Goal: Task Accomplishment & Management: Manage account settings

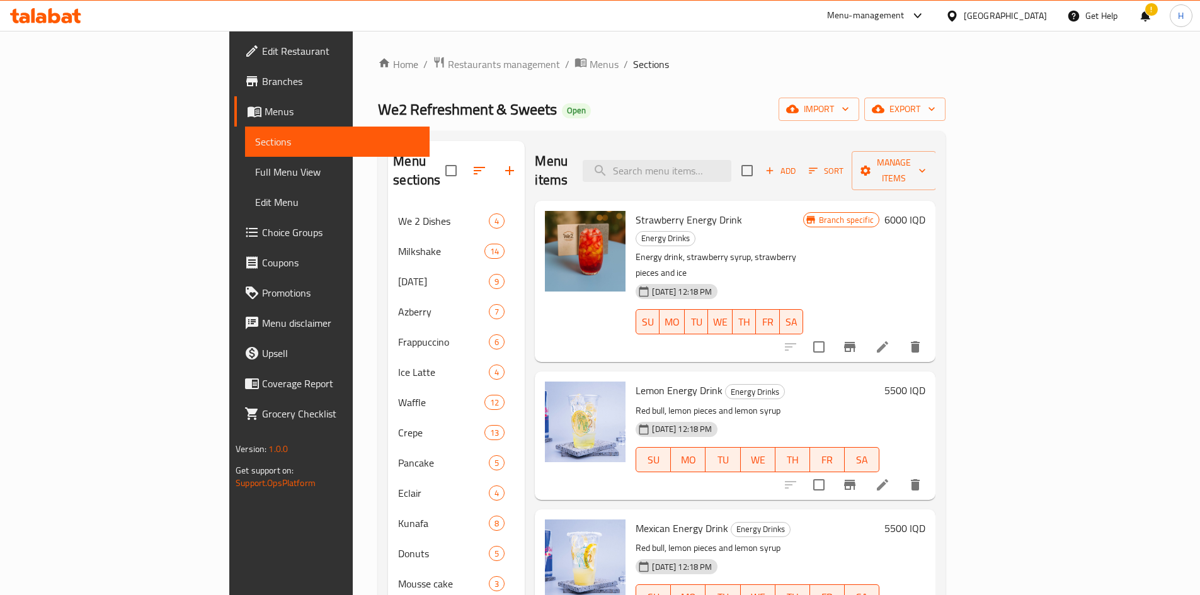
click at [725, 147] on div "Menu items Add Sort Manage items" at bounding box center [735, 171] width 401 height 60
click at [723, 160] on input "search" at bounding box center [657, 171] width 149 height 22
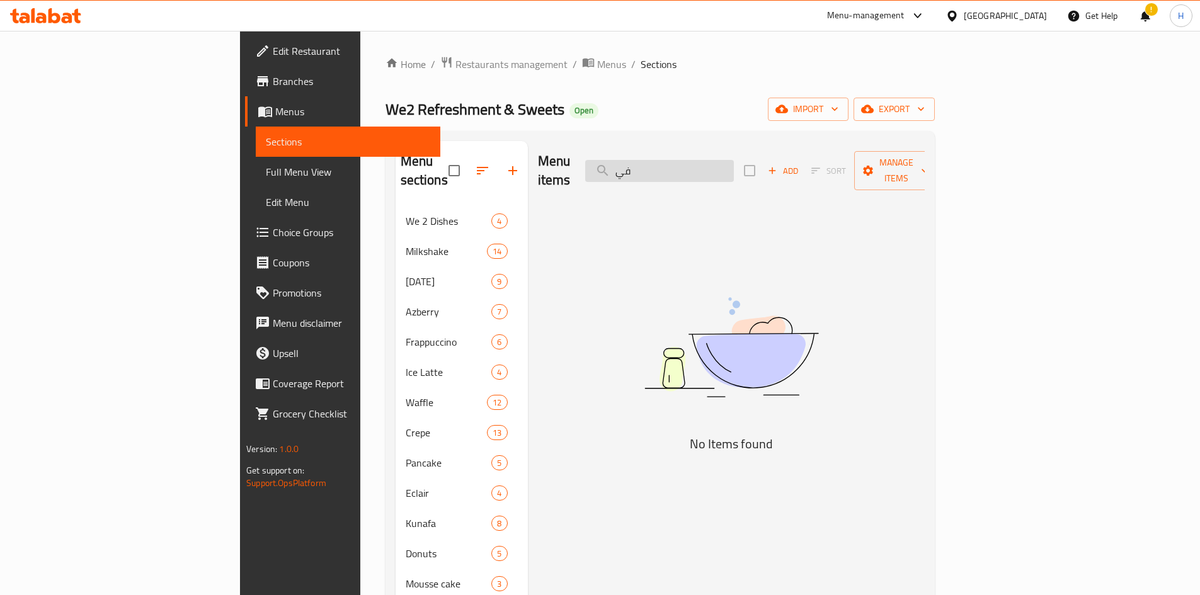
type input "ف"
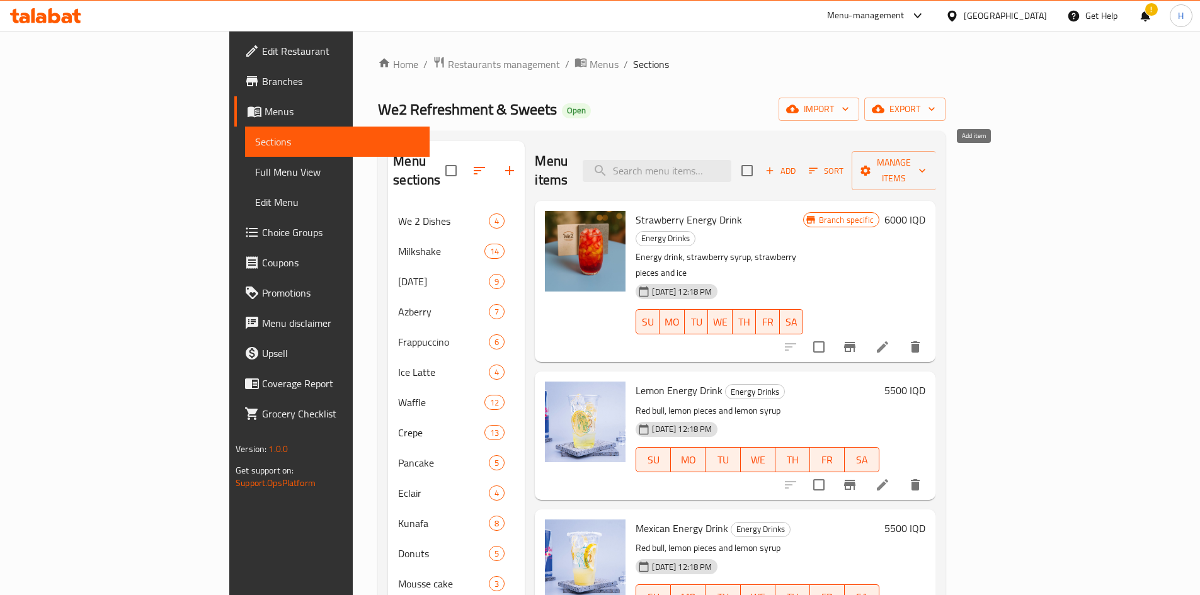
click at [796, 164] on span "Add" at bounding box center [780, 171] width 34 height 14
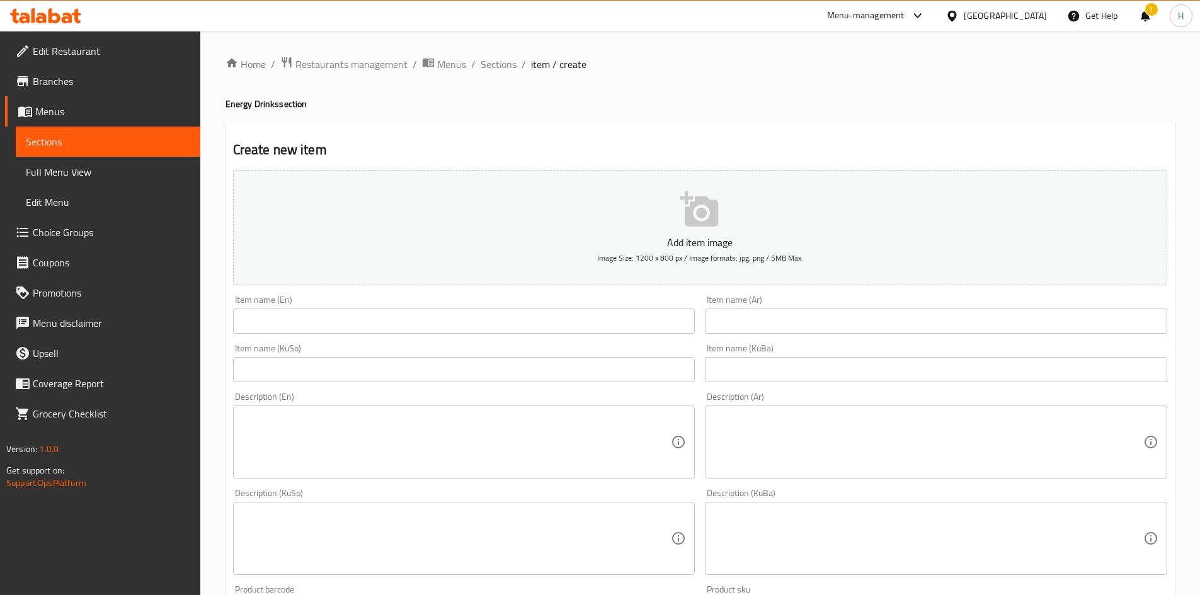
click at [796, 328] on input "text" at bounding box center [936, 321] width 462 height 25
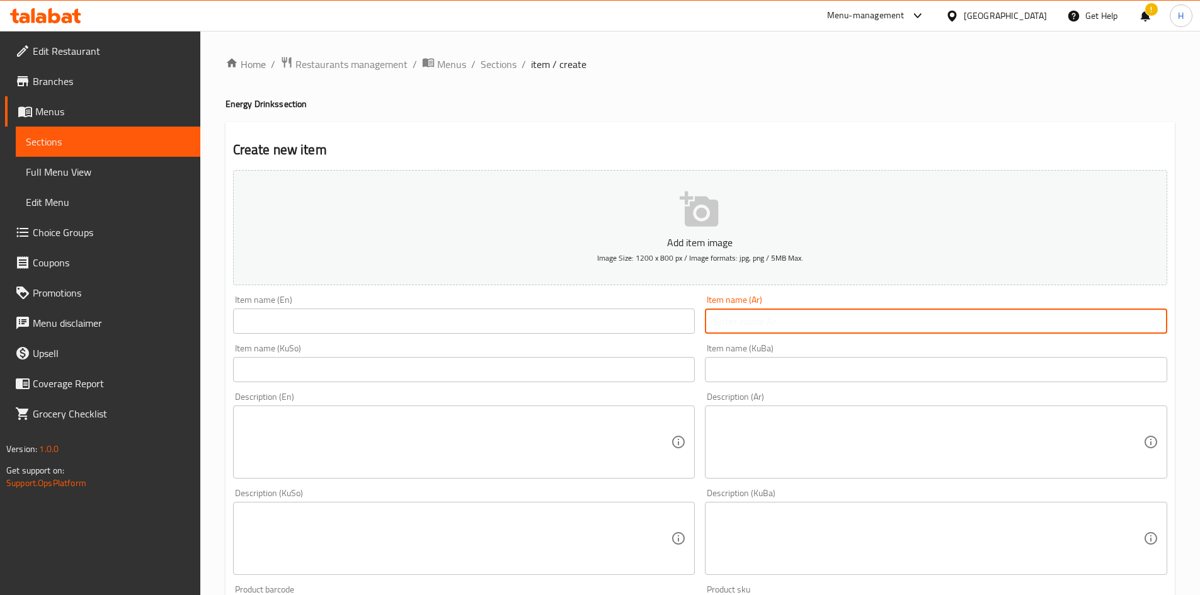
paste input "مشروب طاقة ڤيمتو"
type input "مشروب طاقة ڤيمتو"
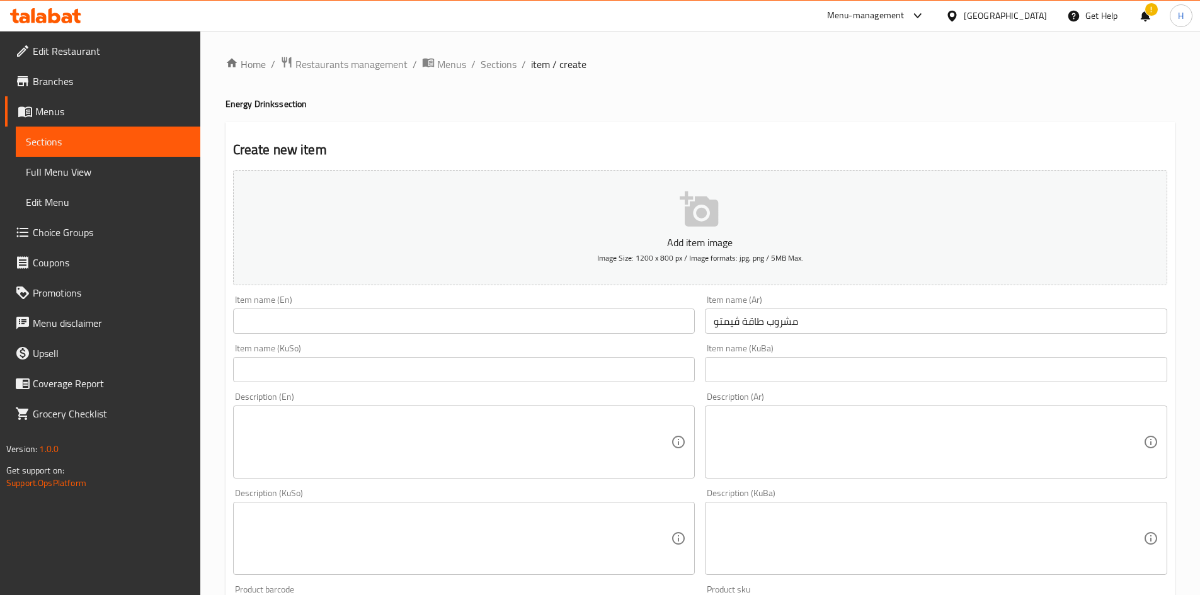
click at [796, 368] on textarea at bounding box center [929, 443] width 430 height 60
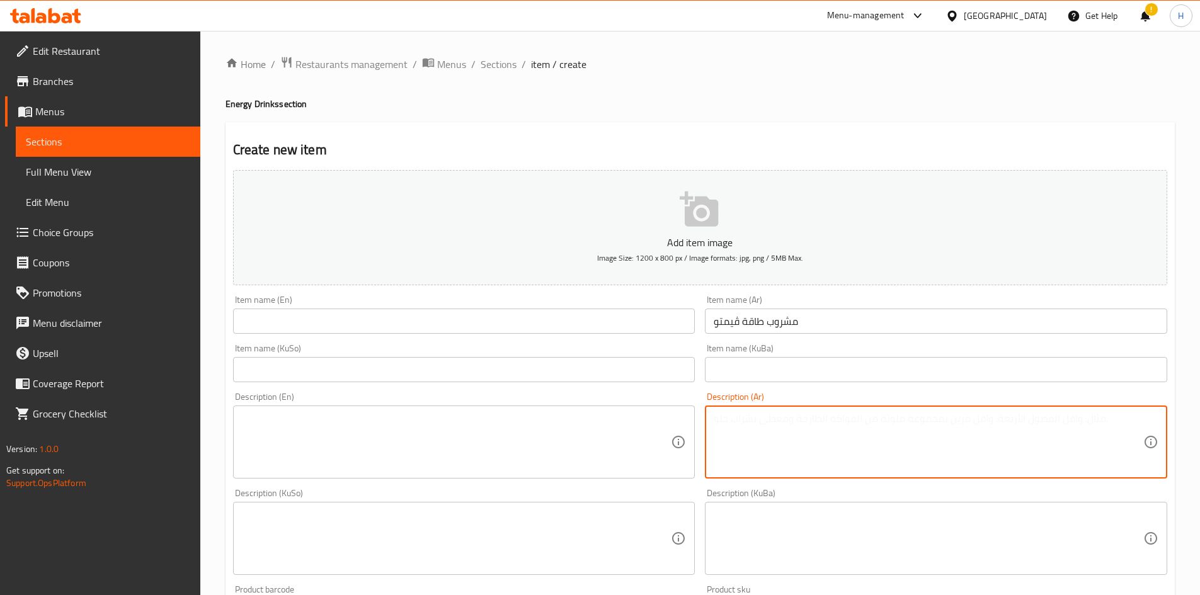
paste textarea "مشروب طاقة، مركز عصير الڤيمتو، ثلج"
click at [731, 368] on textarea "مشروب طاقة، مركز عصير الڤيمتو، ثلج" at bounding box center [929, 443] width 430 height 60
click at [796, 368] on textarea "مشروب طاقة، مركز عصير الڤيمتو و ثلج" at bounding box center [929, 443] width 430 height 60
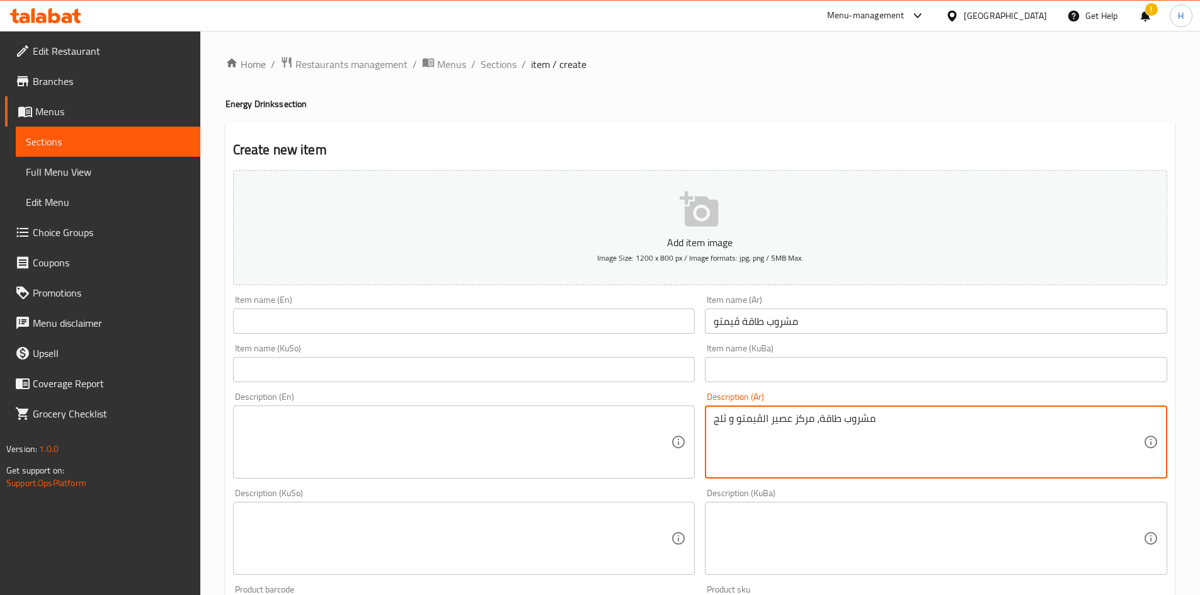
type textarea "مشروب طاقة، مركز عصير الڤيمتو و ثلج"
drag, startPoint x: 433, startPoint y: 467, endPoint x: 432, endPoint y: 460, distance: 6.3
click at [433, 368] on textarea at bounding box center [457, 443] width 430 height 60
paste textarea "Energy drink, Vimto juice concentrate and ice"
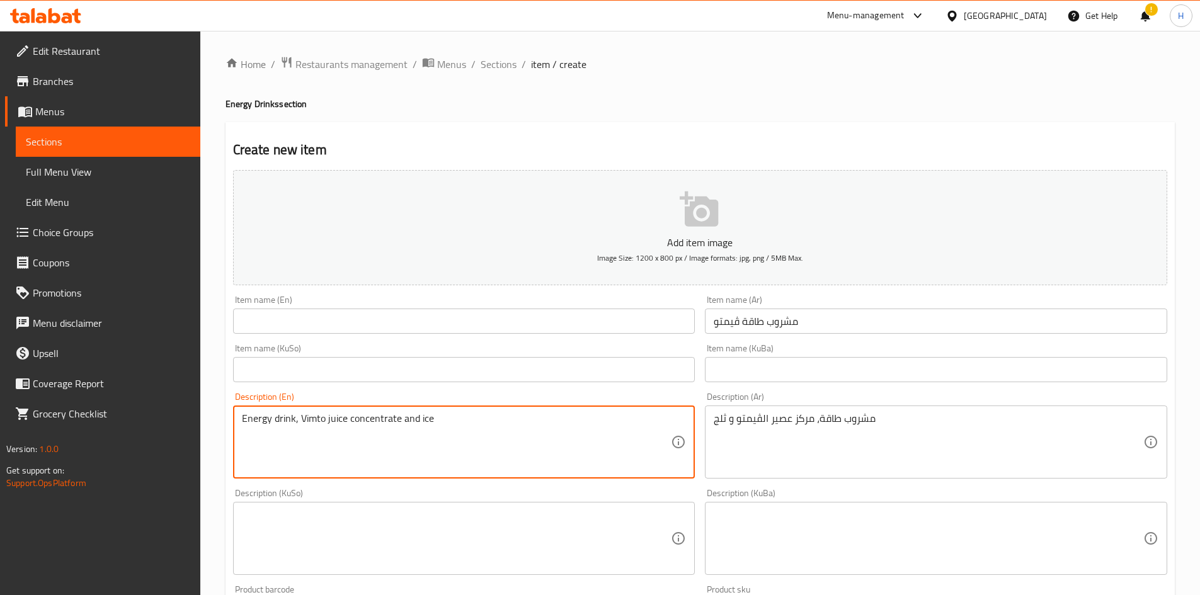
type textarea "Energy drink, Vimto juice concentrate and ice"
click at [760, 322] on input "مشروب طاقة ڤيمتو" at bounding box center [936, 321] width 462 height 25
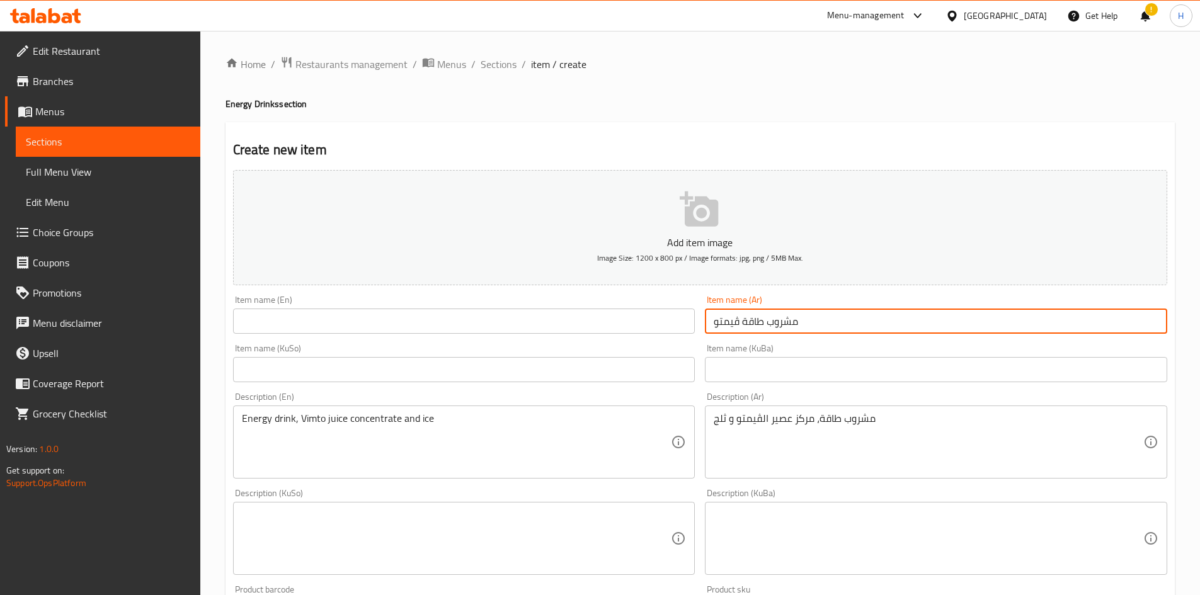
click at [760, 322] on input "مشروب طاقة ڤيمتو" at bounding box center [936, 321] width 462 height 25
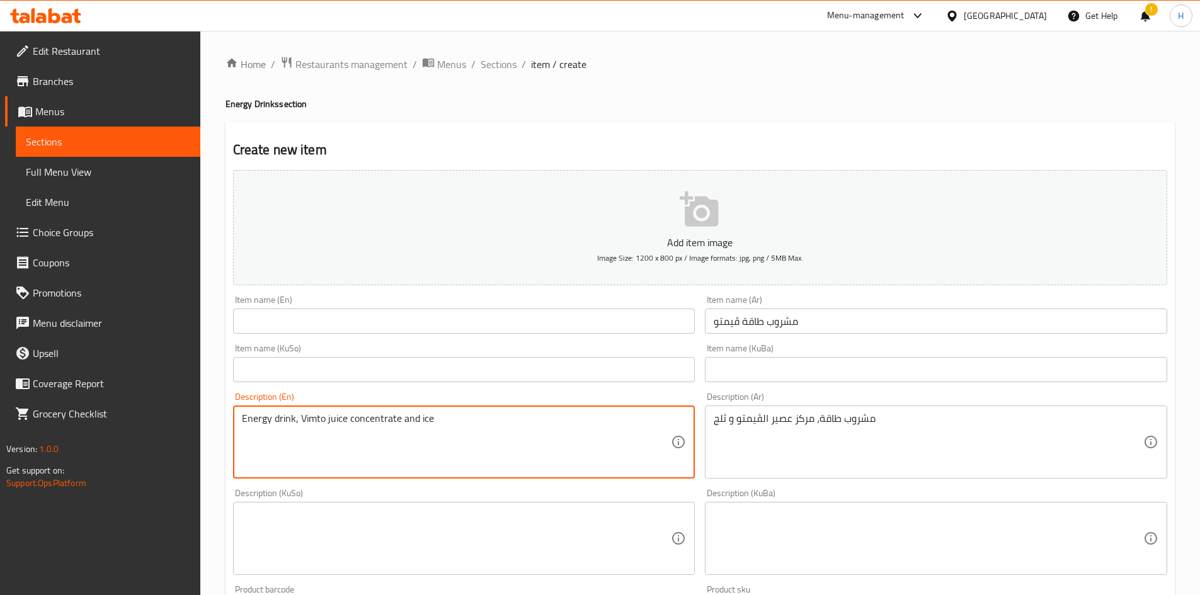
click at [440, 338] on div "Item name (En) Item name (En)" at bounding box center [464, 314] width 472 height 48
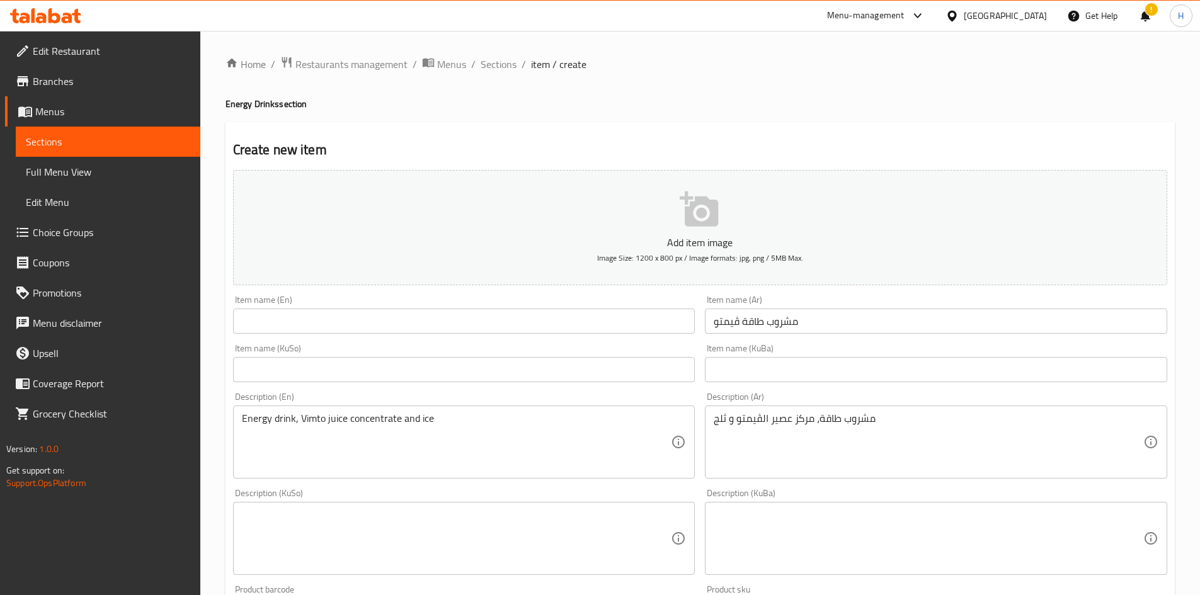
click at [439, 328] on input "text" at bounding box center [464, 321] width 462 height 25
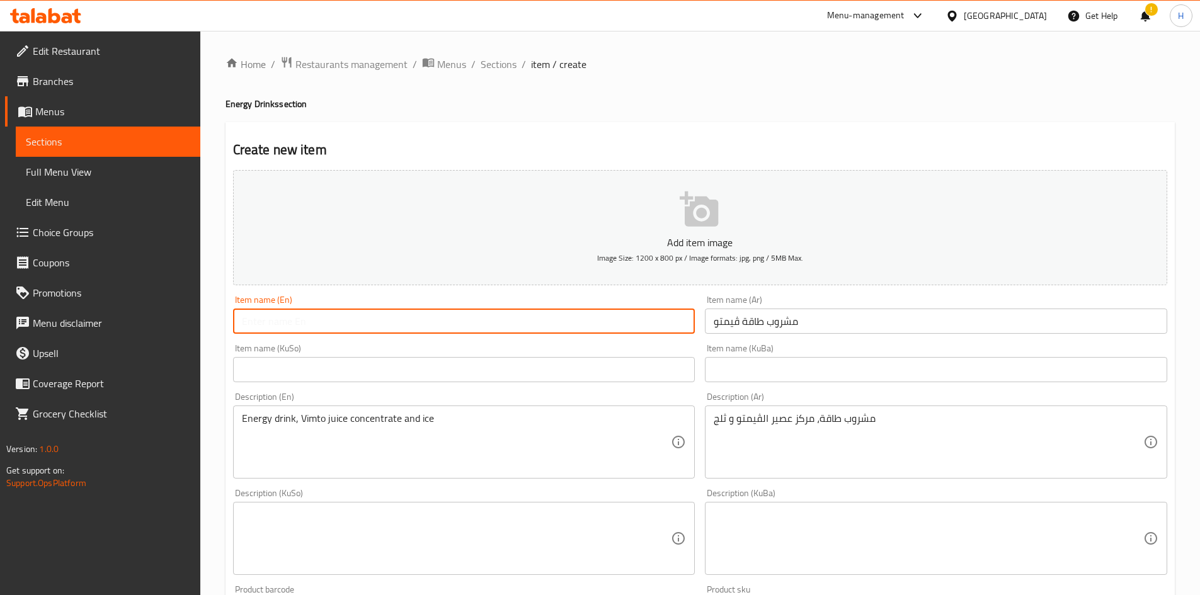
paste input "Vimto Energy Drink"
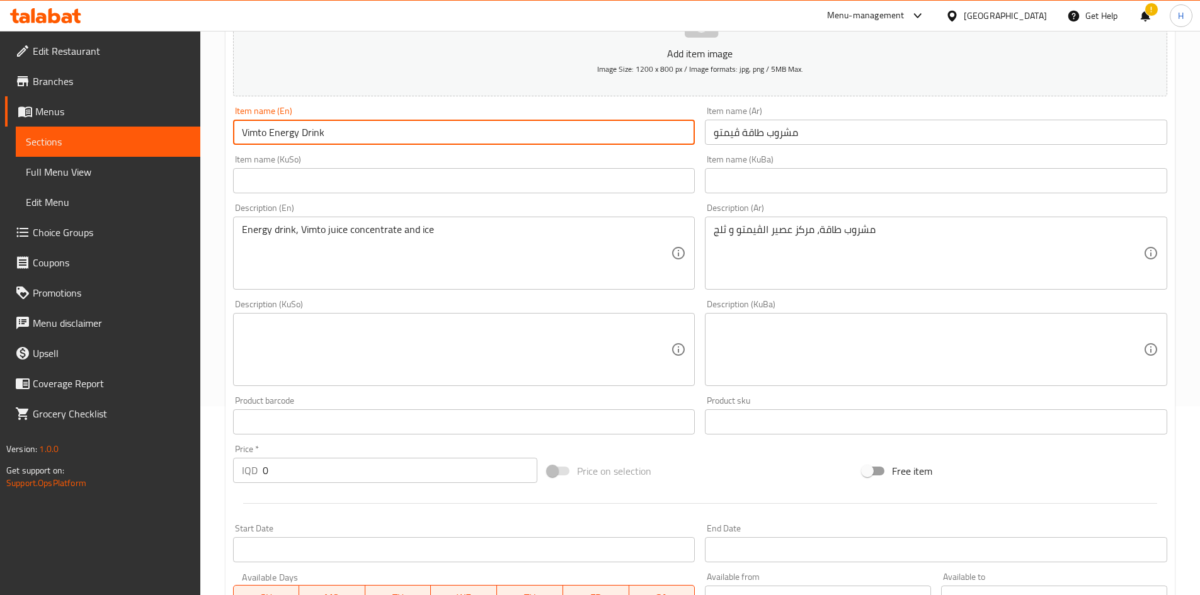
type input "Vimto Energy Drink"
click at [292, 368] on input "0" at bounding box center [400, 470] width 275 height 25
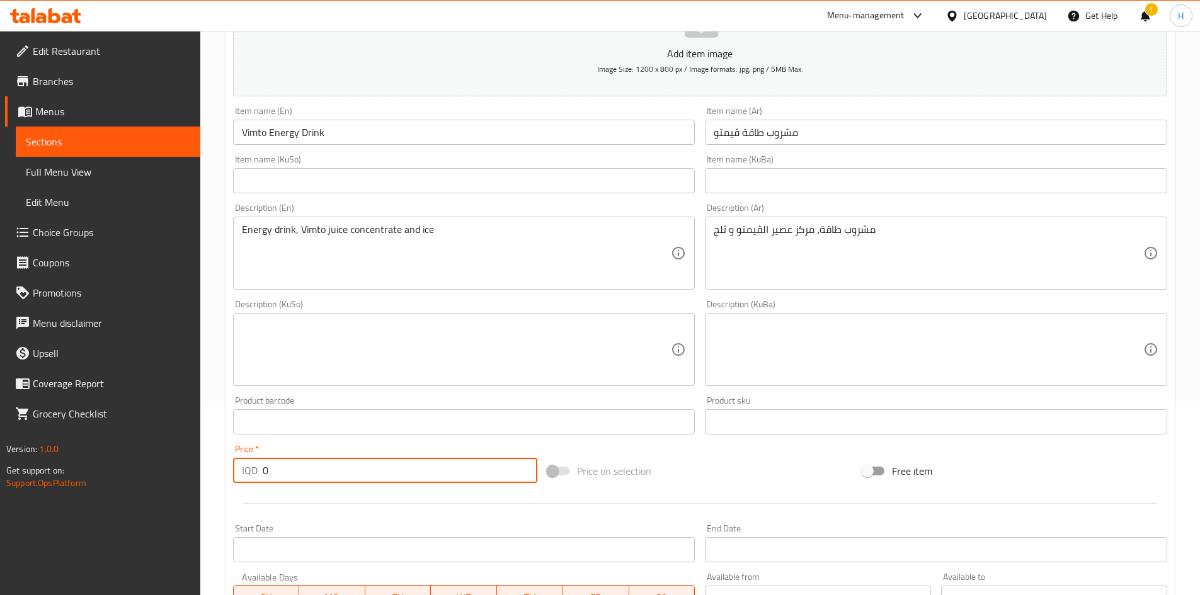
click at [292, 368] on input "0" at bounding box center [400, 470] width 275 height 25
click at [290, 368] on input "0" at bounding box center [400, 470] width 275 height 25
click at [279, 368] on input "06000" at bounding box center [400, 470] width 275 height 25
click at [278, 368] on input "06000" at bounding box center [400, 470] width 275 height 25
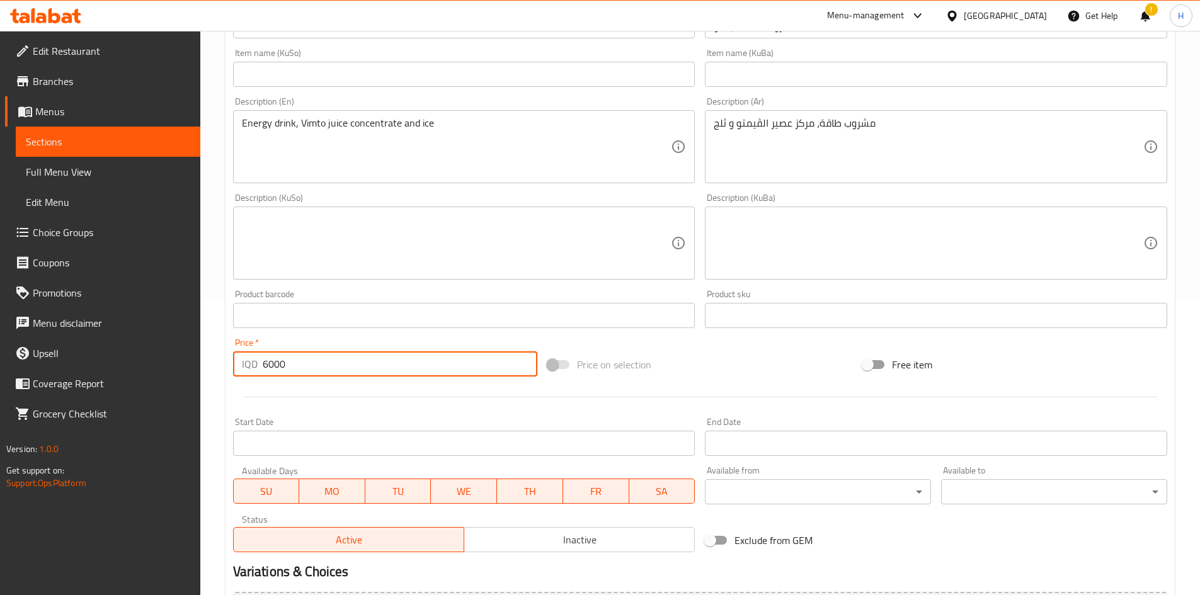
scroll to position [440, 0]
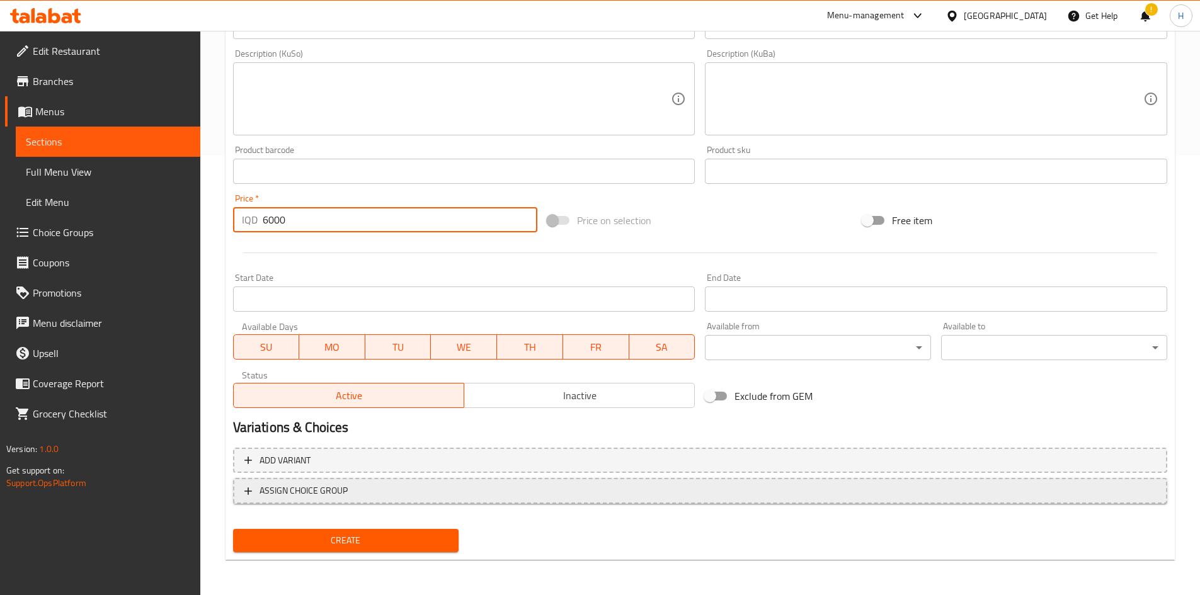
type input "6000"
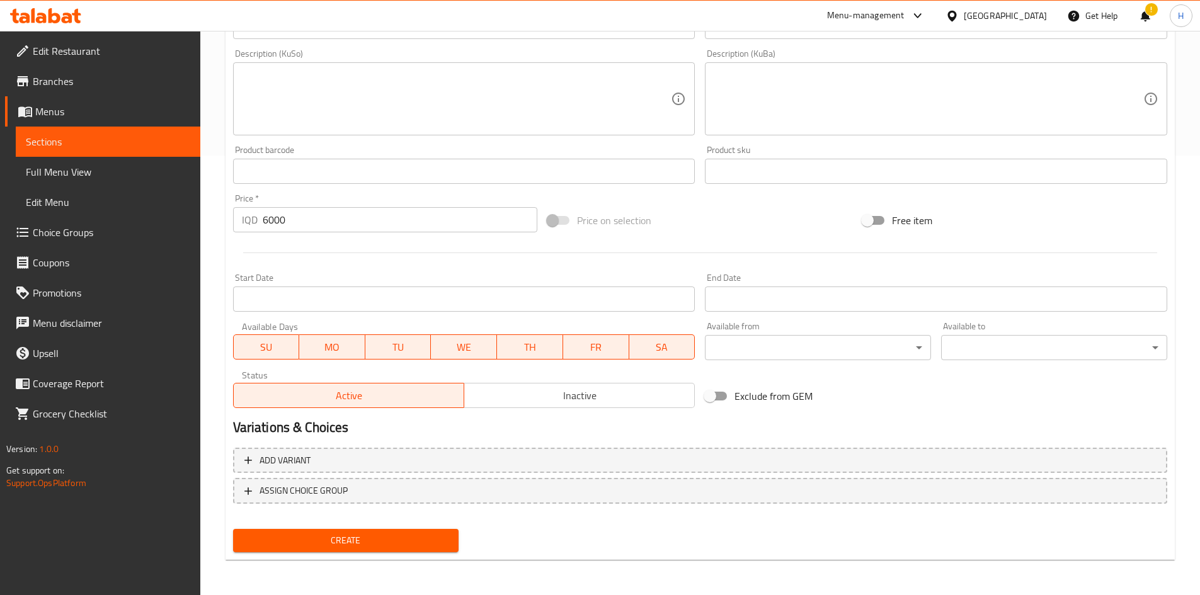
drag, startPoint x: 442, startPoint y: 486, endPoint x: 414, endPoint y: 524, distance: 47.7
click at [420, 368] on div "Add variant ASSIGN CHOICE GROUP" at bounding box center [700, 484] width 944 height 82
click at [396, 368] on span "Create" at bounding box center [346, 541] width 206 height 16
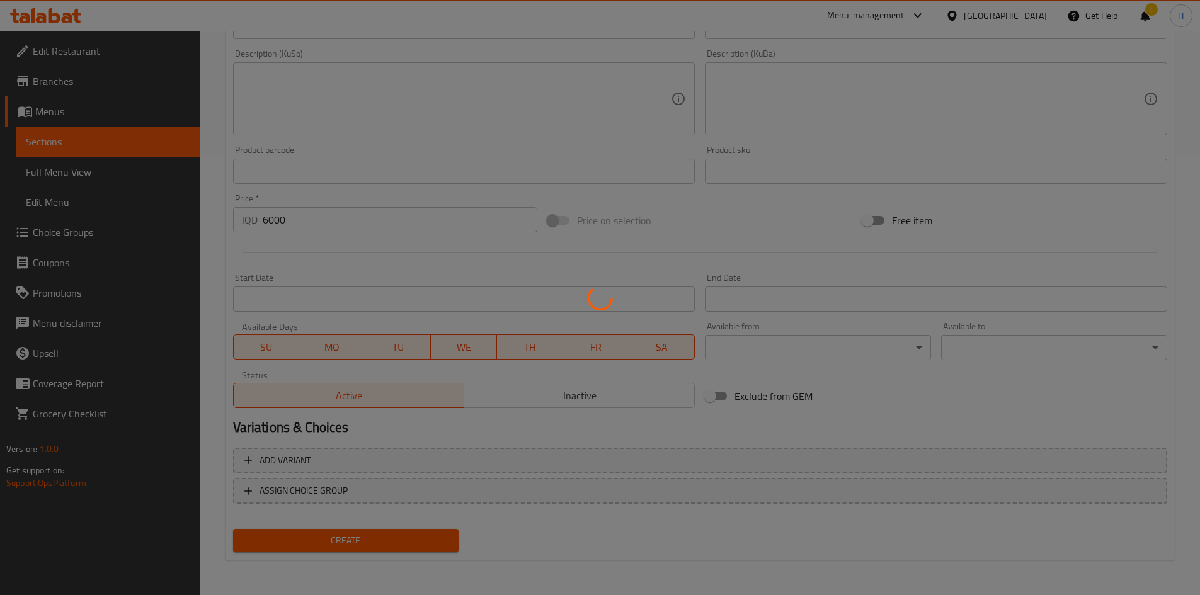
type input "0"
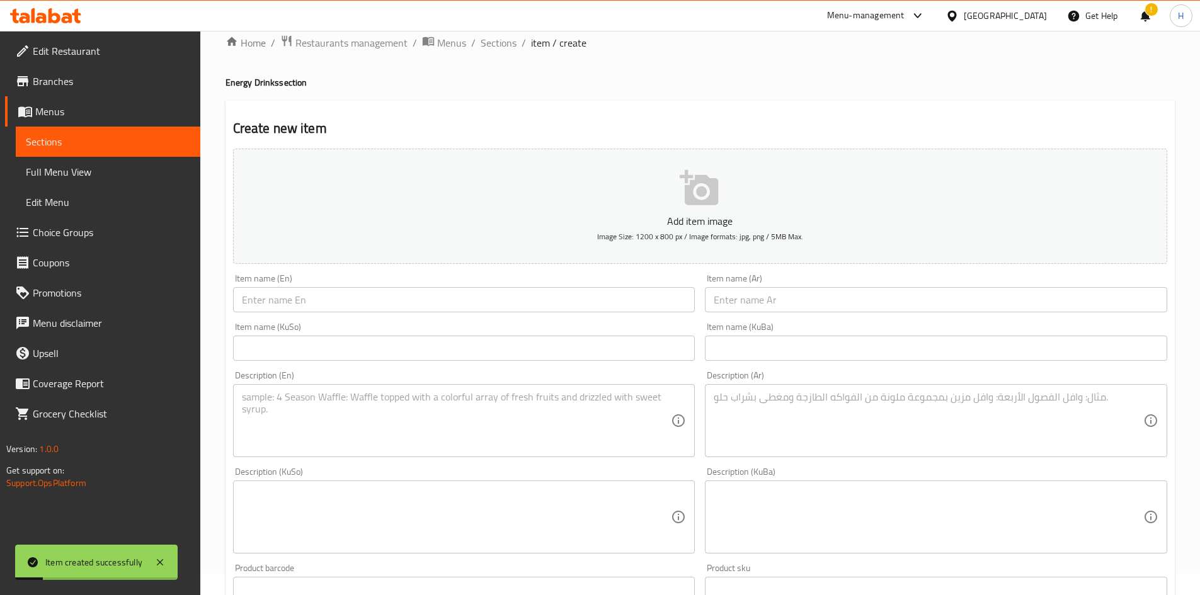
scroll to position [0, 0]
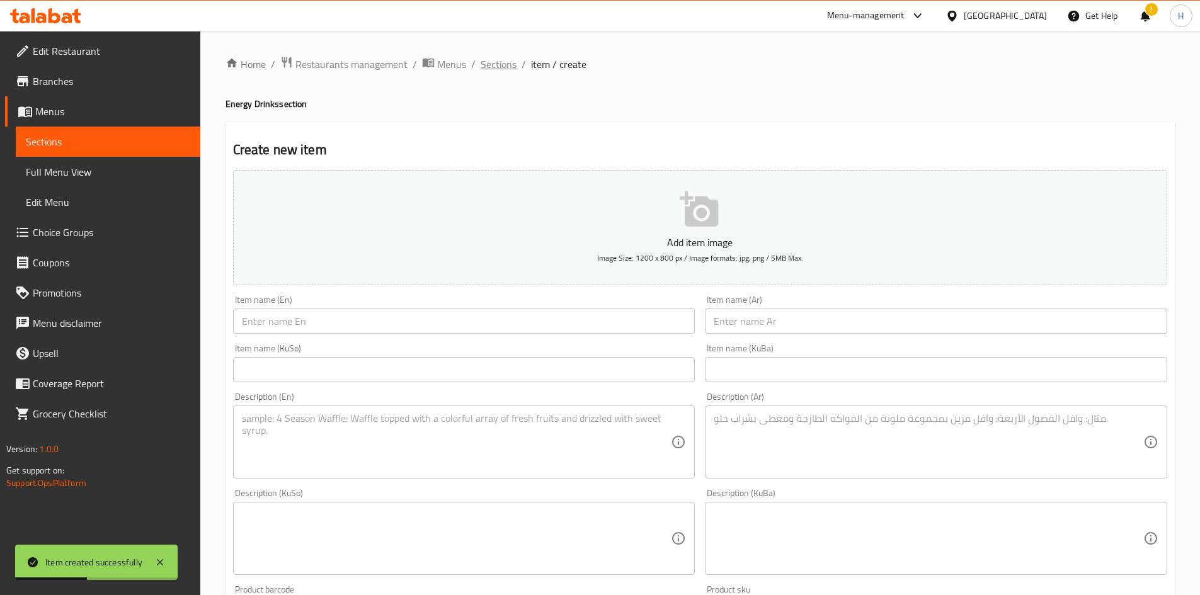
click at [503, 64] on span "Sections" at bounding box center [499, 64] width 36 height 15
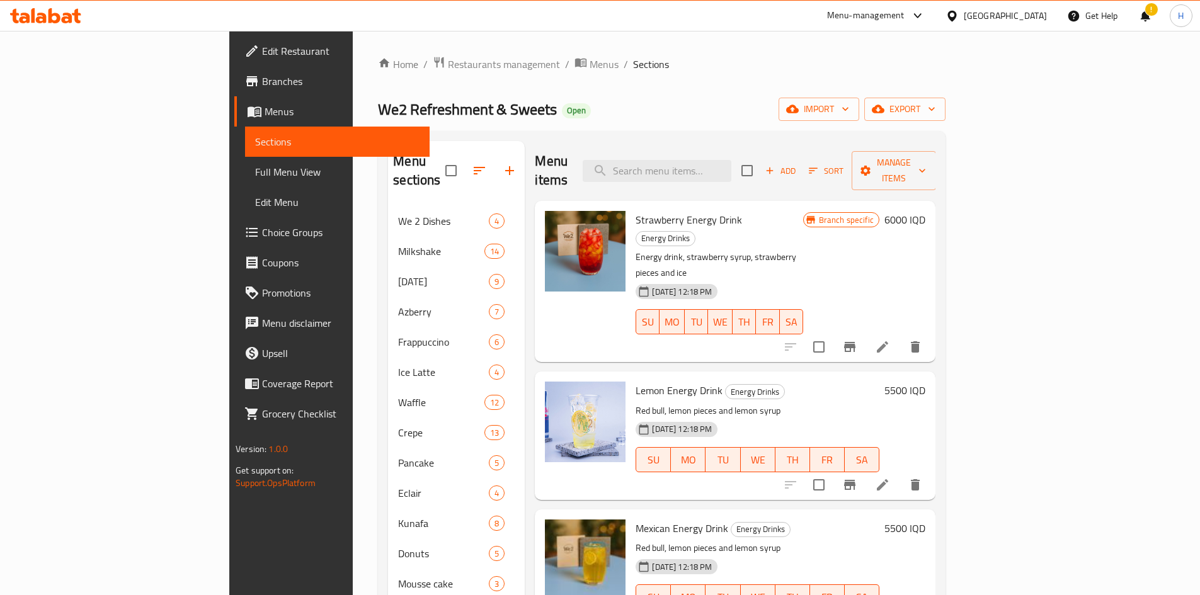
click at [796, 164] on span "Add" at bounding box center [780, 171] width 34 height 14
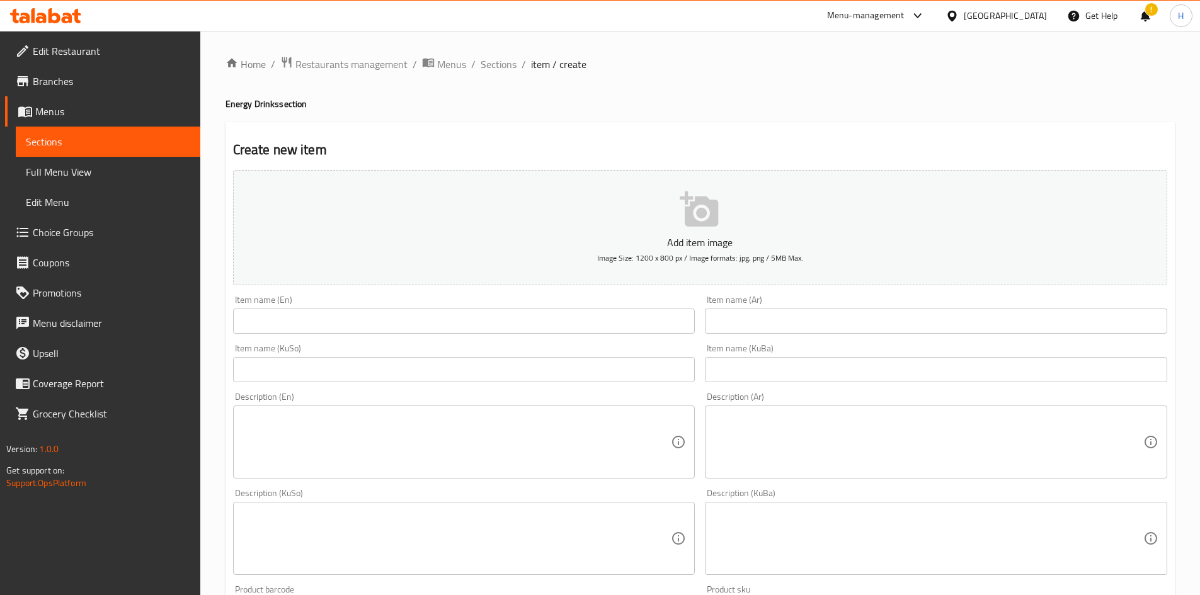
click at [785, 314] on input "text" at bounding box center [936, 321] width 462 height 25
click at [786, 311] on input "text" at bounding box center [936, 321] width 462 height 25
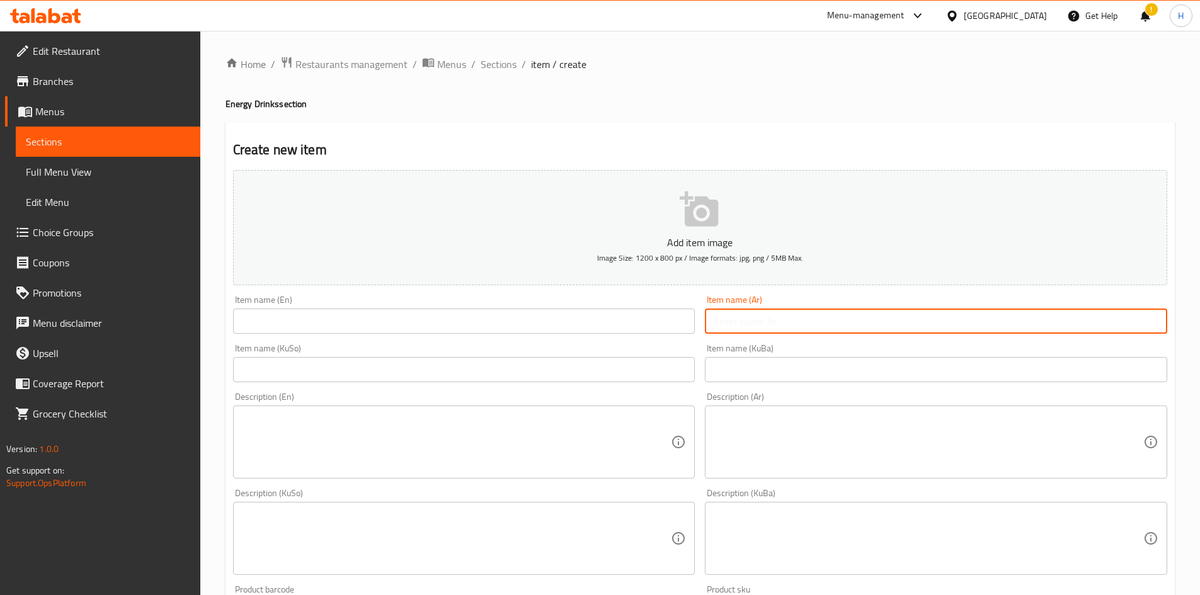
paste input "مشروب طاقة رگي"
type input "مشروب طاقة رگي"
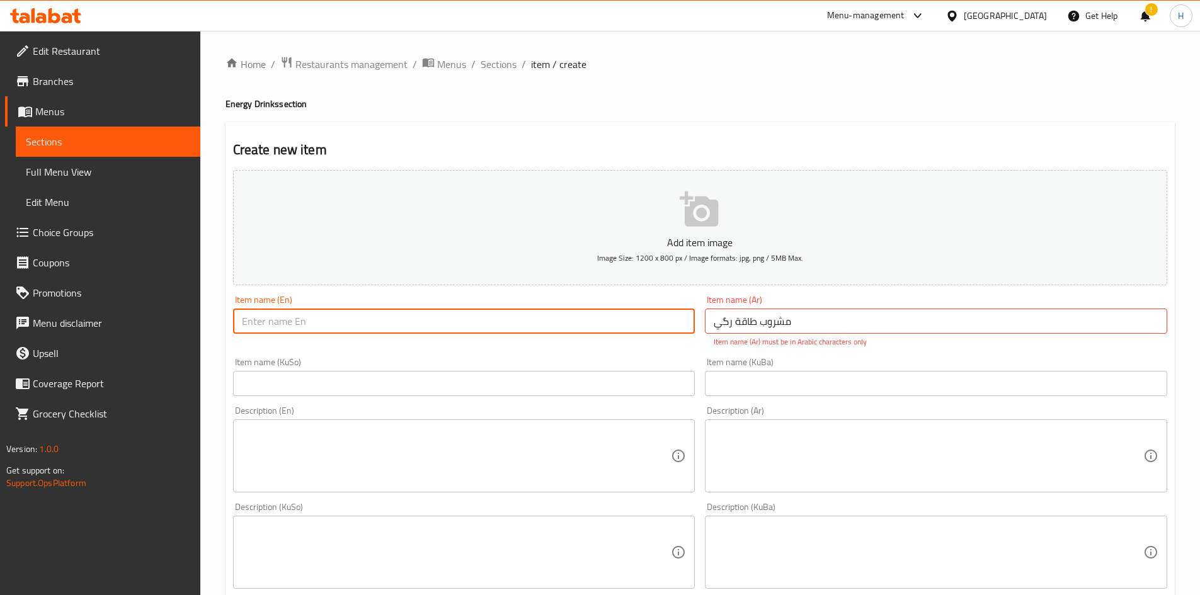
click at [355, 321] on input "text" at bounding box center [464, 321] width 462 height 25
type input "Watermelon Energy Drink"
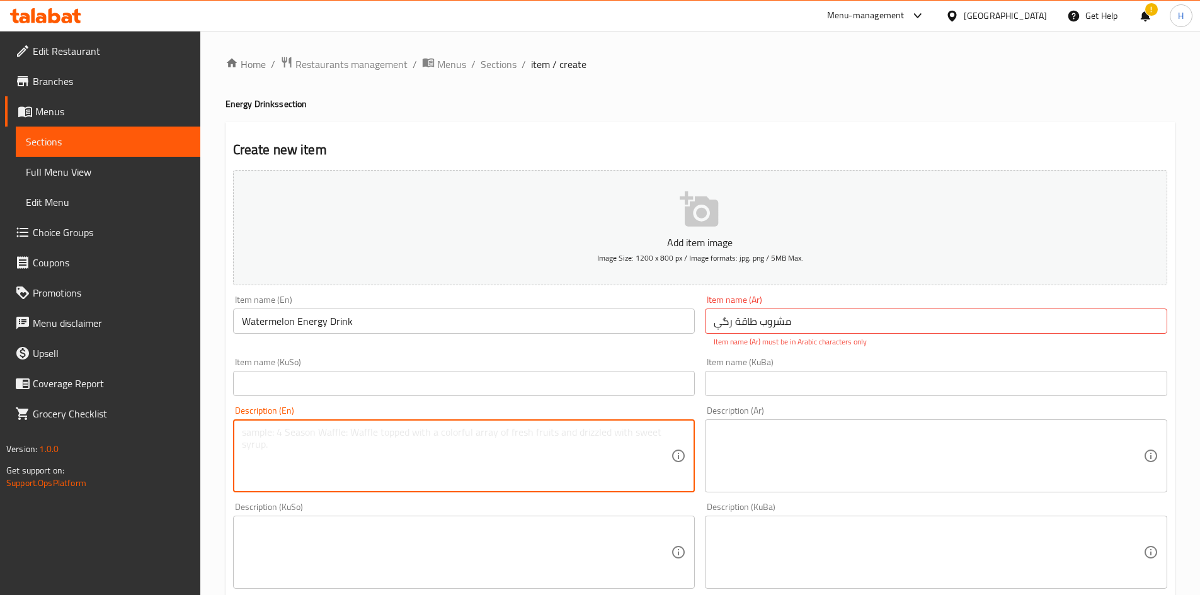
drag, startPoint x: 496, startPoint y: 428, endPoint x: 519, endPoint y: 440, distance: 25.3
click at [498, 368] on textarea at bounding box center [457, 456] width 430 height 60
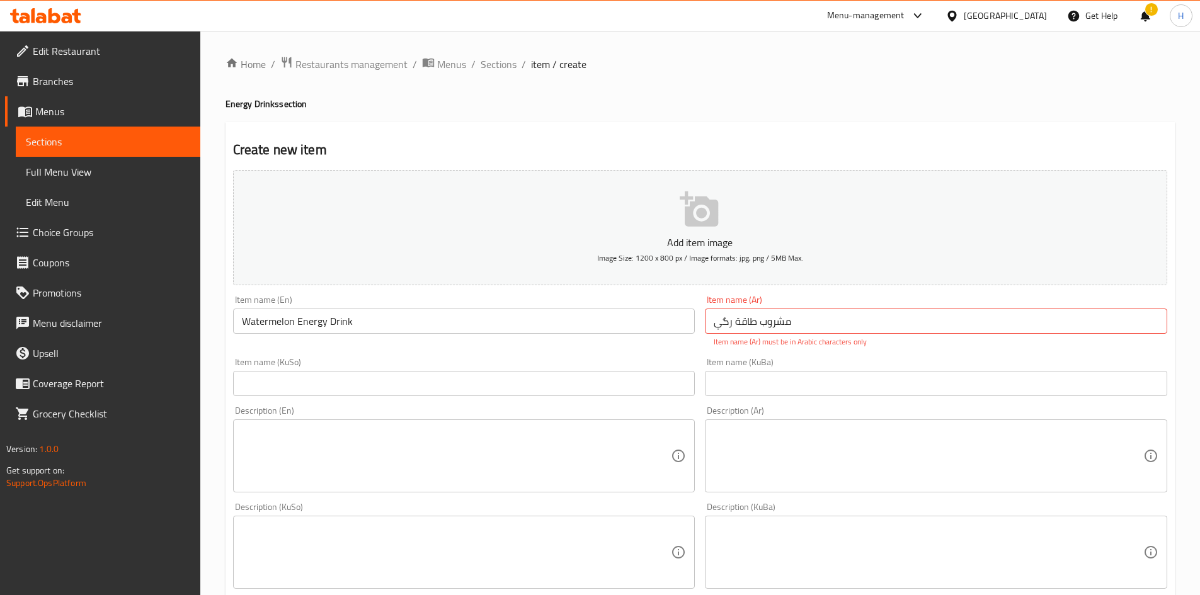
click at [796, 368] on textarea at bounding box center [929, 456] width 430 height 60
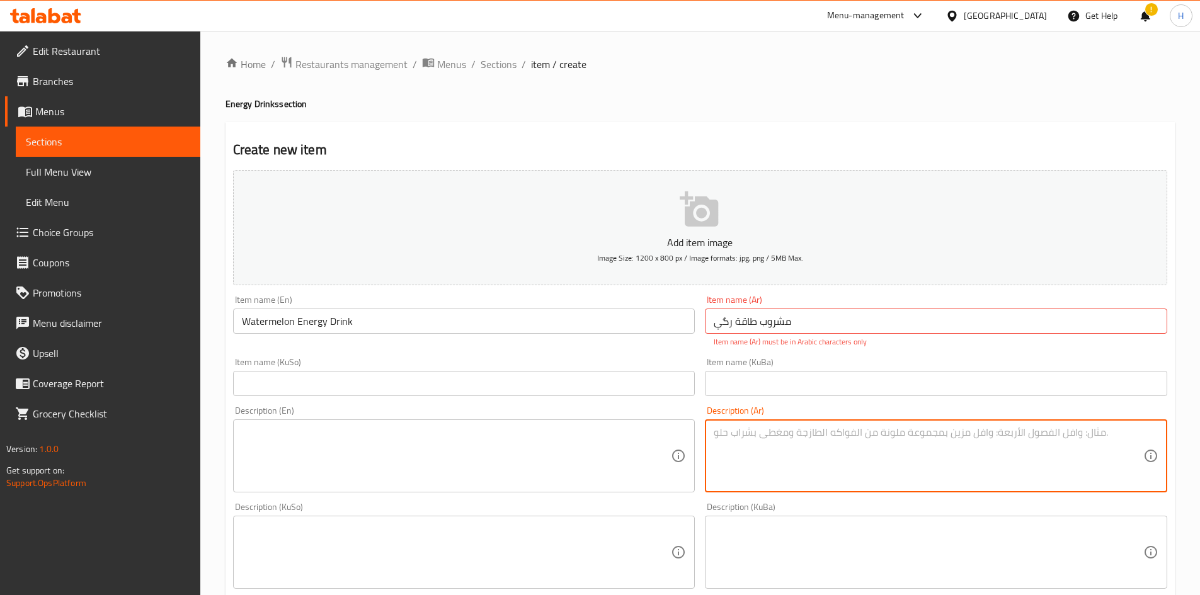
paste textarea "مشروب طاقة، سيروب رگي، ثلج"
click at [728, 368] on textarea "مشروب طاقة، سيروب رگي، ثلج" at bounding box center [929, 456] width 430 height 60
click at [723, 368] on textarea "مشروب طاقة، سيروب رگي و ثلج" at bounding box center [929, 456] width 430 height 60
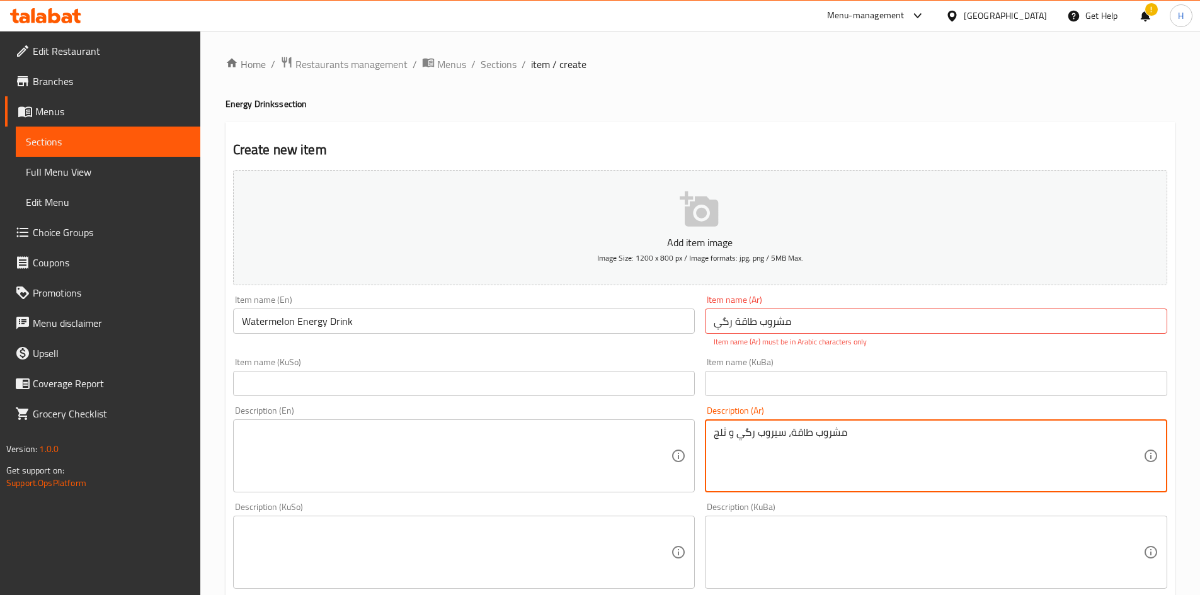
type textarea "مشروب طاقة، سيروب رگي و ثلج"
click at [343, 368] on textarea at bounding box center [457, 456] width 430 height 60
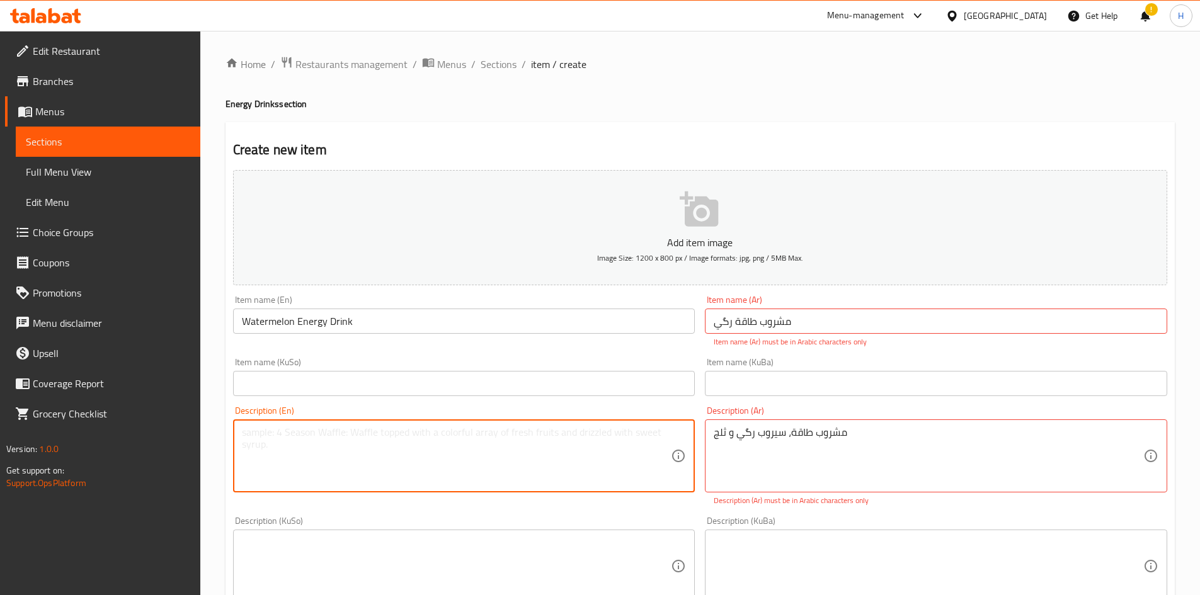
paste textarea "Energy drink, rock syrup and ice"
click at [312, 368] on textarea "Energy drink, rock syrup and ice" at bounding box center [457, 456] width 430 height 60
click at [352, 368] on textarea "Energy drink, watermelon syrup and ice" at bounding box center [457, 456] width 430 height 60
click at [323, 368] on textarea "Energy drink, watermelon syrup and ice" at bounding box center [457, 456] width 430 height 60
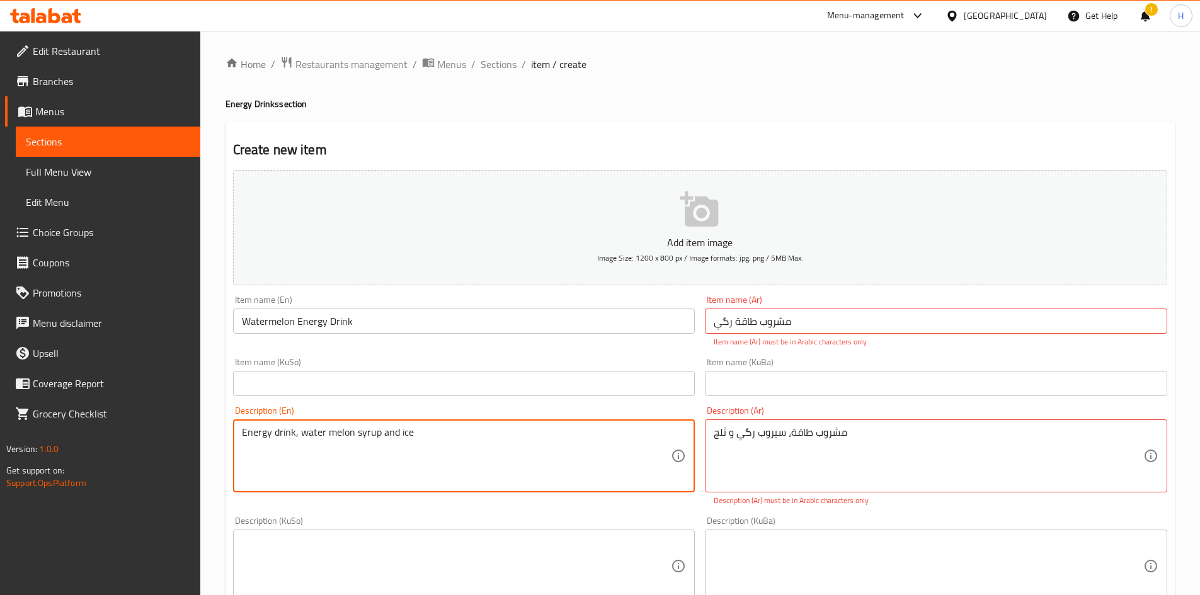
click at [445, 368] on textarea "Energy drink, water melon syrup and ice" at bounding box center [457, 456] width 430 height 60
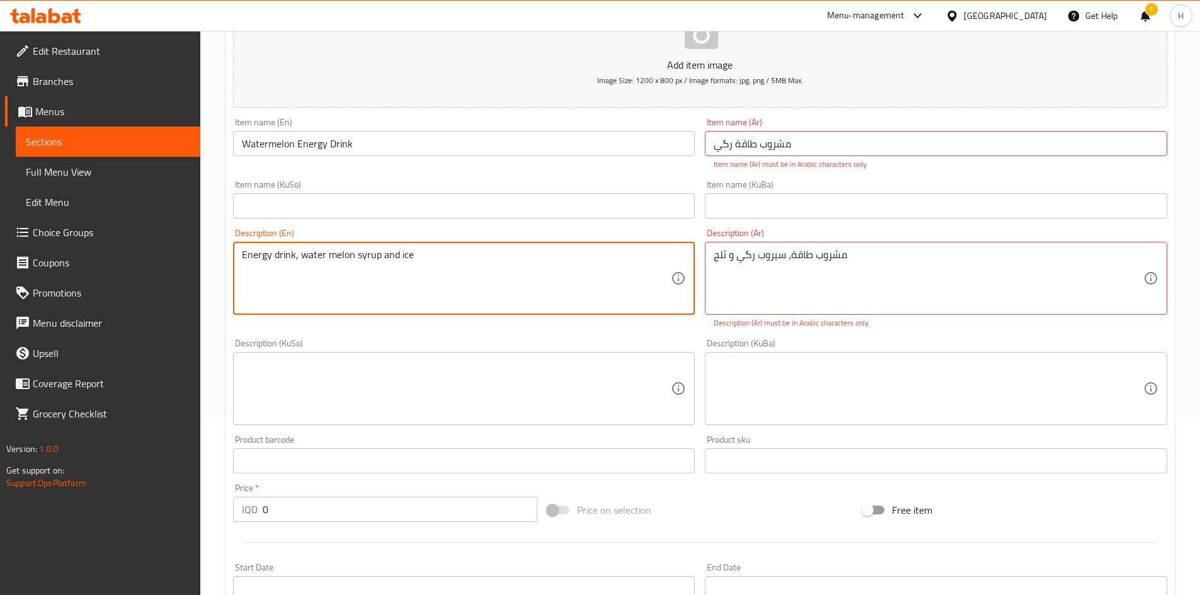
scroll to position [378, 0]
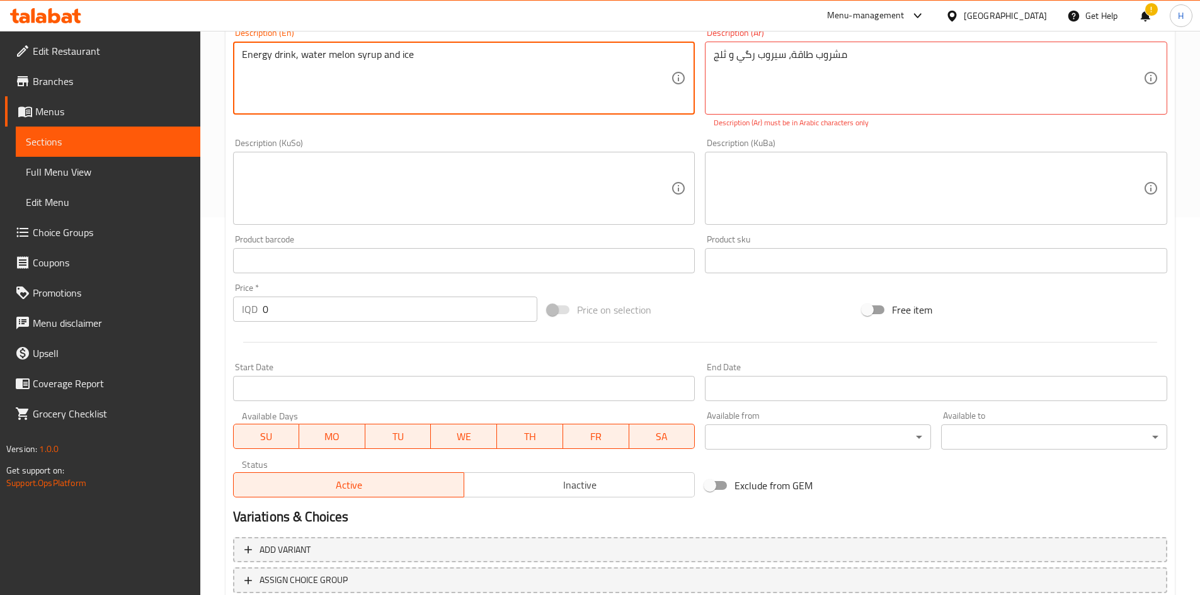
type textarea "Energy drink, water melon syrup and ice"
click at [275, 298] on input "0" at bounding box center [400, 309] width 275 height 25
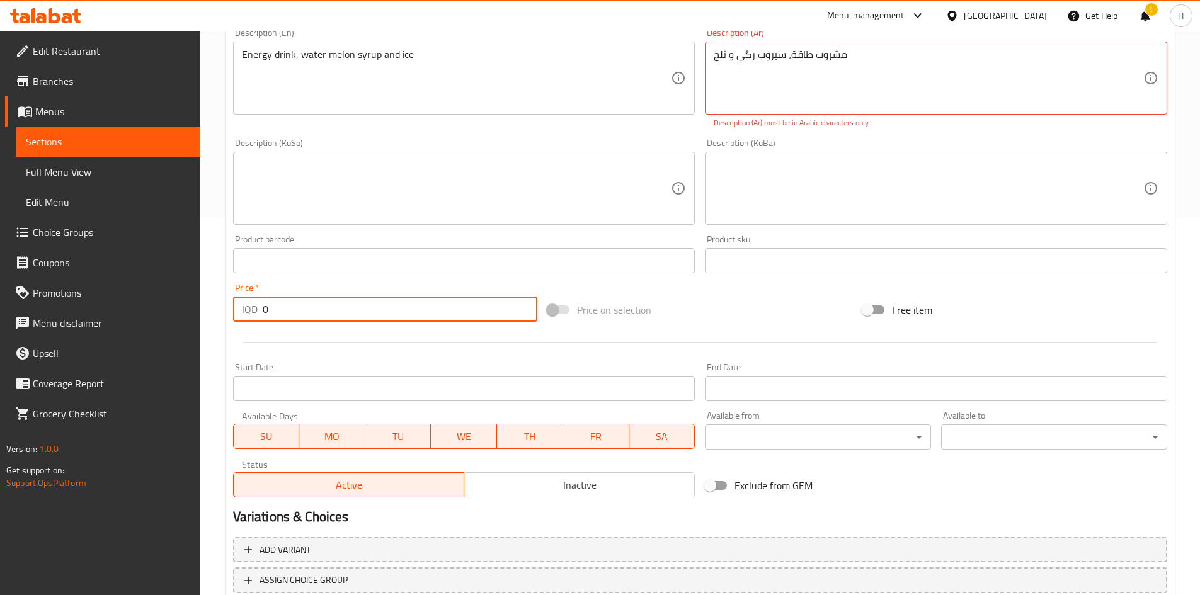
click at [275, 297] on input "0" at bounding box center [400, 309] width 275 height 25
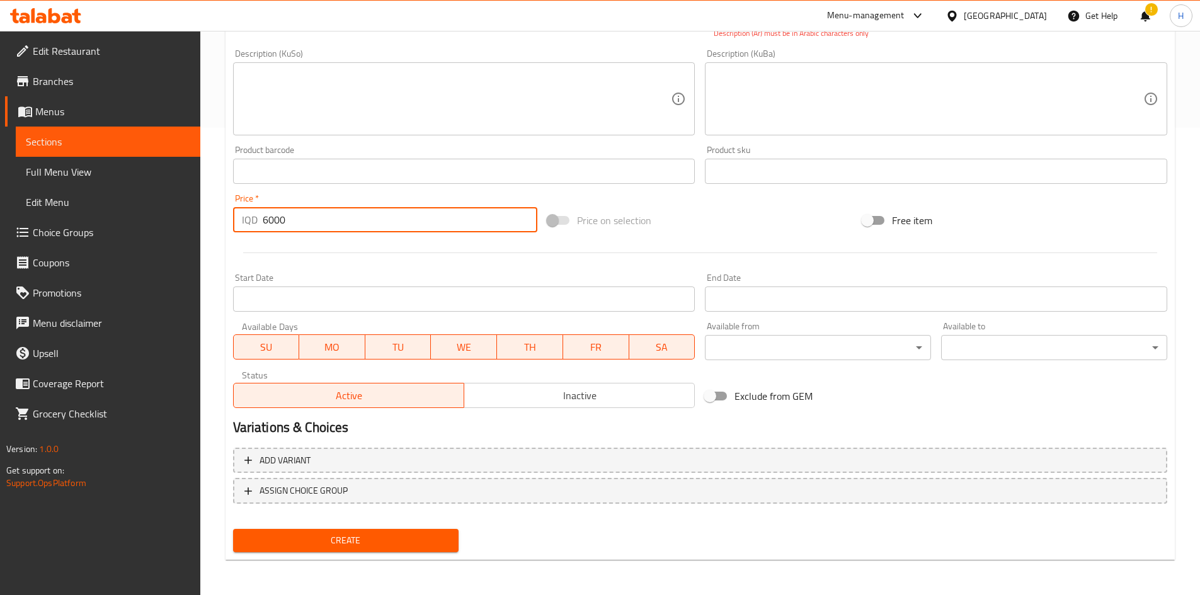
type input "6000"
click at [380, 368] on span "Create" at bounding box center [346, 541] width 206 height 16
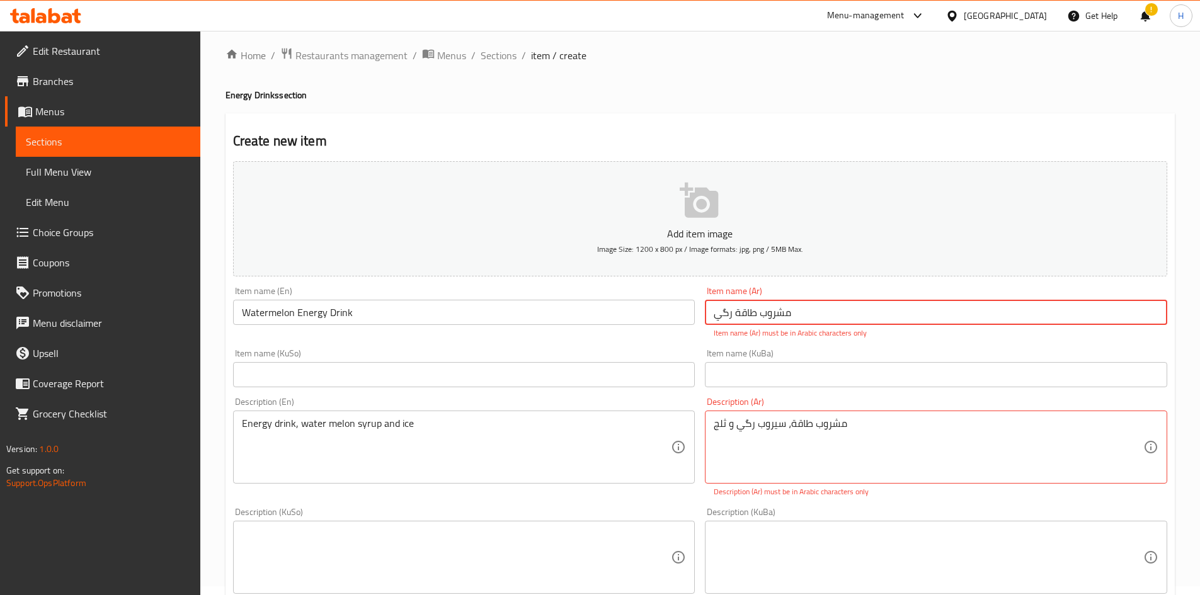
scroll to position [0, 0]
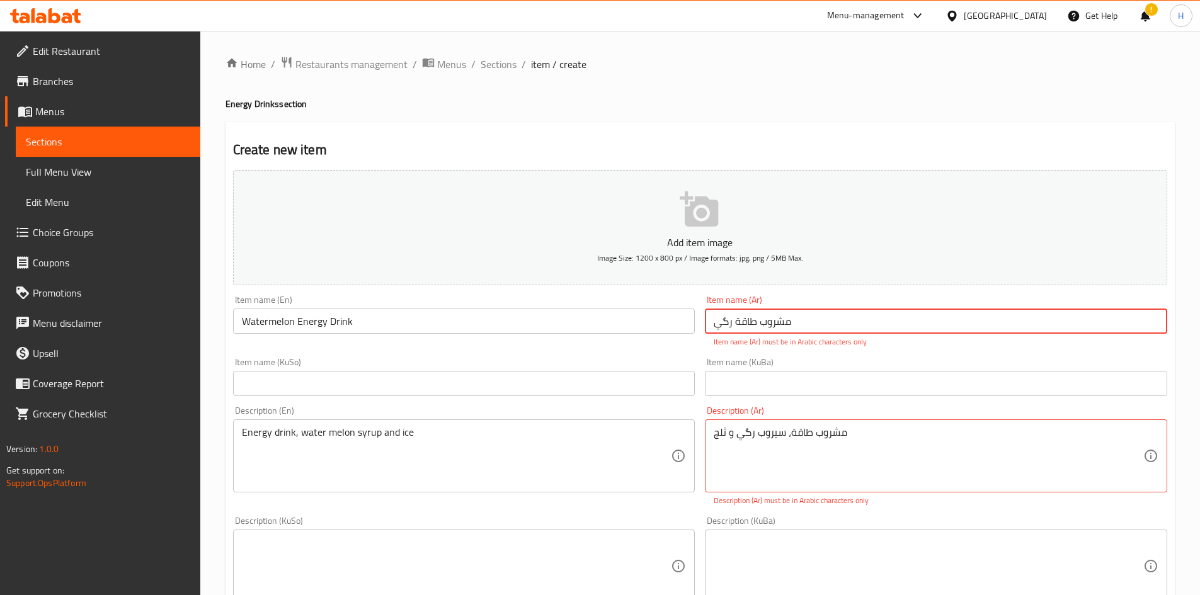
drag, startPoint x: 723, startPoint y: 320, endPoint x: 726, endPoint y: 331, distance: 11.8
click at [726, 331] on input "مشروب طاقة رگي" at bounding box center [936, 321] width 462 height 25
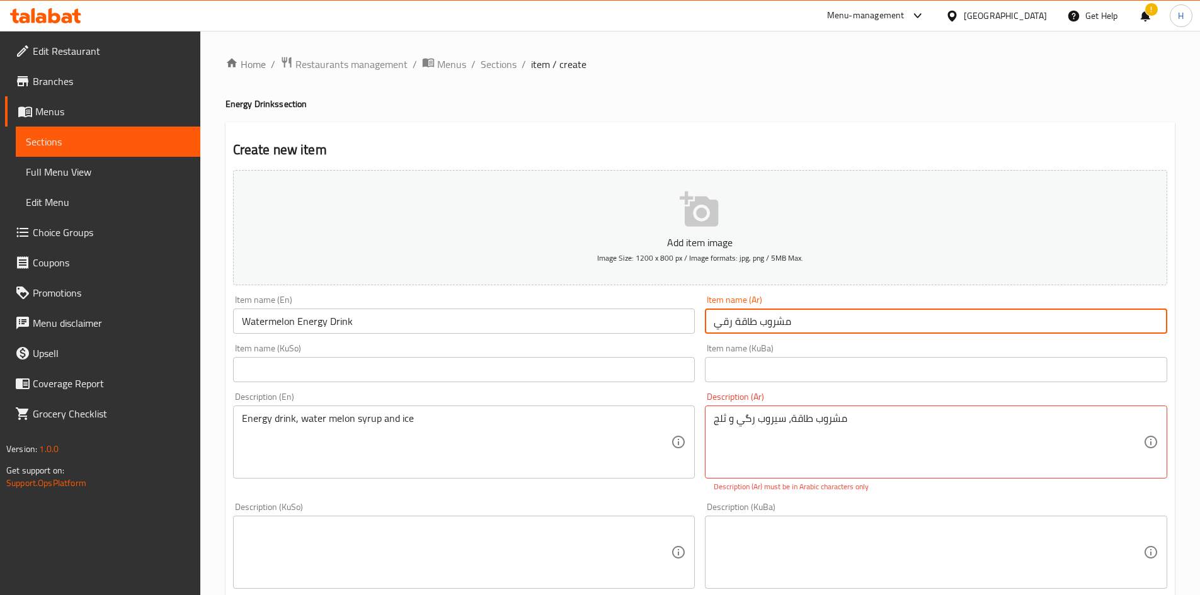
type input "مشروب طاقة رقي"
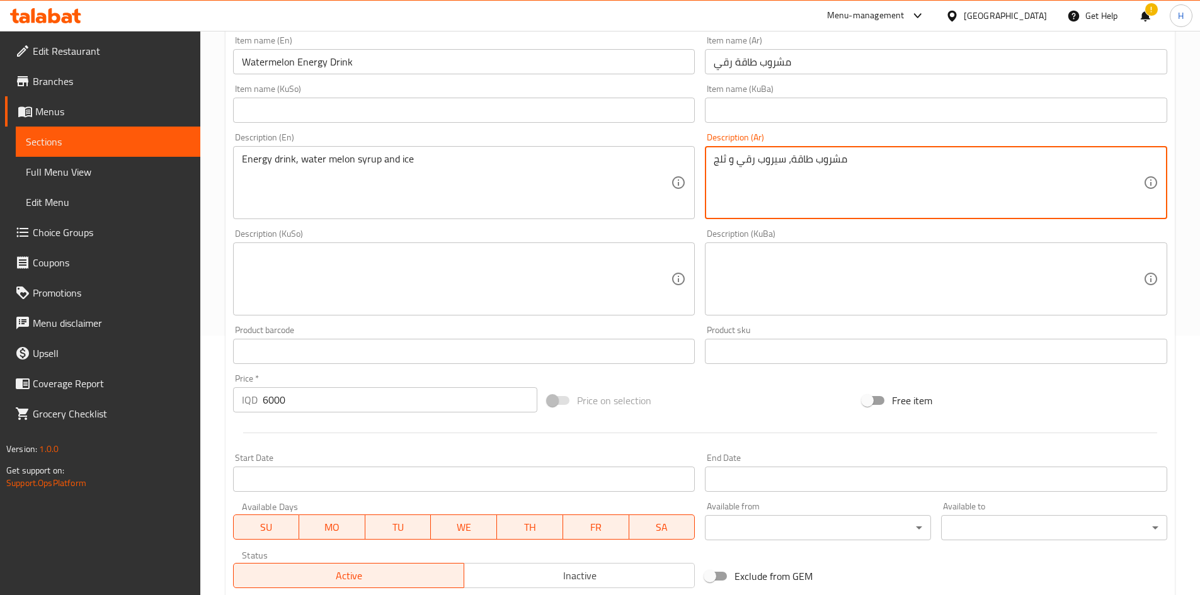
scroll to position [440, 0]
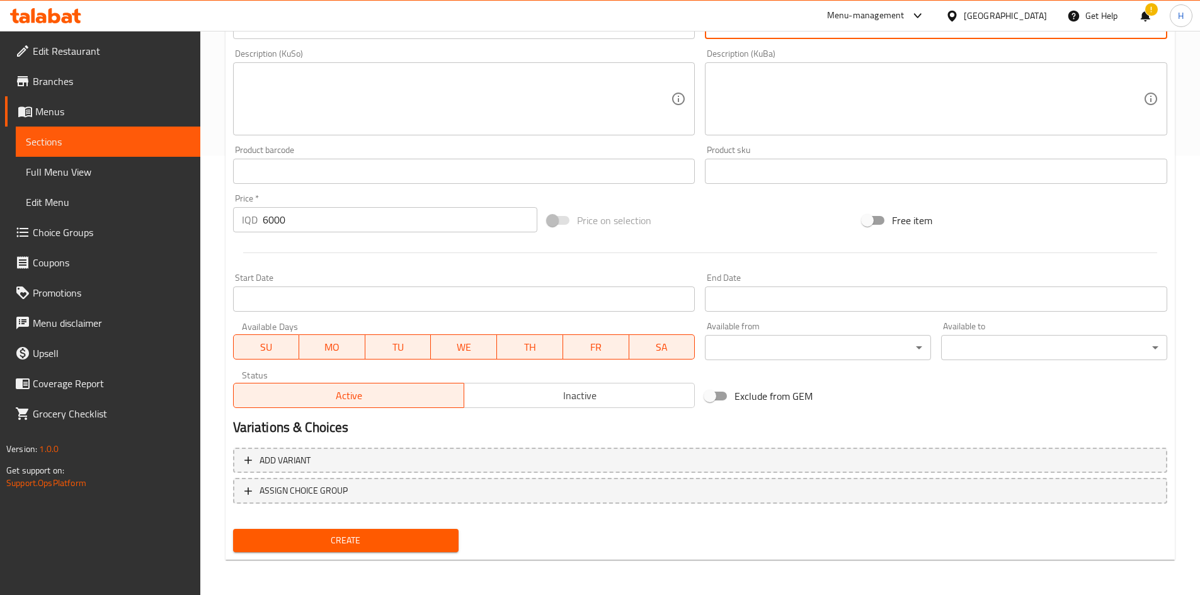
type textarea "مشروب طاقة، سيروب رقي و ثلج"
click at [422, 368] on button "Create" at bounding box center [346, 540] width 226 height 23
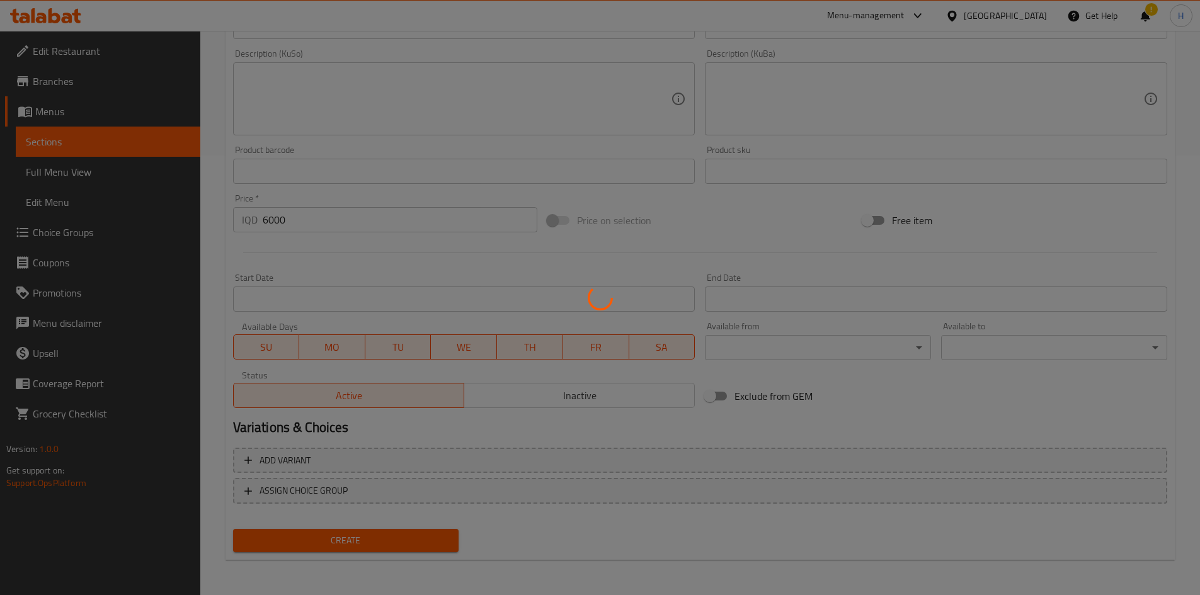
click at [419, 368] on div at bounding box center [600, 297] width 1200 height 595
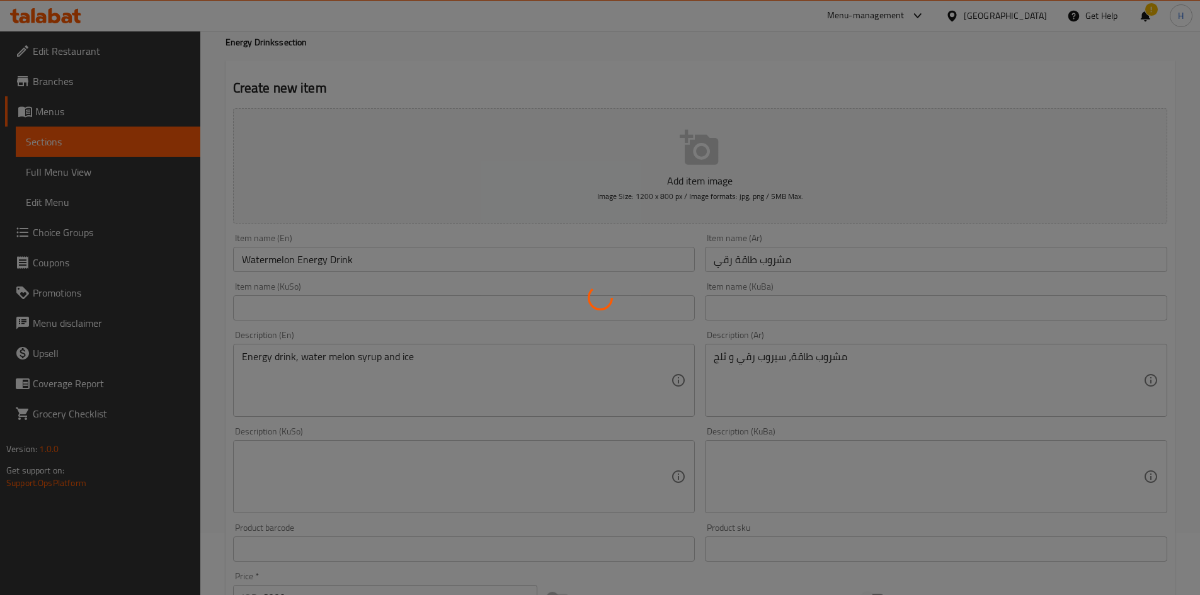
type input "0"
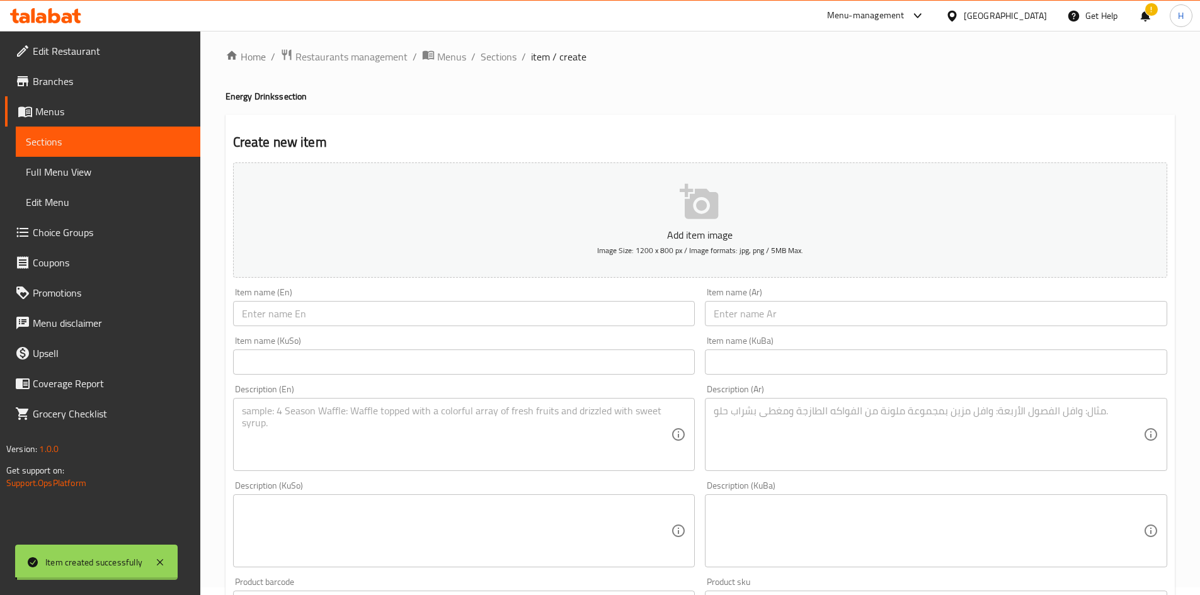
scroll to position [0, 0]
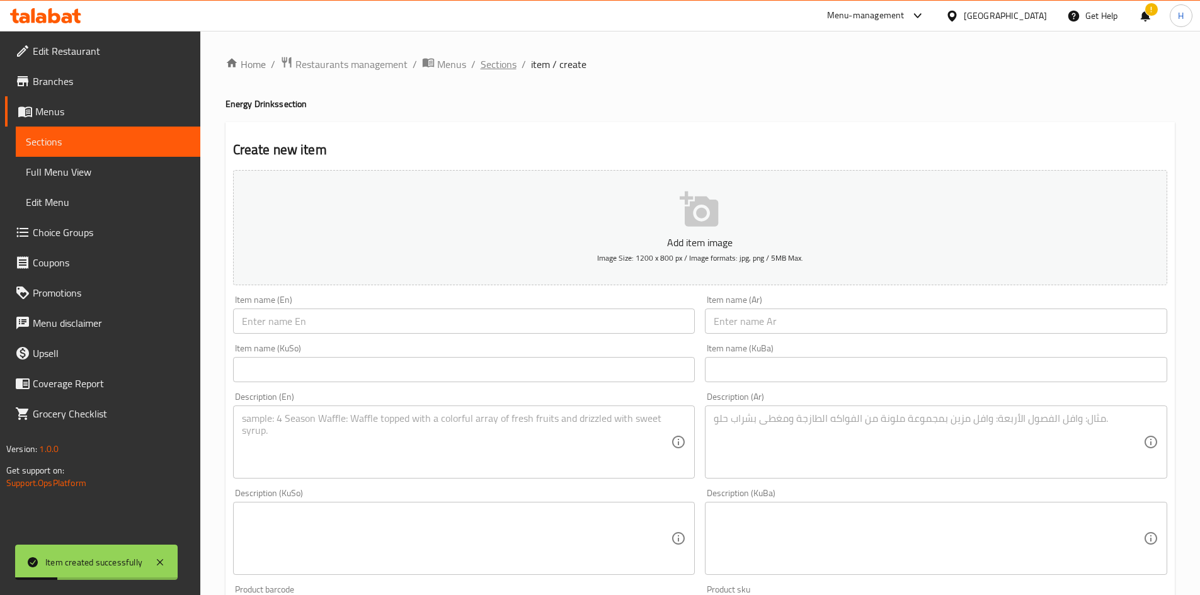
click at [498, 64] on span "Sections" at bounding box center [499, 64] width 36 height 15
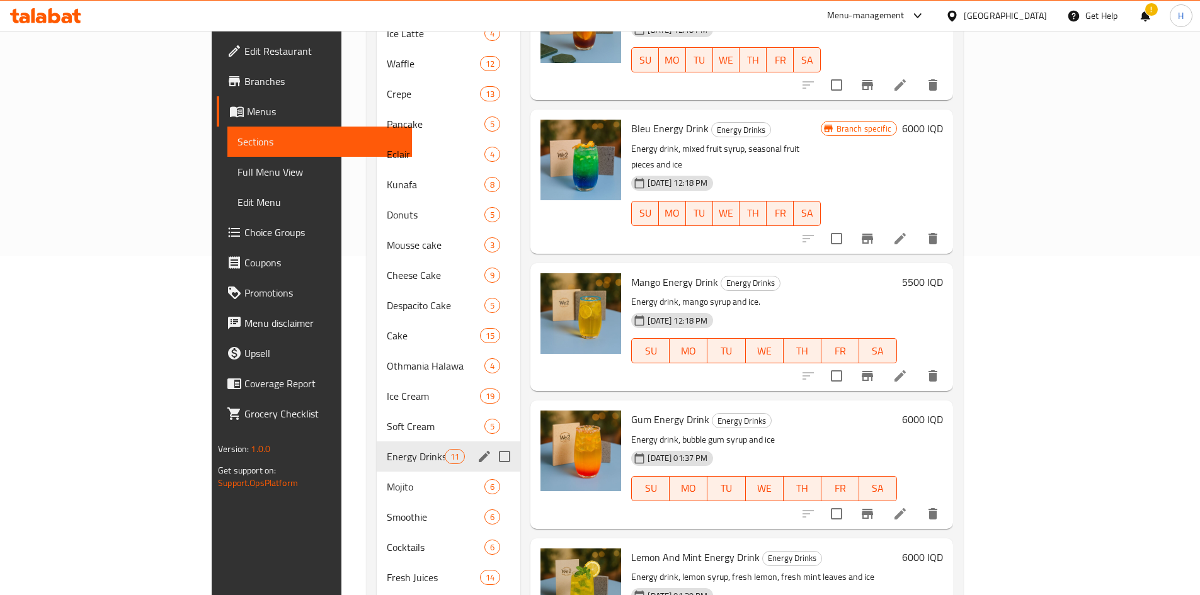
scroll to position [166, 0]
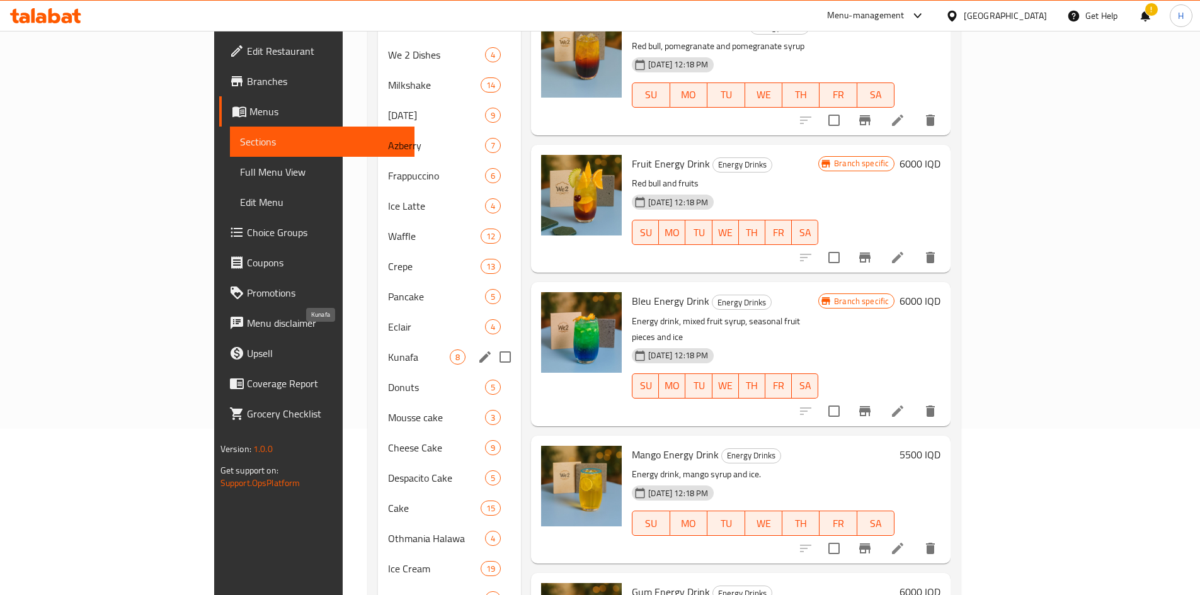
click at [388, 350] on span "Kunafa" at bounding box center [419, 357] width 62 height 15
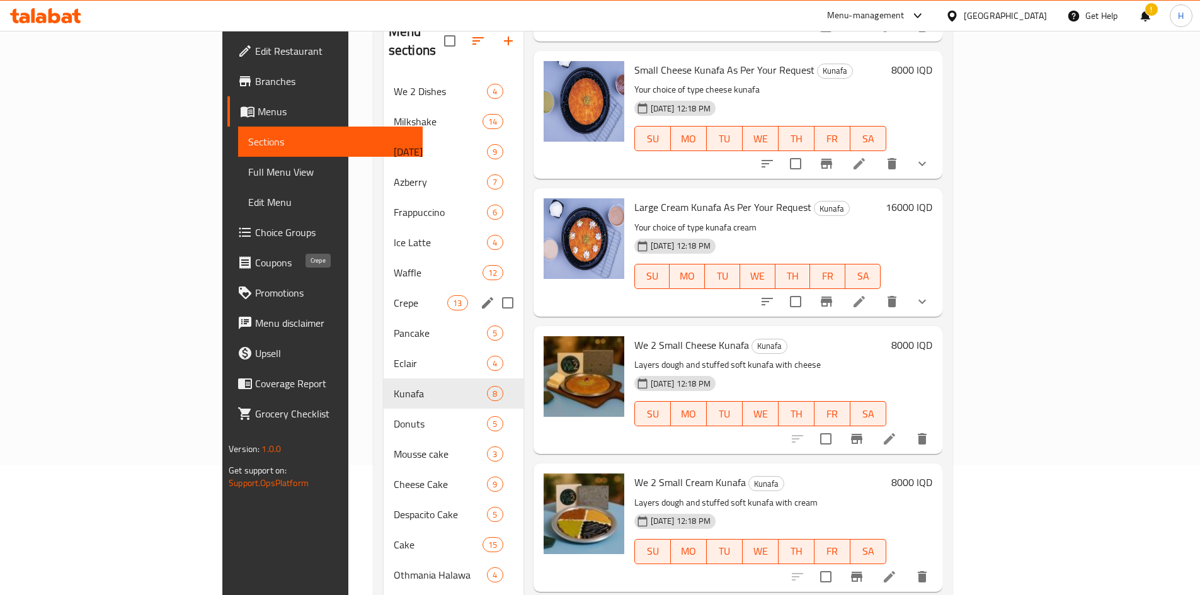
scroll to position [126, 0]
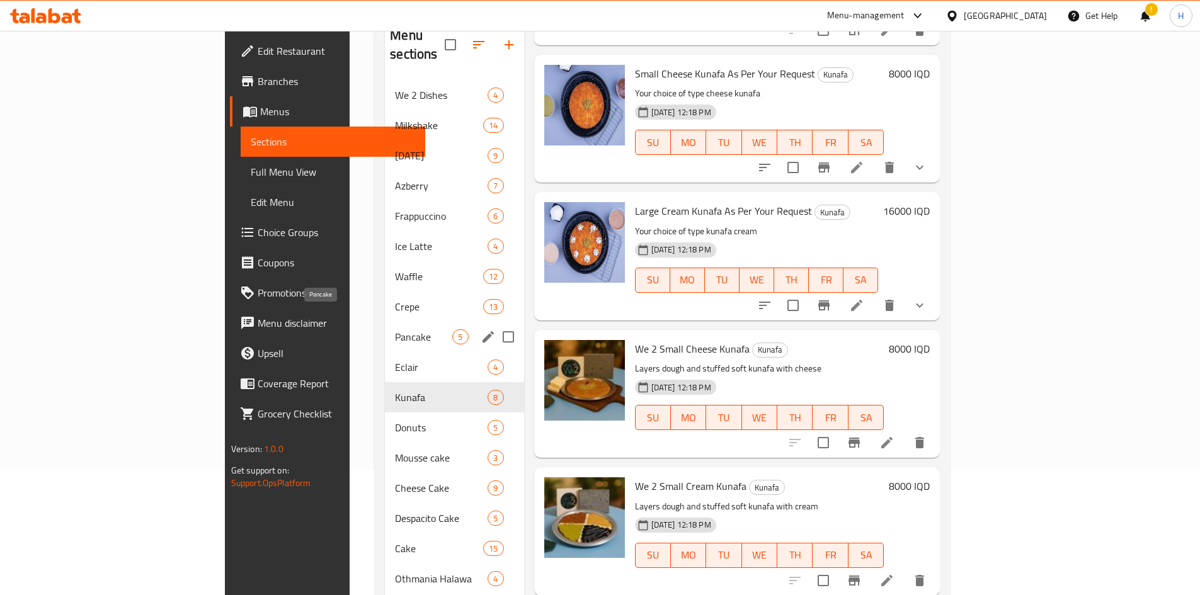
click at [395, 329] on span "Pancake" at bounding box center [423, 336] width 57 height 15
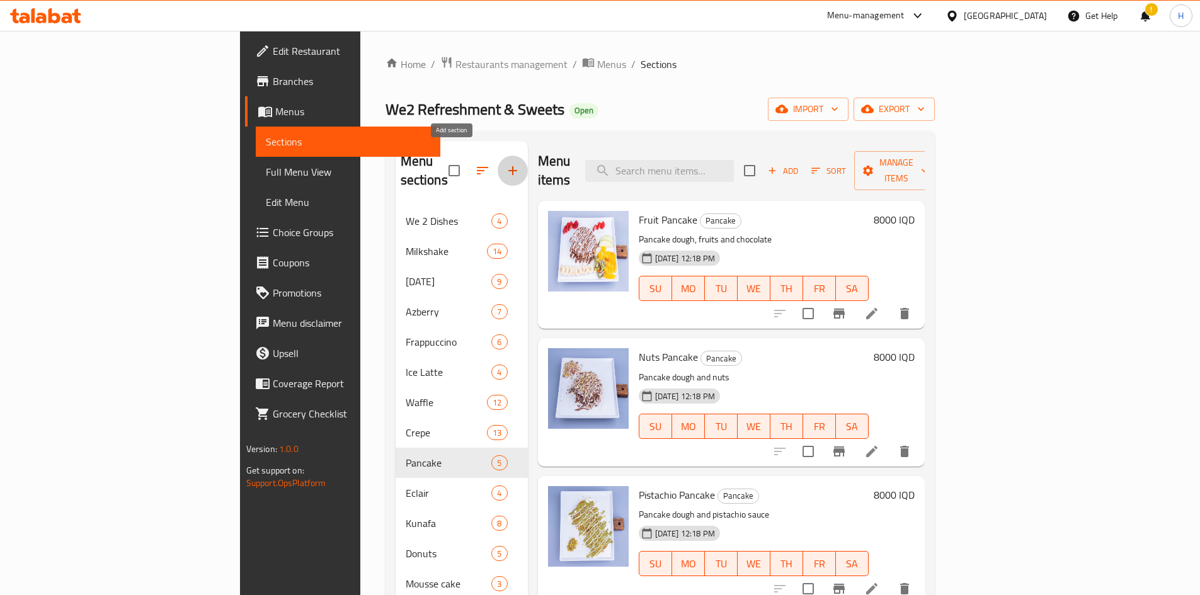
click at [505, 163] on icon "button" at bounding box center [512, 170] width 15 height 15
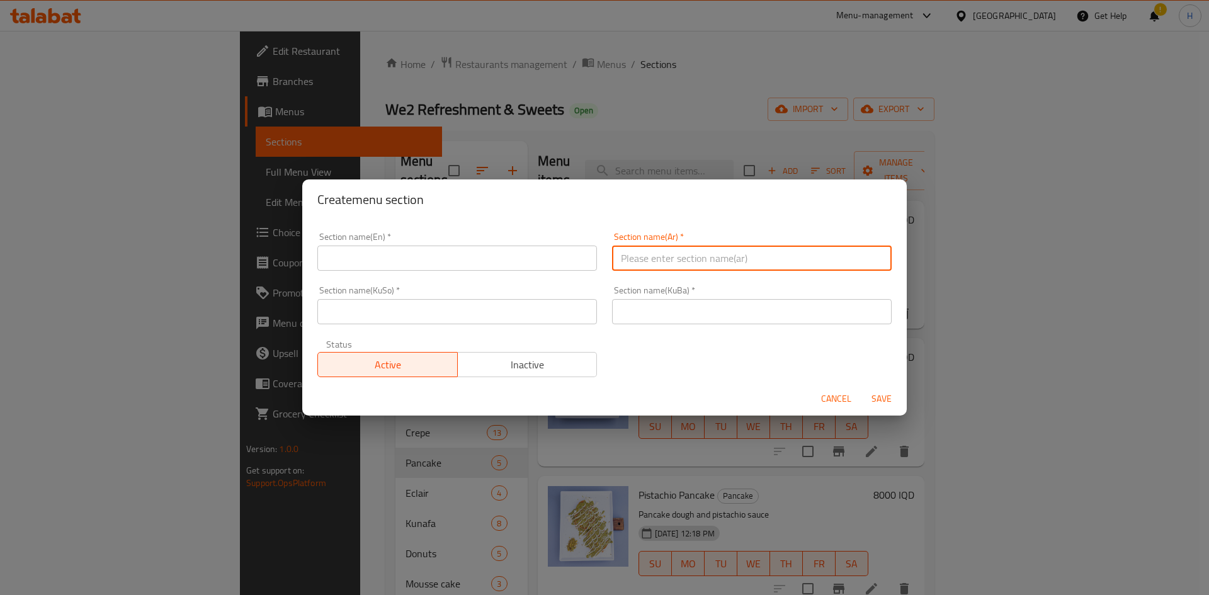
click at [663, 257] on input "text" at bounding box center [752, 258] width 280 height 25
type input "مني بان كيك"
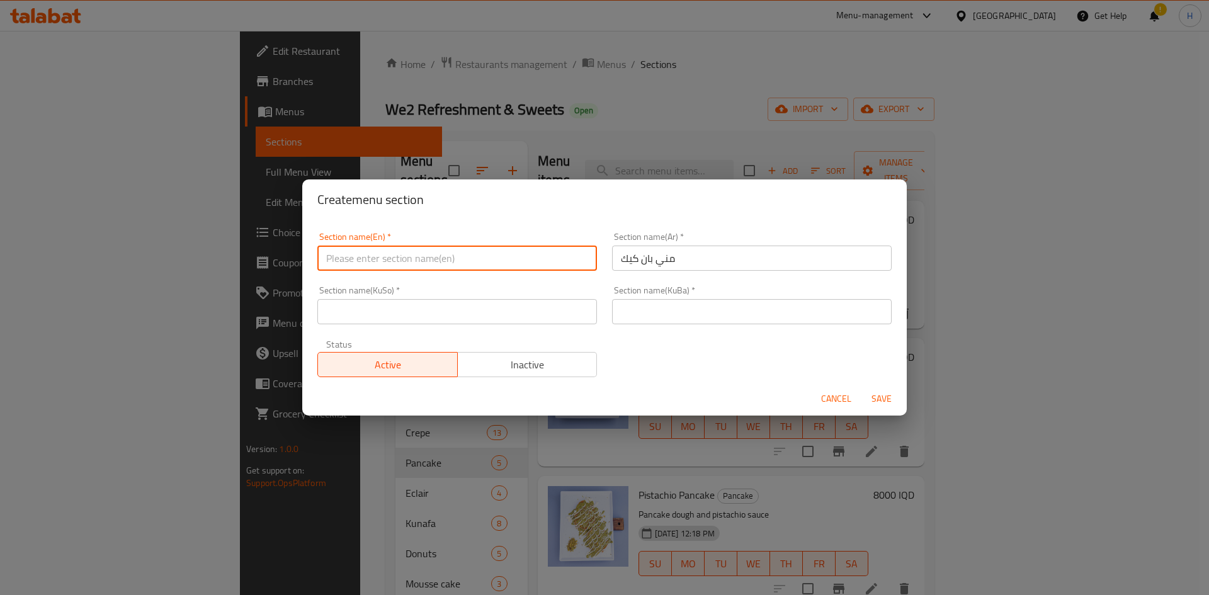
click at [506, 261] on input "text" at bounding box center [457, 258] width 280 height 25
type input "Mini Pancake"
drag, startPoint x: 535, startPoint y: 309, endPoint x: 512, endPoint y: 317, distance: 24.1
click at [535, 309] on input "text" at bounding box center [457, 311] width 280 height 25
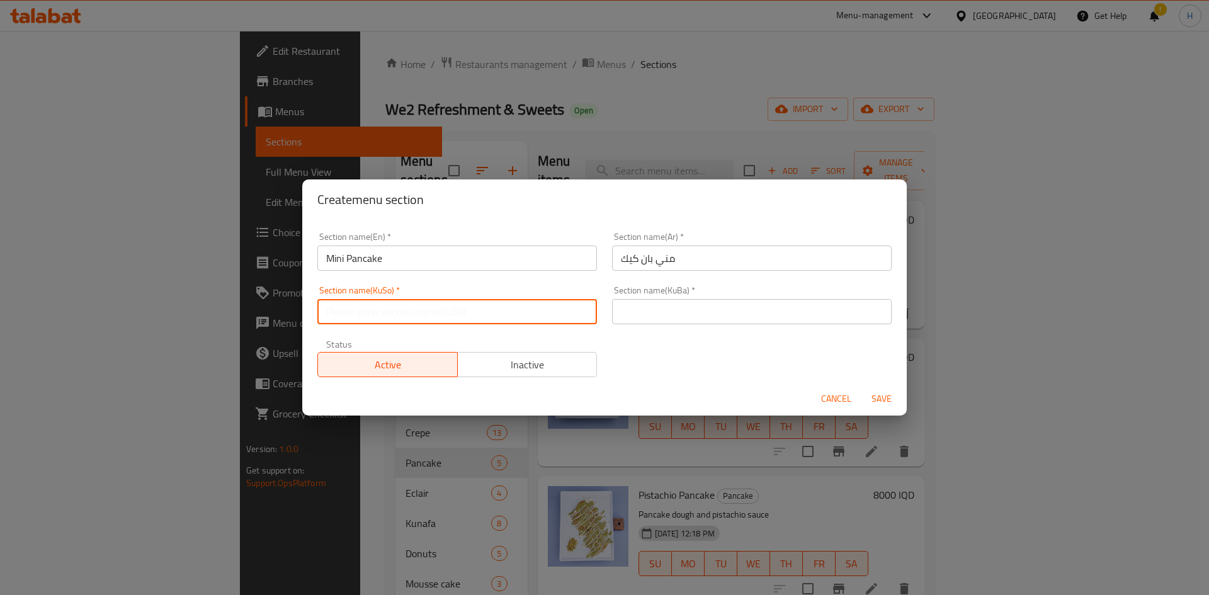
type input "."
click at [671, 307] on input "text" at bounding box center [752, 311] width 280 height 25
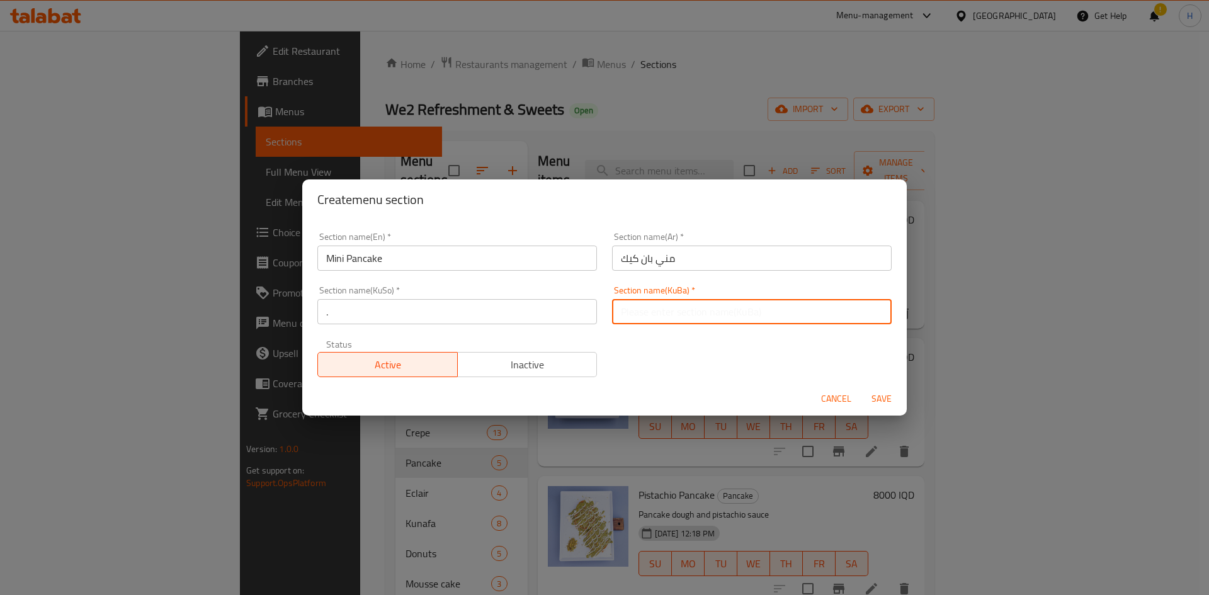
type input "."
click at [796, 368] on button "Save" at bounding box center [882, 398] width 40 height 23
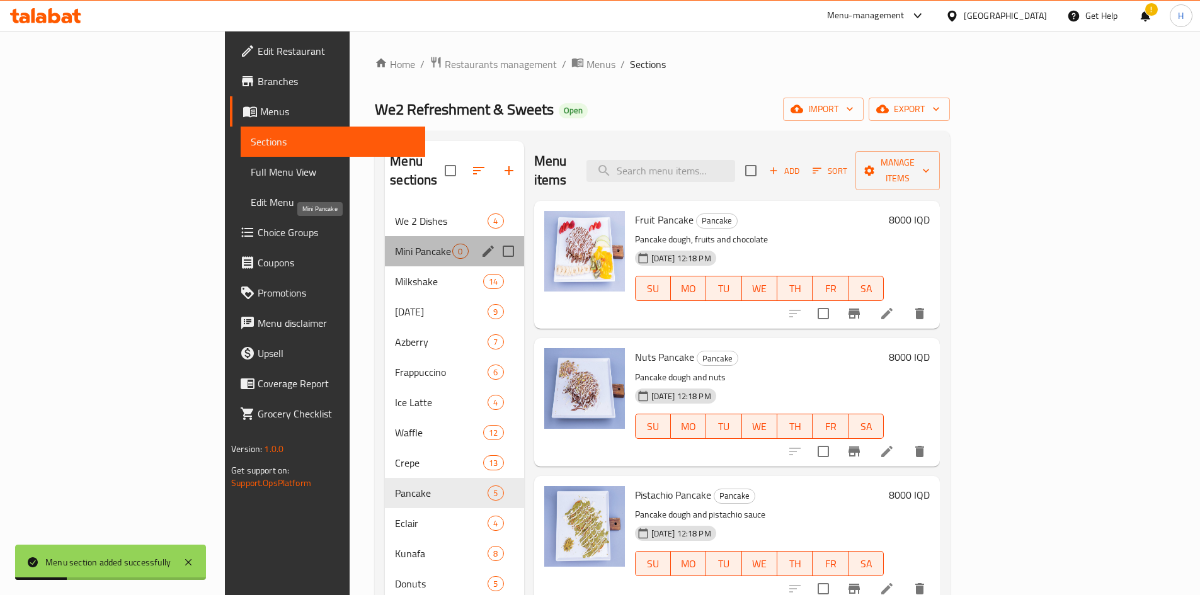
click at [395, 244] on span "Mini Pancake" at bounding box center [423, 251] width 57 height 15
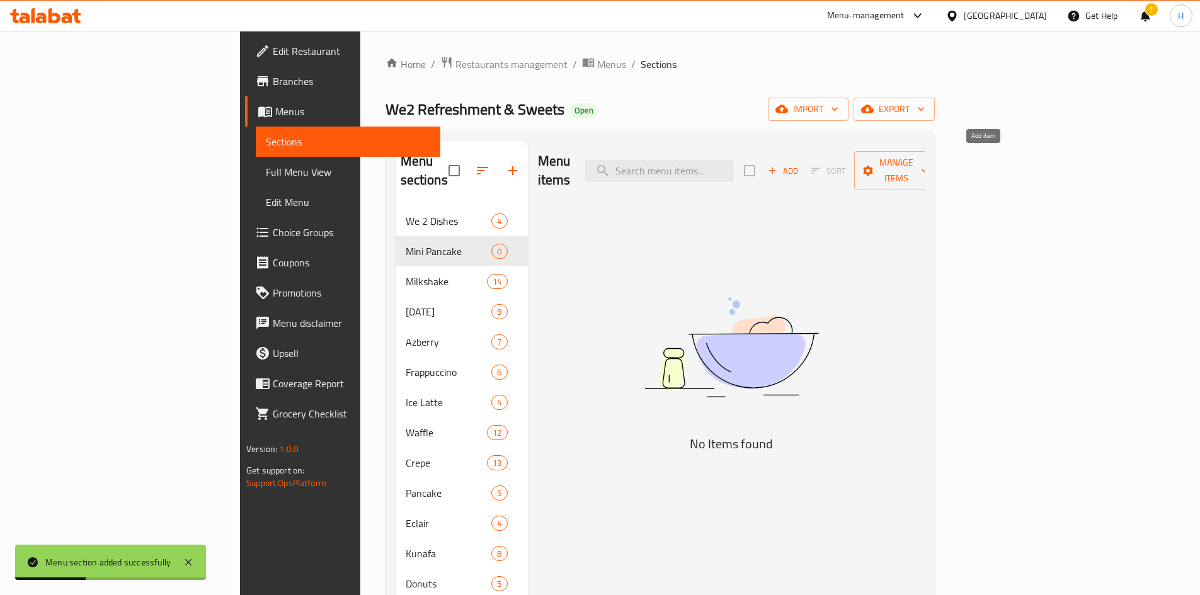
click at [796, 164] on span "Add" at bounding box center [783, 171] width 34 height 14
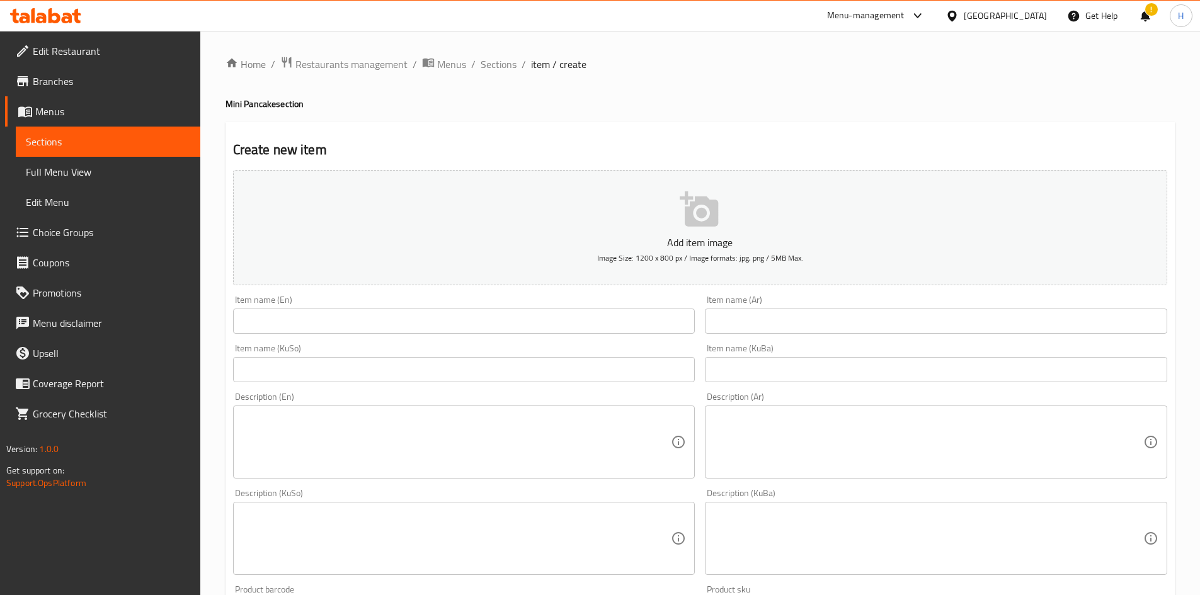
click at [774, 312] on input "text" at bounding box center [936, 321] width 462 height 25
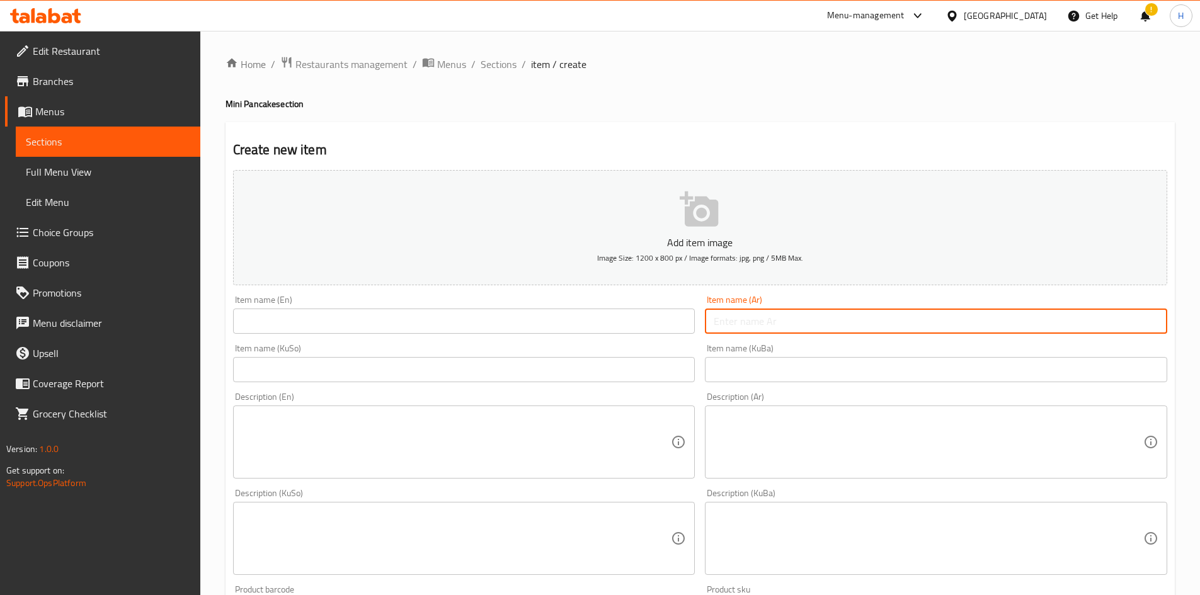
paste input "مني بان كيك نوتيلا"
type input "مني بان كيك نوتيلا"
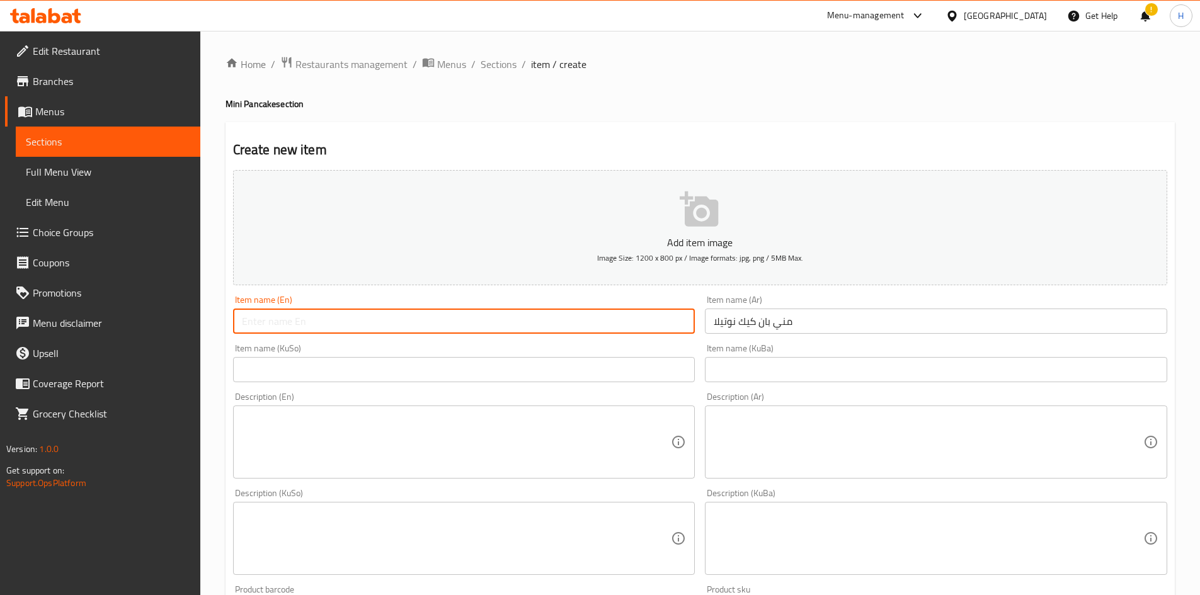
paste input "Nutella mini pancakes"
drag, startPoint x: 348, startPoint y: 320, endPoint x: 340, endPoint y: 313, distance: 10.3
click at [341, 314] on input "Nutella mini pancakes" at bounding box center [464, 321] width 462 height 25
type input "Nutella mini pancakes"
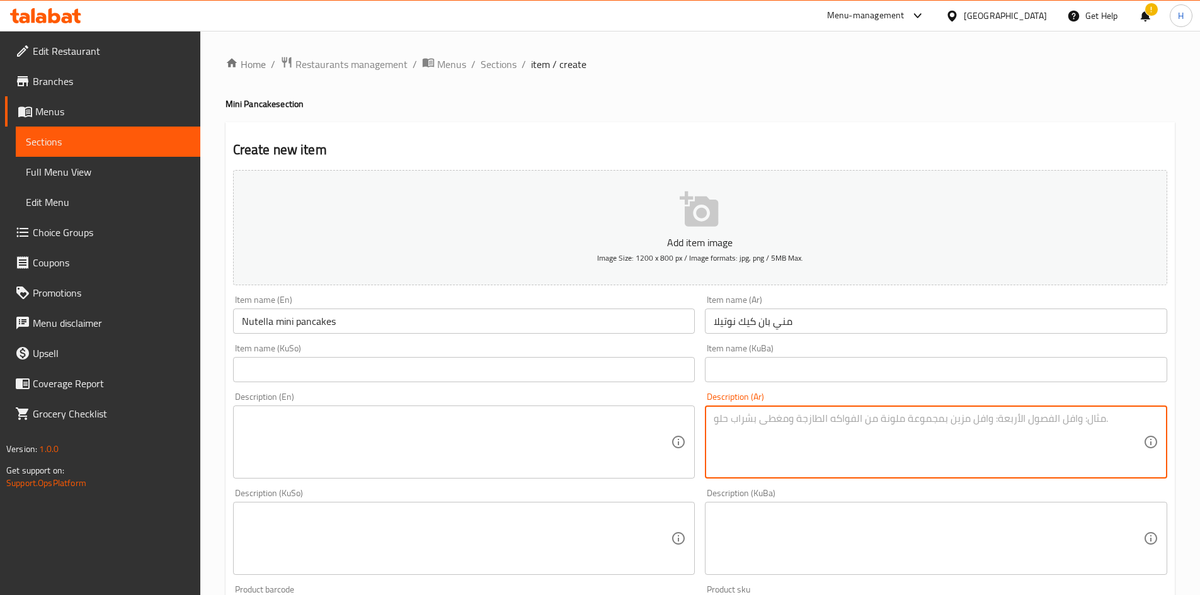
click at [796, 368] on textarea at bounding box center [929, 443] width 430 height 60
paste textarea "12 قطعة عجينة مني بان كيك الخاصة بـ وي تو، صوص نوتيلا، صوص نستلة بيضاء،"
click at [711, 368] on div "12 قطعة عجينة مني بان كيك الخاصة بـ وي تو، صوص نوتيلا، صوص نستلة بيضاء Descript…" at bounding box center [936, 442] width 462 height 73
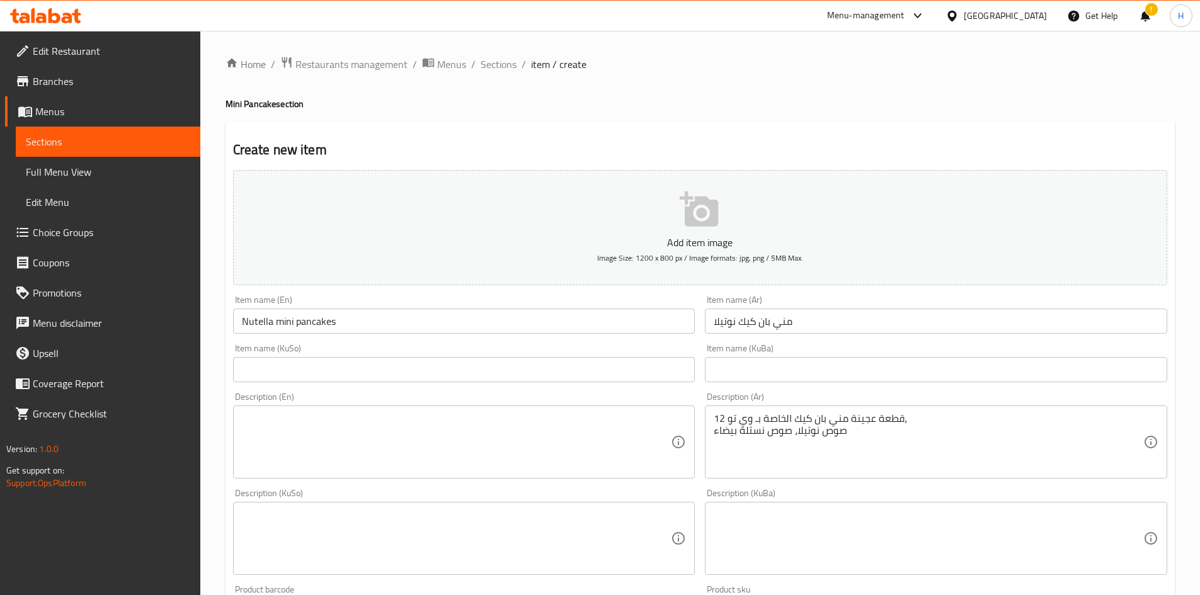
click at [712, 368] on div "12 قطعة عجينة مني بان كيك الخاصة بـ وي تو، صوص نوتيلا، صوص نستلة بيضاء Descript…" at bounding box center [936, 442] width 462 height 73
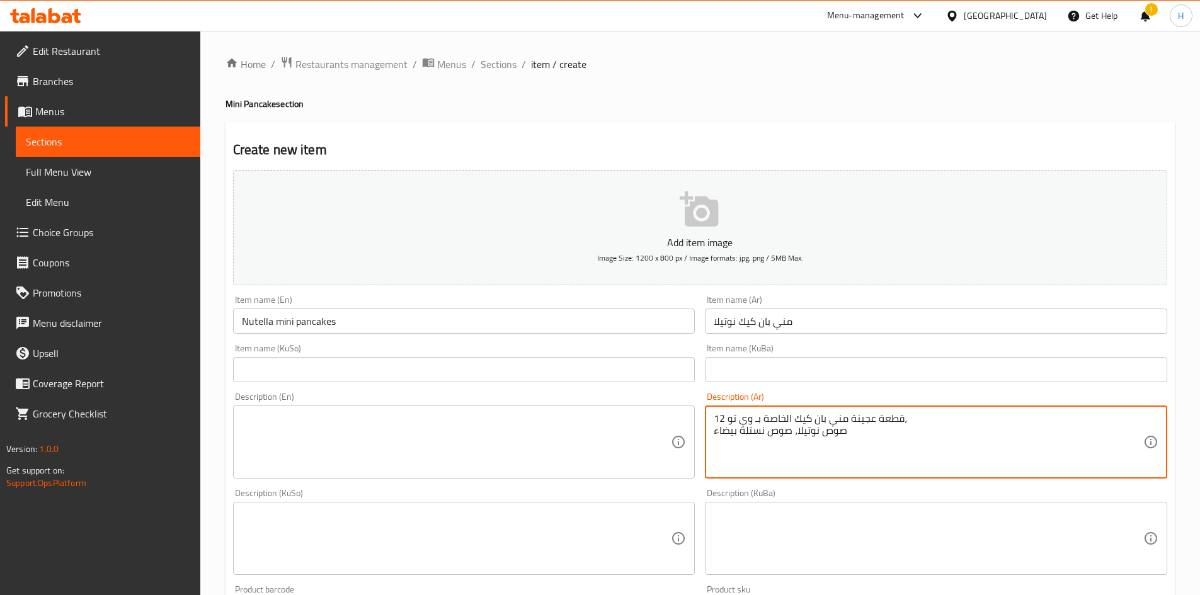
click at [712, 368] on div "12 قطعة عجينة مني بان كيك الخاصة بـ وي تو، صوص نوتيلا، صوص نستلة بيضاء Descript…" at bounding box center [936, 442] width 462 height 73
click at [715, 368] on textarea "12 قطعة عجينة مني بان كيك الخاصة بـ وي تو، صوص نوتيلا، صوص نستلة بيضاء" at bounding box center [929, 443] width 430 height 60
drag, startPoint x: 806, startPoint y: 421, endPoint x: 809, endPoint y: 428, distance: 7.3
click at [796, 368] on textarea "12 قطعة عجينة مني بان كيك الخاصة بـ وي تو، صوص نوتيلا، صوص نستلة بيضاء" at bounding box center [929, 443] width 430 height 60
click at [796, 368] on textarea "12 قطعة عجينة مني بان كيك الخاصة بـ وي تو، صوص نوتيلا وصوص نستلة بيضاء" at bounding box center [929, 443] width 430 height 60
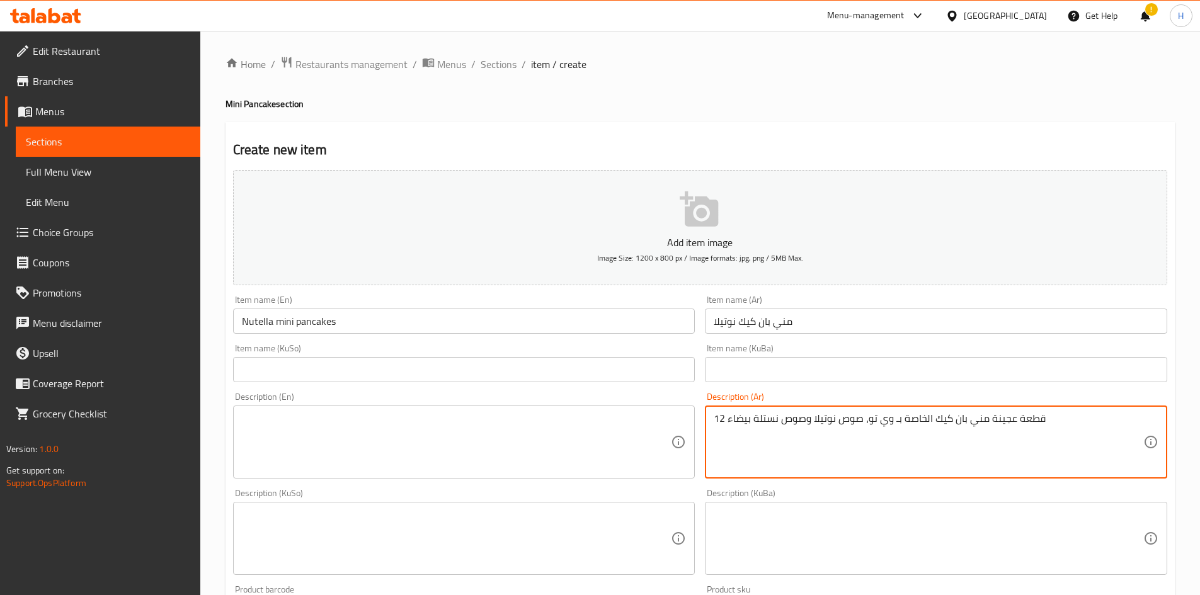
click at [796, 368] on textarea "12 قطعة عجينة مني بان كيك الخاصة بـ وي تو، صوص نوتيلا وصوص نستلة بيضاء" at bounding box center [929, 443] width 430 height 60
type textarea "12 قطعة عجينة مني بان كيك الخاصة بـ وي تو، صوص نوتيلا وصوص نستلة بيضاء"
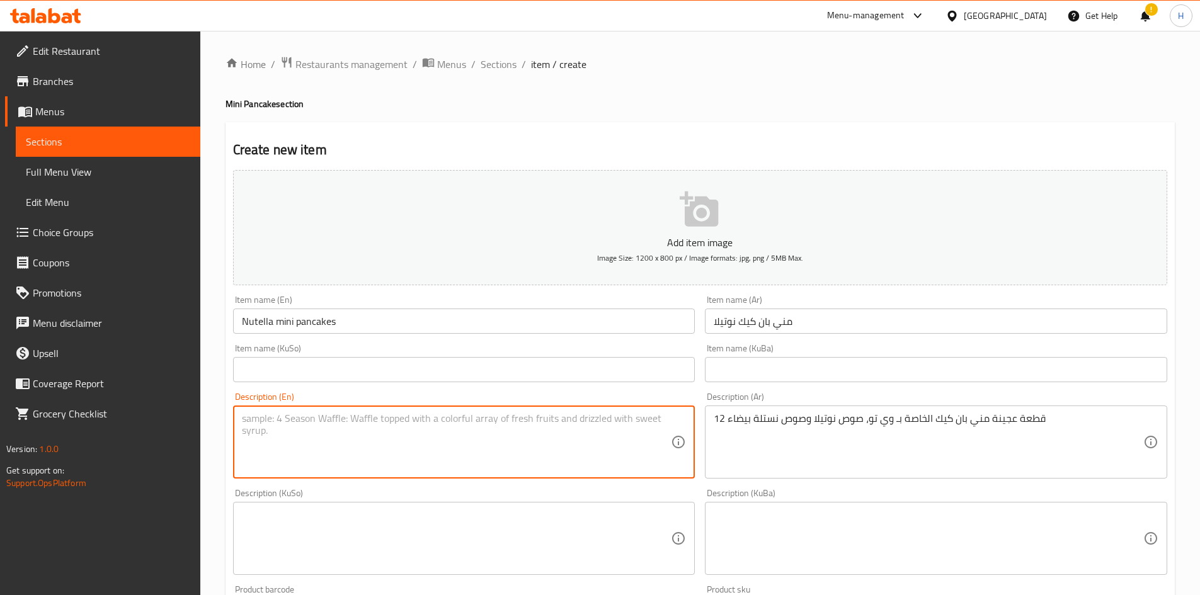
click at [376, 368] on textarea at bounding box center [457, 443] width 430 height 60
paste textarea "12 pieces of We Too Mini Pancake Dough, Nutella Sauce and Nestle White Sauce"
click at [293, 368] on textarea "12 pieces of We Too Mini Pancake Dough, Nutella Sauce and Nestle White Sauce" at bounding box center [457, 443] width 430 height 60
click at [302, 368] on textarea "12 pieces of We Too Mini Pancake Dough, Nutella Sauce and Nestle White Sauce" at bounding box center [457, 443] width 430 height 60
drag, startPoint x: 315, startPoint y: 421, endPoint x: 308, endPoint y: 422, distance: 7.0
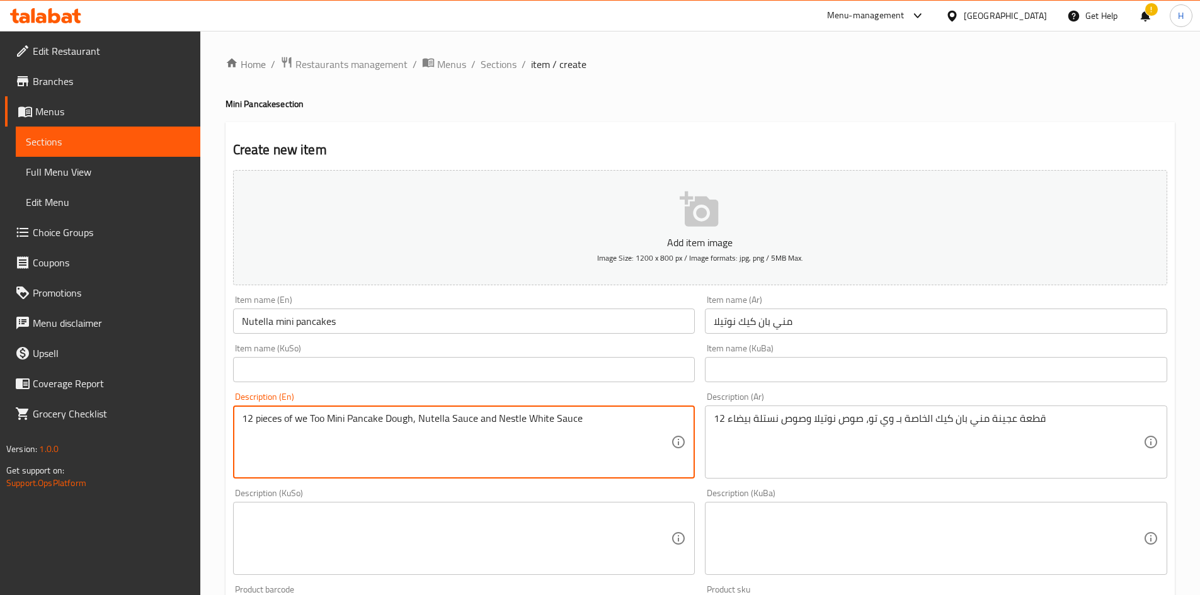
click at [308, 368] on textarea "12 pieces of we Too Mini Pancake Dough, Nutella Sauce and Nestle White Sauce" at bounding box center [457, 443] width 430 height 60
click at [318, 368] on textarea "12 pieces of we Too Mini Pancake Dough, Nutella Sauce and Nestle White Sauce" at bounding box center [457, 443] width 430 height 60
click at [309, 368] on textarea "12 pieces of we Too Mini Pancake Dough, Nutella Sauce and Nestle White Sauce" at bounding box center [457, 443] width 430 height 60
drag, startPoint x: 328, startPoint y: 420, endPoint x: 331, endPoint y: 426, distance: 7.0
click at [331, 368] on textarea "12 pieces of we too Mini Pancake Dough, Nutella Sauce and Nestle White Sauce" at bounding box center [457, 443] width 430 height 60
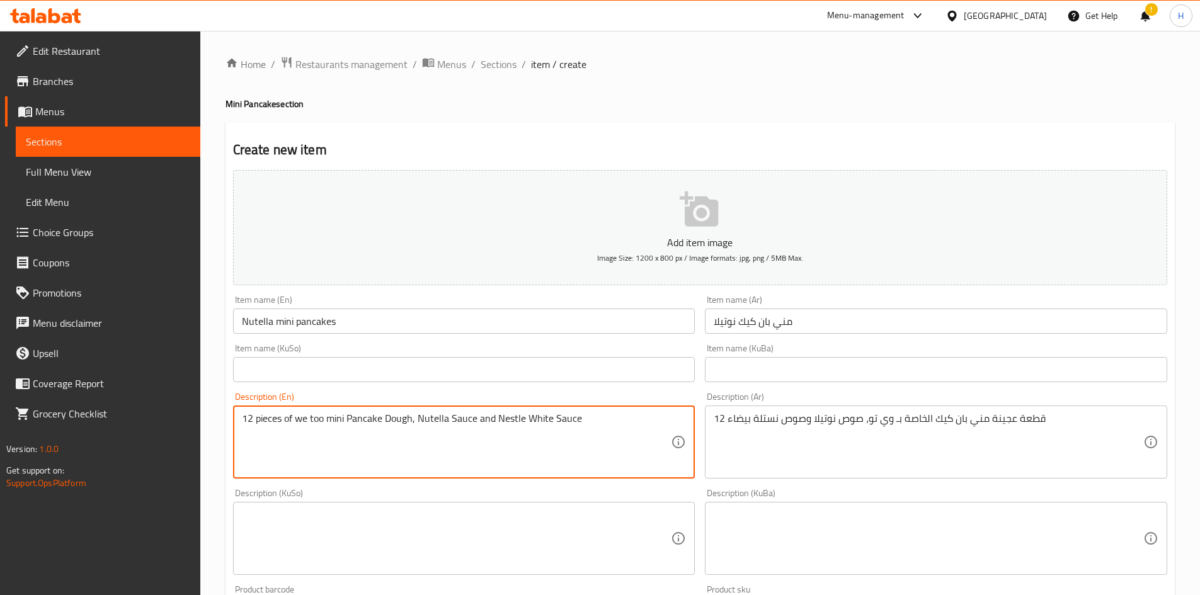
click at [355, 368] on textarea "12 pieces of we too mini Pancake Dough, Nutella Sauce and Nestle White Sauce" at bounding box center [457, 443] width 430 height 60
click at [384, 368] on textarea "12 pieces of we too mini pancake Dough, Nutella Sauce and Nestle White Sauce" at bounding box center [457, 443] width 430 height 60
click at [421, 368] on textarea "12 pieces of we too mini pancake dough, Nutella Sauce and Nestle White Sauce" at bounding box center [457, 443] width 430 height 60
click at [446, 368] on textarea "12 pieces of we too mini pancake dough, nutella Sauce and Nestle White Sauce" at bounding box center [457, 443] width 430 height 60
click at [496, 368] on textarea "12 pieces of we too mini pancake dough, nutella sauce and Nestle White Sauce" at bounding box center [457, 443] width 430 height 60
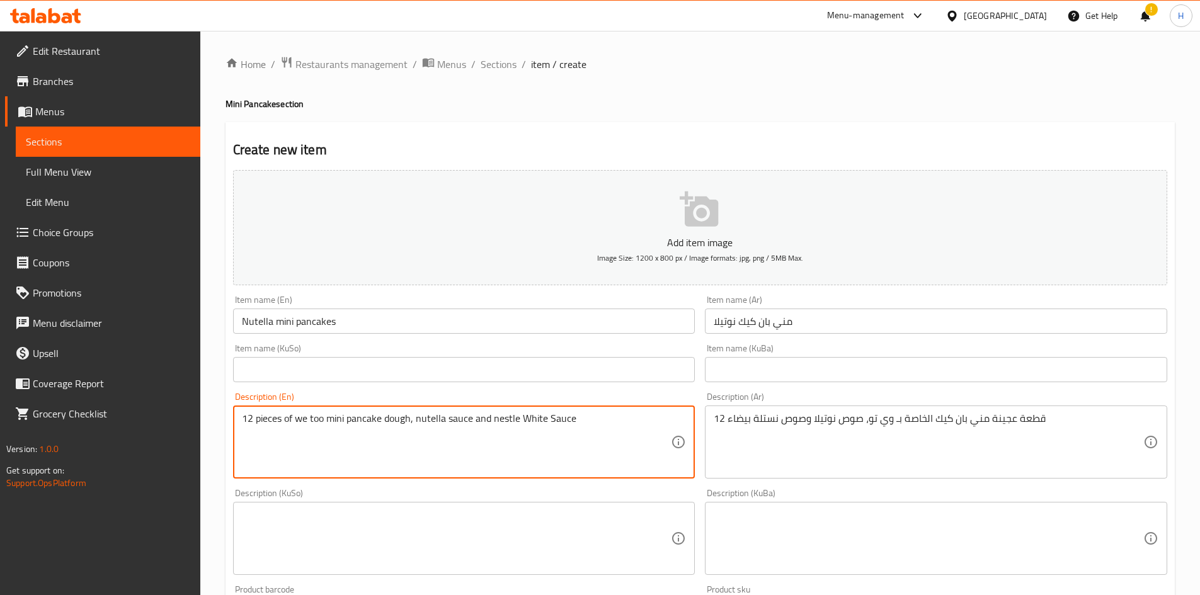
click at [525, 368] on textarea "12 pieces of we too mini pancake dough, nutella sauce and nestle White Sauce" at bounding box center [457, 443] width 430 height 60
click at [545, 368] on textarea "12 pieces of we too mini pancake dough, nutella sauce and nestle white Sauce" at bounding box center [457, 443] width 430 height 60
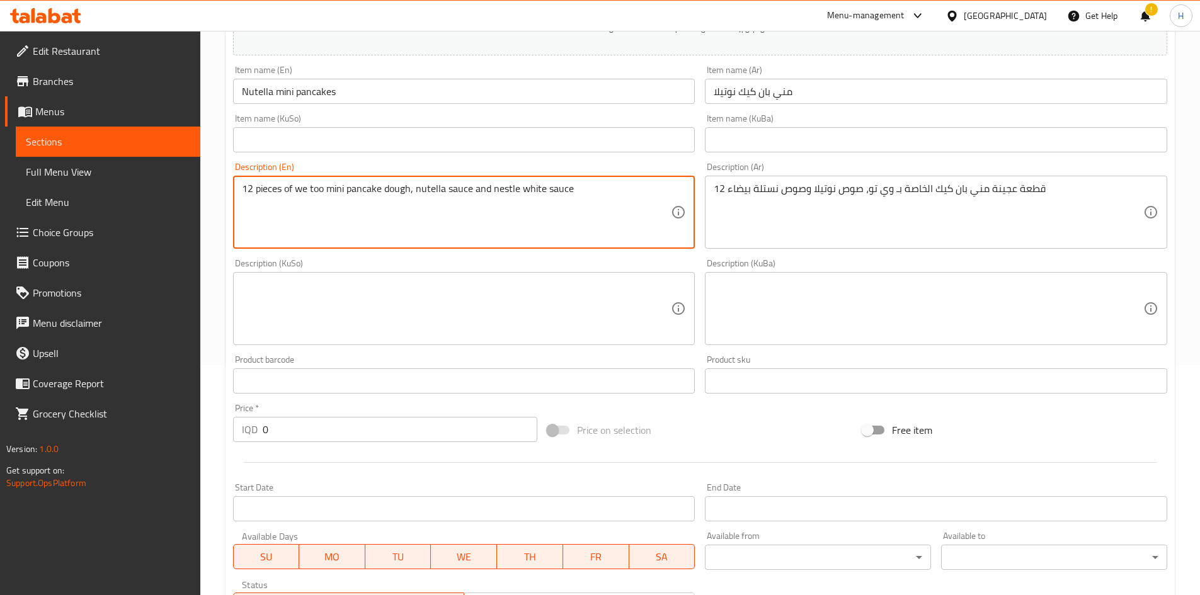
scroll to position [378, 0]
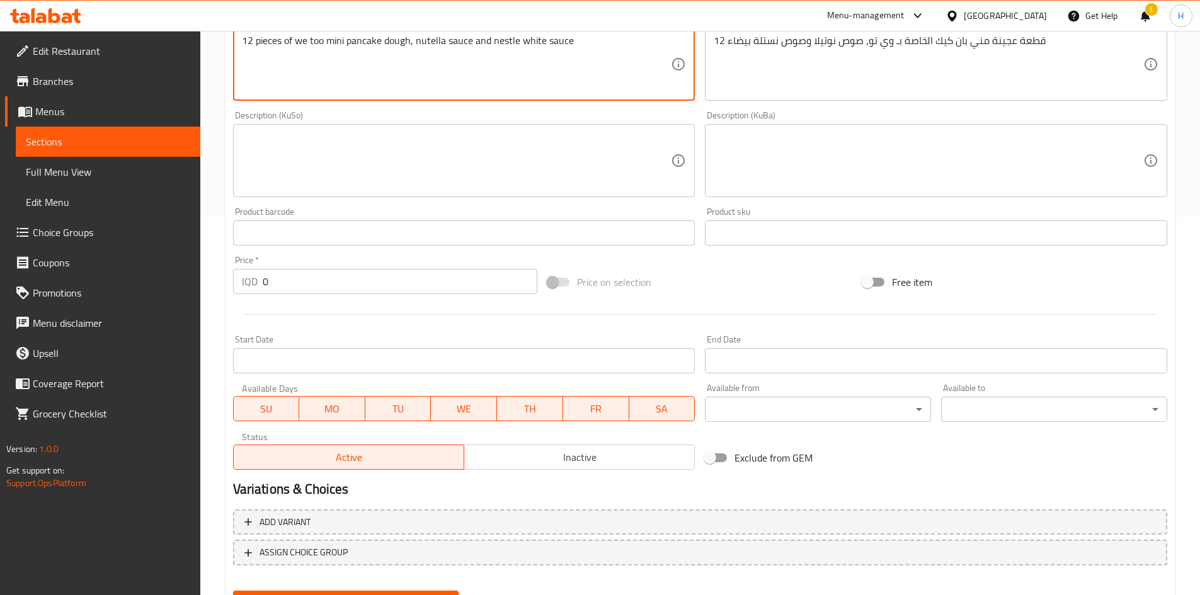
type textarea "12 pieces of we too mini pancake dough, nutella sauce and nestle white sauce"
click at [319, 291] on input "0" at bounding box center [400, 281] width 275 height 25
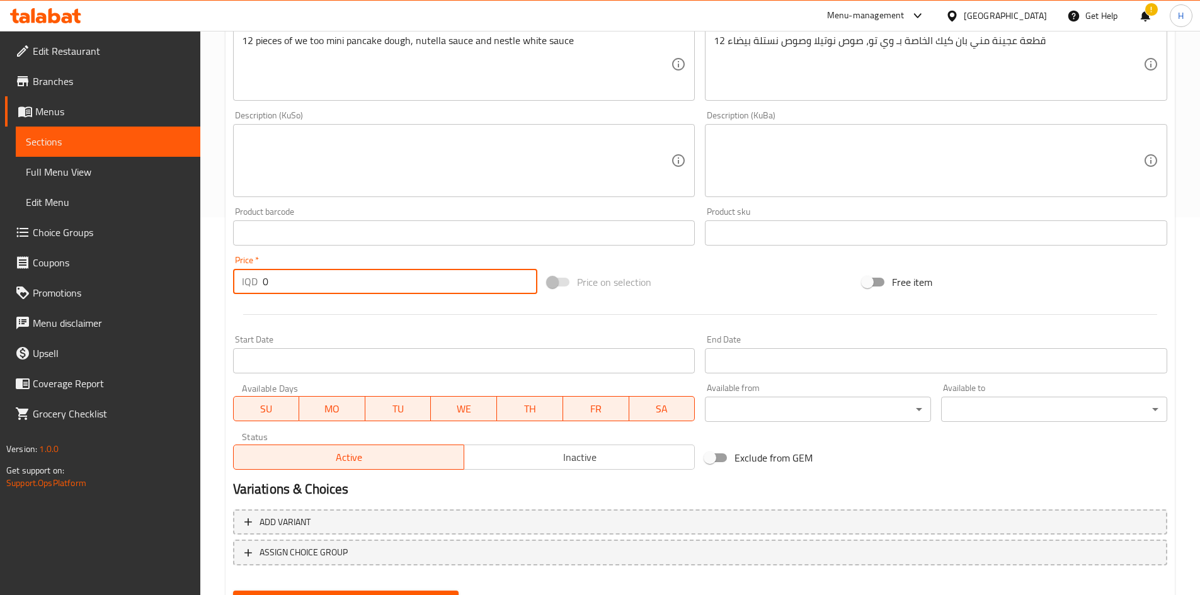
click at [319, 291] on input "0" at bounding box center [400, 281] width 275 height 25
type input "9"
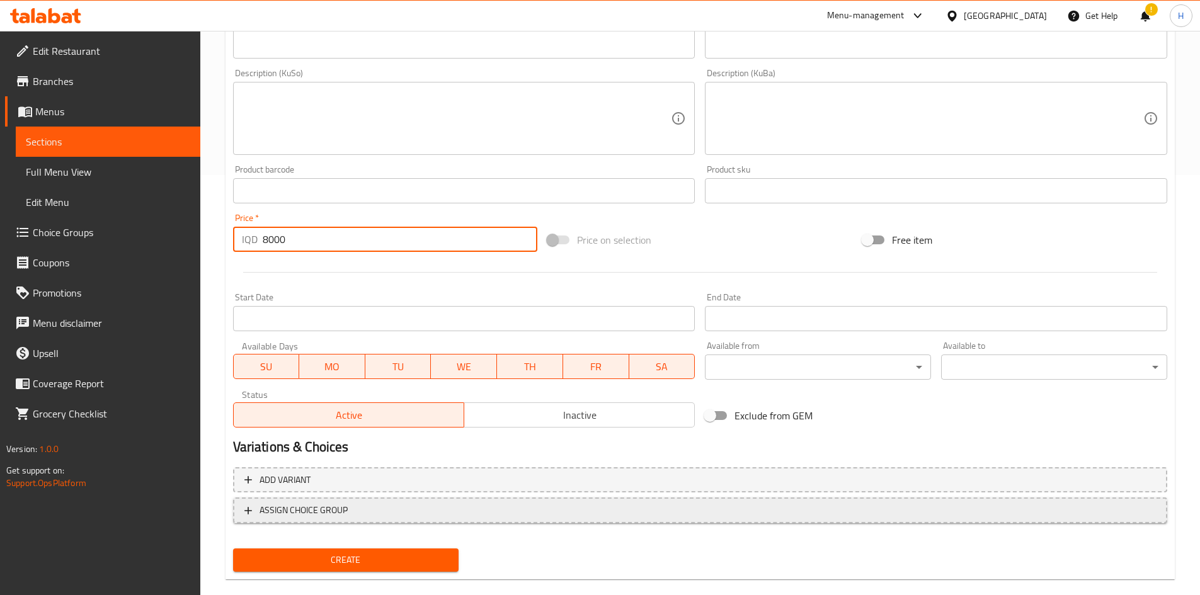
scroll to position [440, 0]
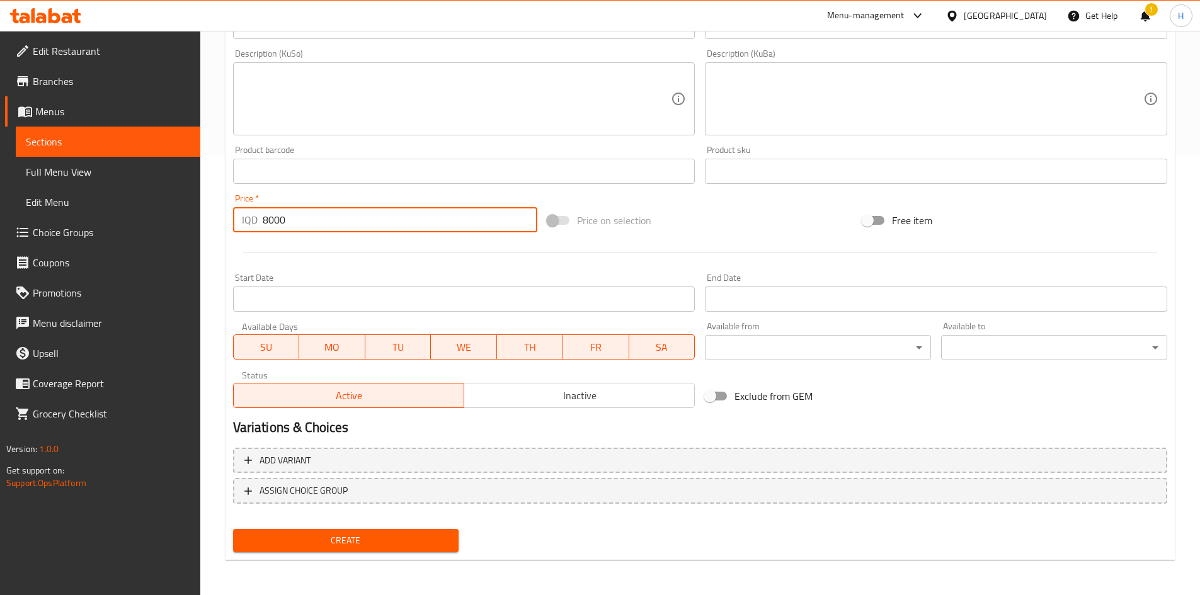
type input "8000"
click at [383, 368] on span "Create" at bounding box center [346, 541] width 206 height 16
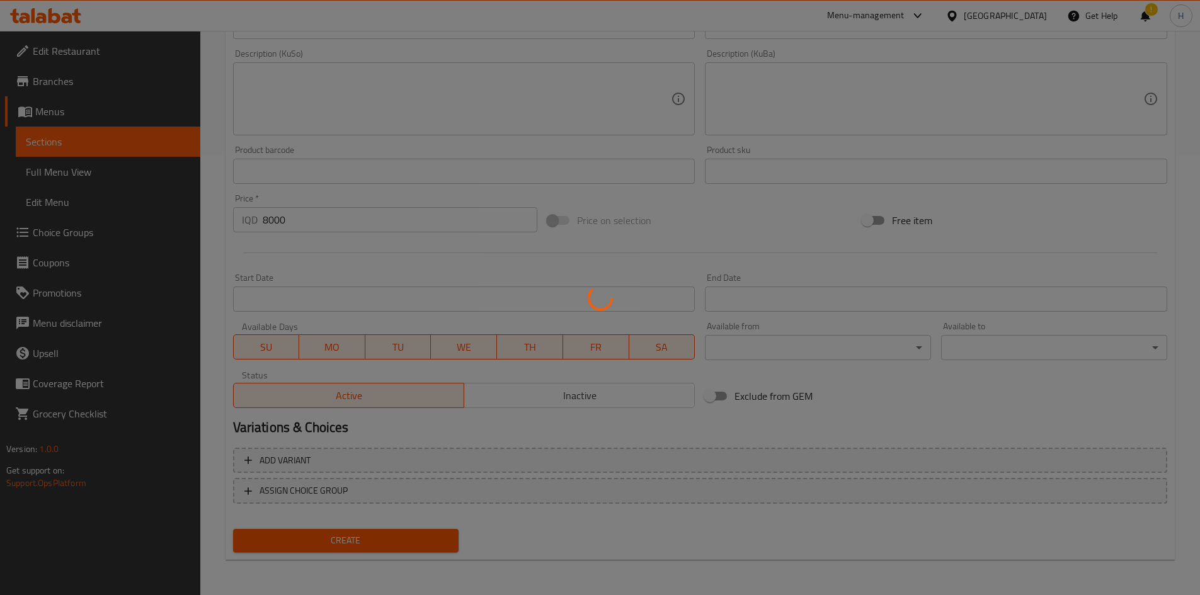
type input "0"
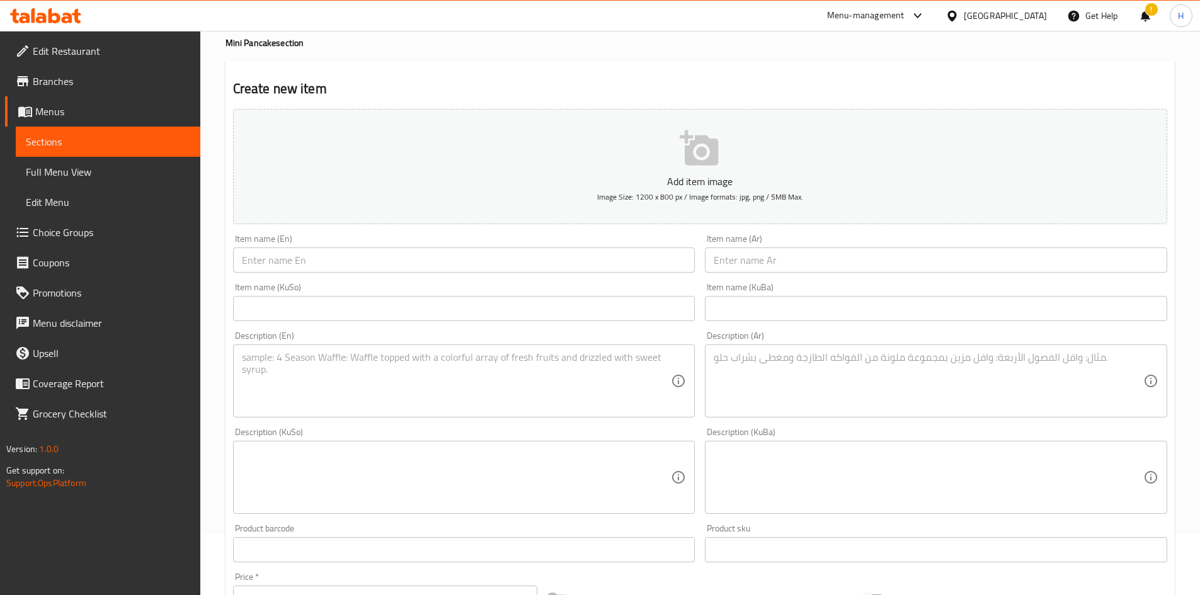
scroll to position [0, 0]
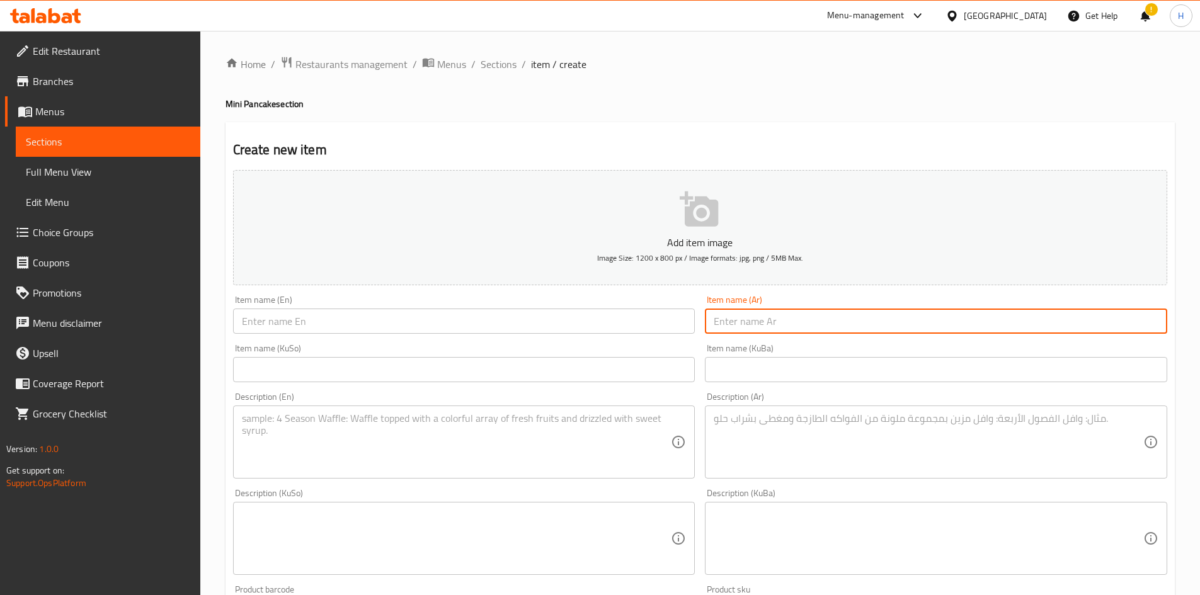
click at [753, 324] on input "text" at bounding box center [936, 321] width 462 height 25
paste input "مني بان كيك بستاشيو"
type input "مني بان كيك بستاشيو"
click at [418, 324] on input "text" at bounding box center [464, 321] width 462 height 25
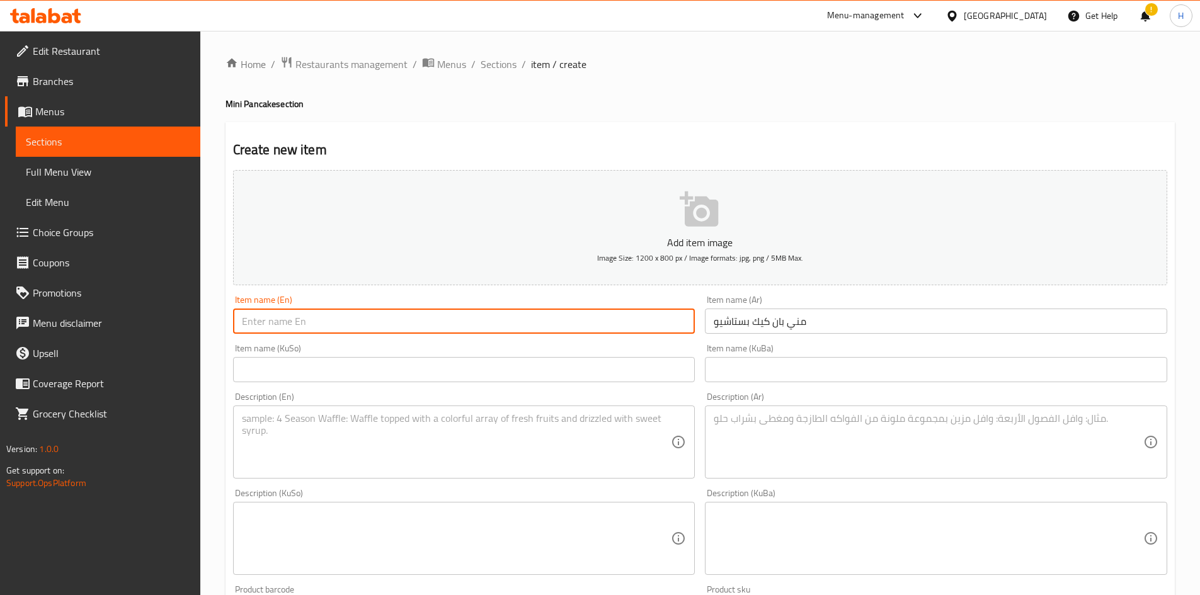
paste input "Mini pistachio pancakes"
type input "Mini pistachio pancakes"
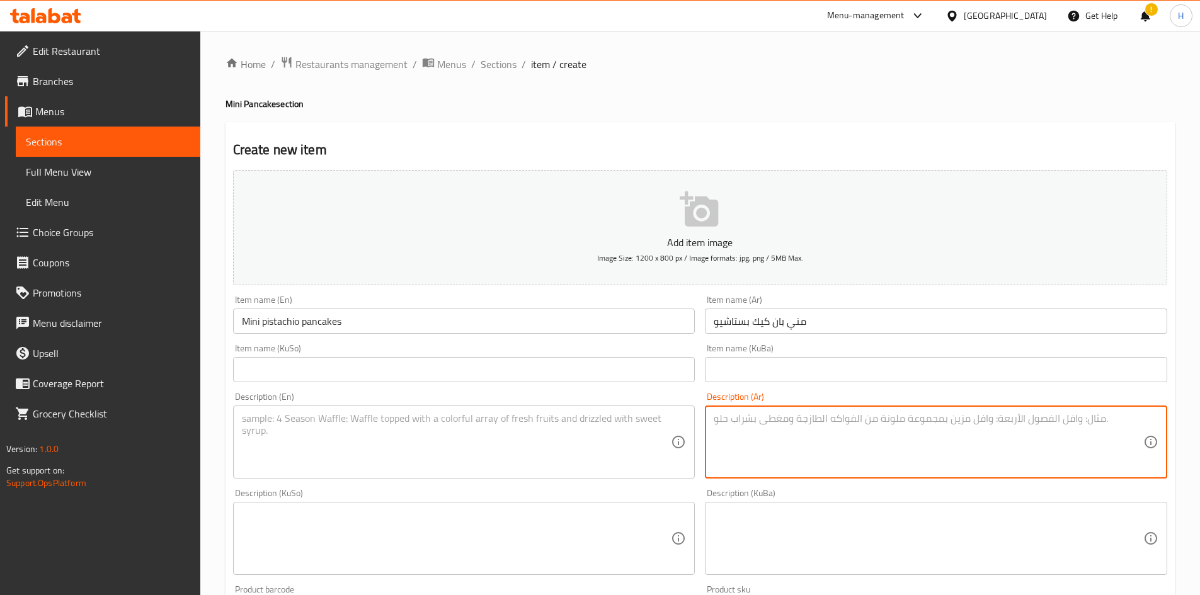
click at [796, 368] on textarea at bounding box center [929, 443] width 430 height 60
paste textarea "12 قطعة عجينة مني بان كيك الخاصة بـ وي تو، صوص بستاشيو، صوص نستلة بيضاء،"
click at [716, 368] on textarea "12 قطعة عجينة مني بان كيك الخاصة بـ وي تو، صوص بستاشيو، صوص نستلة بيضاء،" at bounding box center [929, 443] width 430 height 60
click at [796, 368] on textarea "12 قطعة عجينة مني بان كيك الخاصة بـ وي تو، صوص بستاشيو، صوص نستلة بيضاء،" at bounding box center [929, 443] width 430 height 60
click at [786, 368] on textarea "12 قطعة عجينة مني بان كيك الخاصة بـ وي تو، صوص بستاشيو، صوص نستلة بيضاء" at bounding box center [929, 443] width 430 height 60
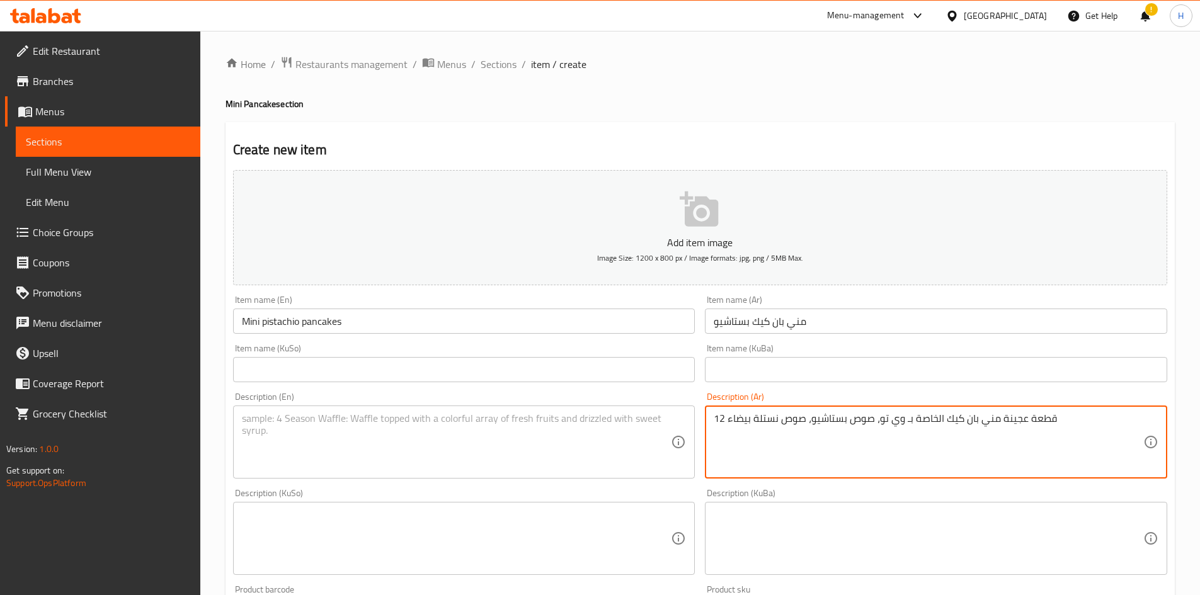
click at [786, 368] on textarea "12 قطعة عجينة مني بان كيك الخاصة بـ وي تو، صوص بستاشيو، صوص نستلة بيضاء" at bounding box center [929, 443] width 430 height 60
type textarea "12 قطعة عجينة مني بان كيك الخاصة بـ وي تو، صوص بستاشيو، صوص نستلة بيضاء"
click at [414, 368] on textarea at bounding box center [457, 443] width 430 height 60
paste textarea "12 pieces of We Too Mini Pancake Dough, Pistachio Sauce, Nestle White Sauce"
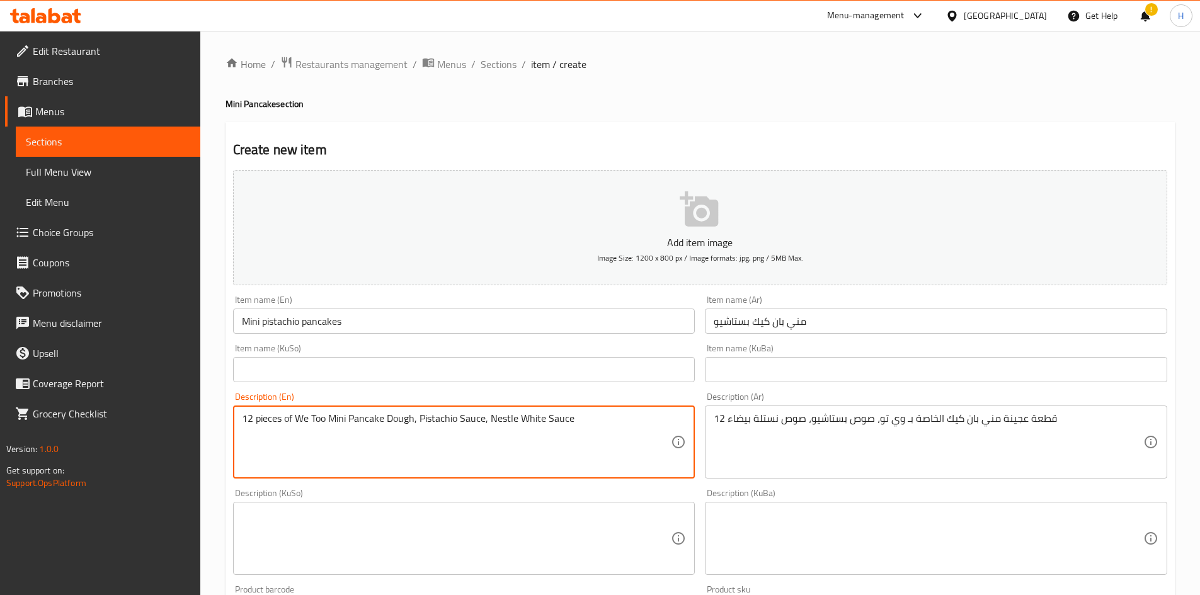
click at [377, 368] on textarea "12 pieces of We Too Mini Pancake Dough, Pistachio Sauce, Nestle White Sauce" at bounding box center [457, 443] width 430 height 60
paste textarea "we too mini pancake dough, pistachio sauce, nestle white s"
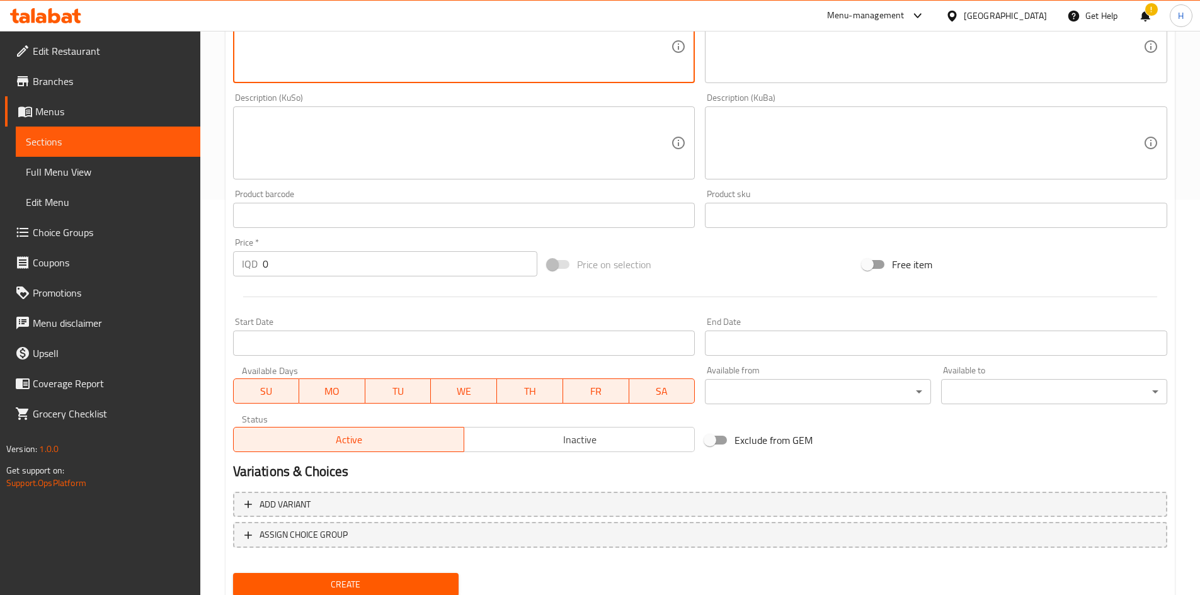
scroll to position [440, 0]
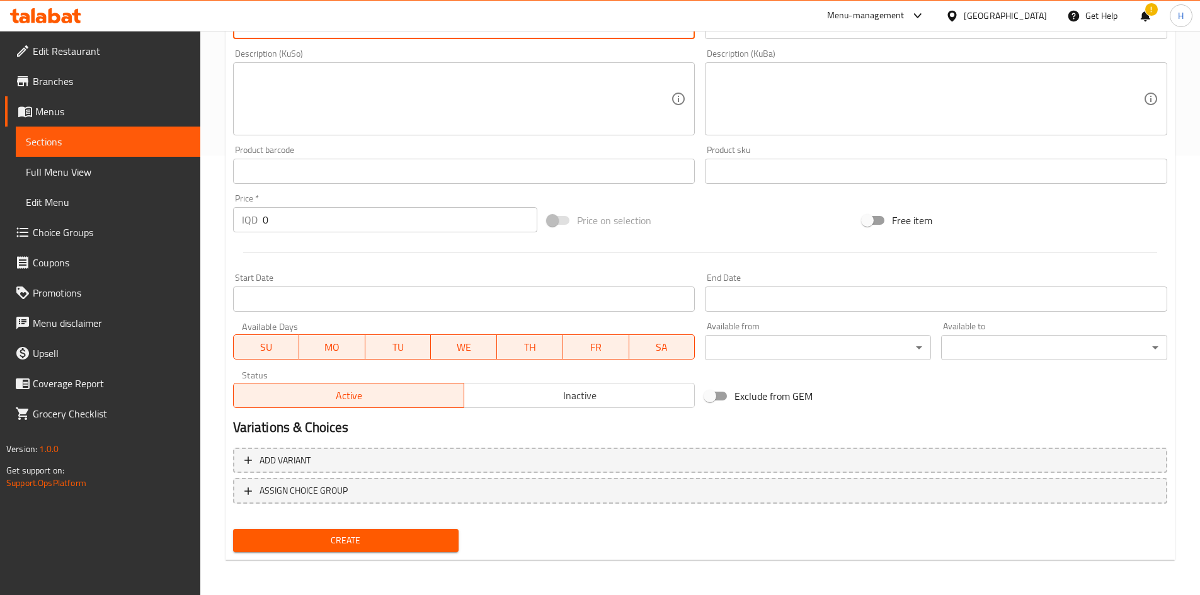
type textarea "12 pieces of we too mini pancake dough, pistachio sauce, nestle white sauce"
click at [304, 222] on input "0" at bounding box center [400, 219] width 275 height 25
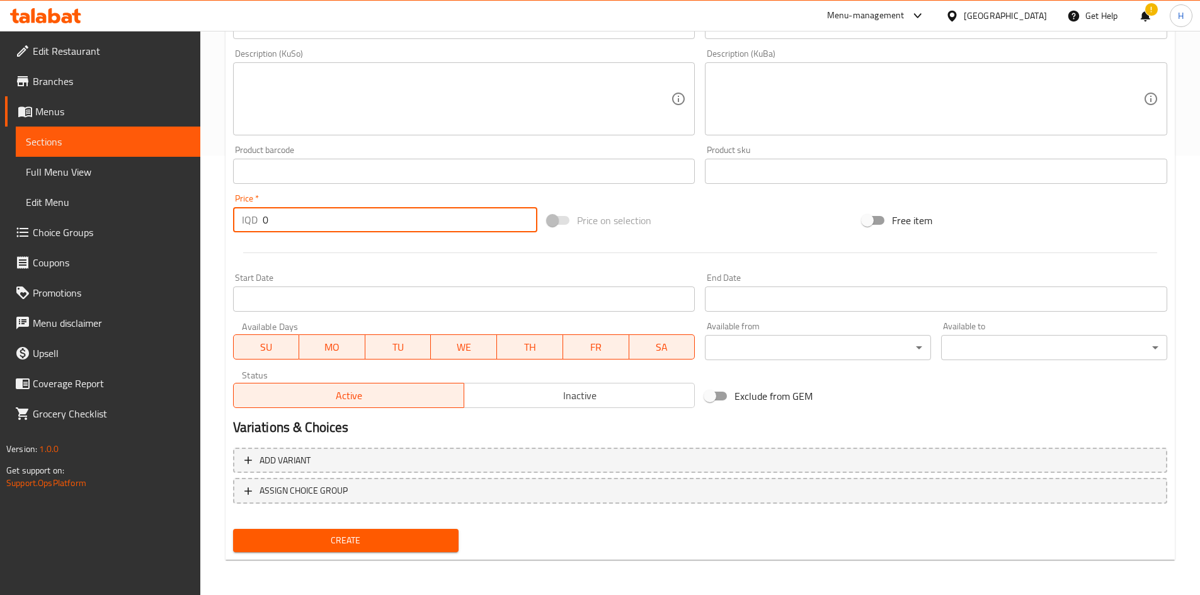
click at [304, 222] on input "0" at bounding box center [400, 219] width 275 height 25
type input "8000"
click at [425, 368] on span "Create" at bounding box center [346, 541] width 206 height 16
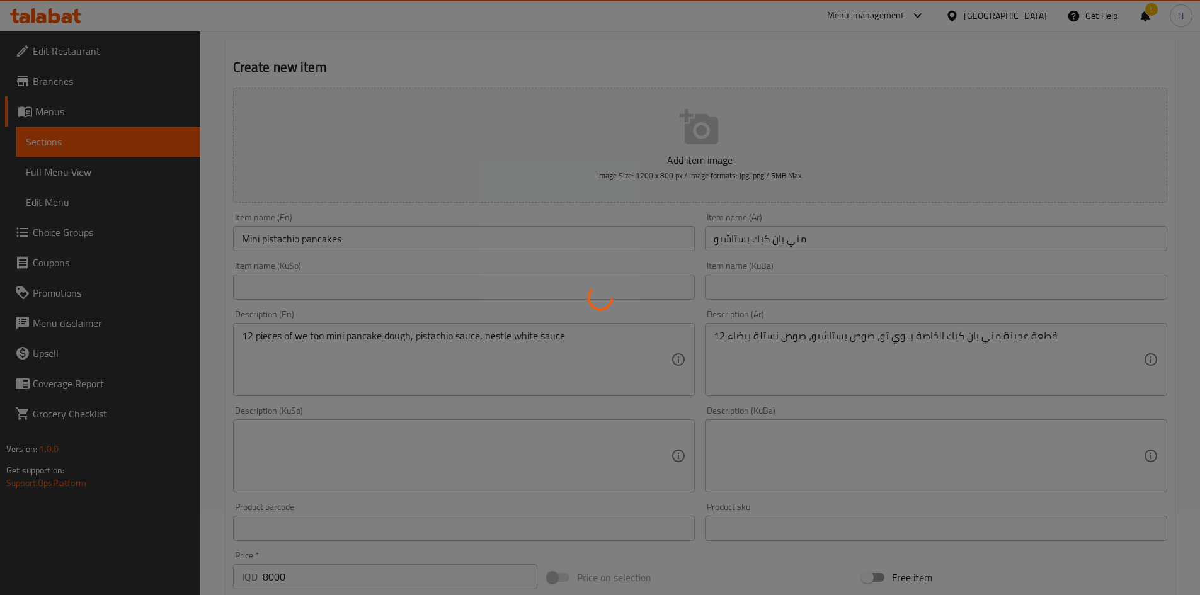
scroll to position [0, 0]
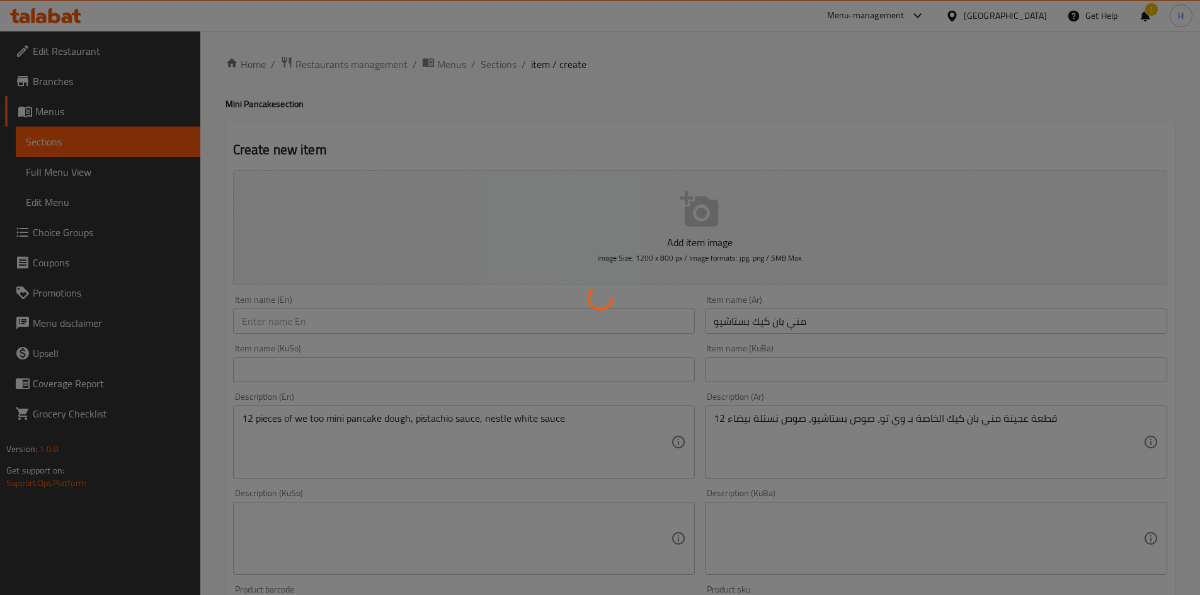
type input "0"
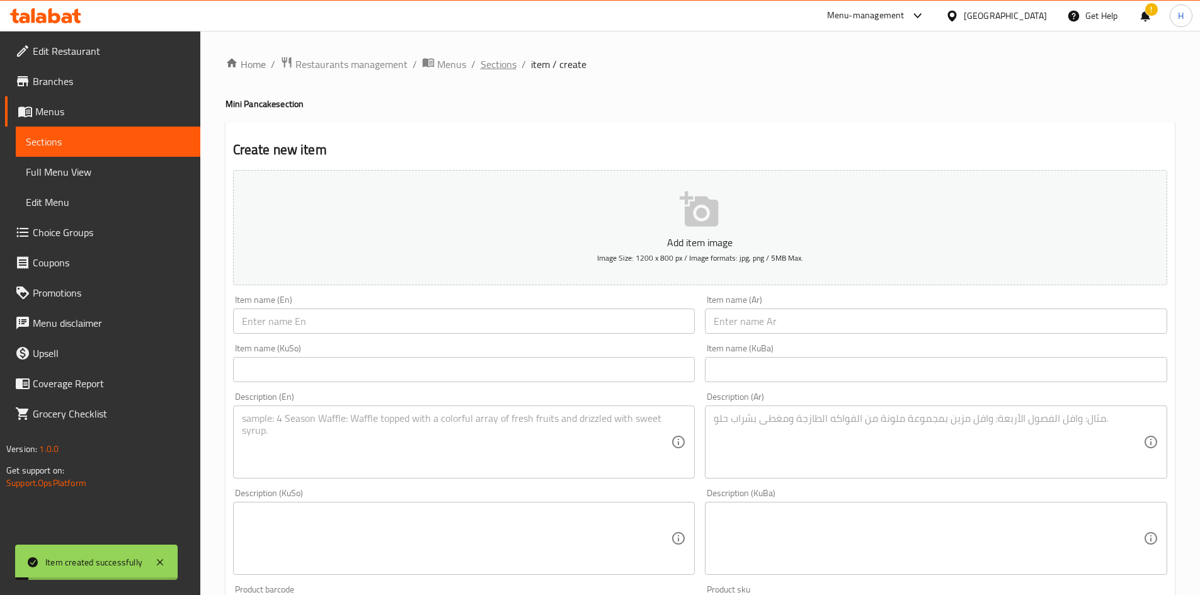
click at [496, 57] on span "Sections" at bounding box center [499, 64] width 36 height 15
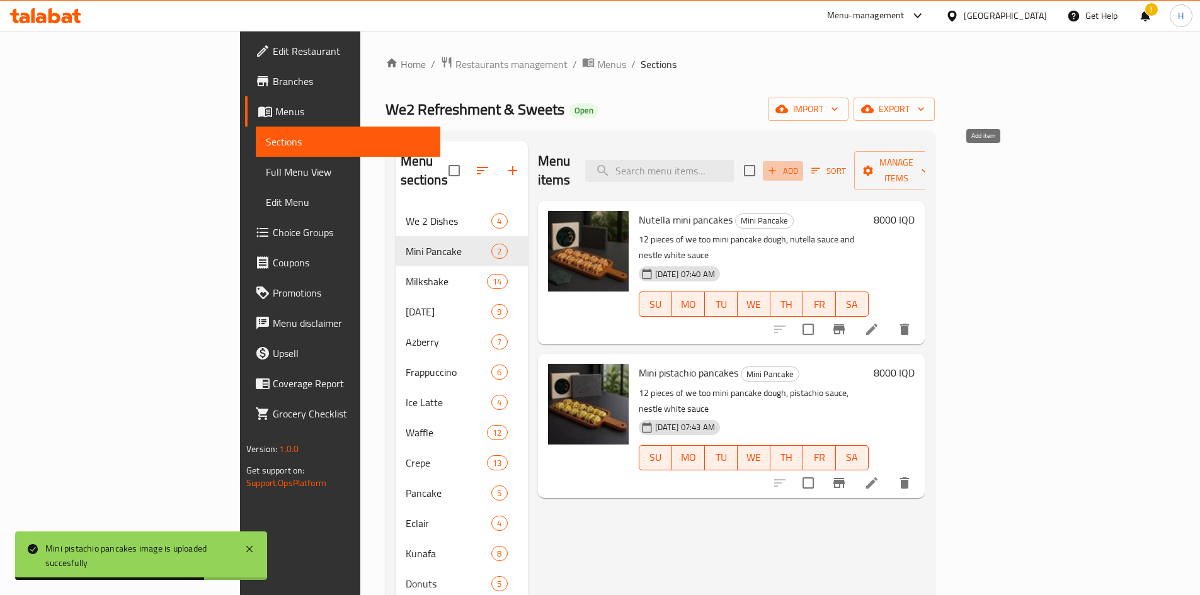
click at [796, 164] on span "Add" at bounding box center [783, 171] width 34 height 14
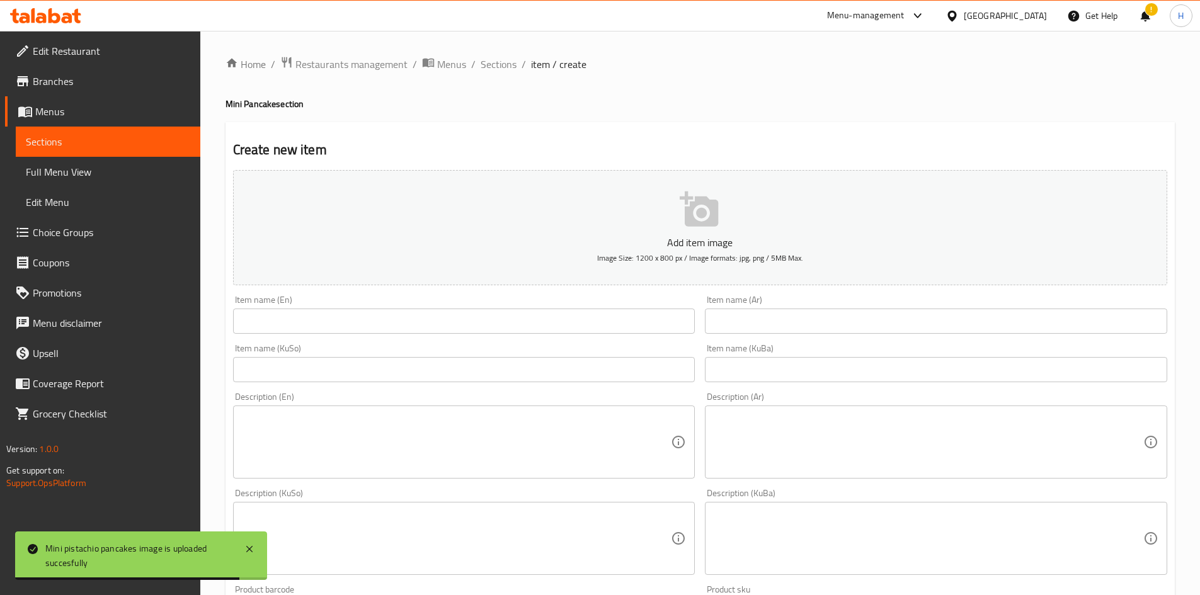
click at [796, 331] on input "text" at bounding box center [936, 321] width 462 height 25
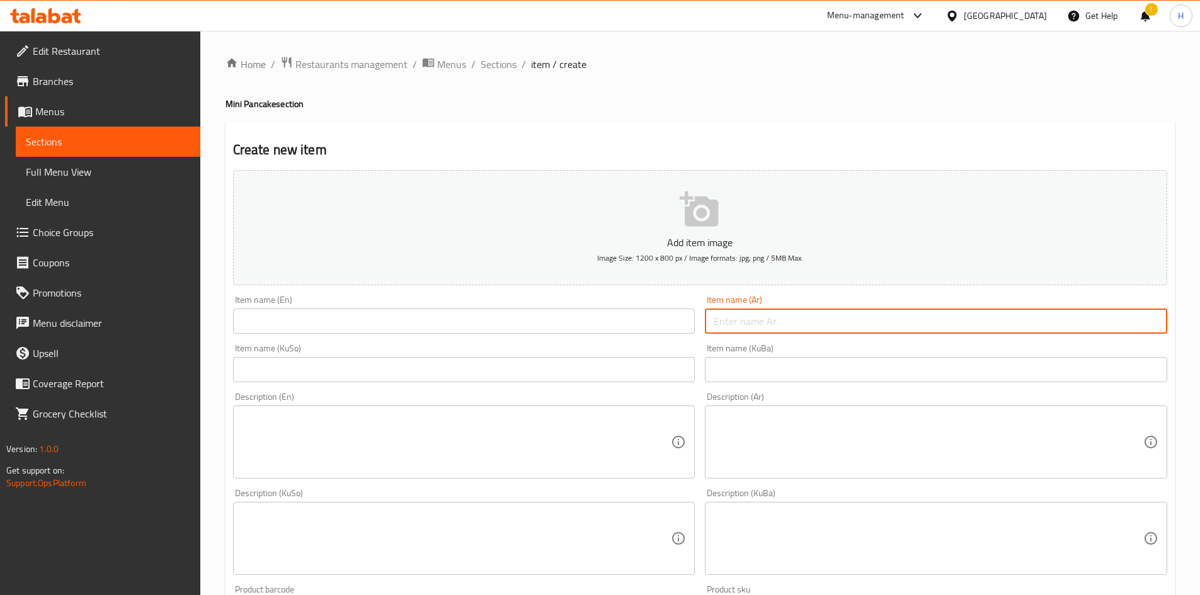
type input ";"
type input "مني [PERSON_NAME] اوريو"
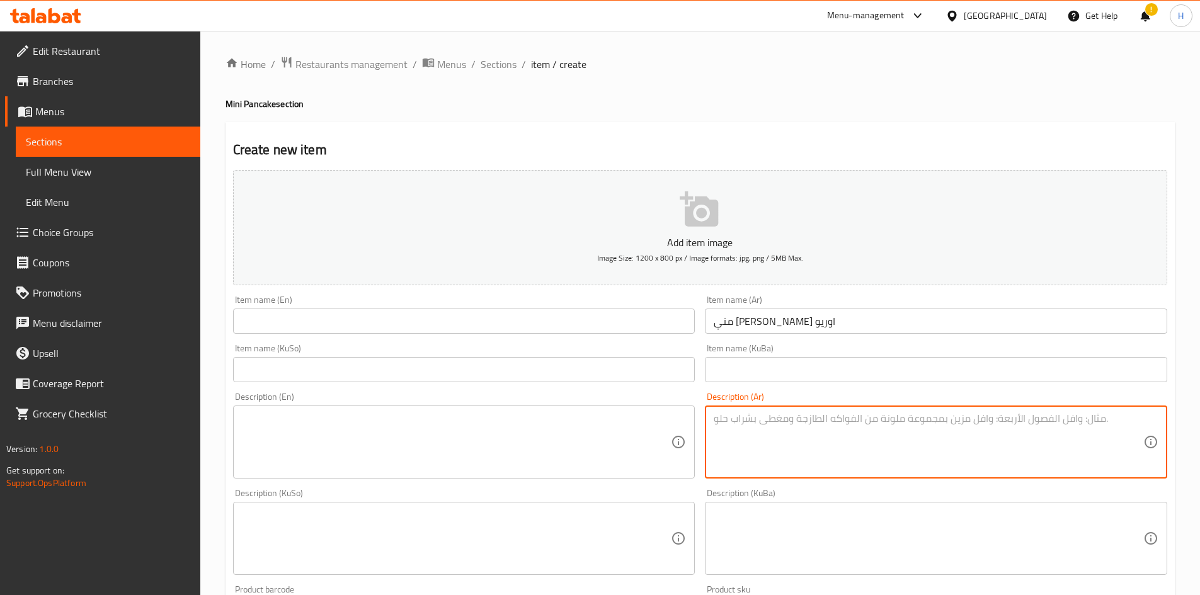
click at [742, 368] on textarea at bounding box center [929, 443] width 430 height 60
paste textarea "12 قطعة عجينة مني بان كيك الخاصة بـ وي تو، صوص لوتس، صوص نستلة بيضاء،"
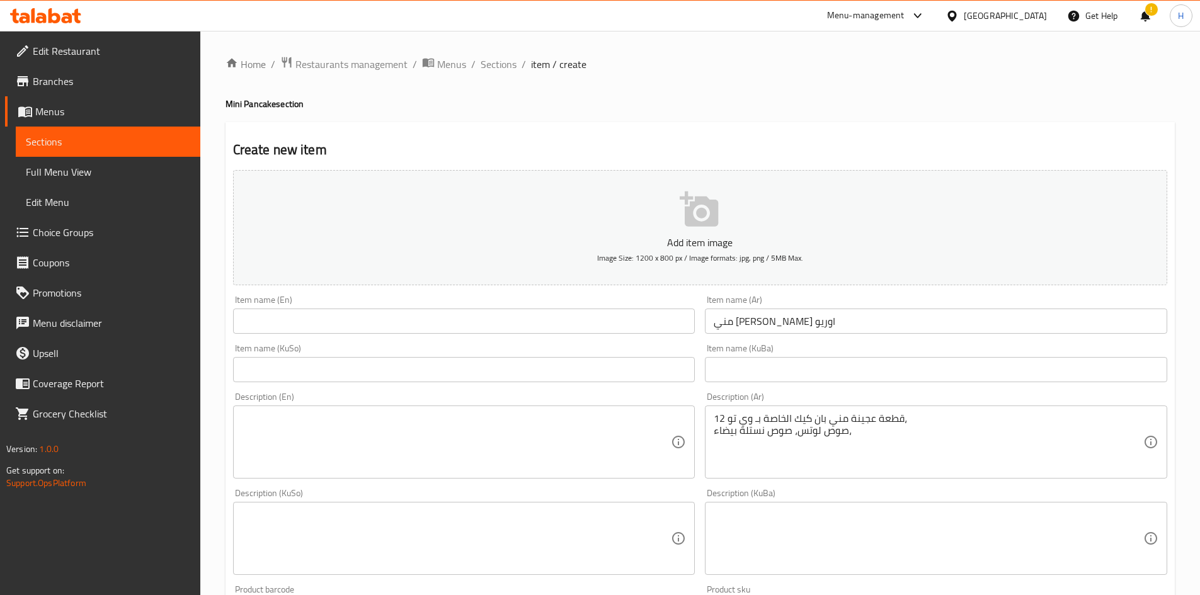
click at [712, 368] on div "12 قطعة عجينة مني بان كيك الخاصة بـ وي تو، صوص لوتس، صوص نستلة بيضاء، Descripti…" at bounding box center [936, 442] width 462 height 73
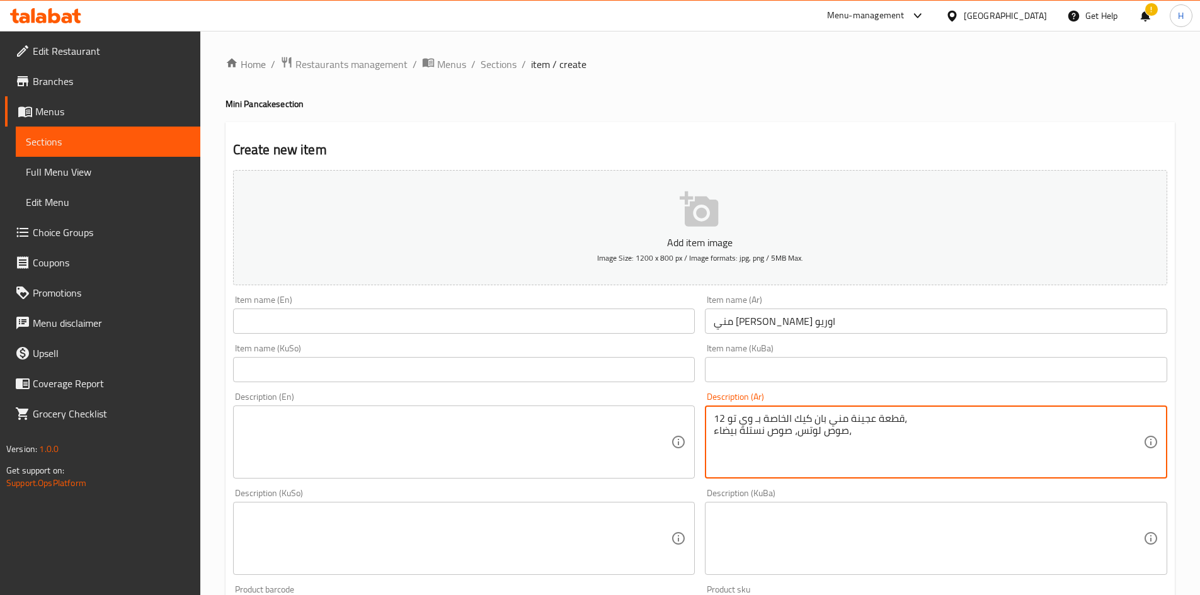
click at [717, 368] on textarea "12 قطعة عجينة مني بان كيك الخاصة بـ وي تو، صوص لوتس، صوص نستلة بيضاء،" at bounding box center [929, 443] width 430 height 60
click at [714, 368] on textarea "12 قطعة عجينة مني بان كيك الخاصة بـ وي تو، صوص لوتس، صوص نستلة بيضاء،" at bounding box center [929, 443] width 430 height 60
click at [796, 368] on textarea "12 قطعة عجينة مني بان كيك الخاصة بـ وي تو، صوص لوتس، صوص نستلة بيضاء،" at bounding box center [929, 443] width 430 height 60
click at [796, 368] on textarea "12 قطعة عجينة مني بان كيك الخاصة بـ وي تو، صوص لوتس، صوص نستلة بيضاء" at bounding box center [929, 443] width 430 height 60
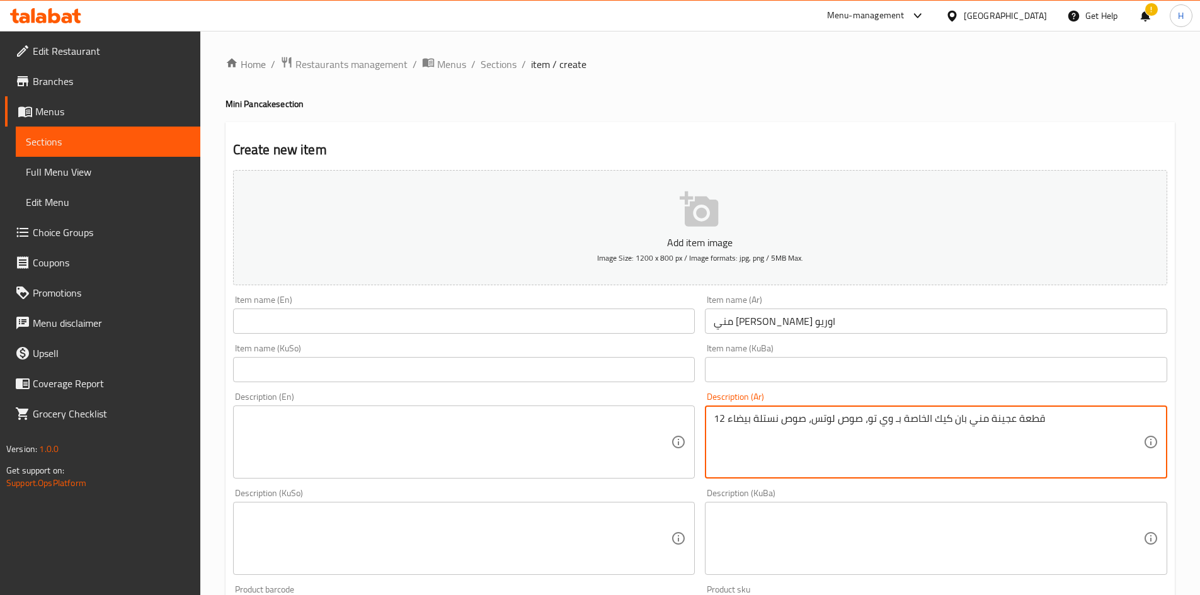
click at [796, 368] on textarea "12 قطعة عجينة مني بان كيك الخاصة بـ وي تو، صوص لوتس، صوص نستلة بيضاء" at bounding box center [929, 443] width 430 height 60
type textarea "12 قطعة عجينة مني بان كيك الخاصة بـ وي تو، صوص لوتس، صوص نستلة بيضاء"
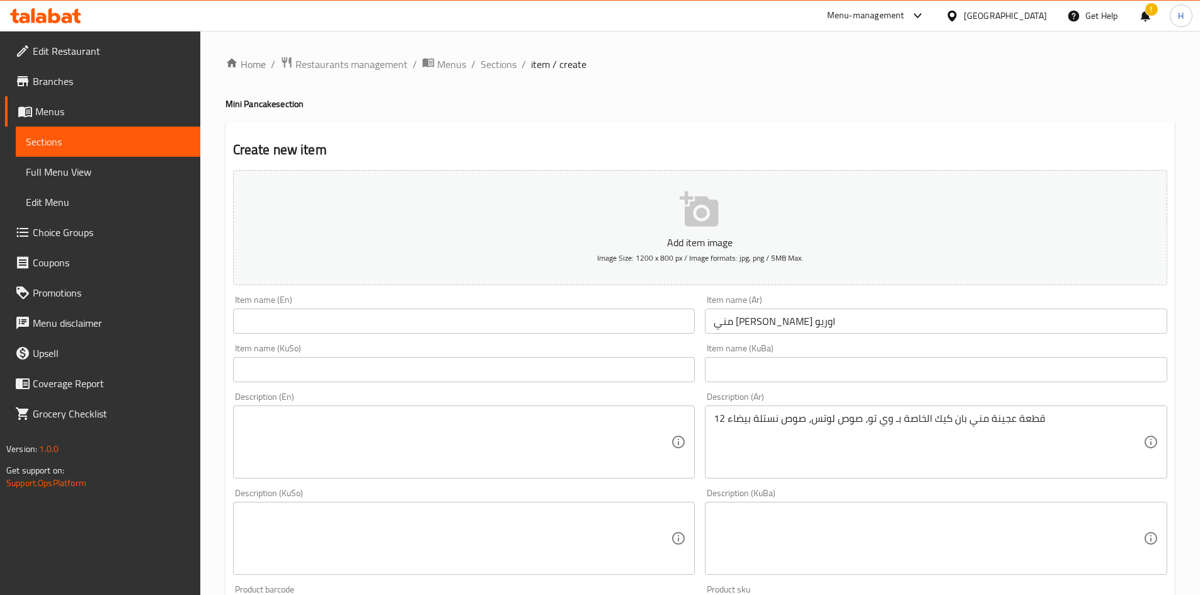
click at [421, 368] on div "Description (KuSo) Description (KuSo)" at bounding box center [464, 532] width 462 height 86
click at [425, 368] on div "Description (En)" at bounding box center [464, 442] width 462 height 73
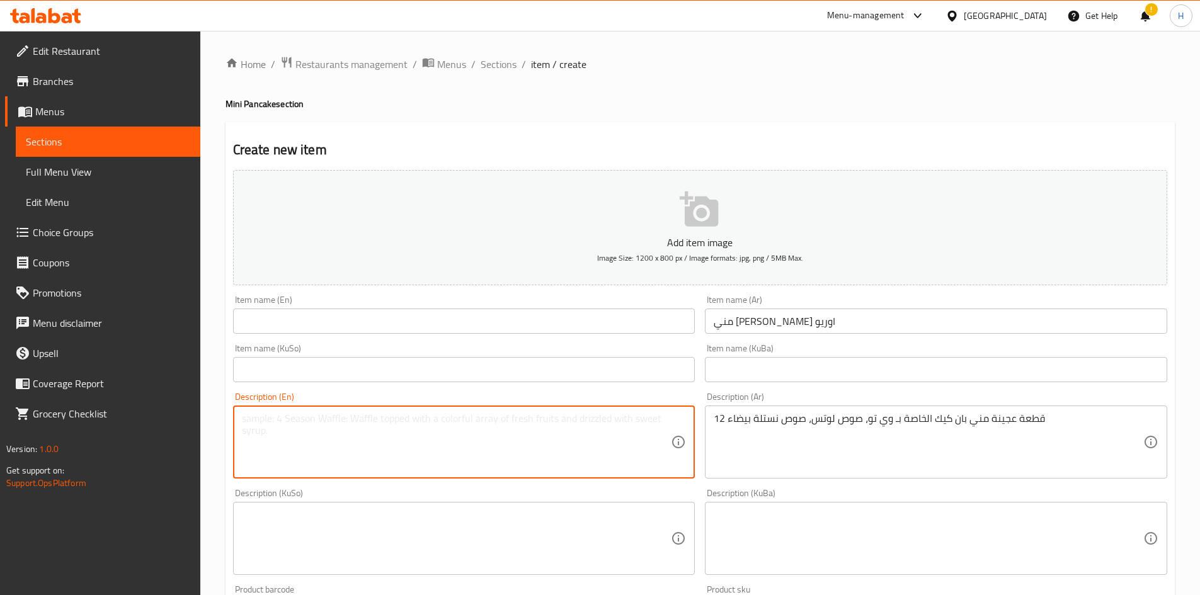
paste textarea "12 warm mini pancakes drizzled with lotus sauce and nestle white sauce"
click at [263, 368] on textarea "12 warm mini pancakes drizzled with lotus sauce and nestle white sauce" at bounding box center [457, 443] width 430 height 60
click at [260, 368] on input "text" at bounding box center [464, 369] width 462 height 25
click at [272, 368] on textarea "12 warm mini pancakes drizzled with lotus sauce and nestle white sauce" at bounding box center [457, 443] width 430 height 60
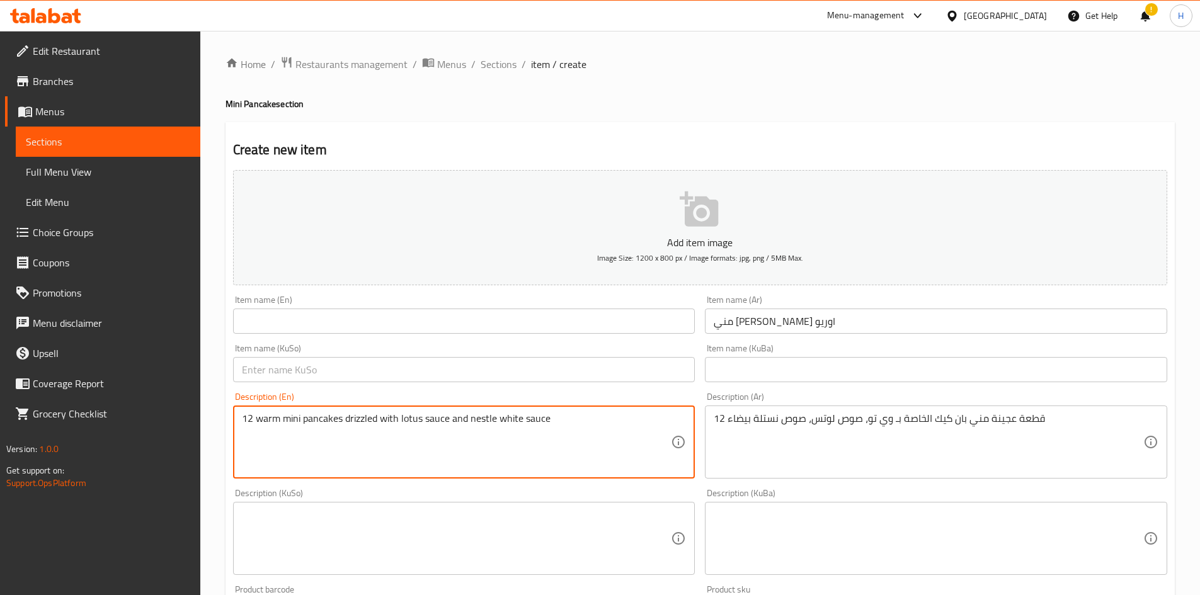
click at [272, 368] on textarea "12 warm mini pancakes drizzled with lotus sauce and nestle white sauce" at bounding box center [457, 443] width 430 height 60
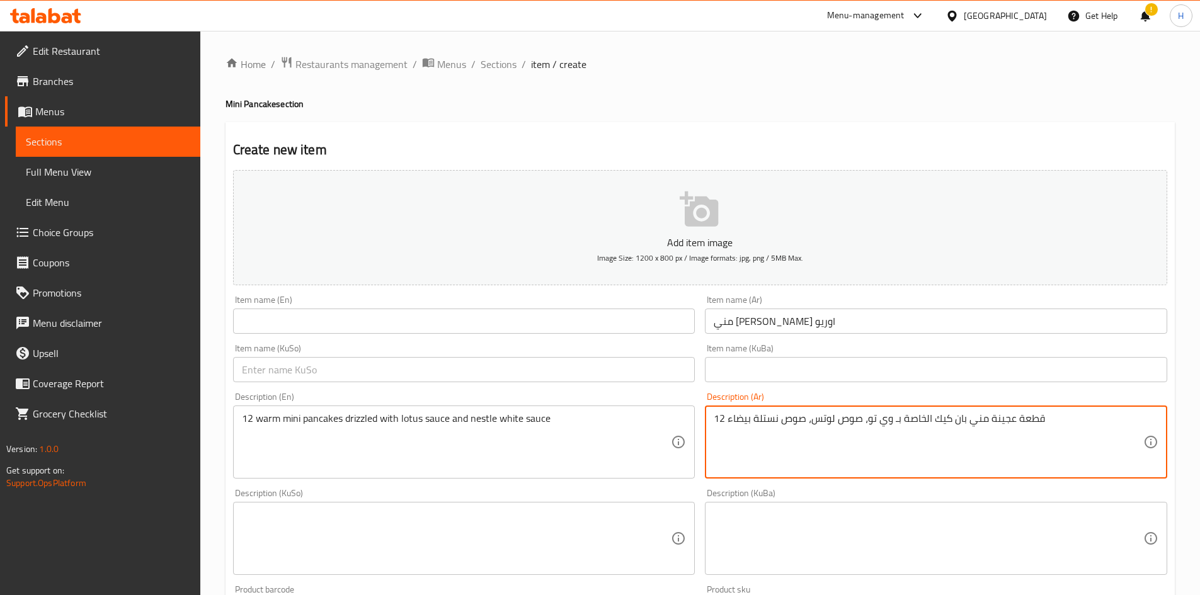
click at [796, 368] on textarea "12 قطعة عجينة مني بان كيك الخاصة بـ وي تو، صوص لوتس، صوص نستلة بيضاء" at bounding box center [929, 443] width 430 height 60
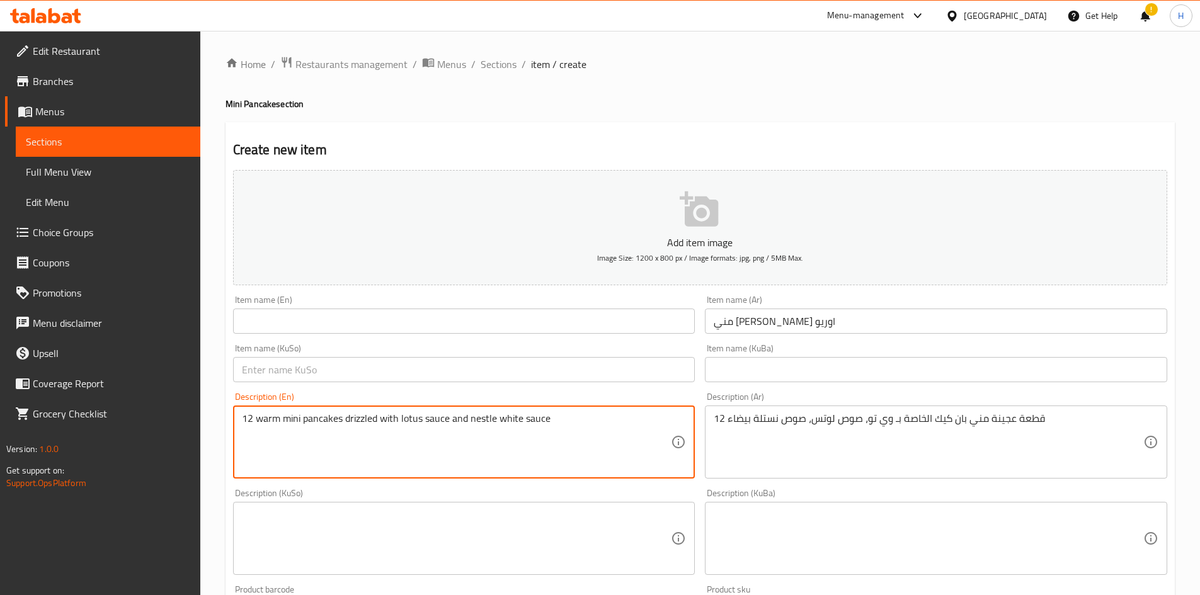
click at [392, 368] on textarea "12 warm mini pancakes drizzled with lotus sauce and nestle white sauce" at bounding box center [457, 443] width 430 height 60
paste textarea "pieces of we too mini pancake dough, lotus sauce,"
drag, startPoint x: 312, startPoint y: 417, endPoint x: 323, endPoint y: 430, distance: 17.0
click at [323, 368] on textarea "12 pieces of we too mini pancake dough, lotus sauce, nestle white sauce" at bounding box center [457, 443] width 430 height 60
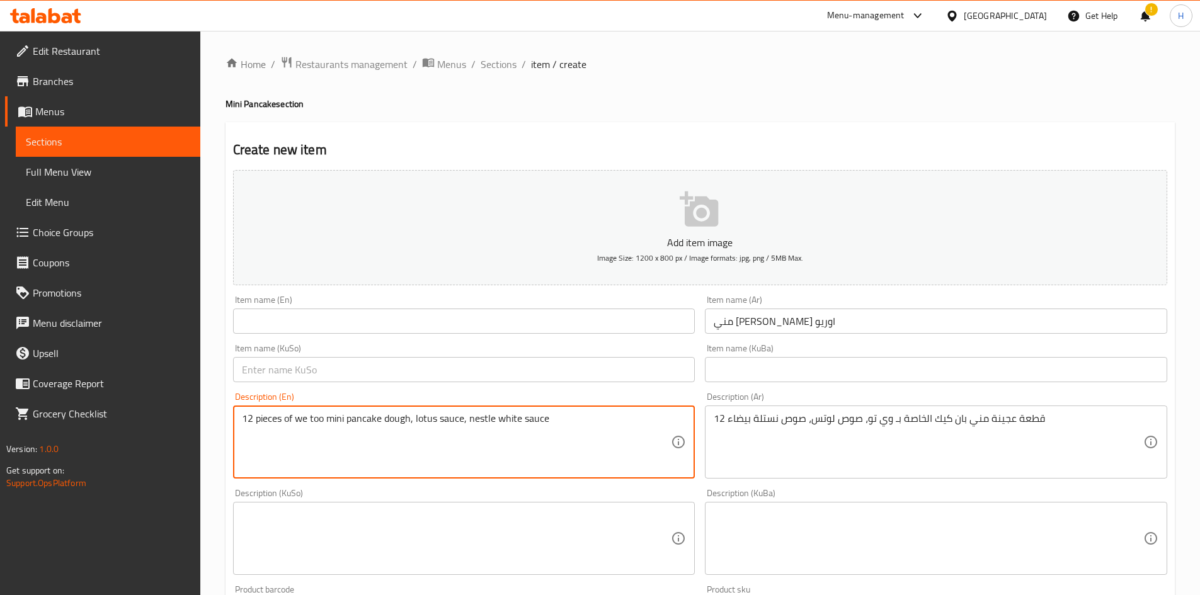
click at [314, 368] on textarea "12 pieces of we too mini pancake dough, lotus sauce, nestle white sauce" at bounding box center [457, 443] width 430 height 60
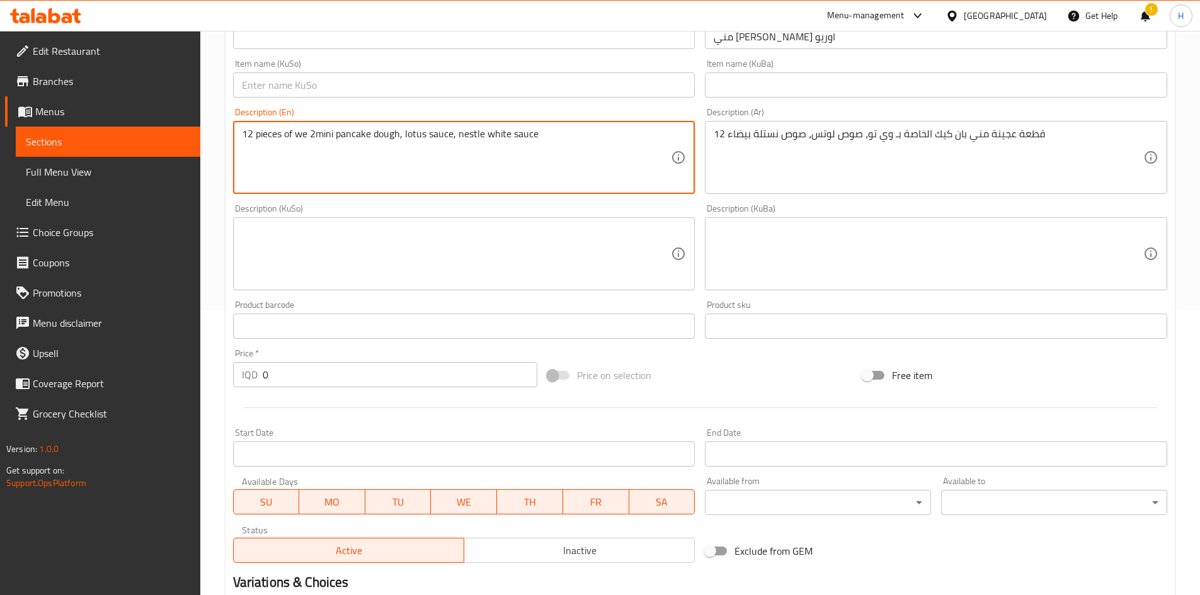
scroll to position [440, 0]
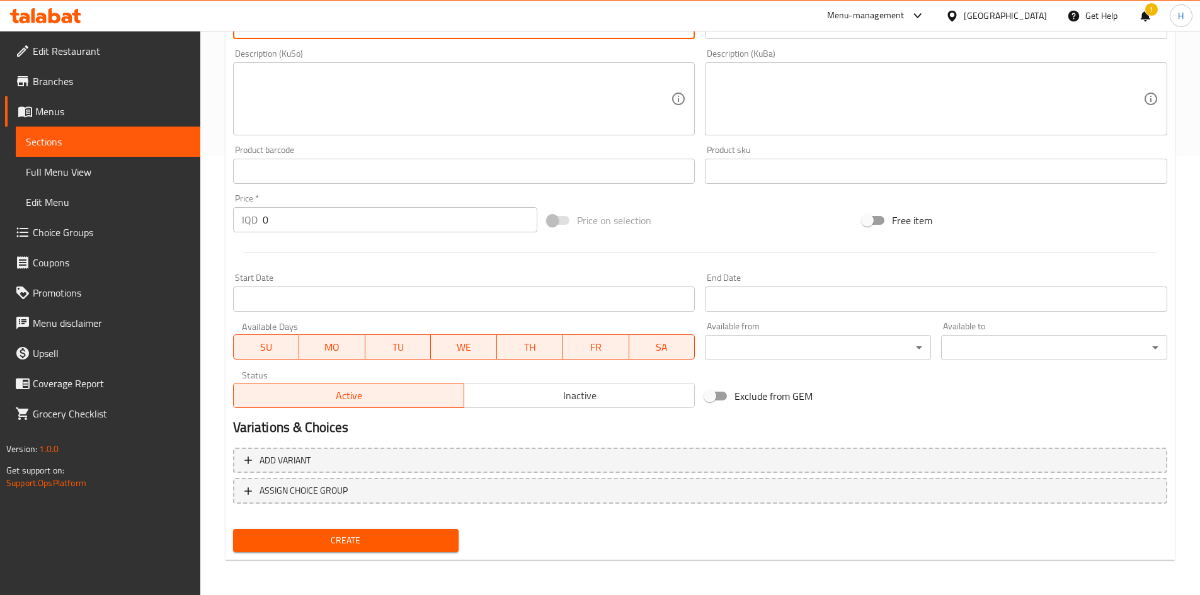
type textarea "12 pieces of we 2mini pancake dough, lotus sauce, nestle white sauce"
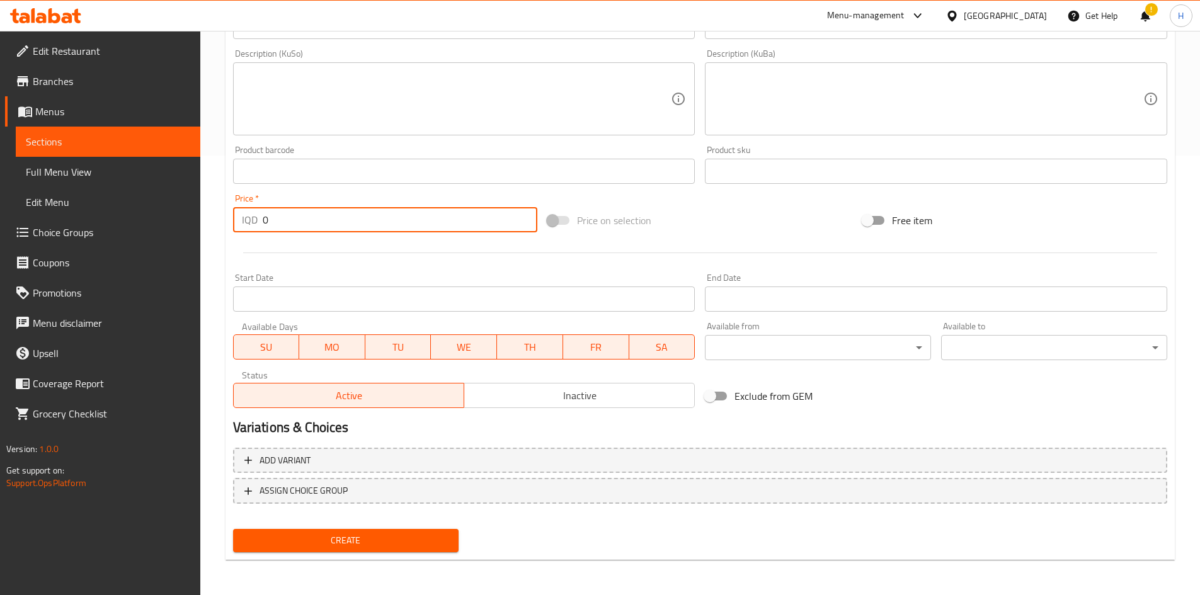
click at [342, 229] on input "0" at bounding box center [400, 219] width 275 height 25
type input "8000"
click at [364, 368] on span "Create" at bounding box center [346, 541] width 206 height 16
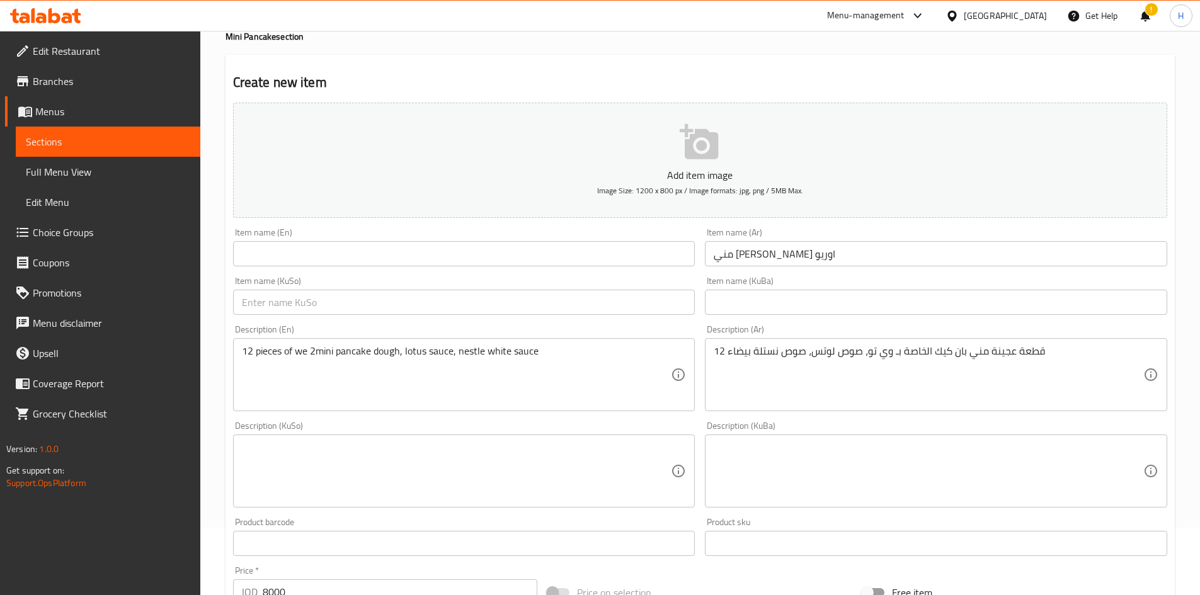
scroll to position [0, 0]
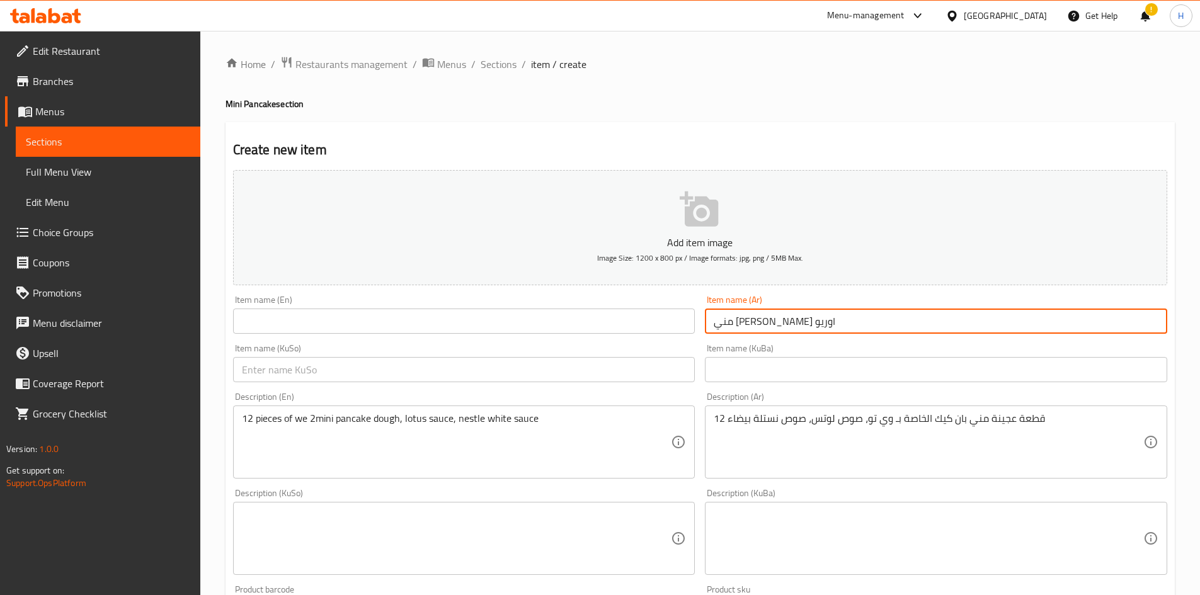
click at [773, 310] on input "مني [PERSON_NAME] اوريو" at bounding box center [936, 321] width 462 height 25
click at [775, 320] on input "مني [PERSON_NAME] اوريو" at bounding box center [936, 321] width 462 height 25
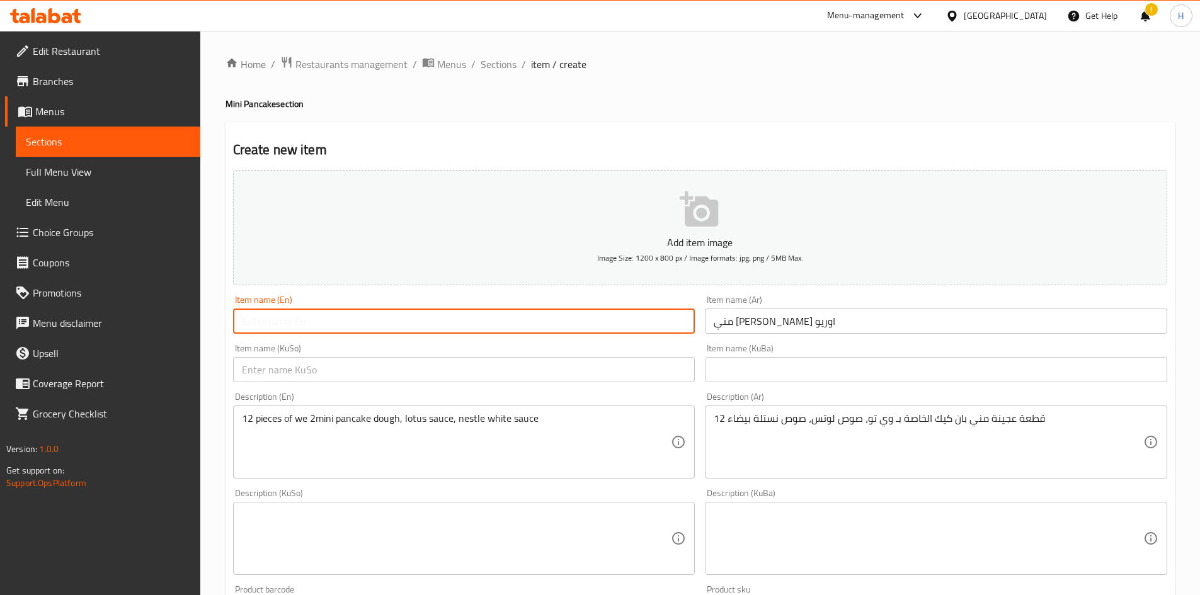
click at [461, 328] on input "text" at bounding box center [464, 321] width 462 height 25
paste input "Mini Oreo Pancakes"
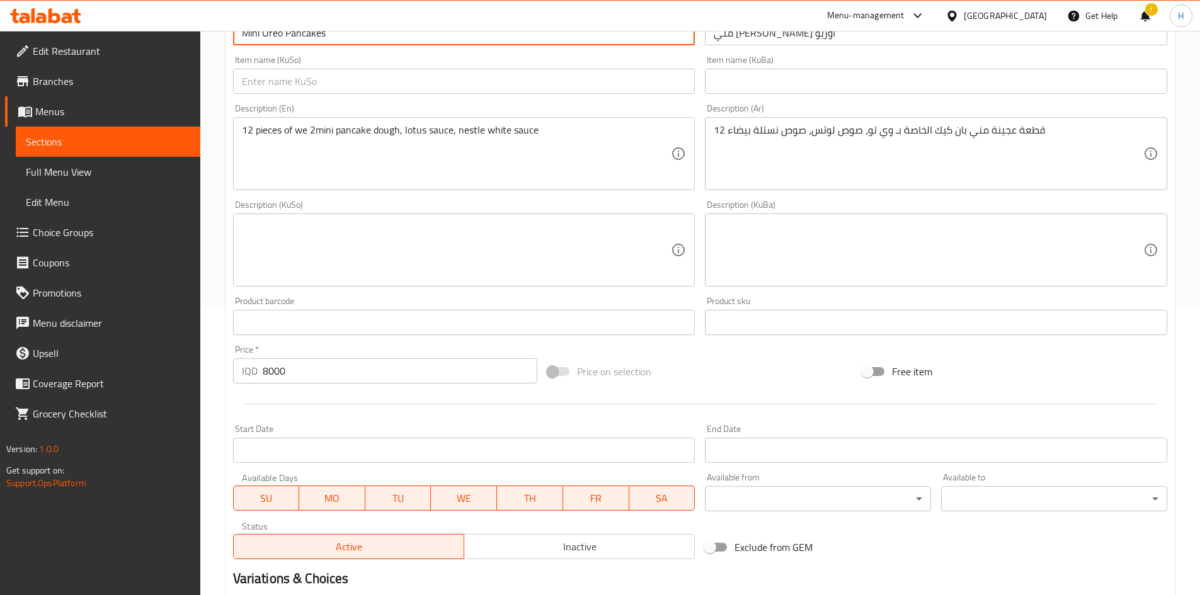
scroll to position [315, 0]
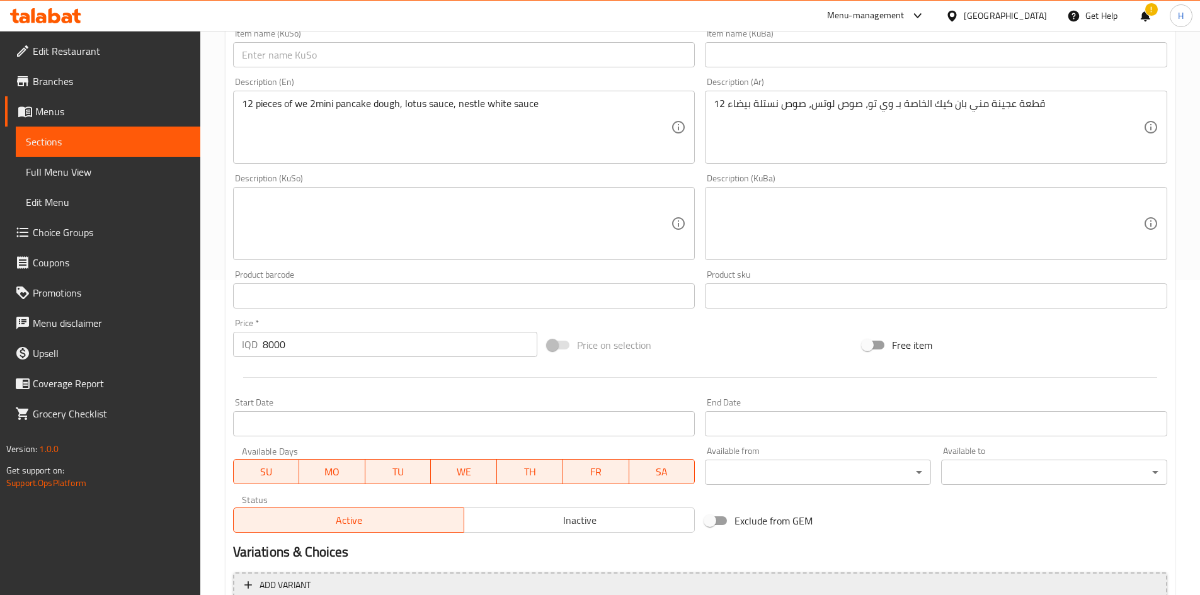
type input "Mini Oreo Pancakes"
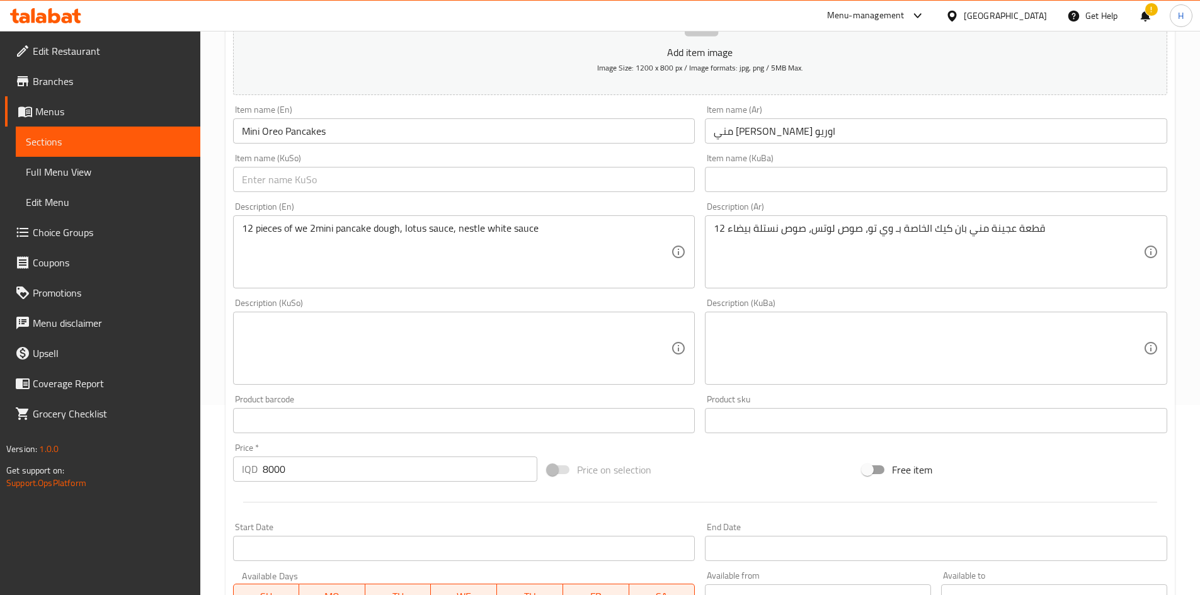
scroll to position [189, 0]
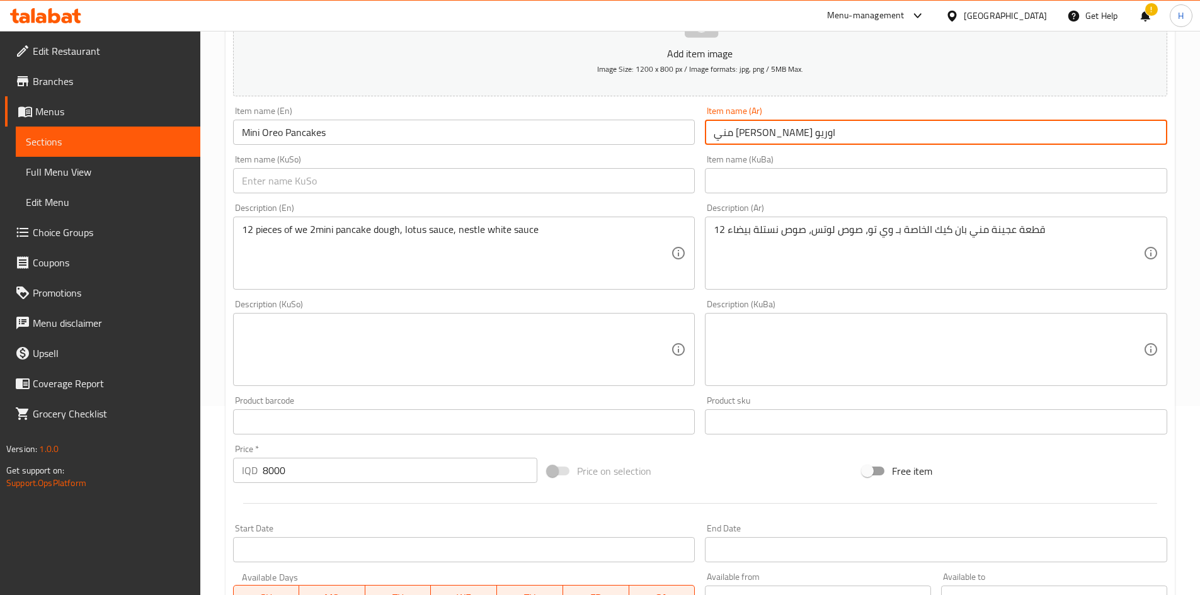
click at [727, 128] on input "مني [PERSON_NAME] اوريو" at bounding box center [936, 132] width 462 height 25
type input "مني [PERSON_NAME]"
click at [281, 130] on input "Mini Oreo Pancakes" at bounding box center [464, 132] width 462 height 25
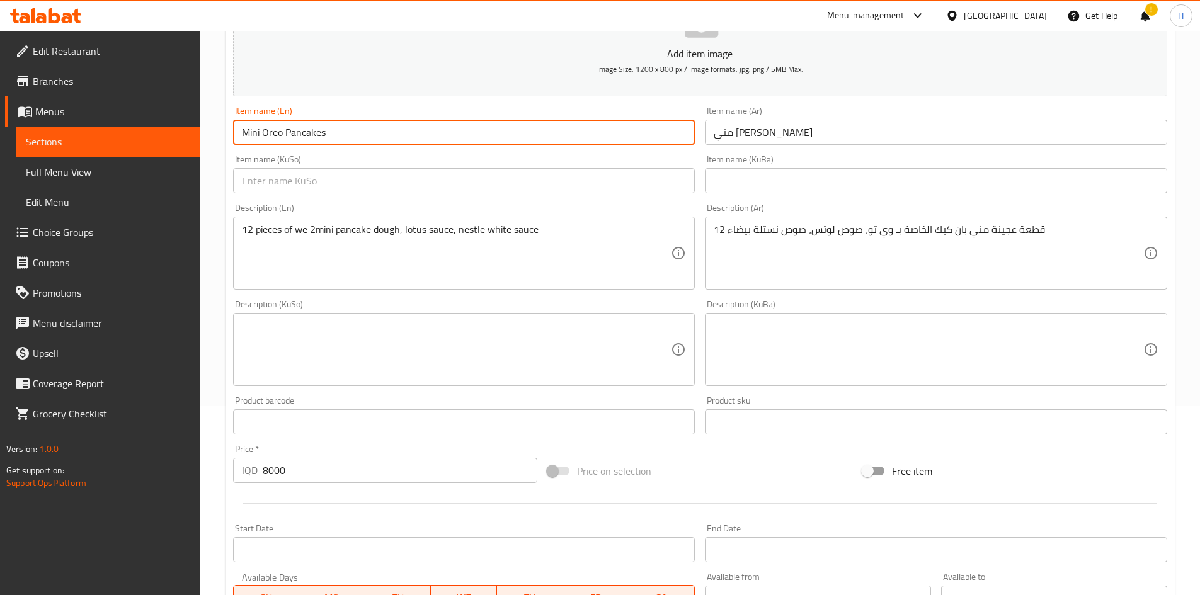
click at [281, 130] on input "Mini Oreo Pancakes" at bounding box center [464, 132] width 462 height 25
click at [263, 131] on input "Mini Oreo Pancakes" at bounding box center [464, 132] width 462 height 25
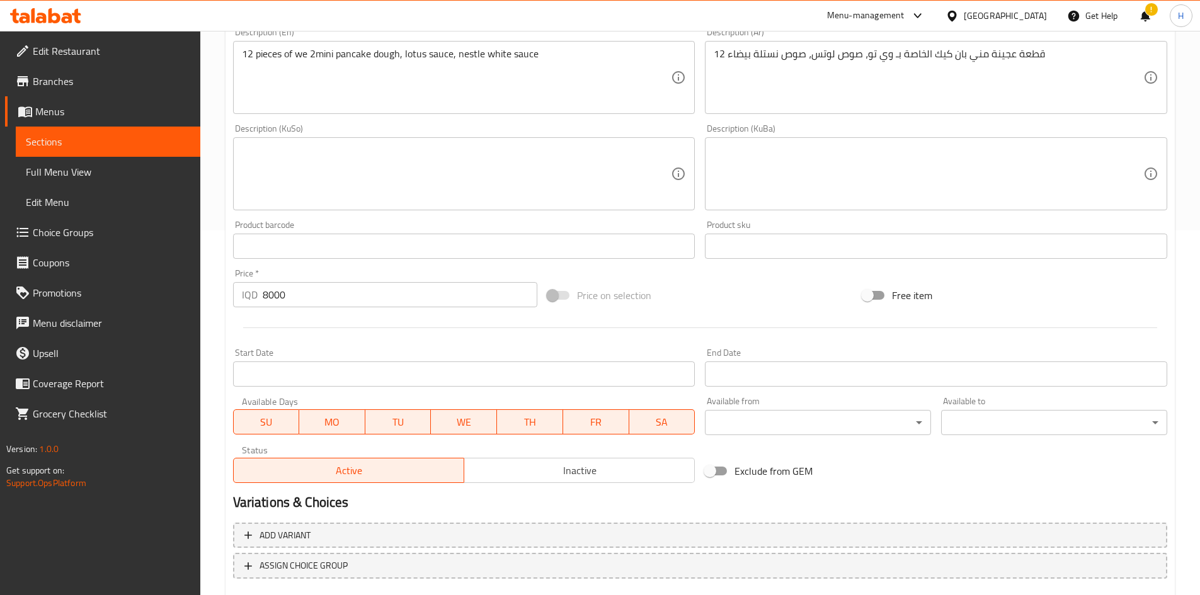
scroll to position [440, 0]
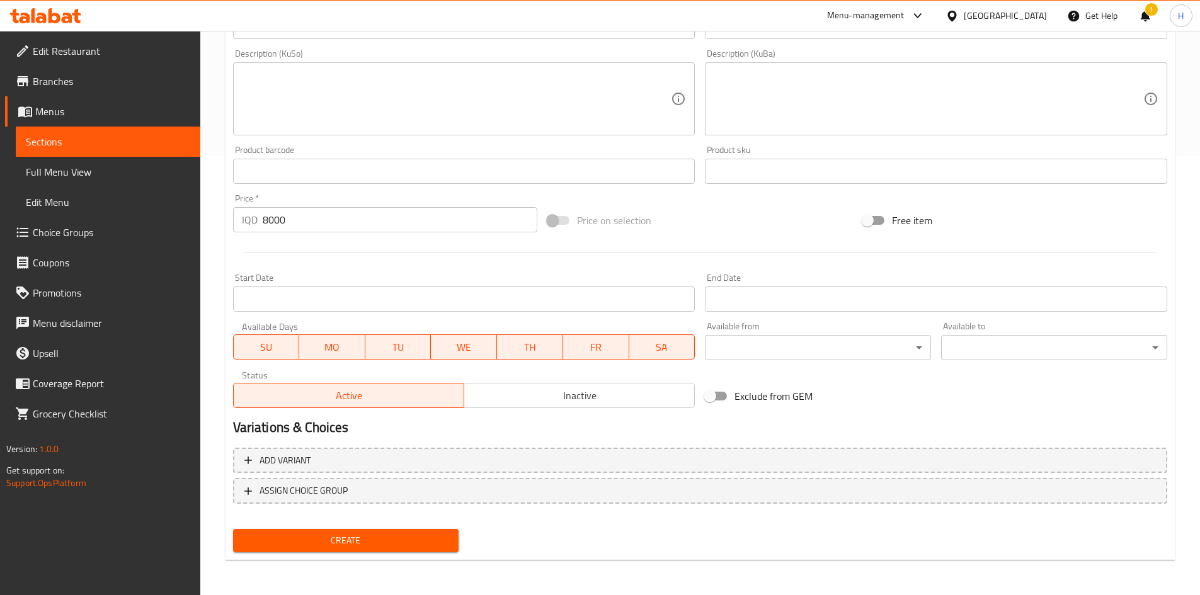
type input "Mini Lotus Pancakes"
click at [324, 368] on button "Create" at bounding box center [346, 540] width 226 height 23
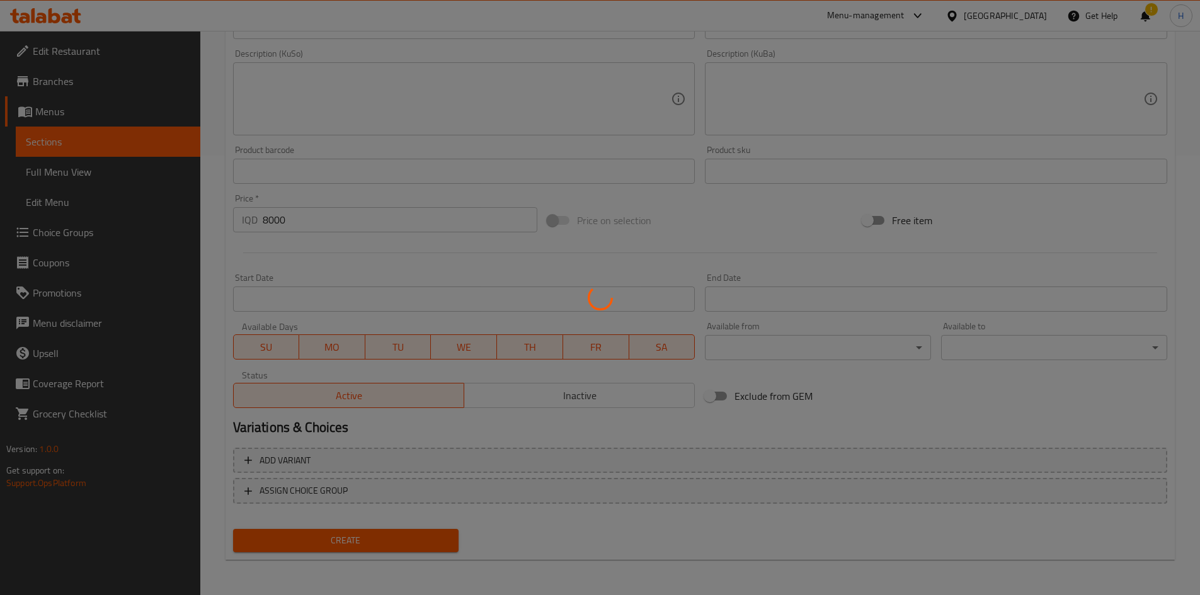
scroll to position [62, 0]
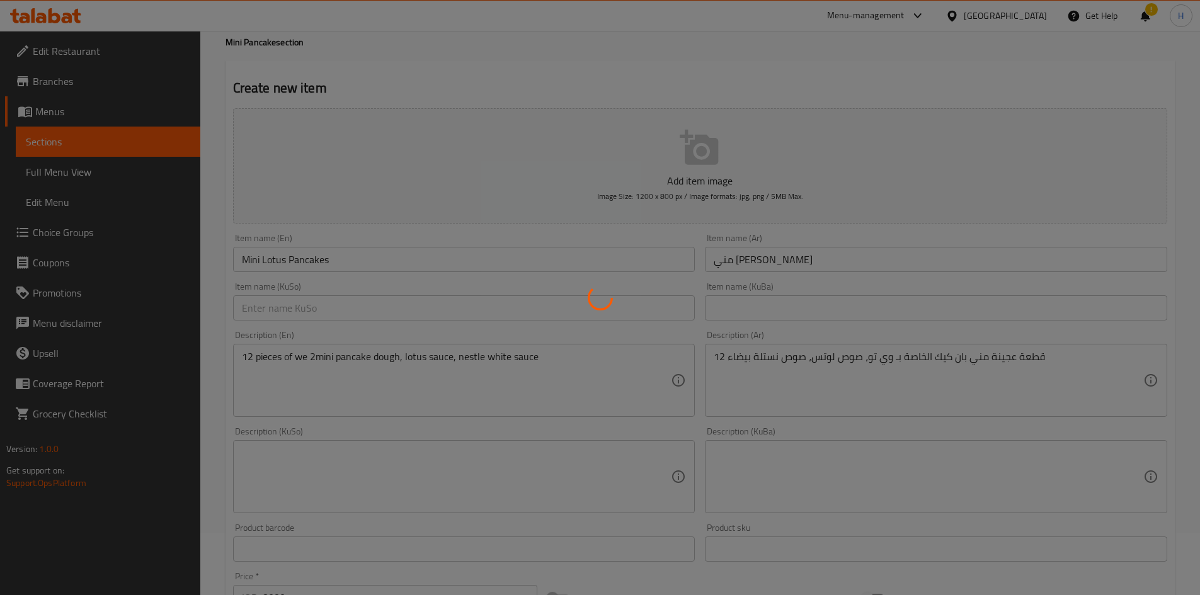
type input "0"
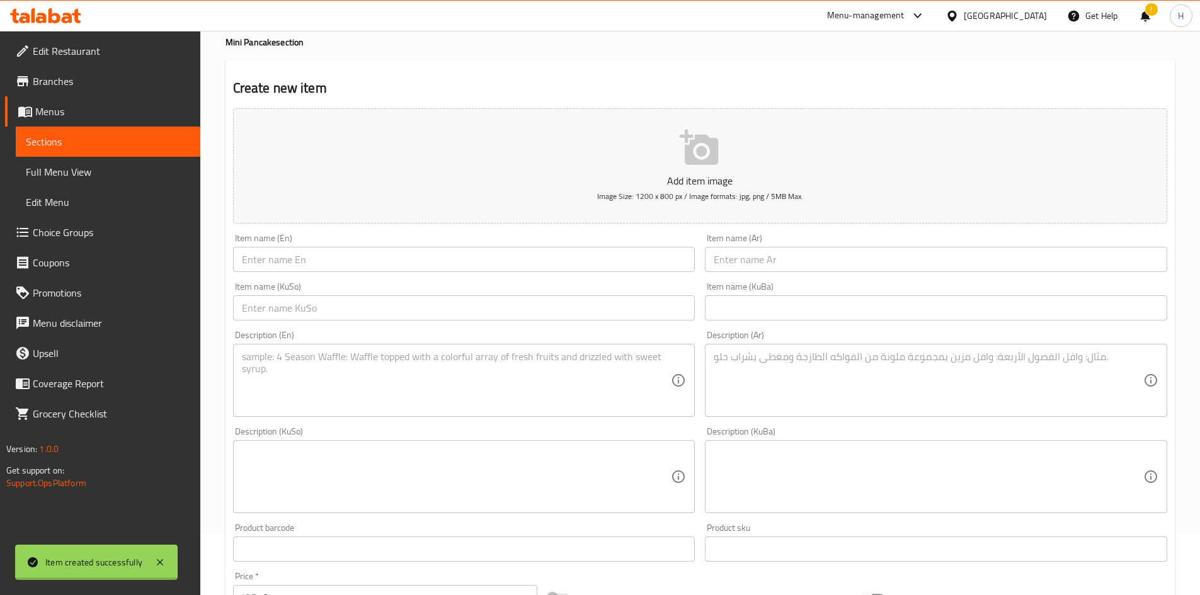
scroll to position [0, 0]
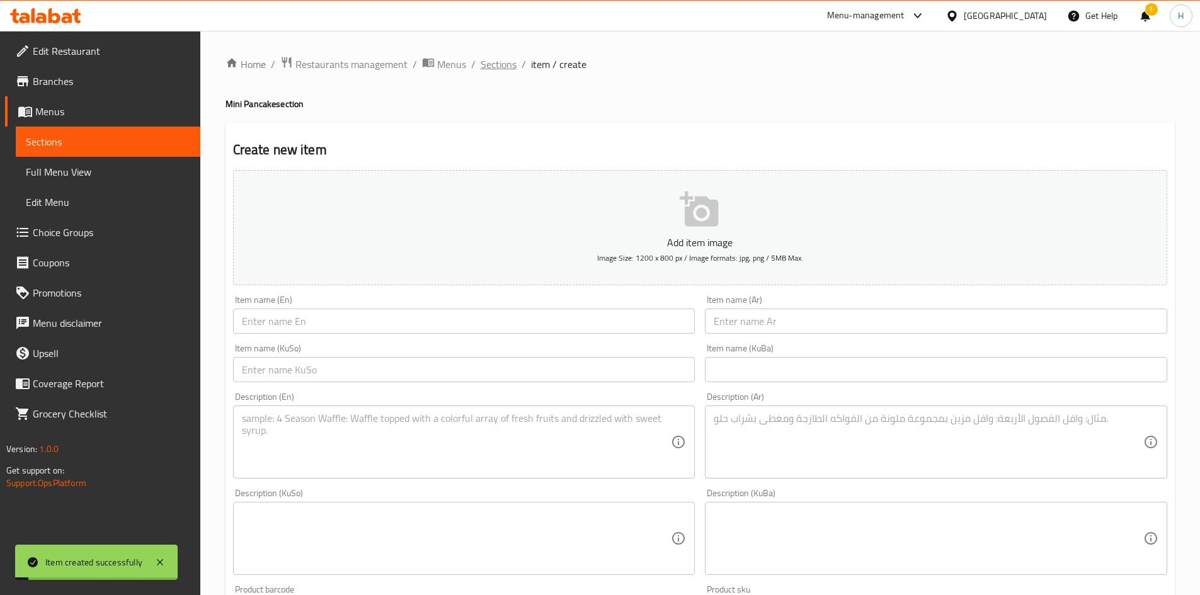
click at [499, 62] on span "Sections" at bounding box center [499, 64] width 36 height 15
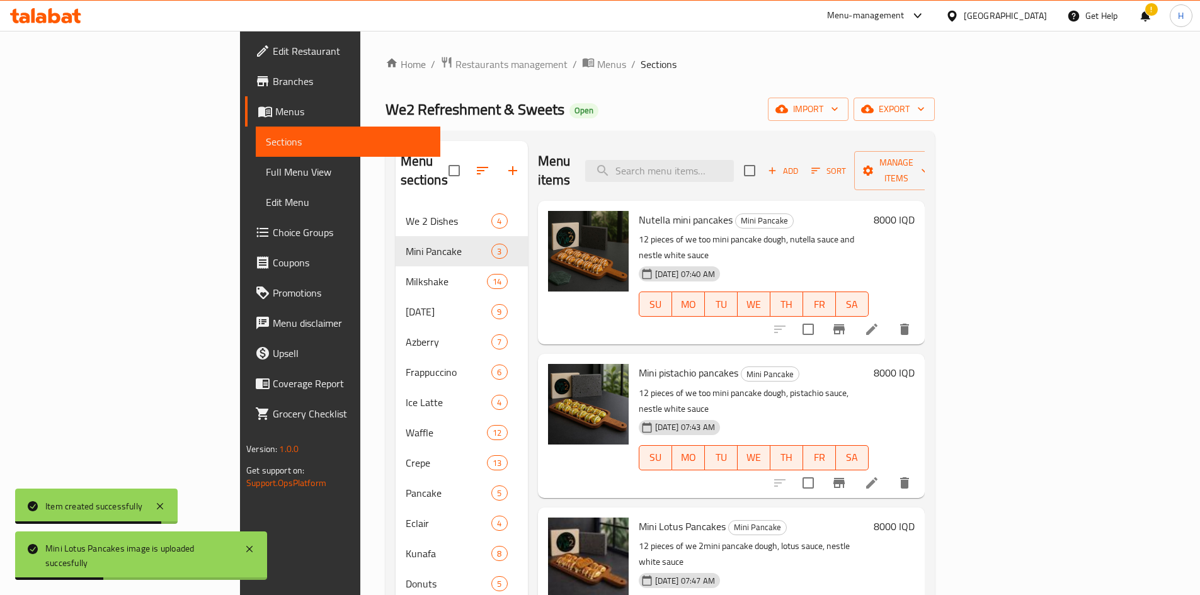
click at [796, 164] on span "Add" at bounding box center [783, 171] width 34 height 14
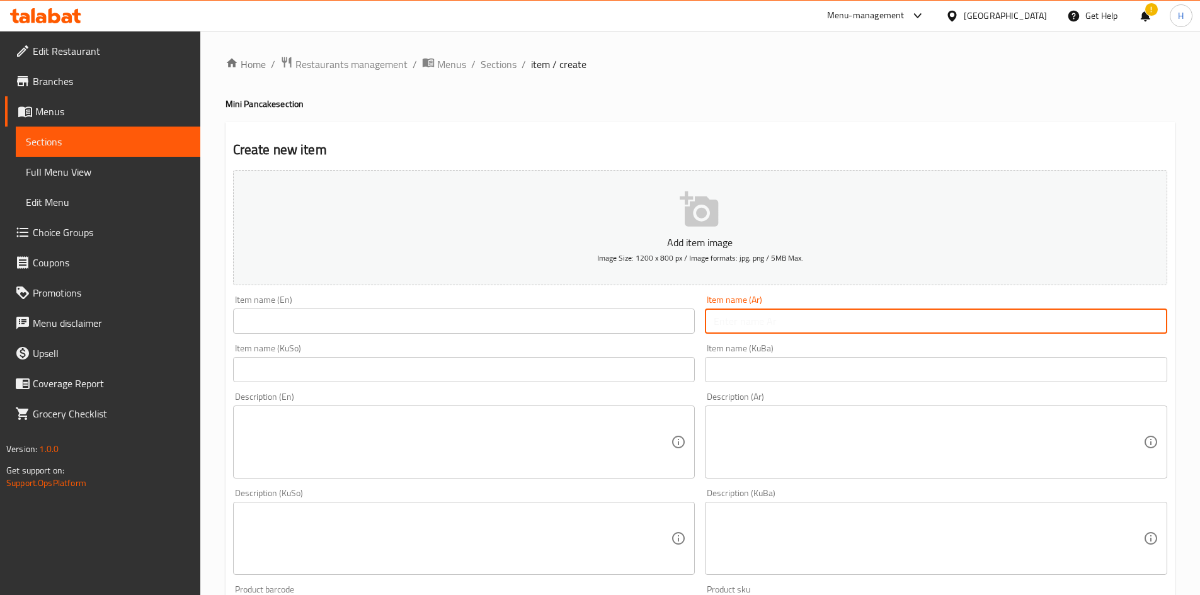
click at [721, 312] on input "text" at bounding box center [936, 321] width 462 height 25
paste input "مني [PERSON_NAME]"
type input "مني [PERSON_NAME]"
click at [328, 319] on input "text" at bounding box center [464, 321] width 462 height 25
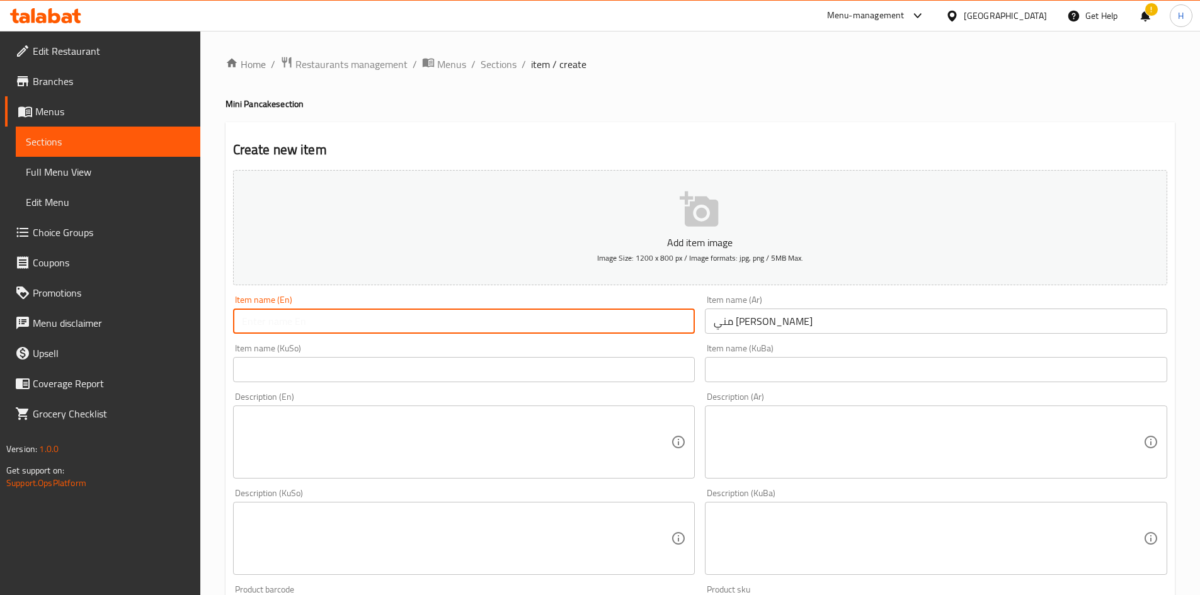
paste input "Mini Oreo Pancakes"
type input "Mini Oreo Pancakes"
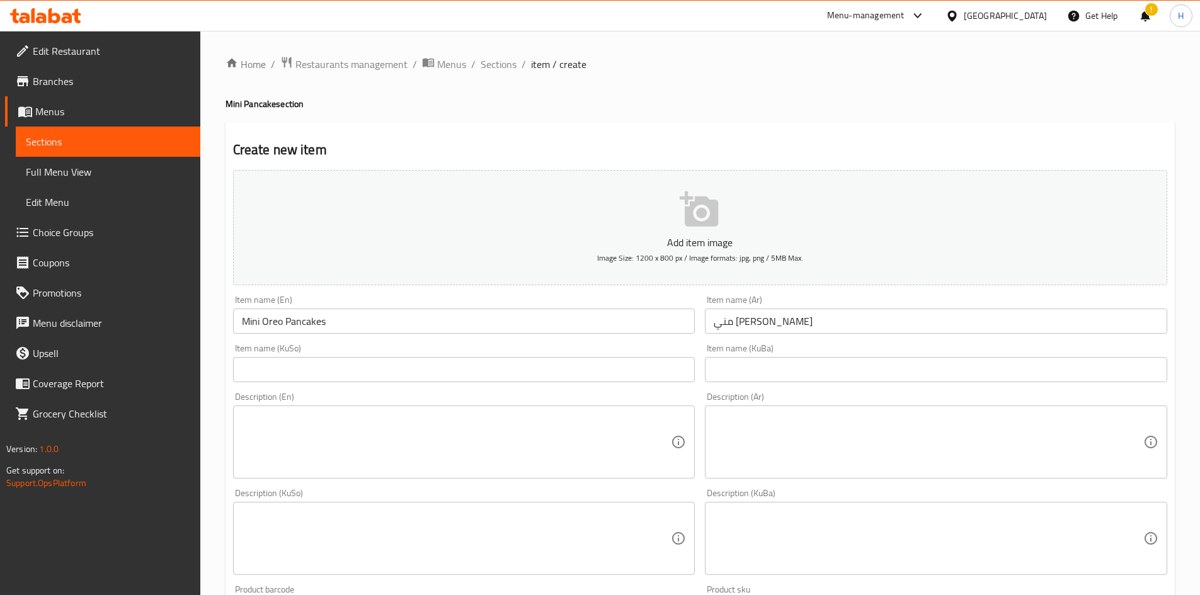
click at [796, 368] on textarea at bounding box center [929, 443] width 430 height 60
paste textarea "12 قطعة عجينة مني بان كيك الخاصة بـ وي تو، صوص اوريو، صوص نستلة بيضاء،"
click at [712, 368] on div "12 قطعة عجينة مني بان كيك الخاصة بـ وي تو، صوص اوريو، صوص نستلة بيضاء، Descript…" at bounding box center [936, 442] width 462 height 73
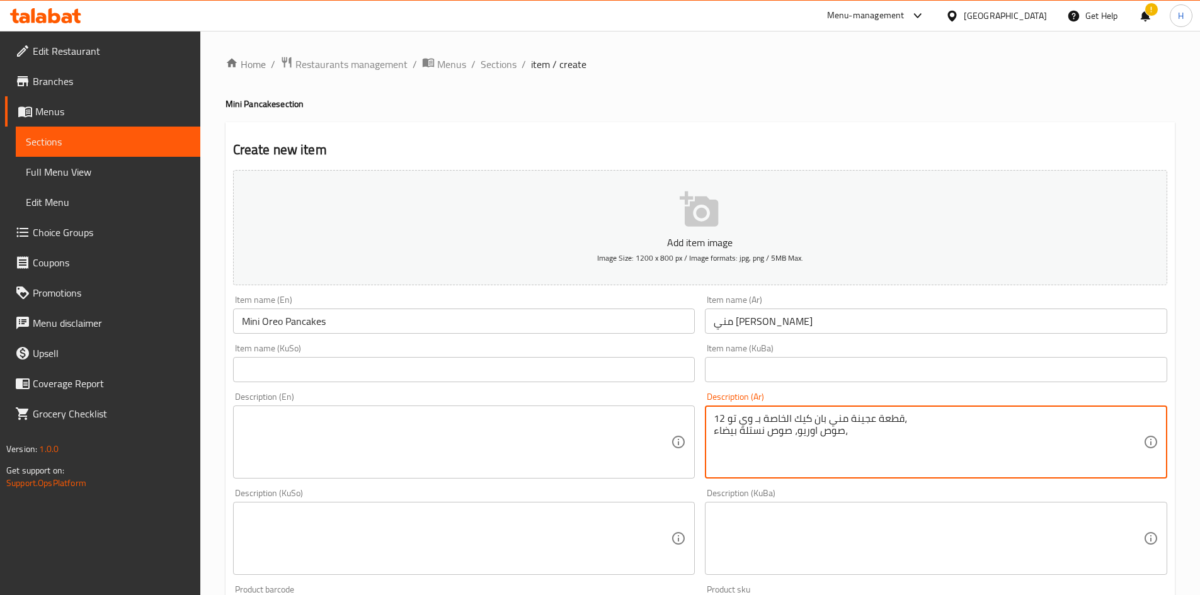
click at [714, 368] on textarea "12 قطعة عجينة مني بان كيك الخاصة بـ وي تو، صوص اوريو، صوص نستلة بيضاء،" at bounding box center [929, 443] width 430 height 60
click at [796, 368] on textarea "12 قطعة عجينة مني بان كيك الخاصة بـ وي تو، صوص اوريو، صوص نستلة بيضاء،" at bounding box center [929, 443] width 430 height 60
drag, startPoint x: 1059, startPoint y: 416, endPoint x: 1049, endPoint y: 429, distance: 15.7
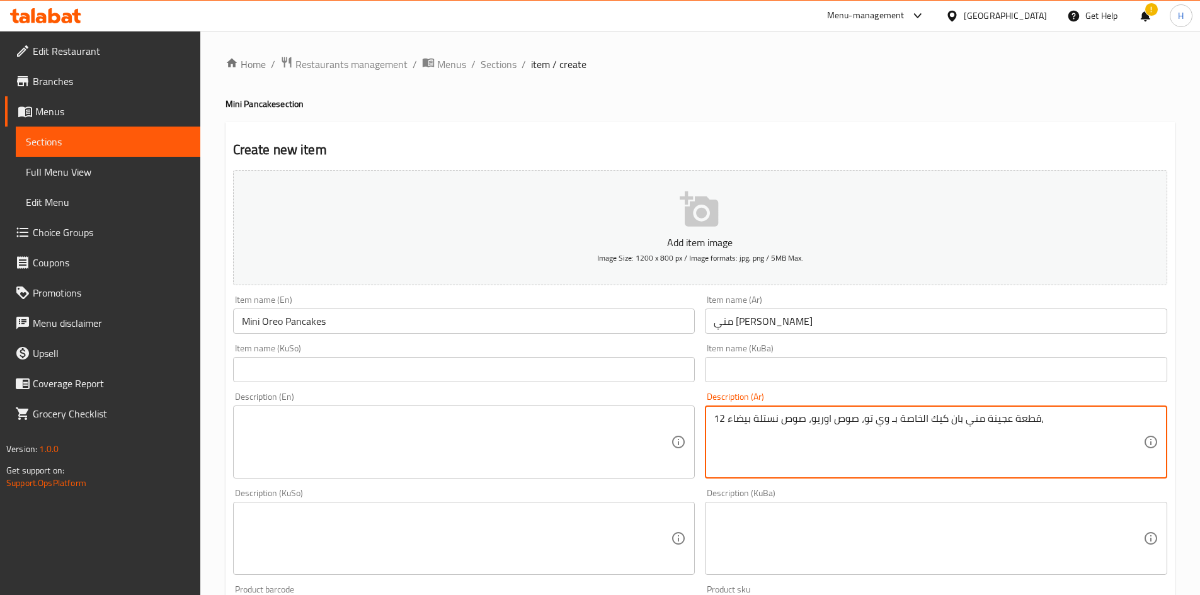
click at [796, 368] on textarea "12 قطعة عجينة مني بان كيك الخاصة بـ وي تو، صوص اوريو، صوص نستلة بيضاء،" at bounding box center [929, 443] width 430 height 60
click at [796, 368] on textarea "12 قطعة عجينة مني بان كيك الخاصة بـ وي تو، صوص اوريو، صوص نستلة بيضاء" at bounding box center [929, 443] width 430 height 60
click at [796, 368] on textarea "12 قطعة عجينة مني بان كيك الخاصة بـ وي تو، صوص اوريو و صوص نستلة بيضاء" at bounding box center [929, 443] width 430 height 60
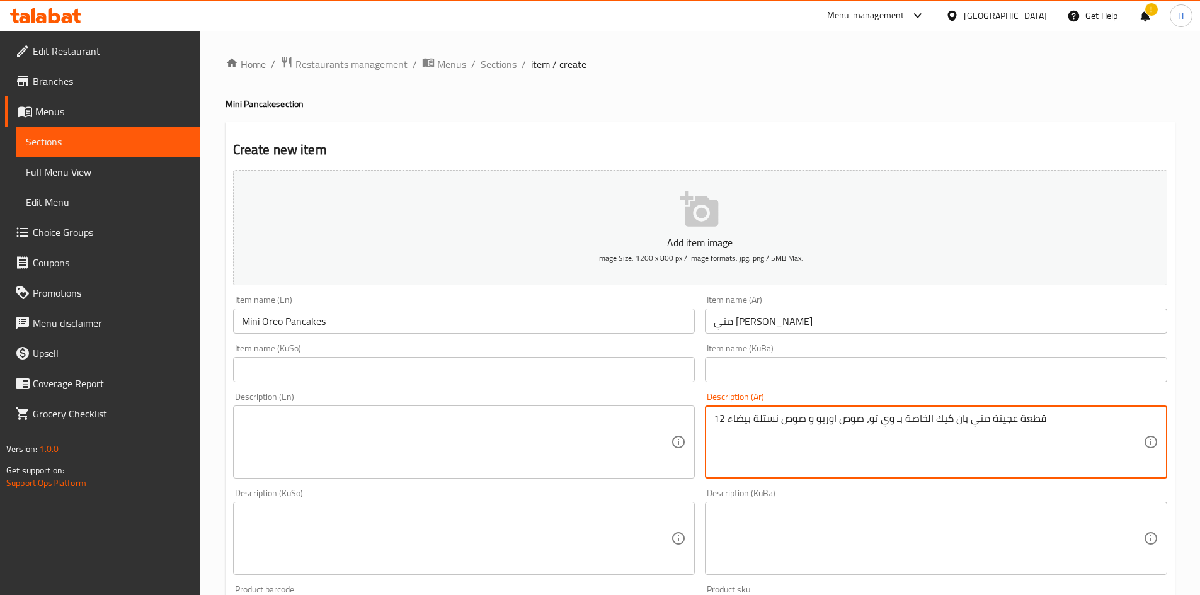
click at [796, 368] on textarea "12 قطعة عجينة مني بان كيك الخاصة بـ وي تو، صوص اوريو و صوص نستلة بيضاء" at bounding box center [929, 443] width 430 height 60
type textarea "12 قطعة عجينة مني بان كيك الخاصة بـ وي تو، صوص اوريو و صوص نستلة بيضاء"
click at [442, 368] on textarea at bounding box center [457, 443] width 430 height 60
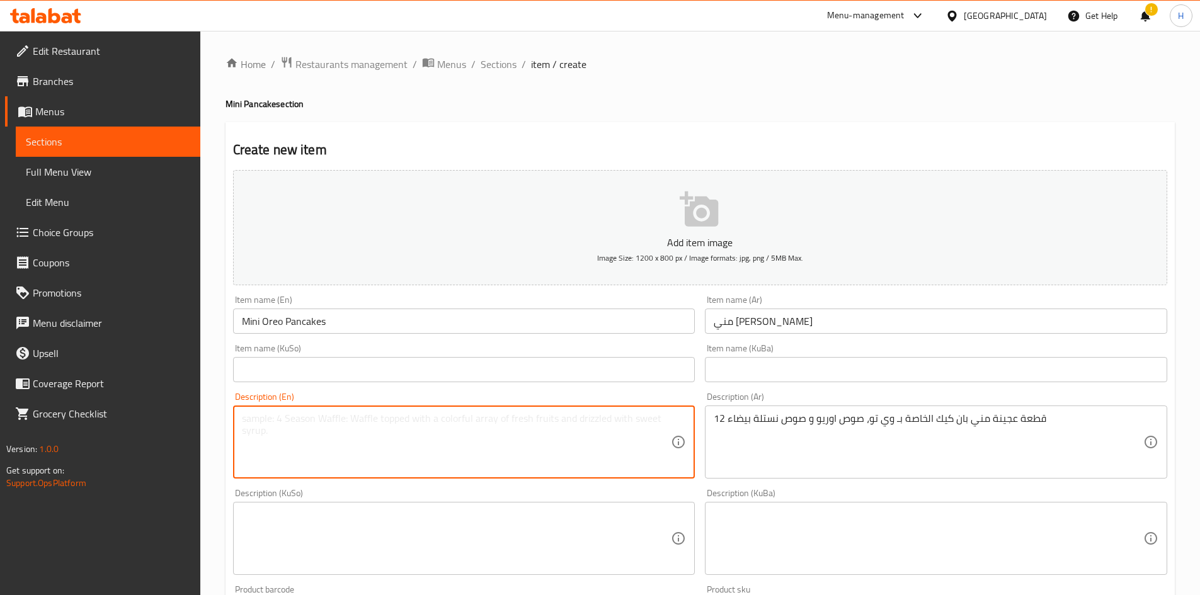
paste textarea "12 pieces of we too mini pancake dough, oreo sauce and nestle white sauce"
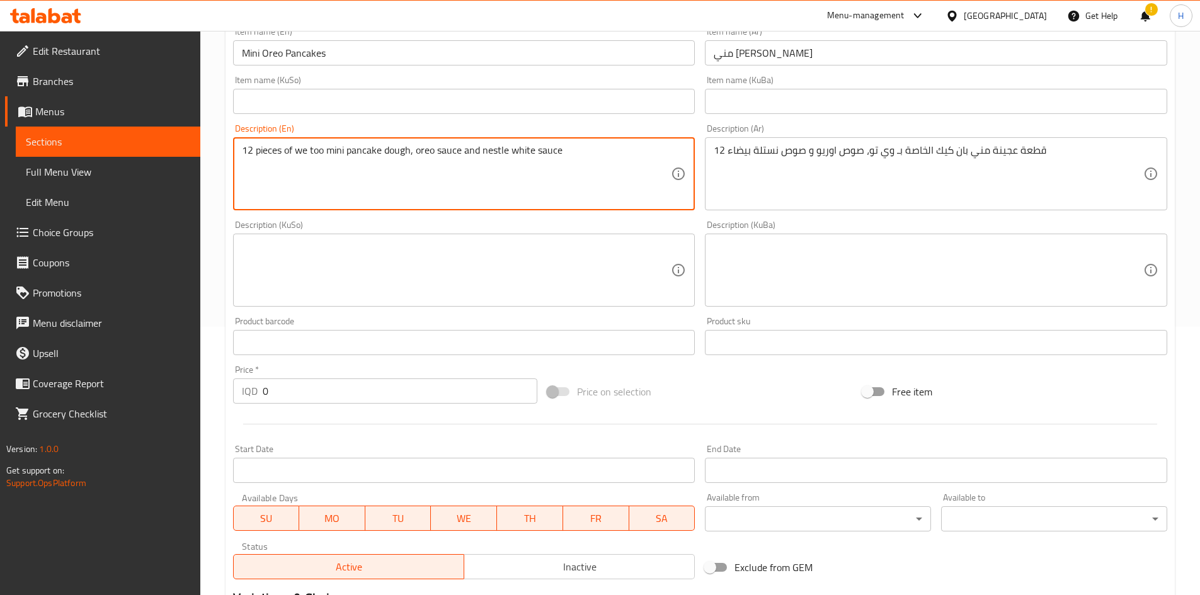
scroll to position [315, 0]
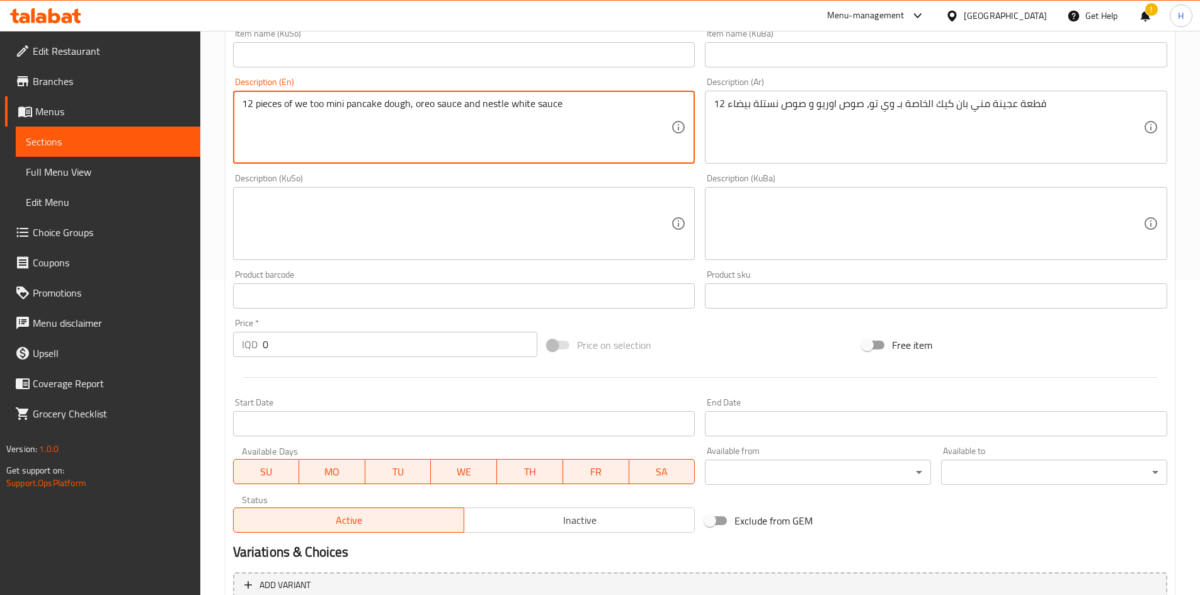
type textarea "12 pieces of we too mini pancake dough, oreo sauce and nestle white sauce"
click at [297, 354] on input "0" at bounding box center [400, 344] width 275 height 25
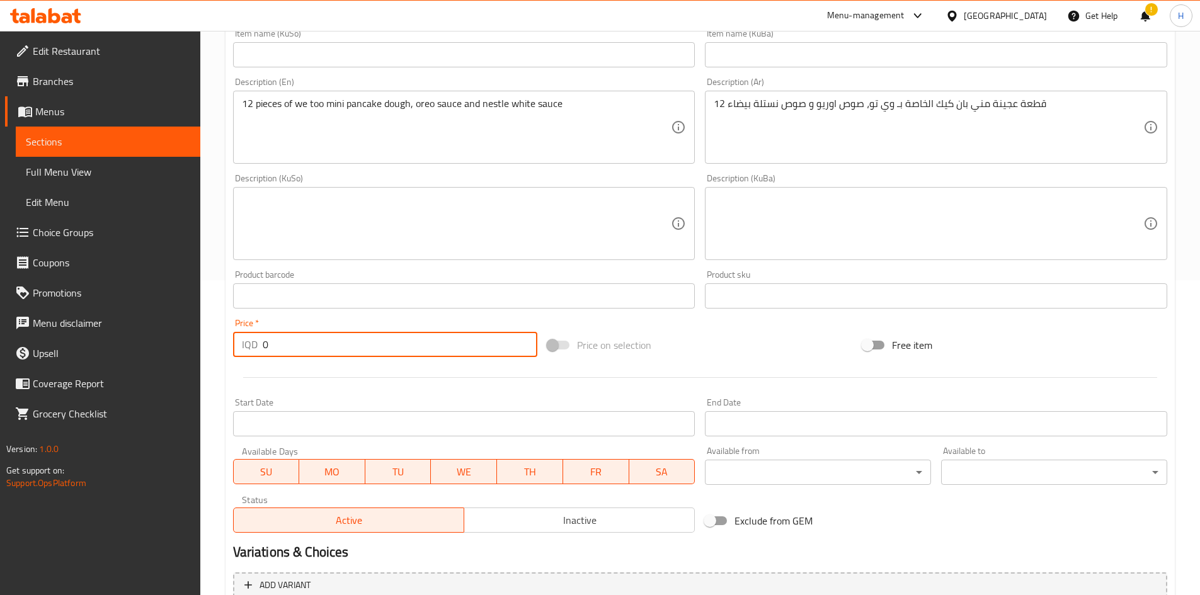
click at [297, 354] on input "0" at bounding box center [400, 344] width 275 height 25
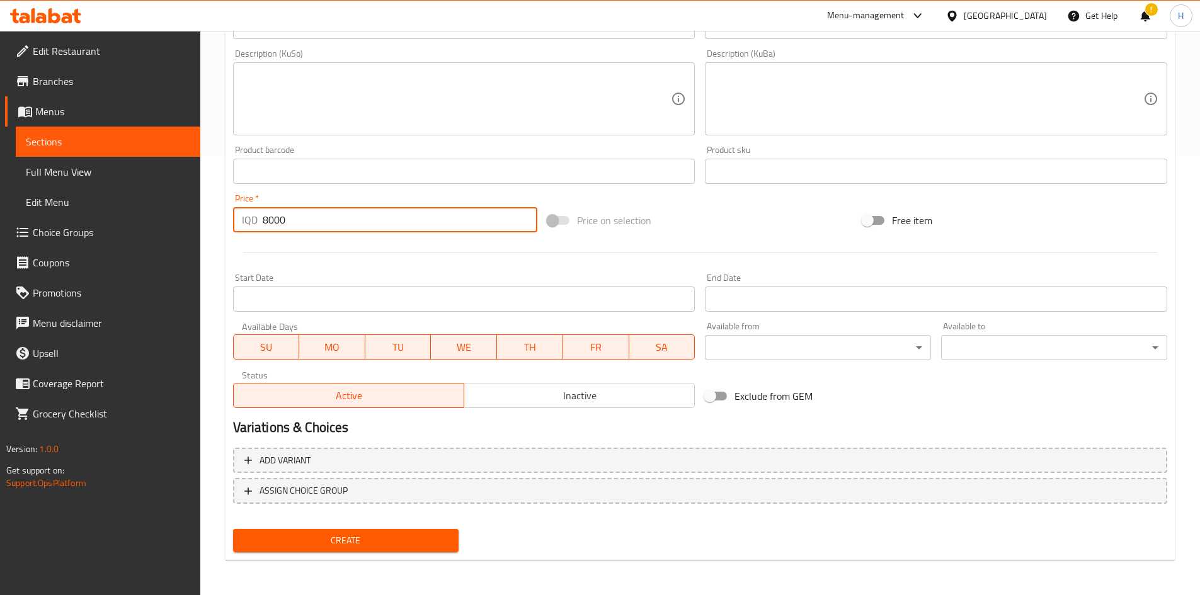
type input "8000"
click at [404, 368] on div "Create" at bounding box center [346, 540] width 236 height 33
click at [400, 368] on span "Create" at bounding box center [346, 541] width 206 height 16
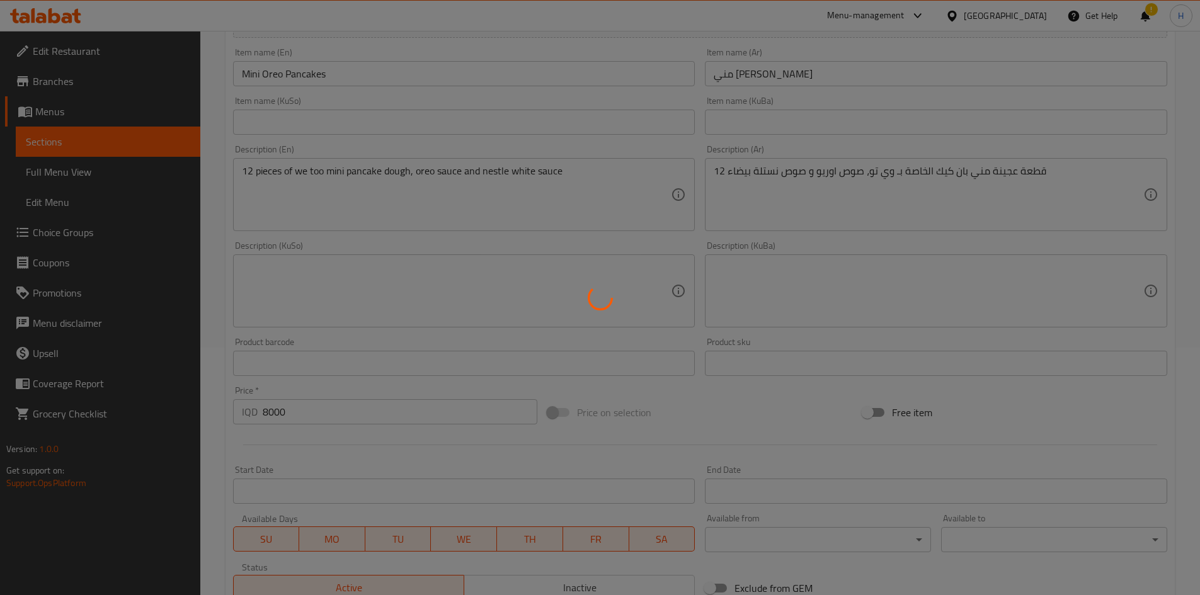
scroll to position [62, 0]
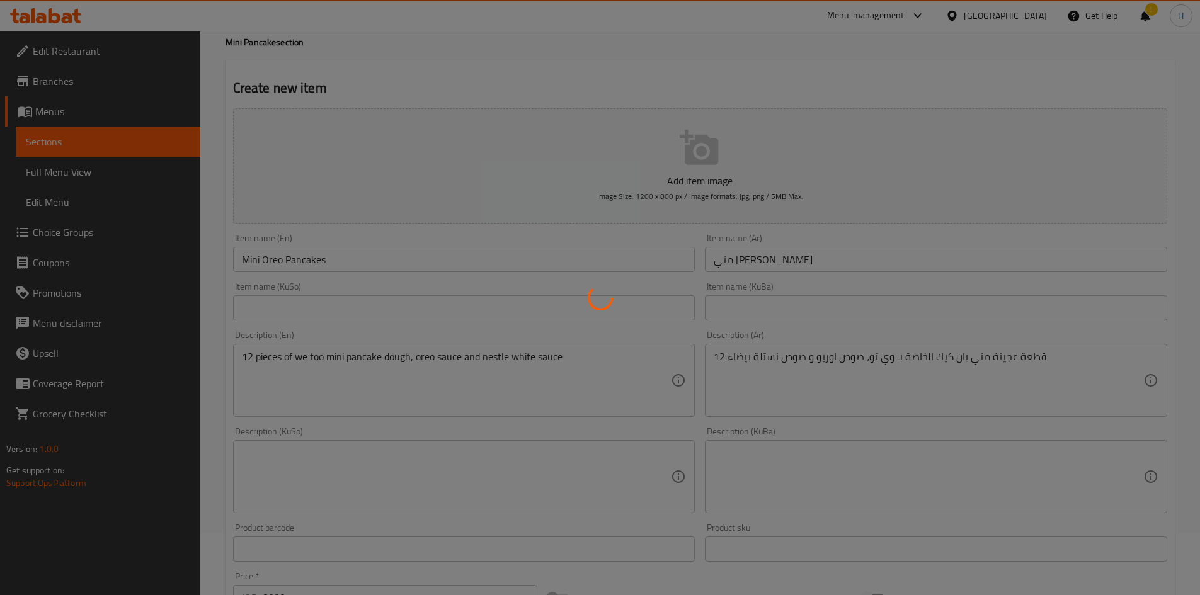
type input "0"
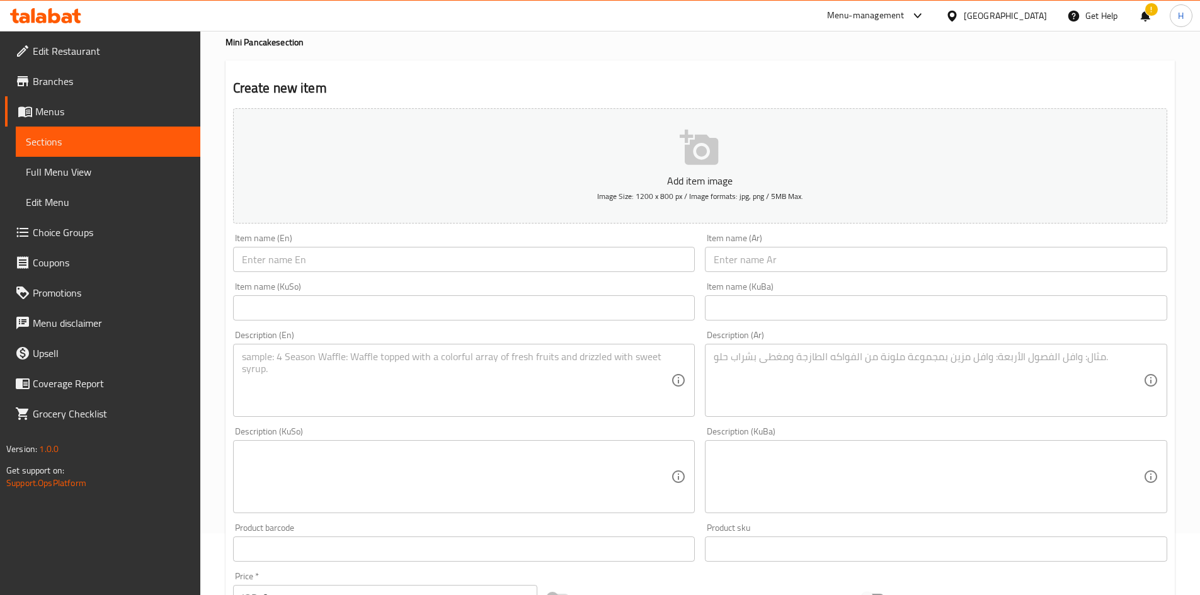
click at [796, 264] on input "text" at bounding box center [936, 259] width 462 height 25
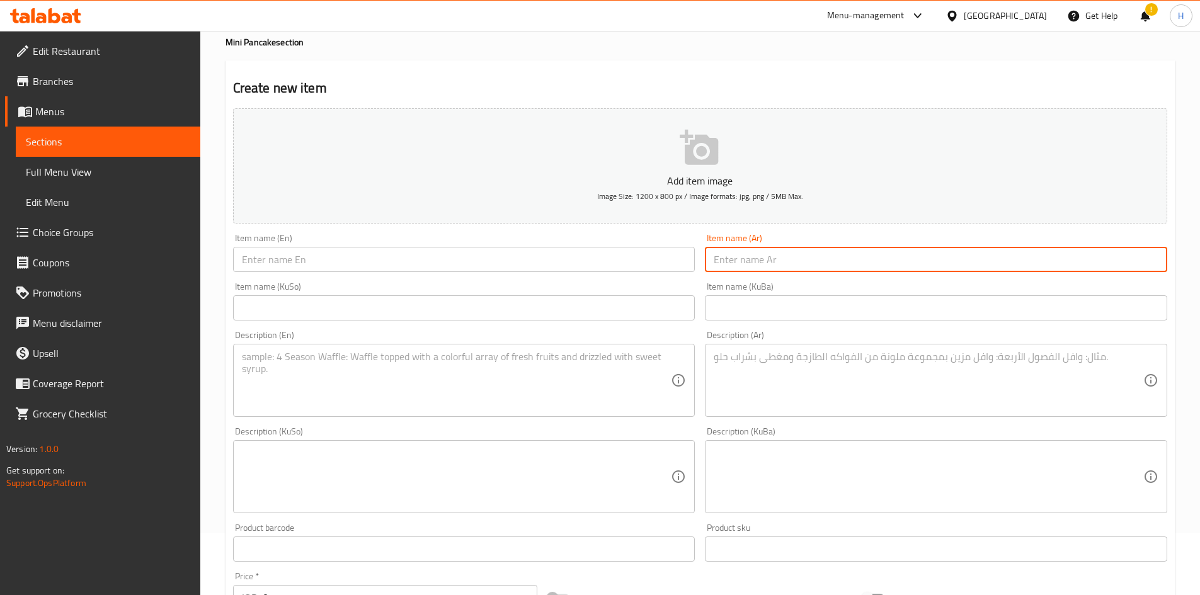
paste input "مني [PERSON_NAME] وي تو"
type input "مني [PERSON_NAME] وي تو"
click at [292, 263] on input "text" at bounding box center [464, 259] width 462 height 25
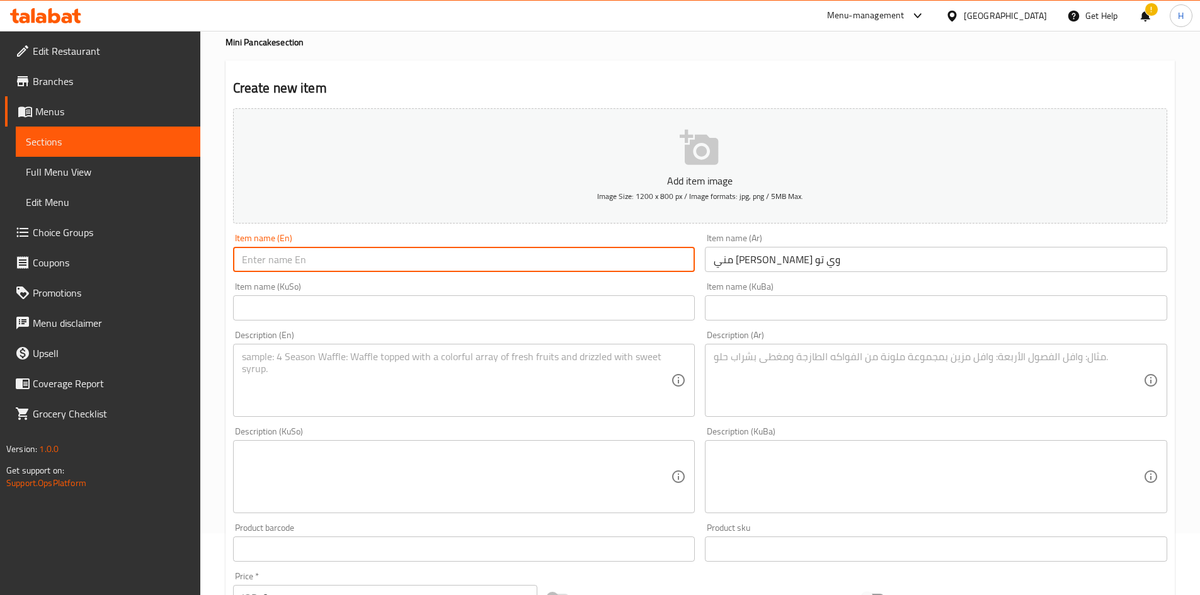
paste input "We2 mini pancakes"
click at [270, 267] on input "We2 mini pancakes" at bounding box center [464, 259] width 462 height 25
drag, startPoint x: 287, startPoint y: 258, endPoint x: 284, endPoint y: 268, distance: 10.4
click at [284, 268] on input "We2 Mini pancakes" at bounding box center [464, 259] width 462 height 25
type input "We2 Mini Pancakes"
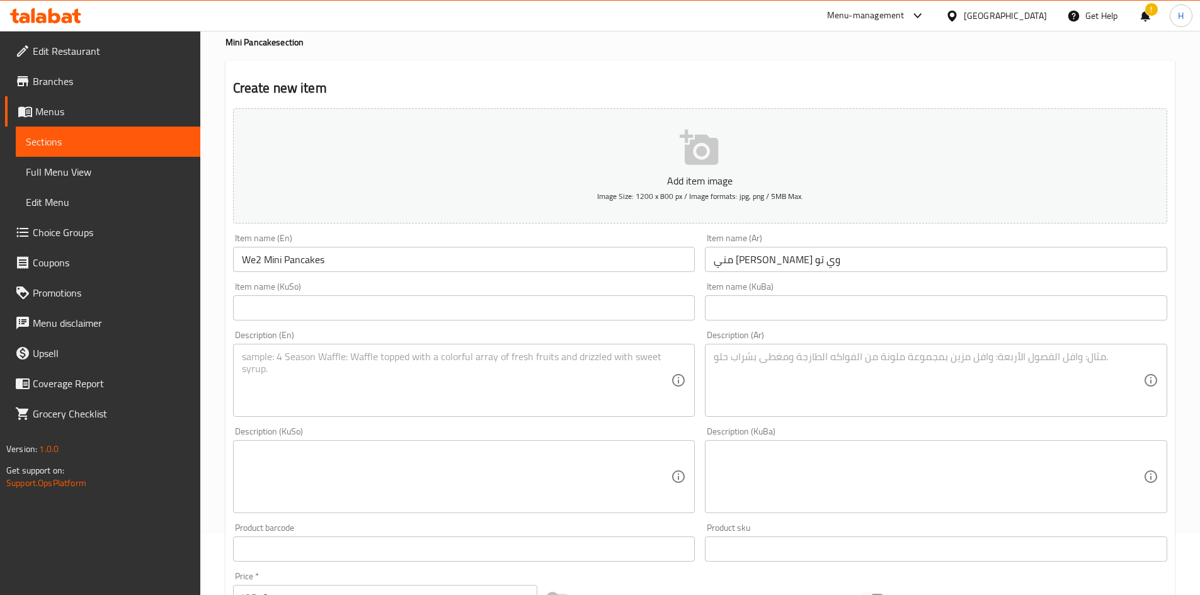
click at [796, 368] on textarea at bounding box center [929, 381] width 430 height 60
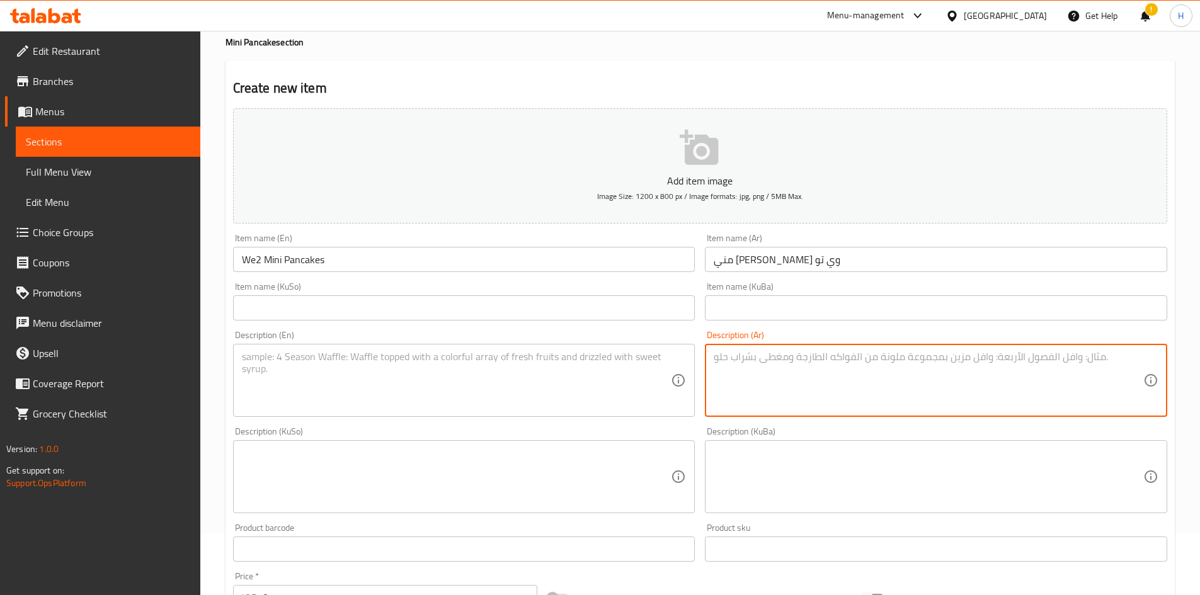
paste textarea "12 قطعة عجينة مني بان كيك الخاصة بـ وي تو، اربع انواع صوص ، صوص نستلة بيضاء،"
click at [715, 368] on textarea "12 قطعة عجينة مني بان كيك الخاصة بـ وي تو، اربع انواع صوص ، صوص نستلة بيضاء،" at bounding box center [929, 381] width 430 height 60
drag, startPoint x: 1046, startPoint y: 364, endPoint x: 1055, endPoint y: 360, distance: 9.6
click at [796, 360] on textarea "12 قطعة عجينة مني بان كيك الخاصة بـ وي تو، اربع انواع صوص ، صوص نستلة بيضاء،" at bounding box center [929, 381] width 430 height 60
click at [796, 359] on textarea "12 قطعة عجينة مني بان كيك الخاصة بـ وي تو، اربع انواع صوص ، صوص نستلة بيضاء" at bounding box center [929, 381] width 430 height 60
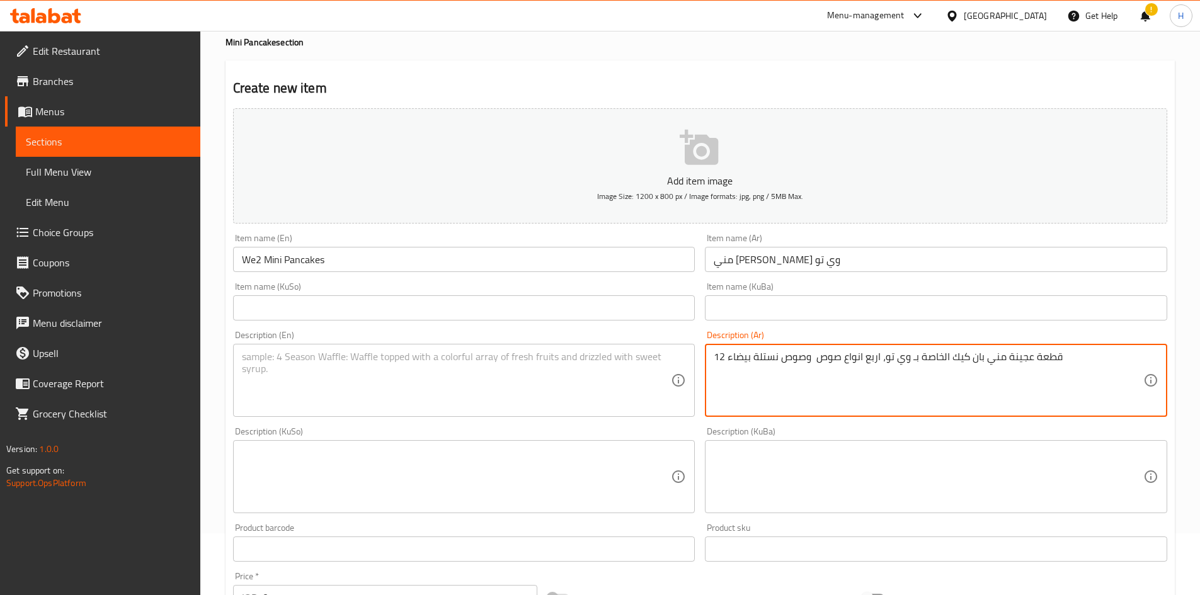
click at [796, 358] on textarea "12 قطعة عجينة مني بان كيك الخاصة بـ وي تو، اربع انواع صوص وصوص نستلة بيضاء" at bounding box center [929, 381] width 430 height 60
type textarea "12 قطعة عجينة مني بان كيك الخاصة بـ وي تو، اربع انواع صوص وصوص نستلة بيضاء"
click at [378, 368] on textarea at bounding box center [457, 381] width 430 height 60
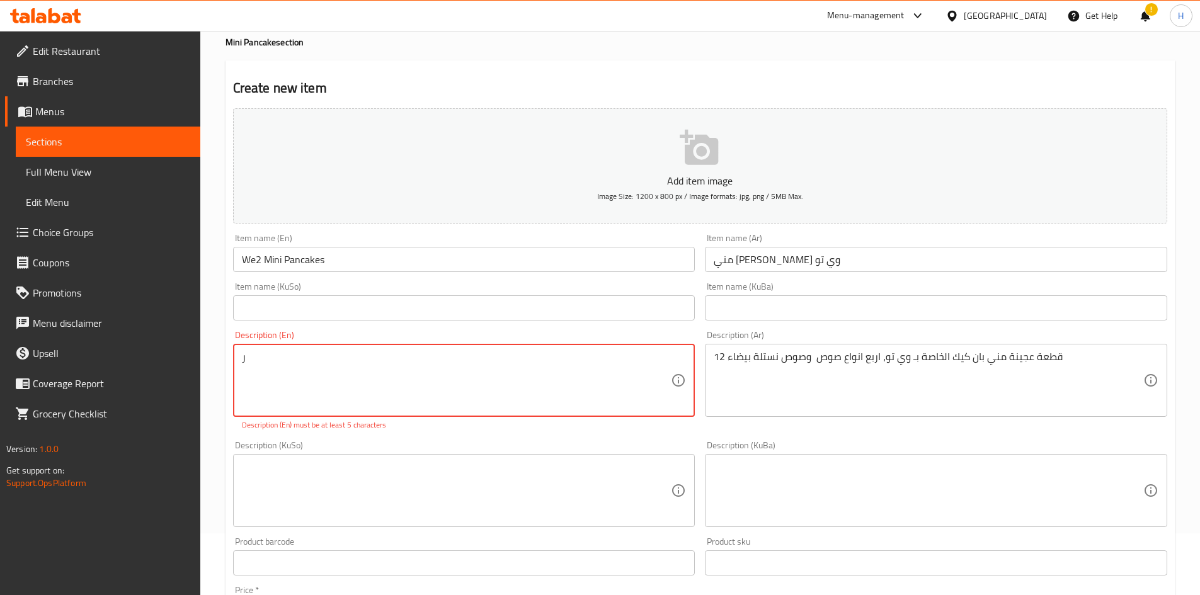
click at [378, 368] on textarea "ر" at bounding box center [457, 381] width 430 height 60
paste textarea "12 pieces of we too mini pancake dough, 4 sauces and nestle white sauce"
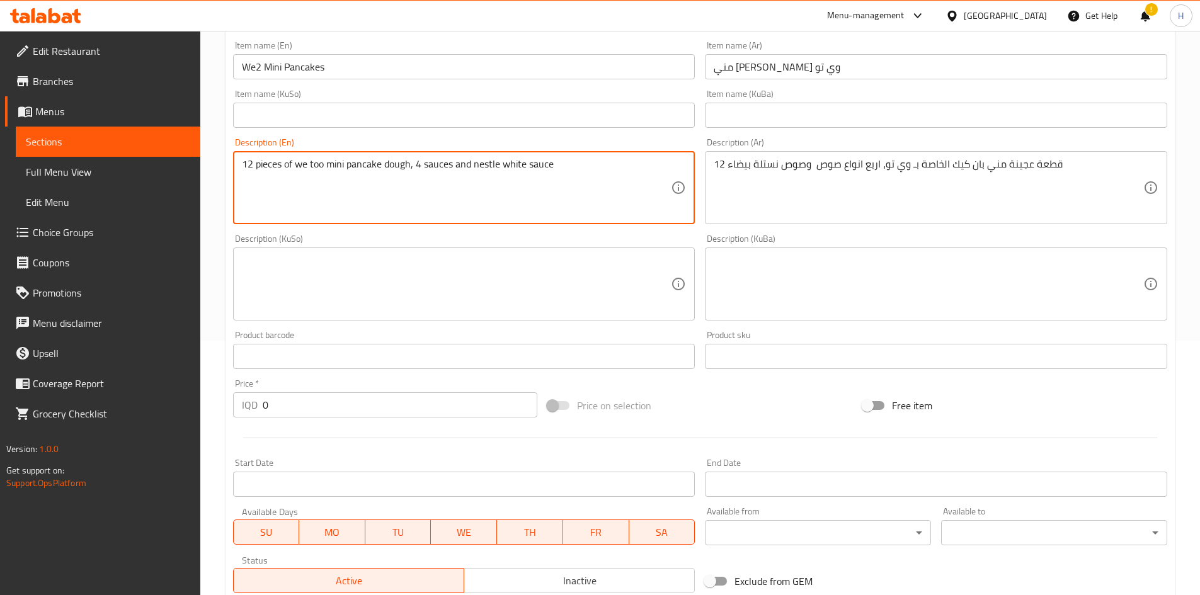
scroll to position [440, 0]
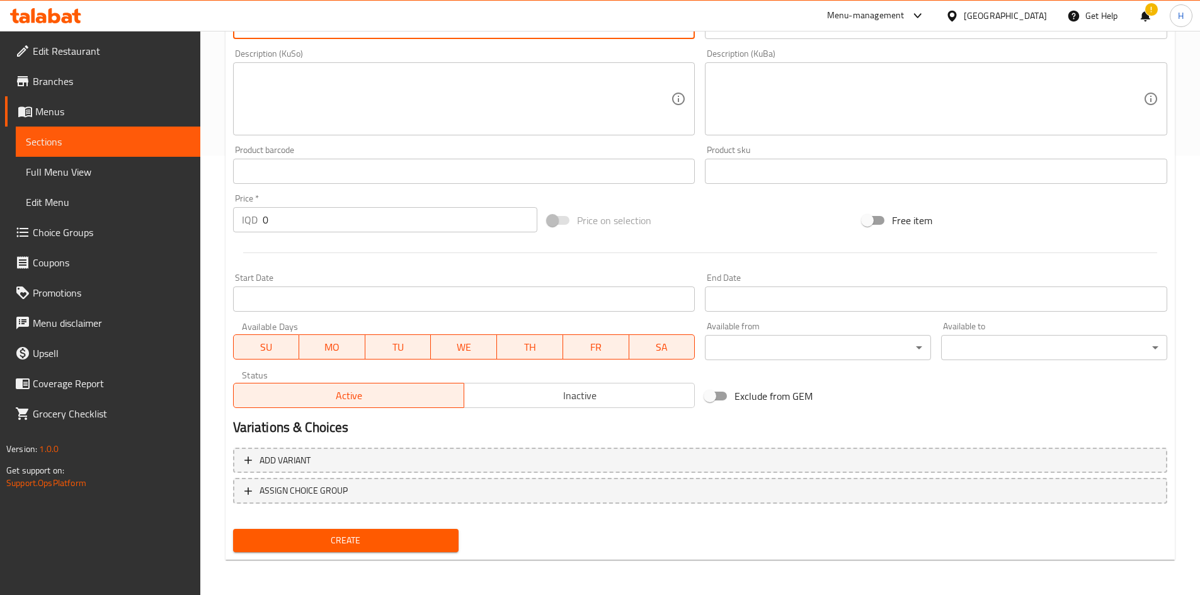
type textarea "12 pieces of we too mini pancake dough, 4 sauces and nestle white sauce"
click at [316, 227] on input "0" at bounding box center [400, 219] width 275 height 25
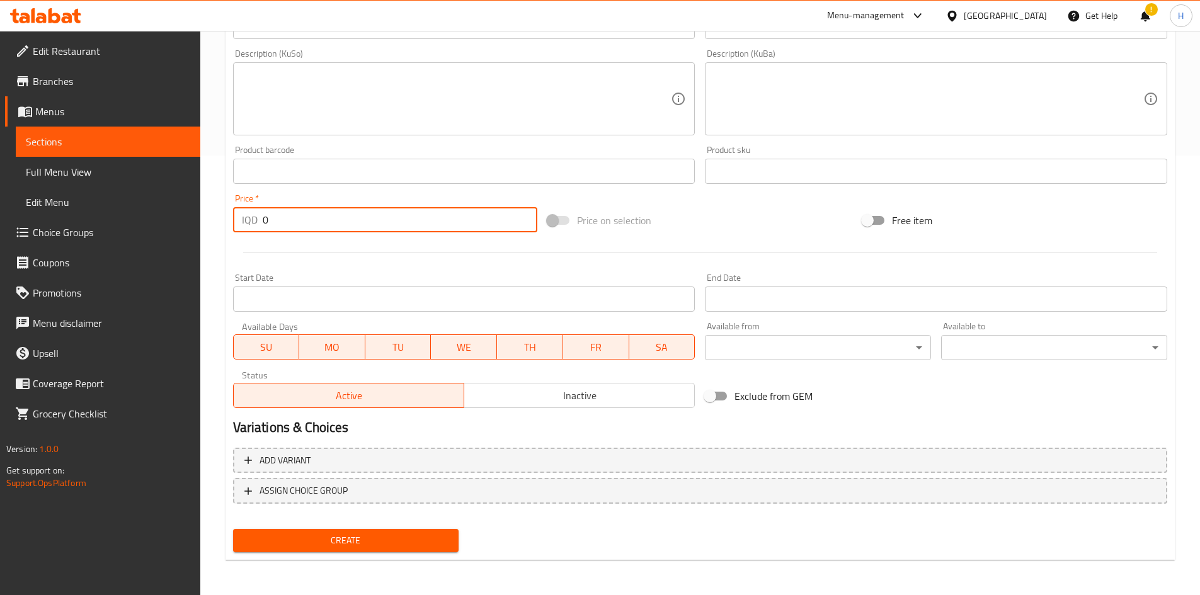
click at [316, 227] on input "0" at bounding box center [400, 219] width 275 height 25
type input "9000"
click at [423, 368] on span "Create" at bounding box center [346, 541] width 206 height 16
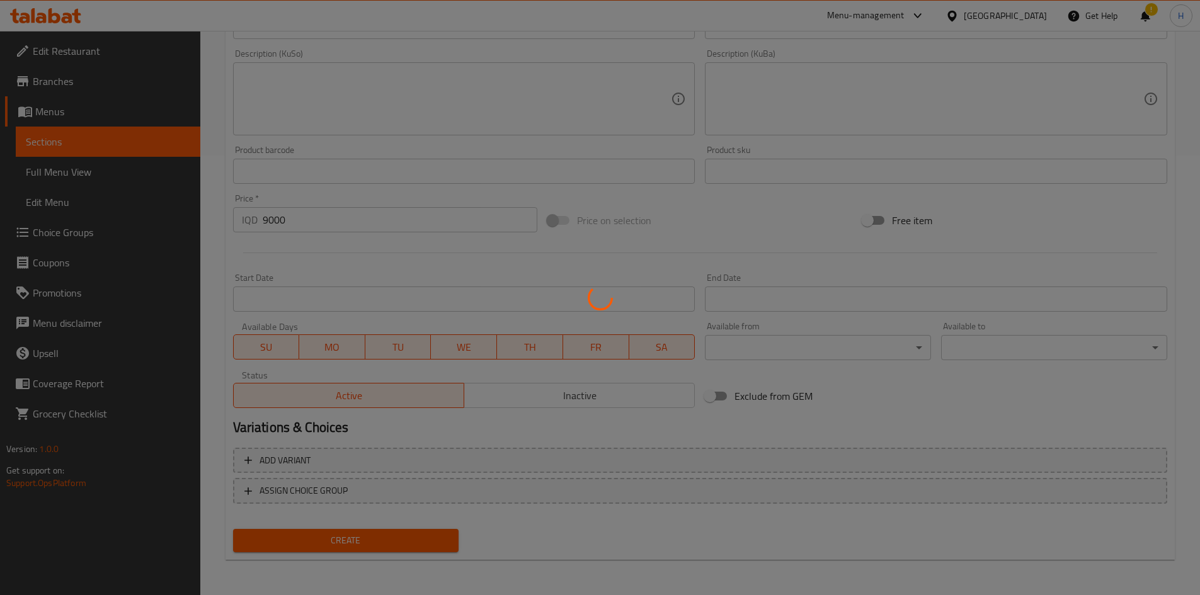
type input "0"
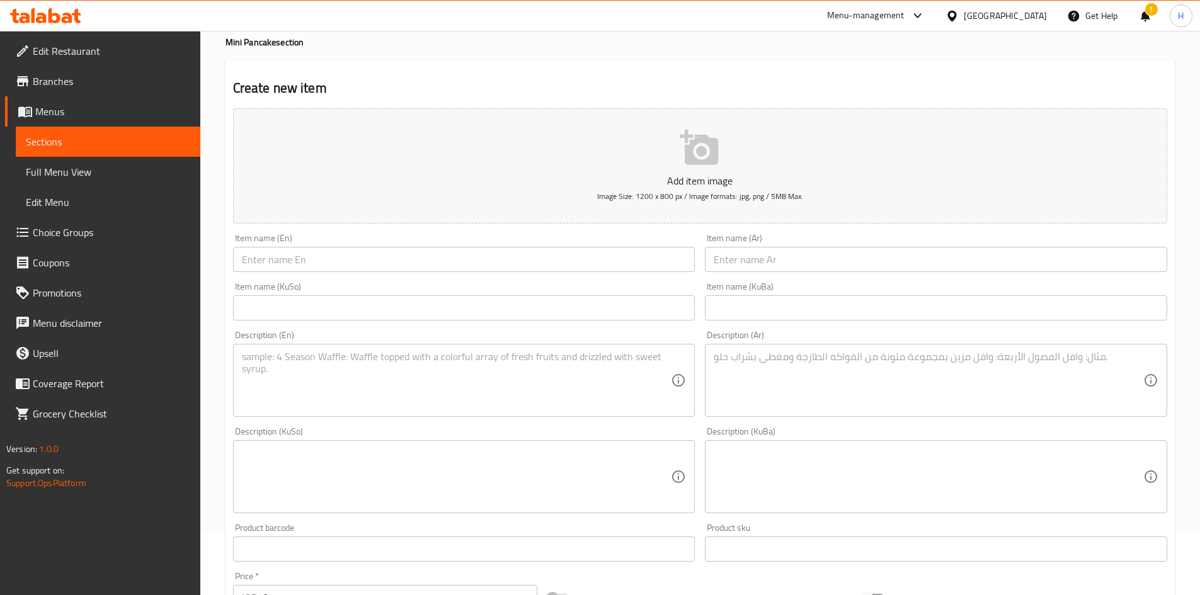
scroll to position [0, 0]
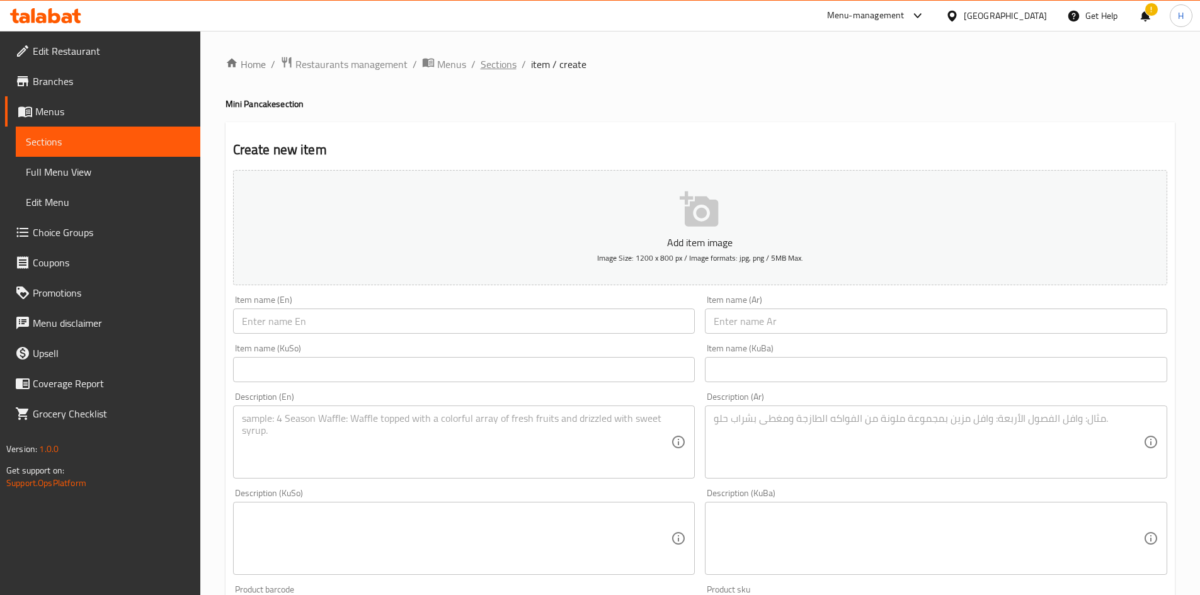
click at [495, 60] on span "Sections" at bounding box center [499, 64] width 36 height 15
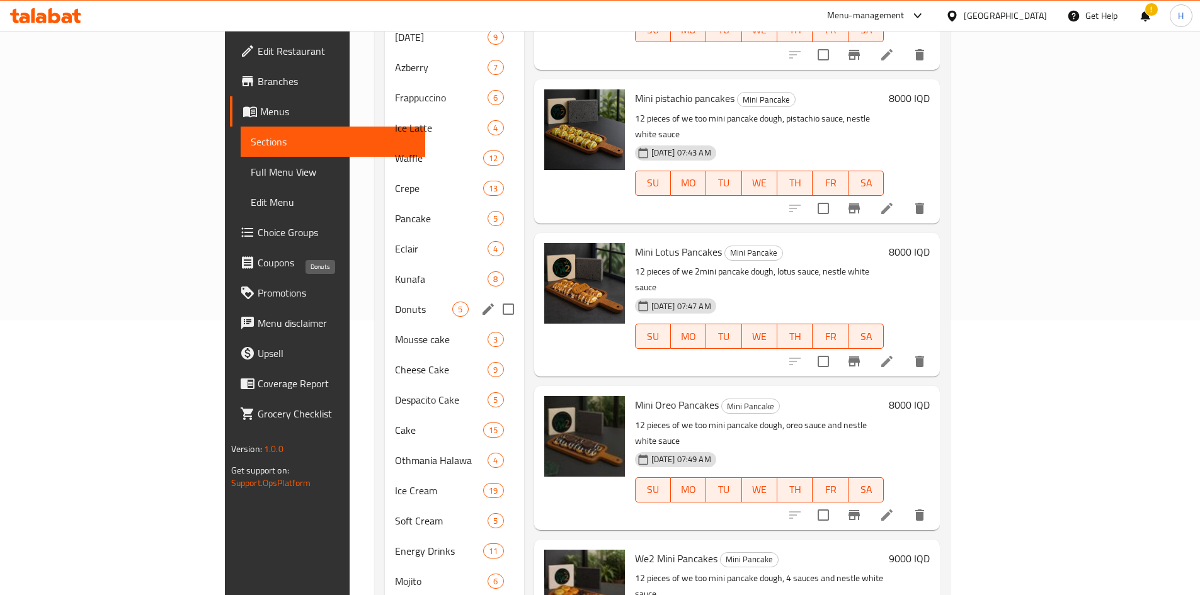
scroll to position [259, 0]
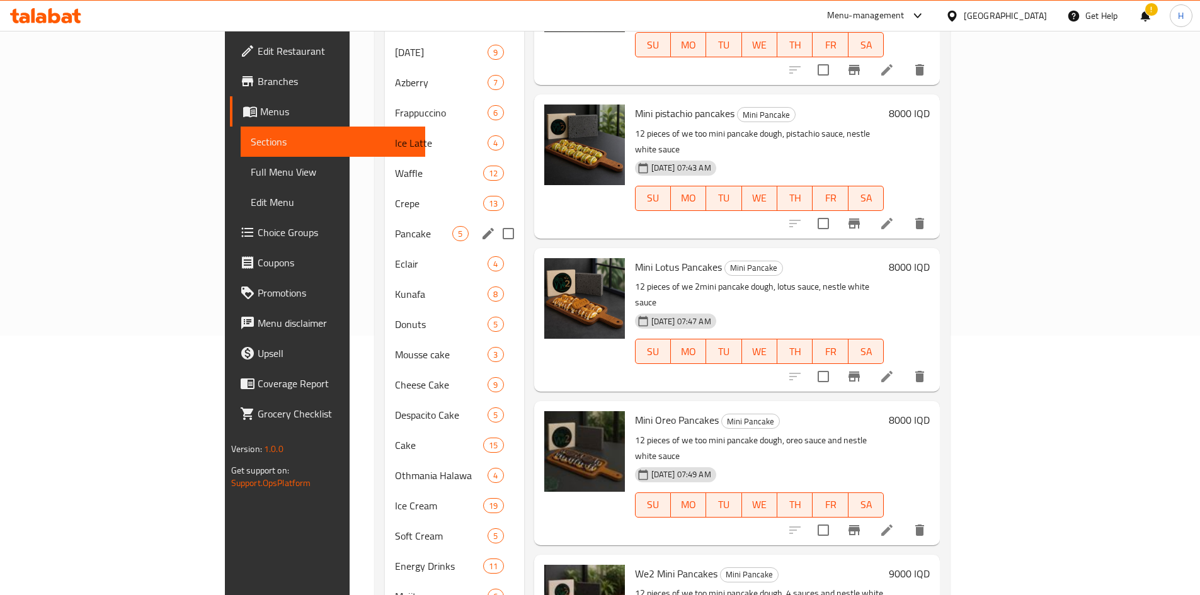
click at [395, 226] on span "Pancake" at bounding box center [423, 233] width 57 height 15
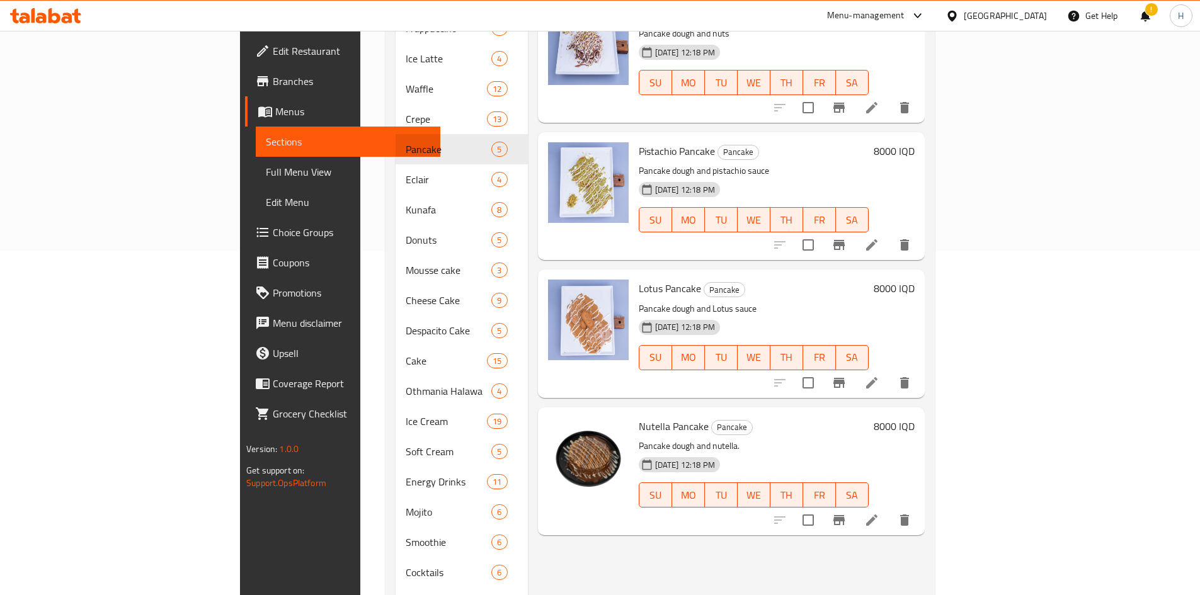
scroll to position [378, 0]
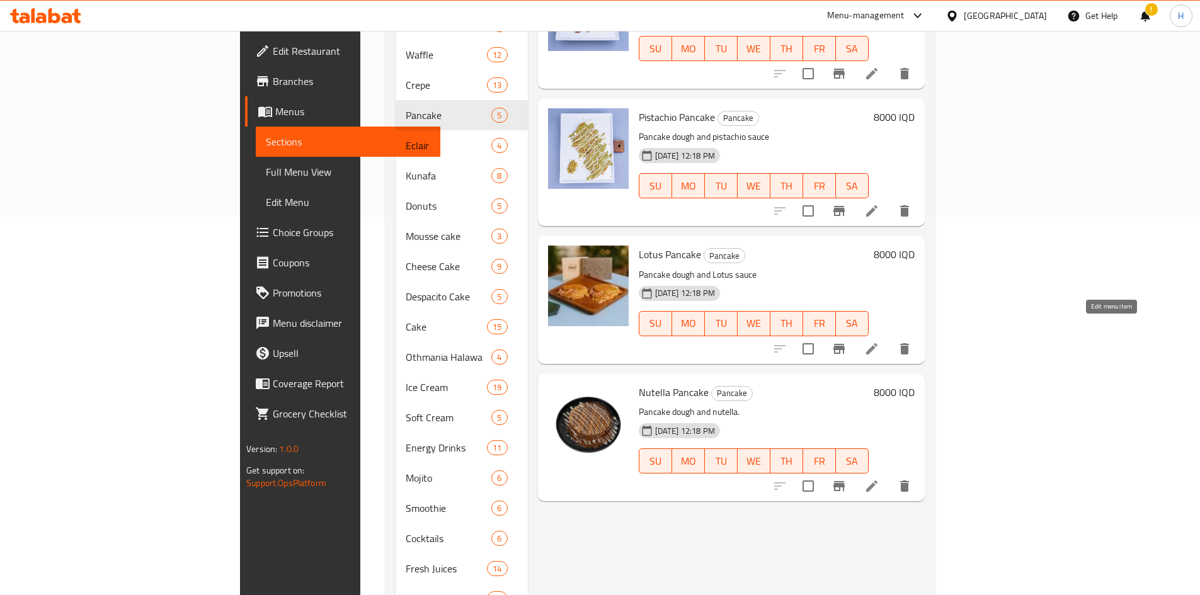
click at [796, 341] on icon at bounding box center [871, 348] width 15 height 15
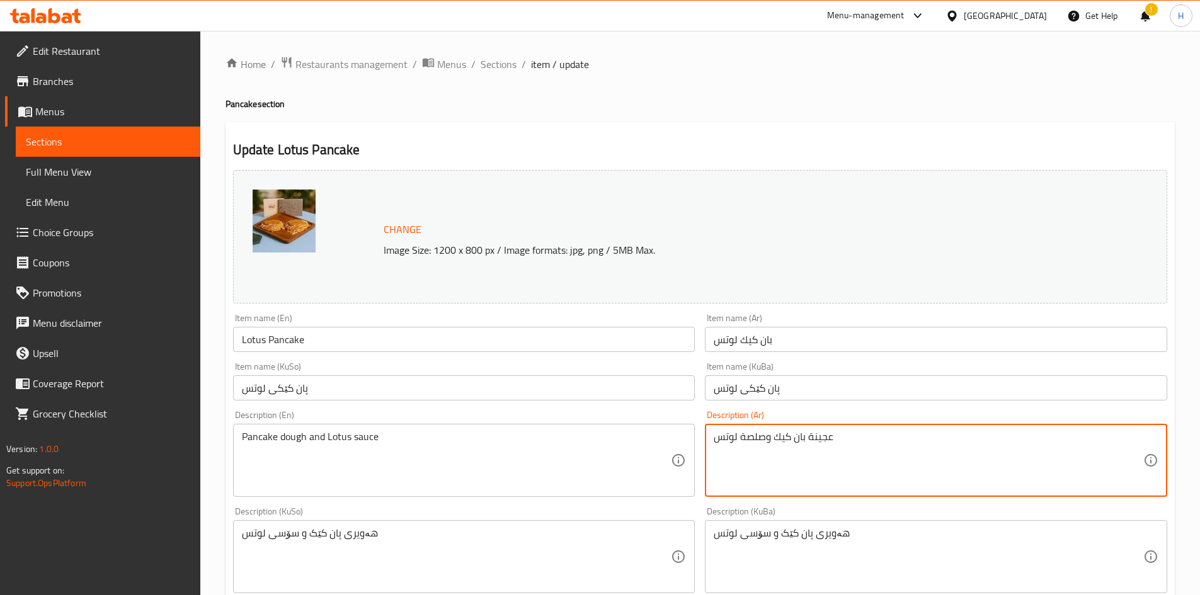
click at [744, 368] on textarea "عجينة بان كيك وصلصة لوتس" at bounding box center [929, 461] width 430 height 60
paste textarea "ربع قطع عجينة بان كيك الخاصة بـ وي تو، صوص لوتس، صوص نستلة بيضاء،"
click at [716, 368] on textarea "اربع قطع عجينة بان كيك الخاصة بـ وي تو، صوص لوتس، صوص نستلة بيضاء،" at bounding box center [929, 461] width 430 height 60
click at [794, 368] on textarea "اربع قطع عجينة بان كيك الخاصة بـ وي تو، صوص لوتس، صوص نستلة بيضاء،" at bounding box center [929, 461] width 430 height 60
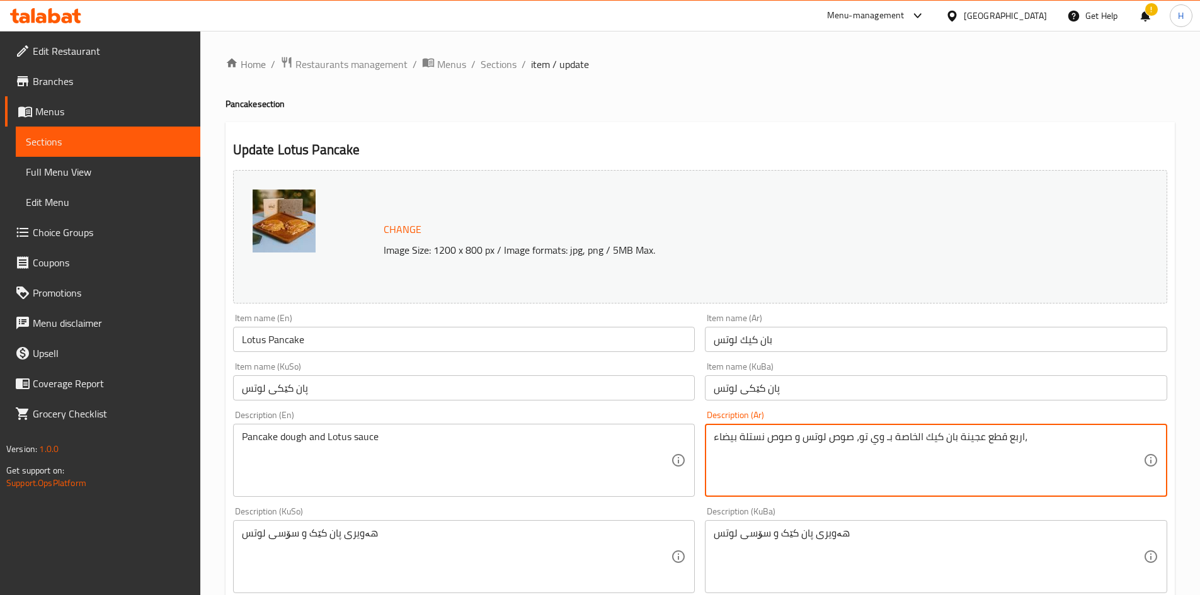
click at [773, 368] on textarea "اربع قطع عجينة بان كيك الخاصة بـ وي تو، صوص لوتس و صوص نستلة بيضاء،" at bounding box center [929, 461] width 430 height 60
type textarea "اربع قطع عجينة بان كيك الخاصة بـ وي تو، صوص لوتس و صوص نستلة بيضاء،"
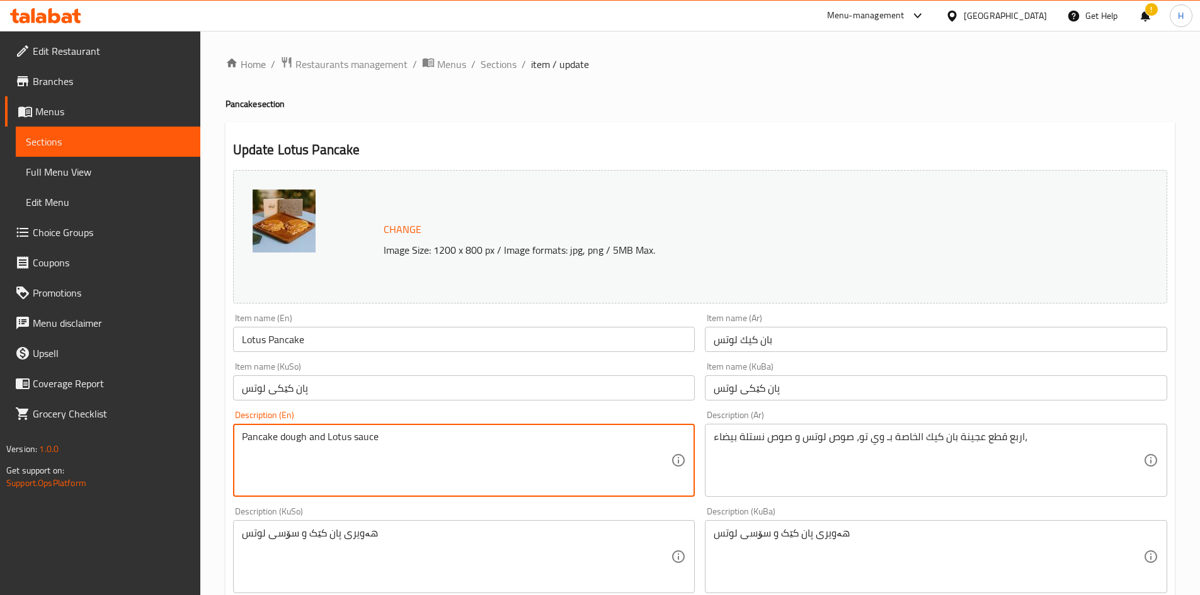
click at [355, 368] on textarea "Pancake dough and Lotus sauce" at bounding box center [457, 461] width 430 height 60
paste textarea "four pieces of wi-fi two pancake batter, lotus sauce and nestle white"
type textarea "four pieces of wi-fi two pancake batter, lotus sauce and nestle white sauce"
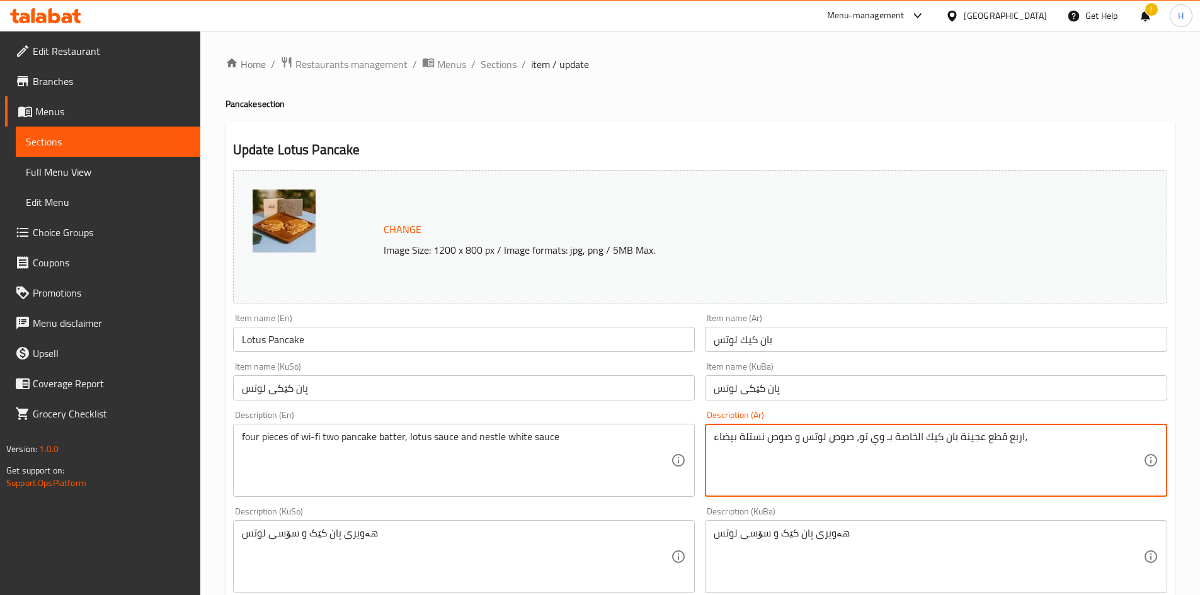
click at [796, 368] on textarea "اربع قطع عجينة بان كيك الخاصة بـ وي تو، صوص لوتس و صوص نستلة بيضاء،" at bounding box center [929, 461] width 430 height 60
drag, startPoint x: 1019, startPoint y: 441, endPoint x: 1011, endPoint y: 443, distance: 8.4
click at [796, 368] on textarea "4قطع عجينة بان كيك الخاصة بـ وي تو، صوص لوتس و صوص نستلة بيضاء،" at bounding box center [929, 461] width 430 height 60
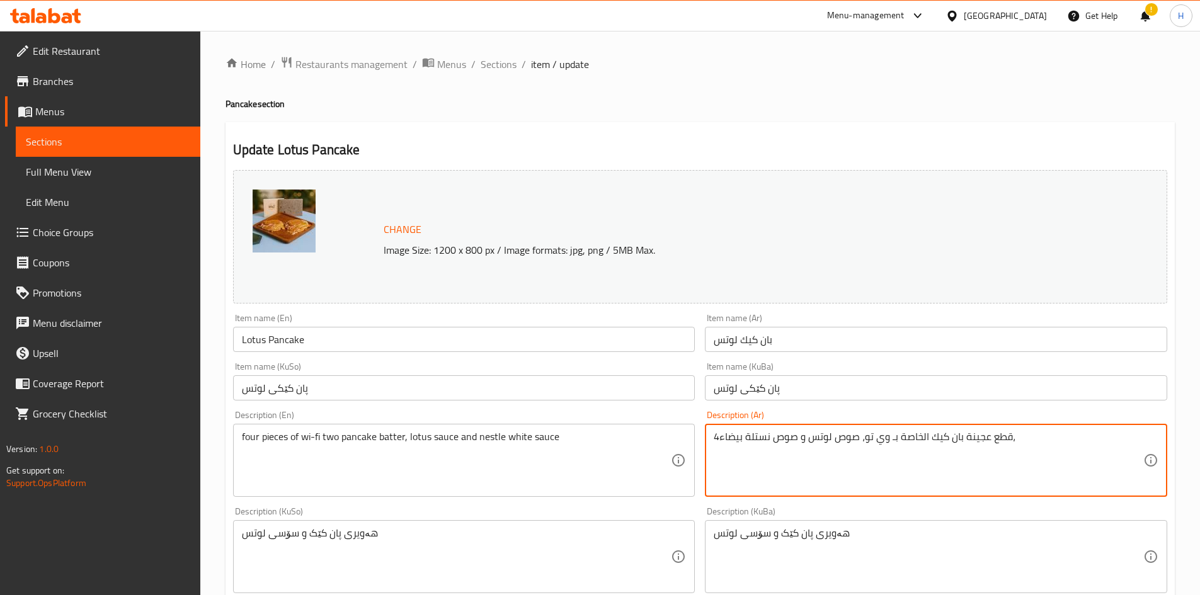
click at [796, 368] on textarea "4قطع عجينة بان كيك الخاصة بـ وي تو، صوص لوتس و صوص نستلة بيضاء،" at bounding box center [929, 461] width 430 height 60
type textarea "4قطع عجينة بان كيك الخاصة بـ وي تو، صوص لوتس و صوص نستلة بيضاء"
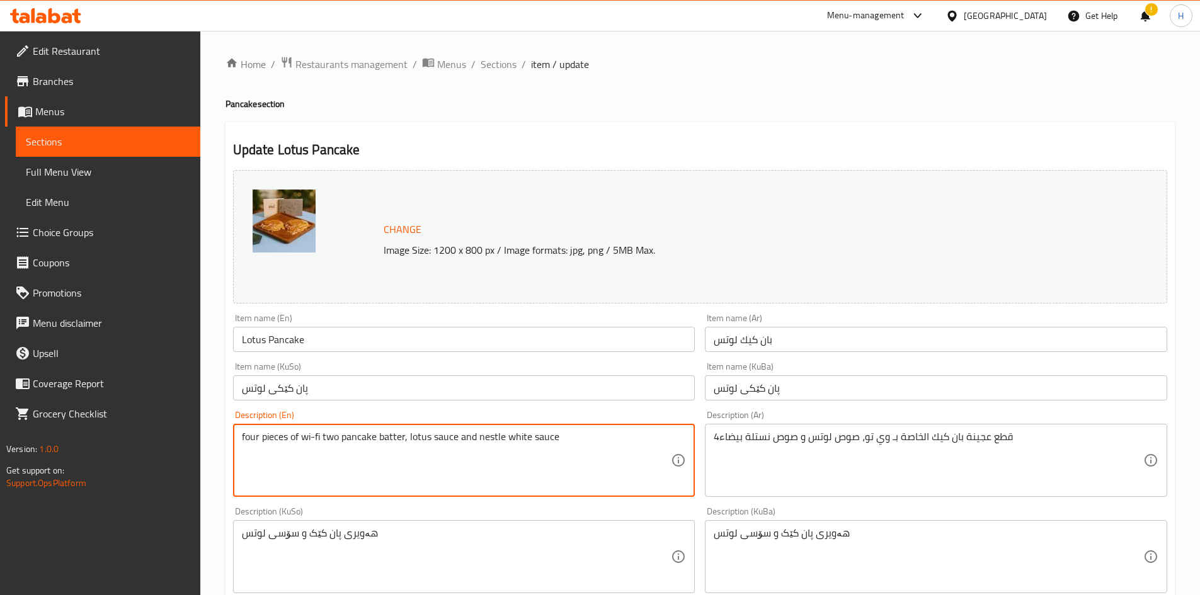
drag, startPoint x: 300, startPoint y: 433, endPoint x: 341, endPoint y: 446, distance: 43.0
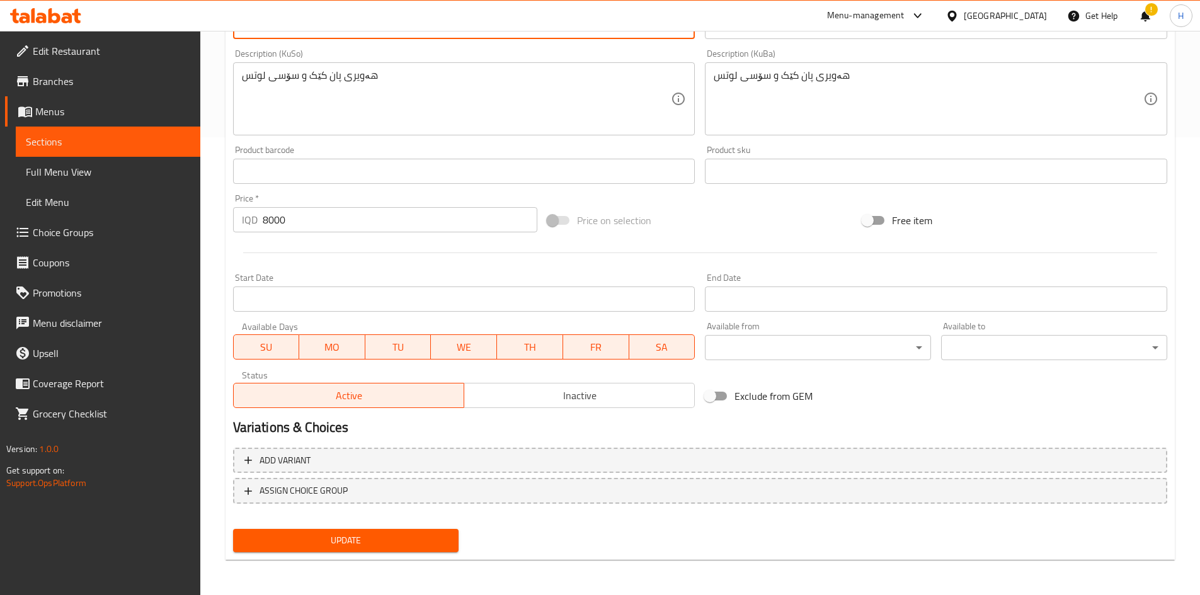
type textarea "four pieces of we 2 pancake batter, lotus sauce and nestle white sauce"
click at [385, 368] on span "Update" at bounding box center [346, 541] width 206 height 16
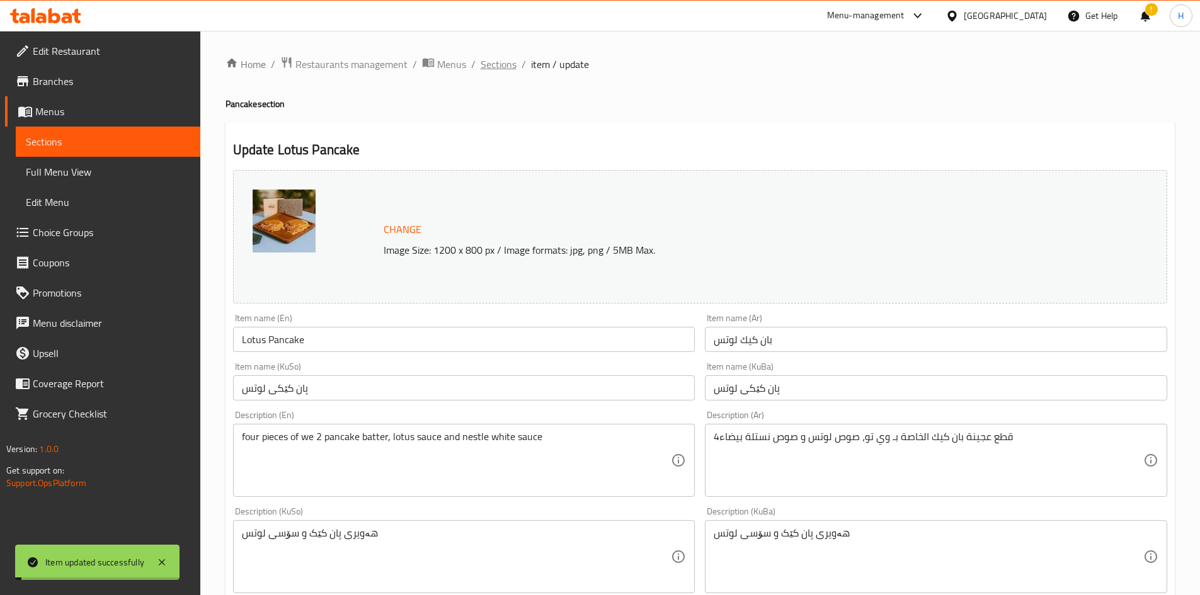
click at [503, 72] on span "Sections" at bounding box center [499, 64] width 36 height 15
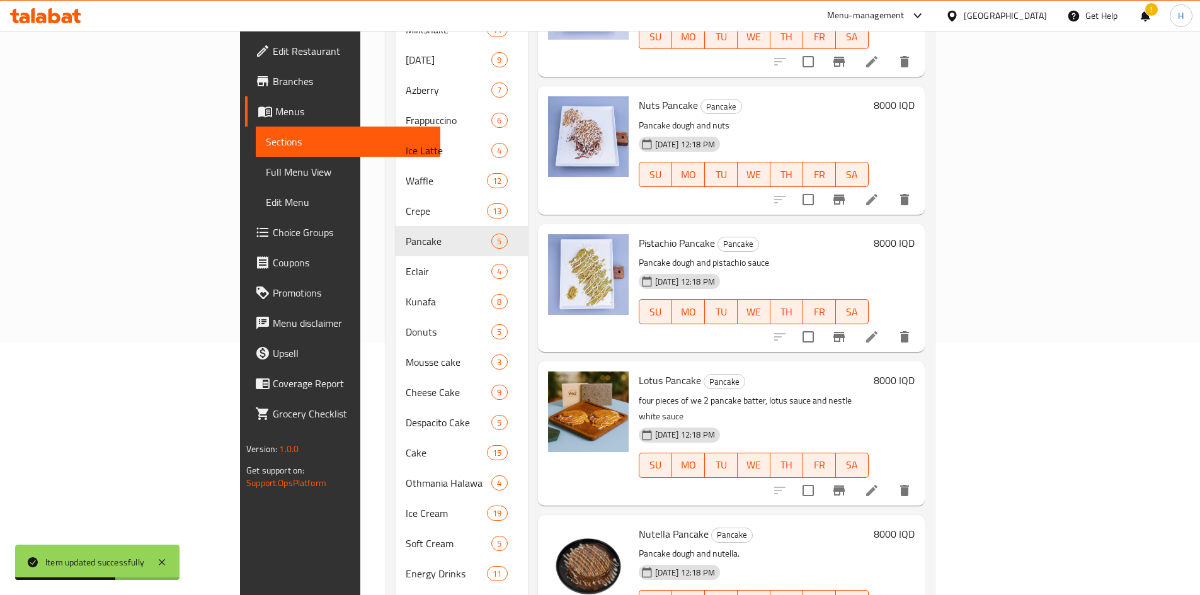
scroll to position [441, 0]
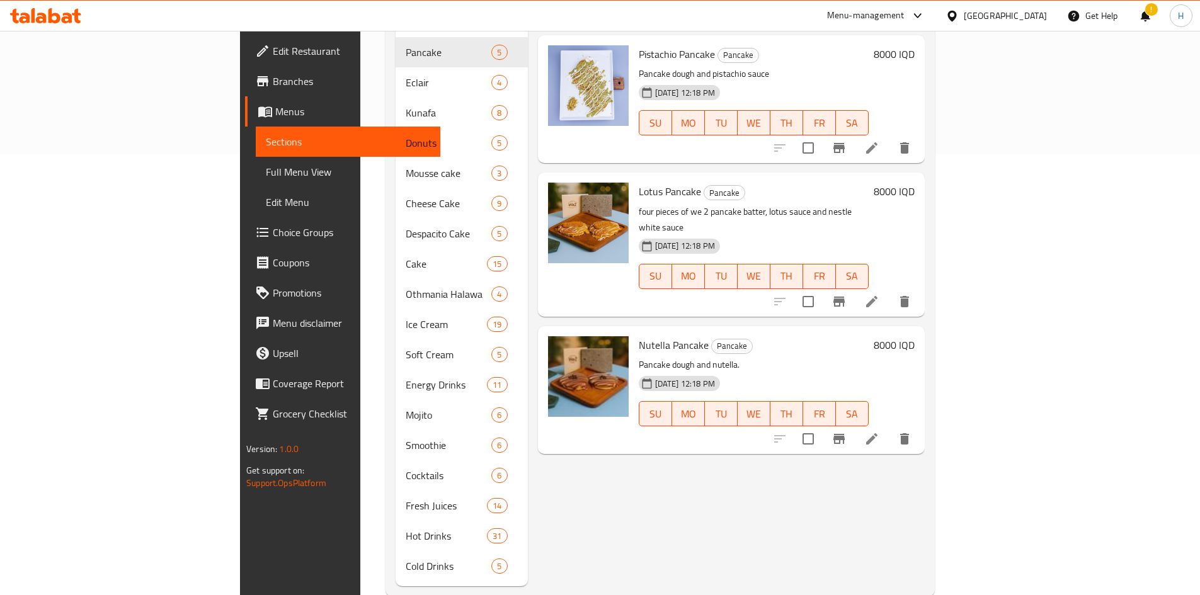
click at [796, 368] on icon at bounding box center [871, 438] width 15 height 15
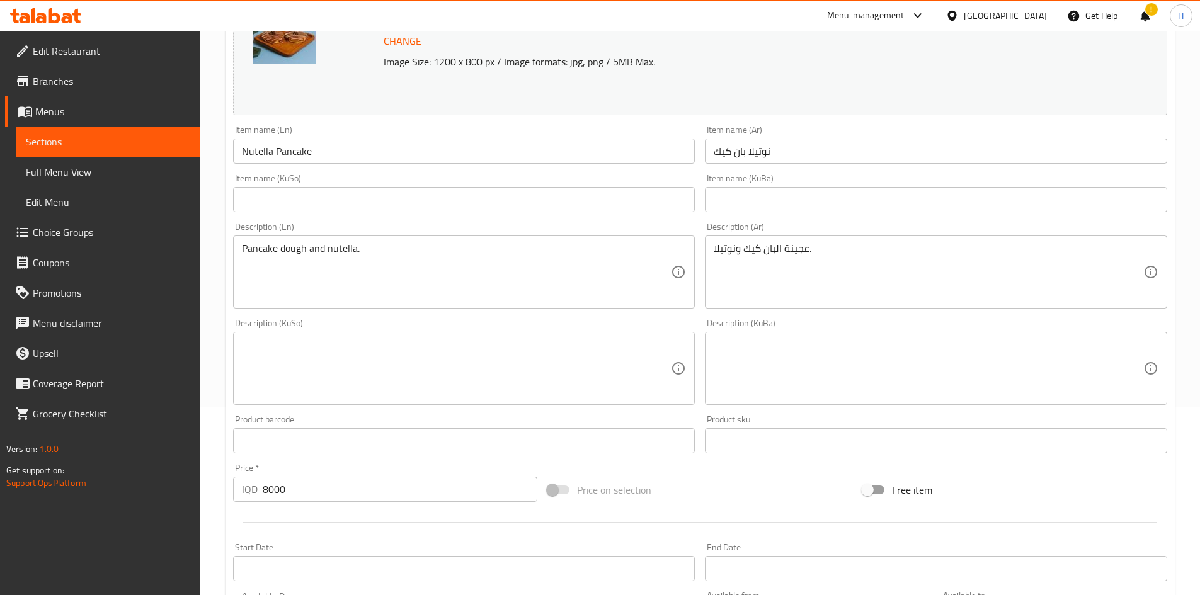
scroll to position [189, 0]
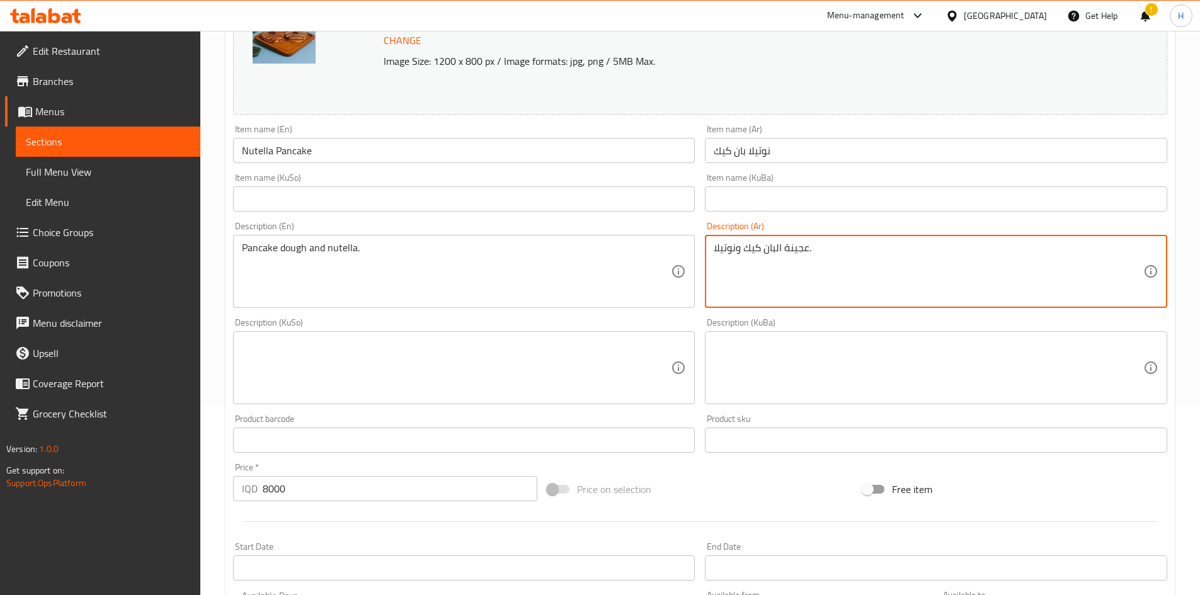
click at [773, 284] on textarea "عجينة البان كيك ونوتيلا." at bounding box center [929, 272] width 430 height 60
paste textarea "ربع قطع عجينة بان كيك الخاصة بـ وي تو، اربع انواع صوص، صوص نستلة بيضاء،"
click at [715, 259] on textarea "اربع قطع عجينة بان كيك الخاصة بـ وي تو، اربع انواع صوص، صوص نستلة بيضاء،" at bounding box center [929, 272] width 430 height 60
drag, startPoint x: 1013, startPoint y: 249, endPoint x: 1027, endPoint y: 251, distance: 13.5
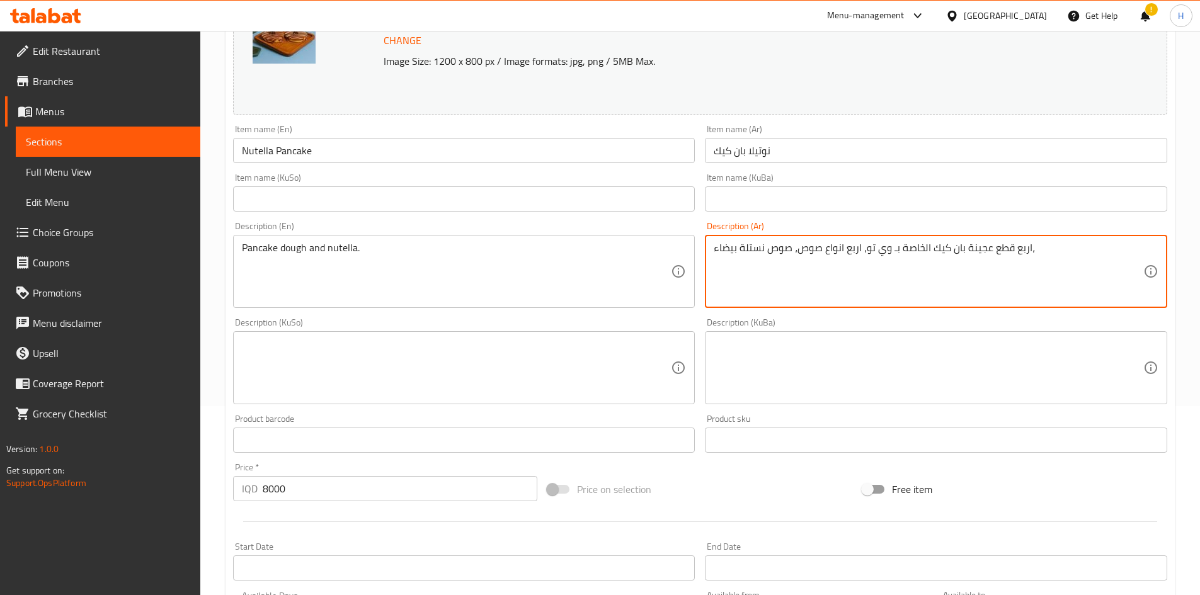
click at [796, 251] on textarea "اربع قطع عجينة بان كيك الخاصة بـ وي تو، اربع انواع صوص، صوص نستلة بيضاء،" at bounding box center [929, 272] width 430 height 60
click at [796, 259] on textarea "4 قطع عجينة بان كيك الخاصة بـ وي تو، اربع انواع صوص، صوص نستلة بيضاء،" at bounding box center [929, 272] width 430 height 60
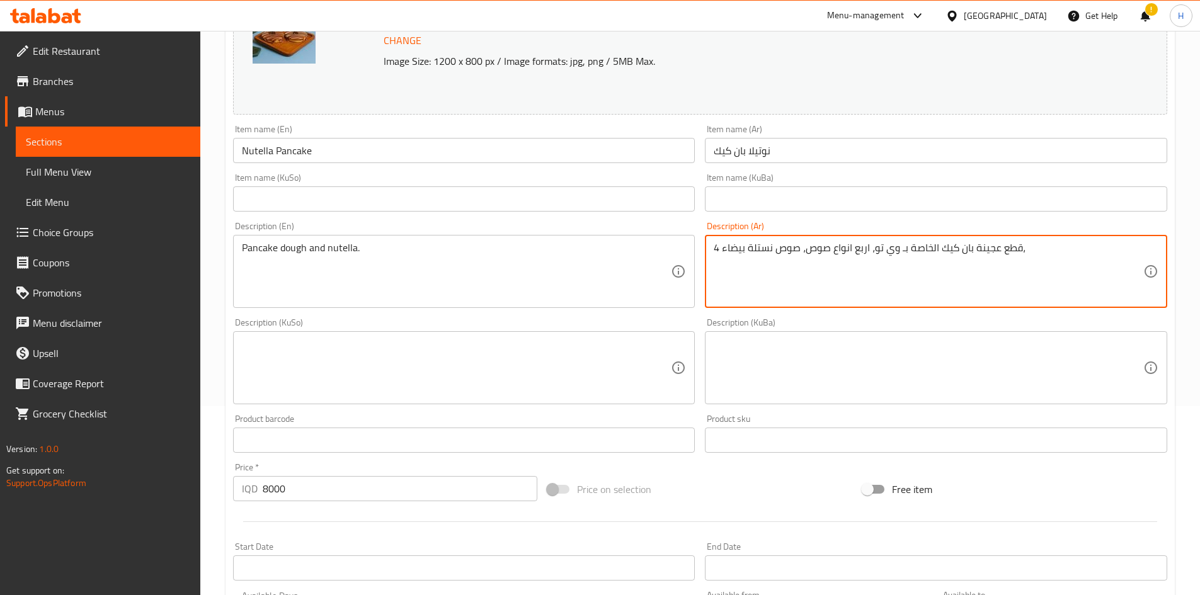
click at [796, 259] on textarea "4 قطع عجينة بان كيك الخاصة بـ وي تو، اربع انواع صوص، صوص نستلة بيضاء،" at bounding box center [929, 272] width 430 height 60
type textarea "4 قطع عجينة بان كيك الخاصة بـ وي تو، اربع انواع صوص، صوص نستلة بيضاء،"
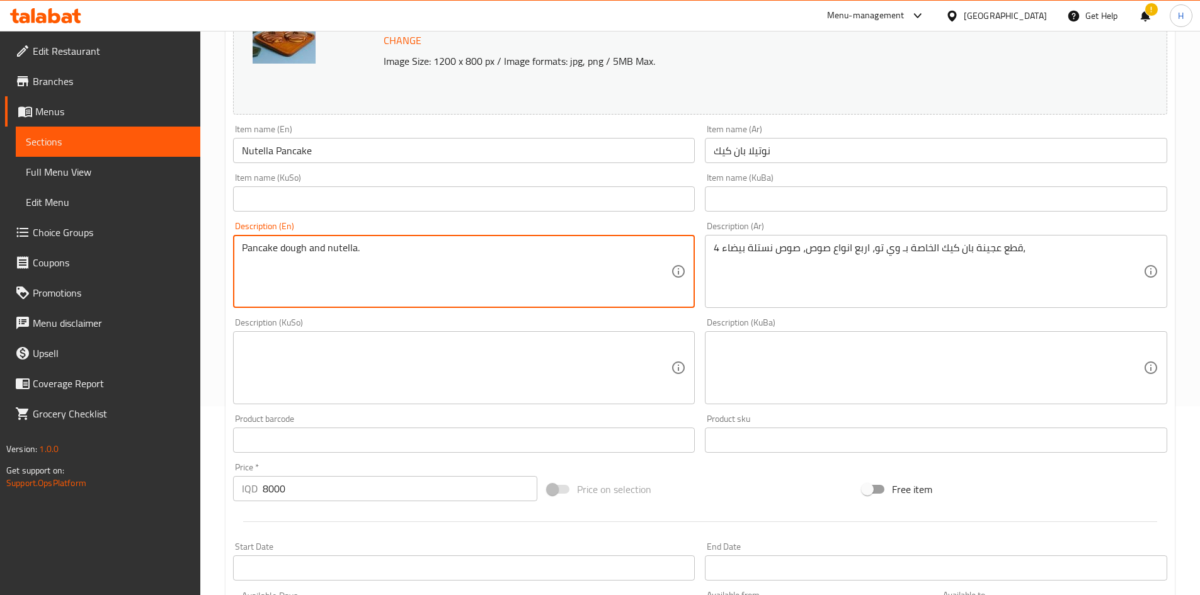
click at [407, 263] on textarea "Pancake dough and nutella." at bounding box center [457, 272] width 430 height 60
paste textarea "four pieces of wi2 pancake batter, 4 sauces and nestle white sauce"
click at [254, 251] on textarea "four pieces of wi2 pancake batter, 4 sauces and nestle white sauce" at bounding box center [457, 272] width 430 height 60
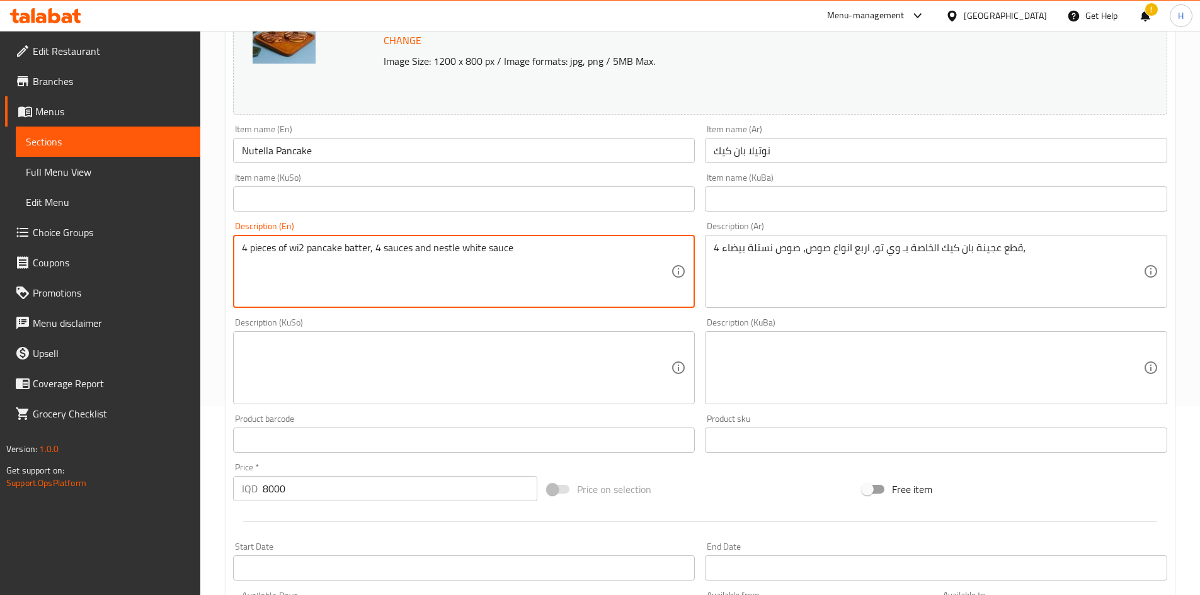
drag, startPoint x: 296, startPoint y: 249, endPoint x: 300, endPoint y: 262, distance: 13.8
click at [300, 262] on textarea "4 pieces of wi2 pancake batter, 4 sauces and nestle white sauce" at bounding box center [457, 272] width 430 height 60
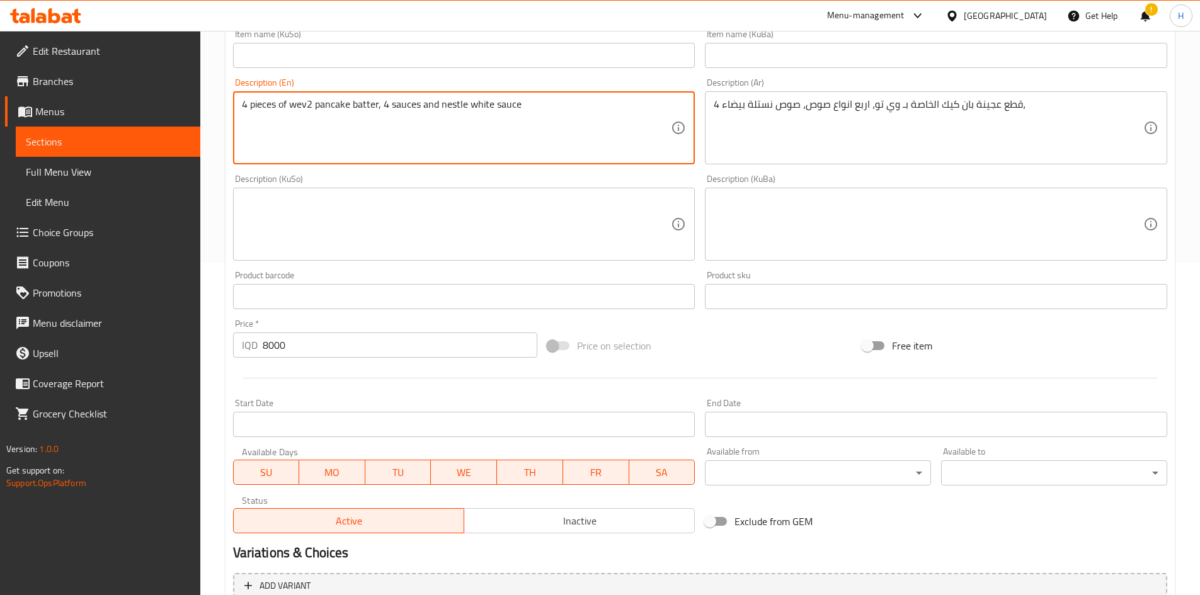
scroll to position [458, 0]
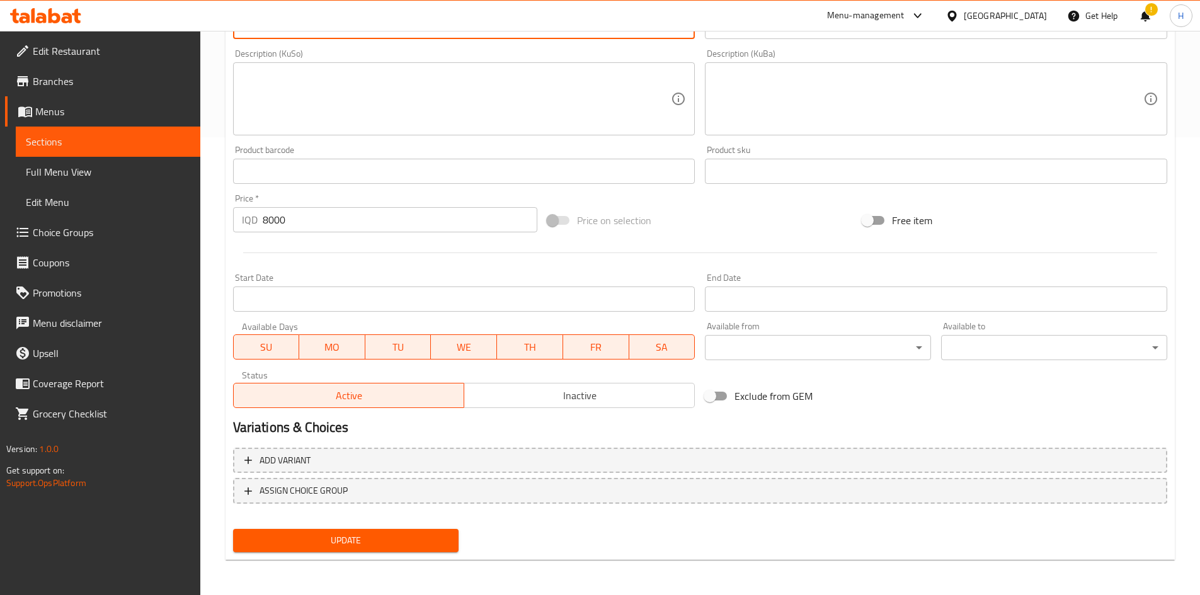
type textarea "4 pieces of wev2 pancake batter, 4 sauces and nestle white sauce"
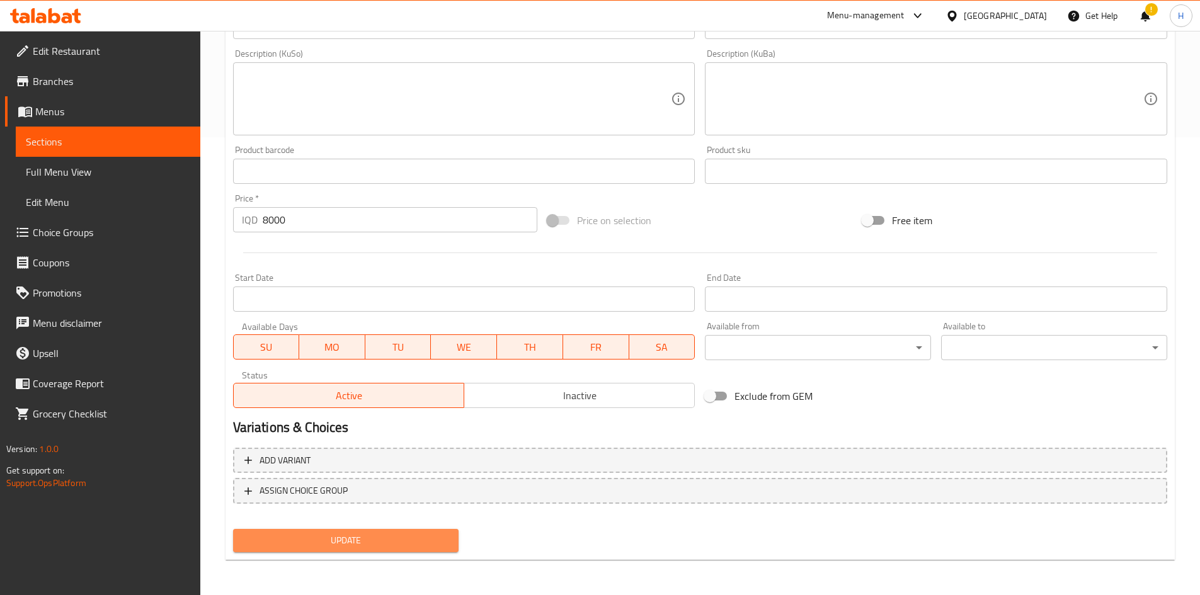
drag, startPoint x: 356, startPoint y: 535, endPoint x: 521, endPoint y: 503, distance: 168.1
click at [358, 368] on span "Update" at bounding box center [346, 541] width 206 height 16
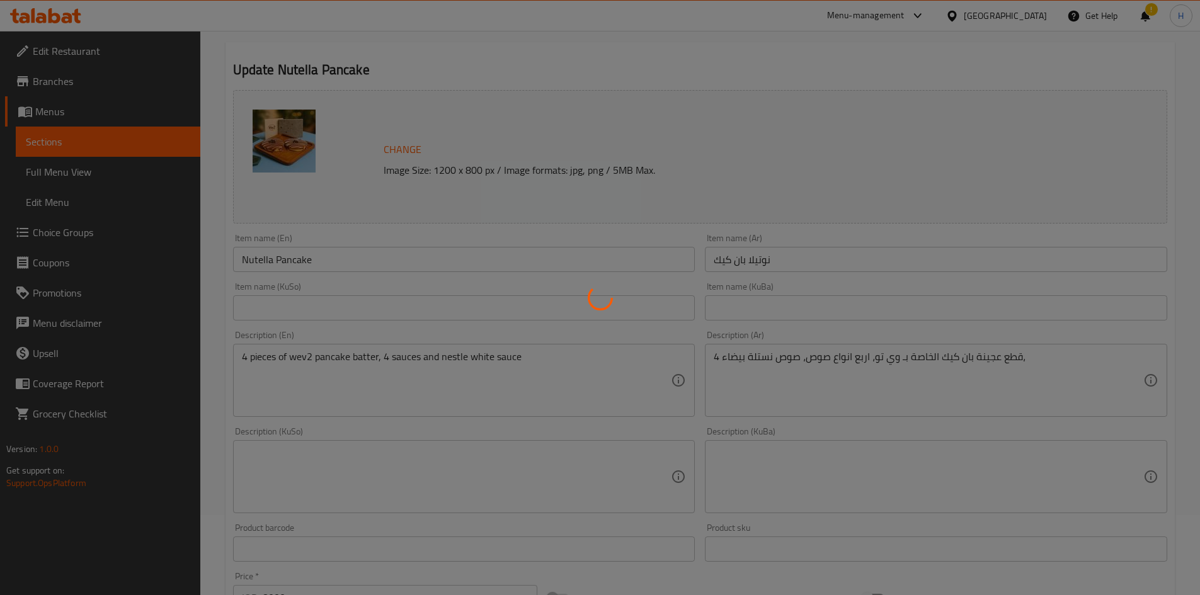
scroll to position [0, 0]
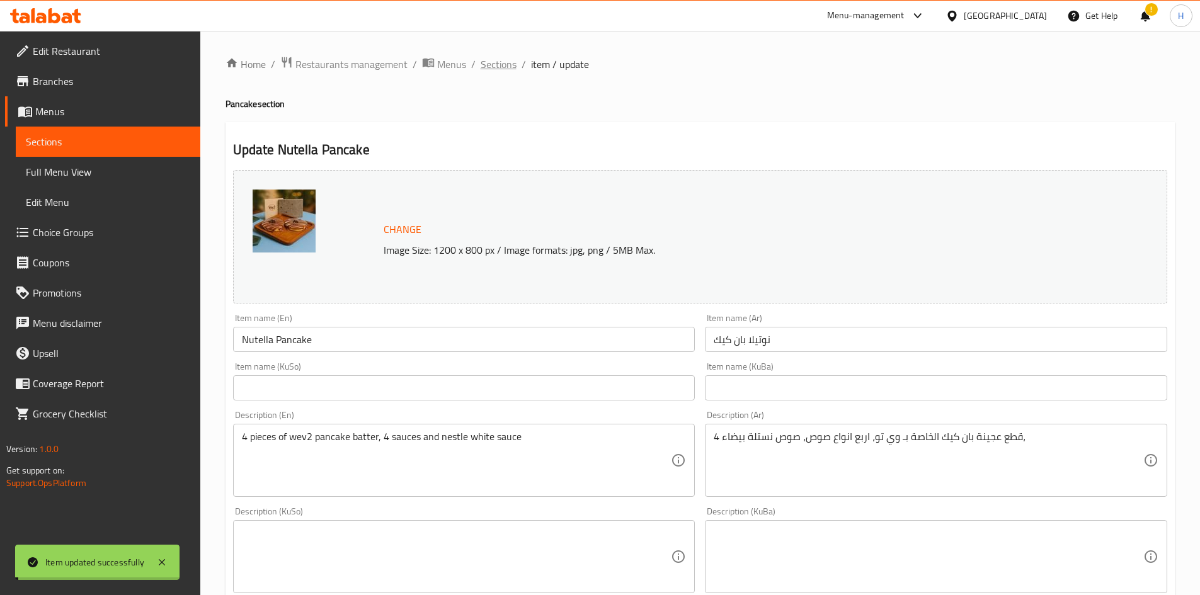
click at [496, 66] on span "Sections" at bounding box center [499, 64] width 36 height 15
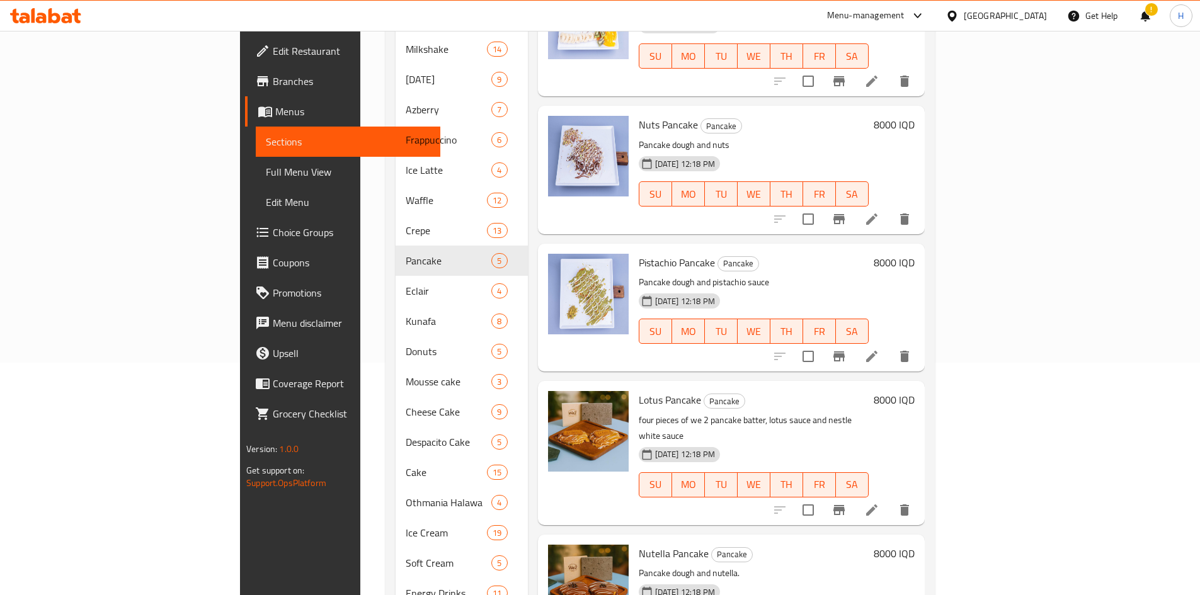
scroll to position [63, 0]
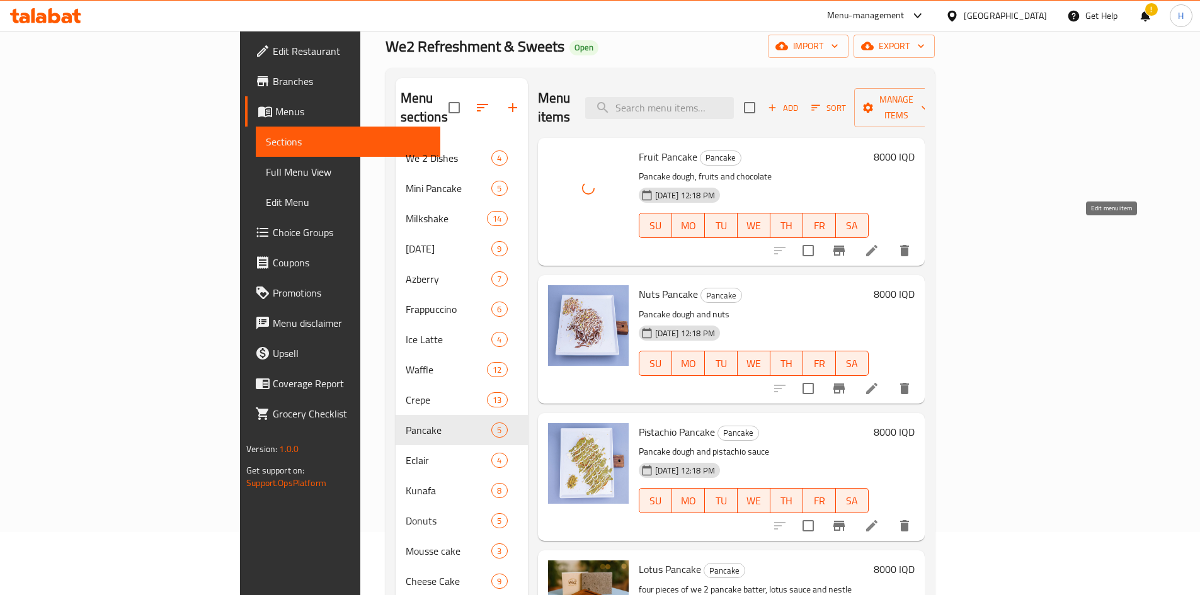
click at [796, 245] on icon at bounding box center [871, 250] width 11 height 11
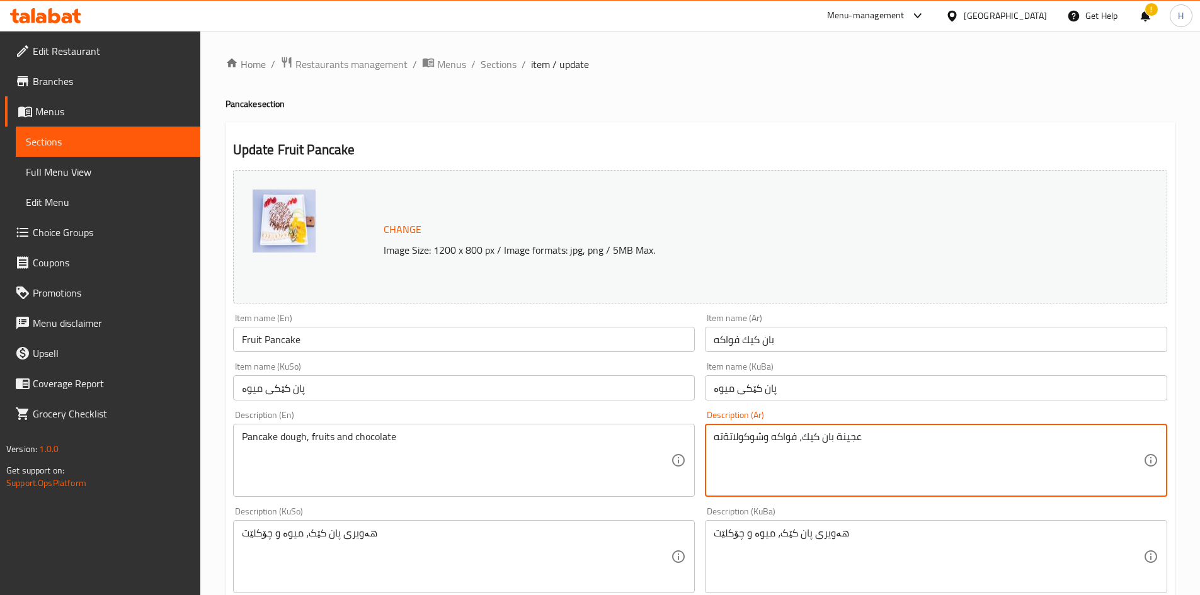
click at [796, 368] on textarea "عجينة بان كيك، فواكه وشوكولاتةته" at bounding box center [929, 461] width 430 height 60
paste textarea "ربع قطع عجينة بان كيك الخاصة بـ وي تو، صوص نوتيلا،قطع فواكه الموسم، صوص نستلة ب…"
click at [714, 368] on textarea "اربع قطع عجينة بان كيك الخاصة بـ وي تو، صوص نوتيلا،قطع فواكه الموسم، صوص نستلة …" at bounding box center [929, 461] width 430 height 60
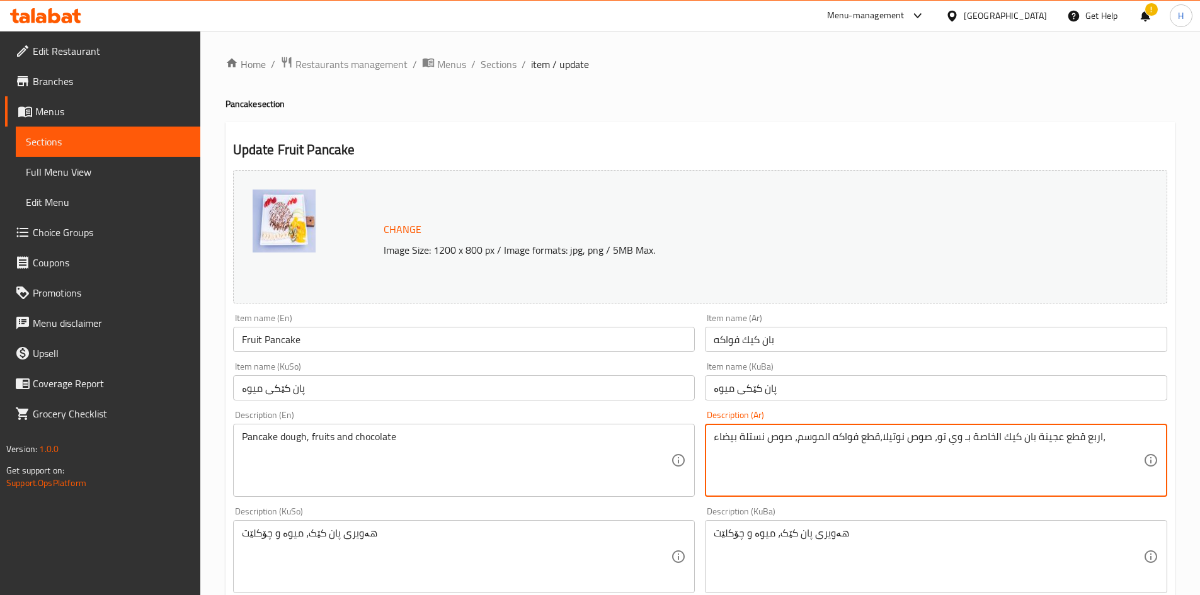
click at [796, 368] on textarea "اربع قطع عجينة بان كيك الخاصة بـ وي تو، صوص نوتيلا،قطع فواكه الموسم، صوص نستلة …" at bounding box center [929, 461] width 430 height 60
click at [796, 368] on textarea "اربع قطع عجينة بان كيك الخاصة بـ وي تو، صوص نوتيلا،قطع فواكه الموسم و صوص نستلة…" at bounding box center [929, 461] width 430 height 60
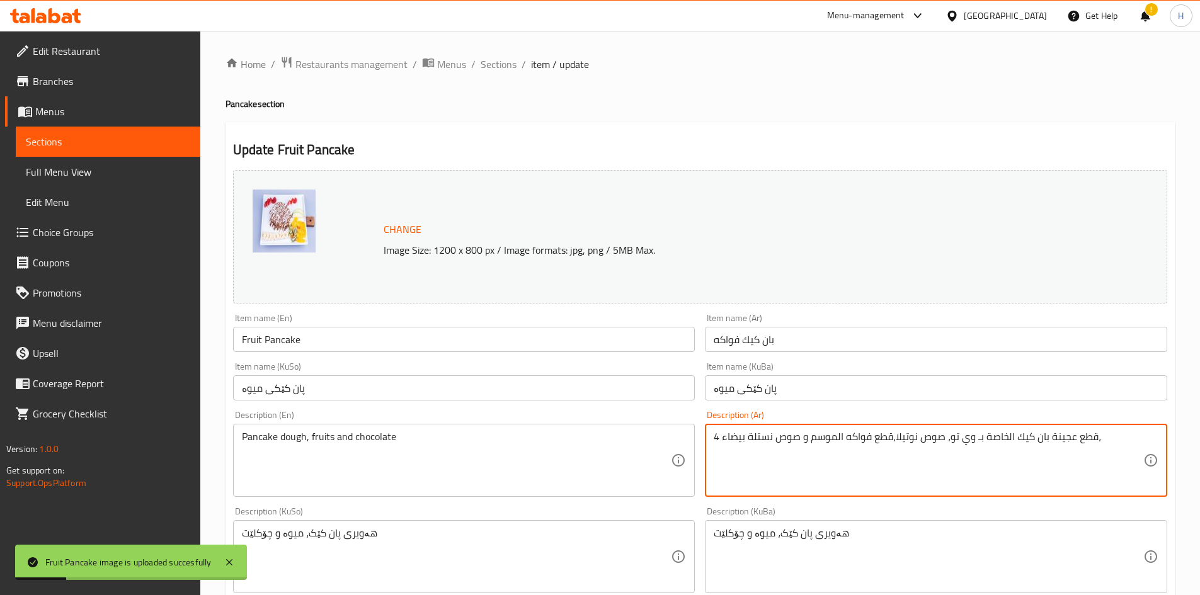
drag, startPoint x: 1103, startPoint y: 442, endPoint x: 1095, endPoint y: 447, distance: 9.9
click at [796, 368] on textarea "4 قطع عجينة بان كيك الخاصة بـ وي تو، صوص نوتيلا،قطع فواكه الموسم و صوص نستلة بي…" at bounding box center [929, 461] width 430 height 60
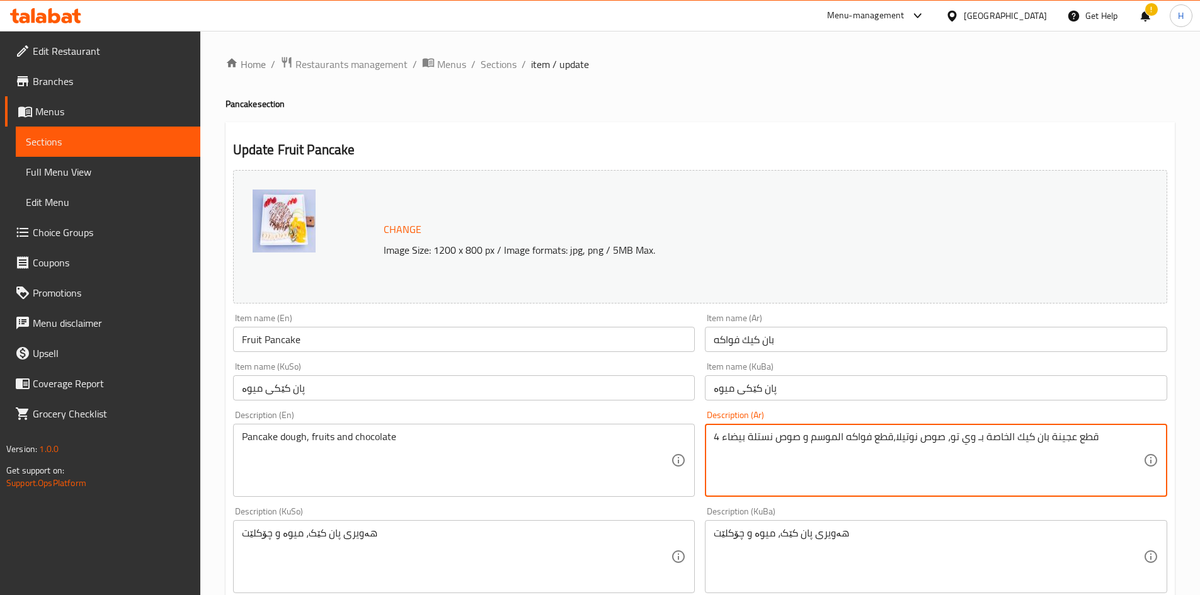
type textarea "4 قطع عجينة بان كيك الخاصة بـ وي تو، صوص نوتيلا،قطع فواكه الموسم و صوص نستلة بي…"
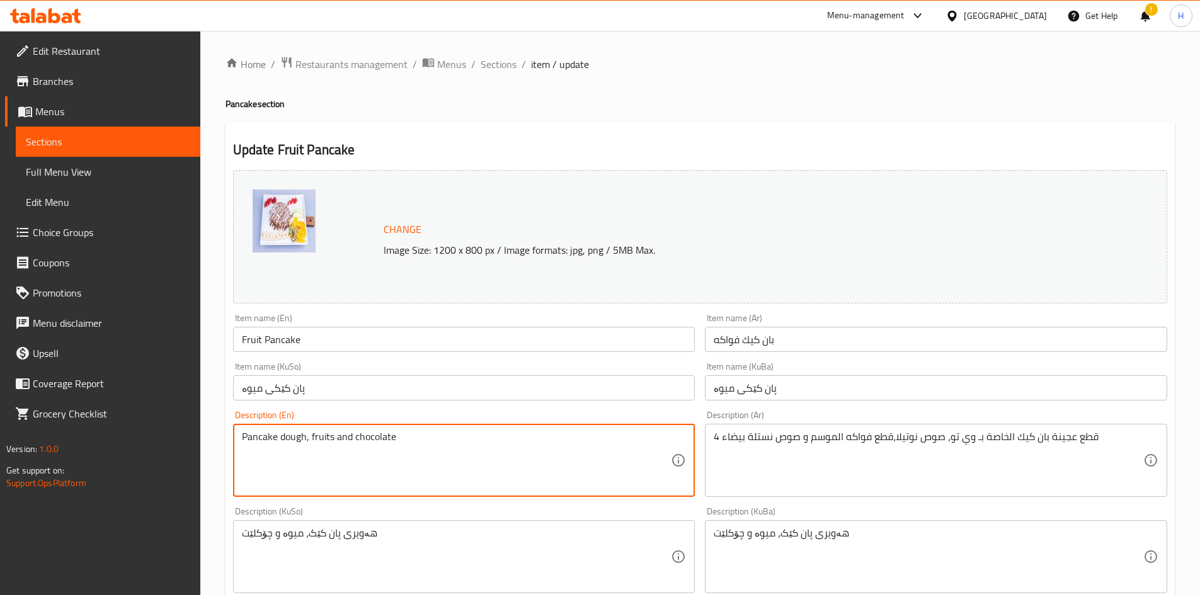
click at [380, 368] on textarea "Pancake dough, fruits and chocolate" at bounding box center [457, 461] width 430 height 60
paste textarea "four pieces of we too pancake batter, nutella sauce, seasonal fruit pieces and …"
click at [259, 368] on textarea "four pieces of we too pancake batter, nutella sauce, seasonal fruit pieces and …" at bounding box center [457, 461] width 430 height 60
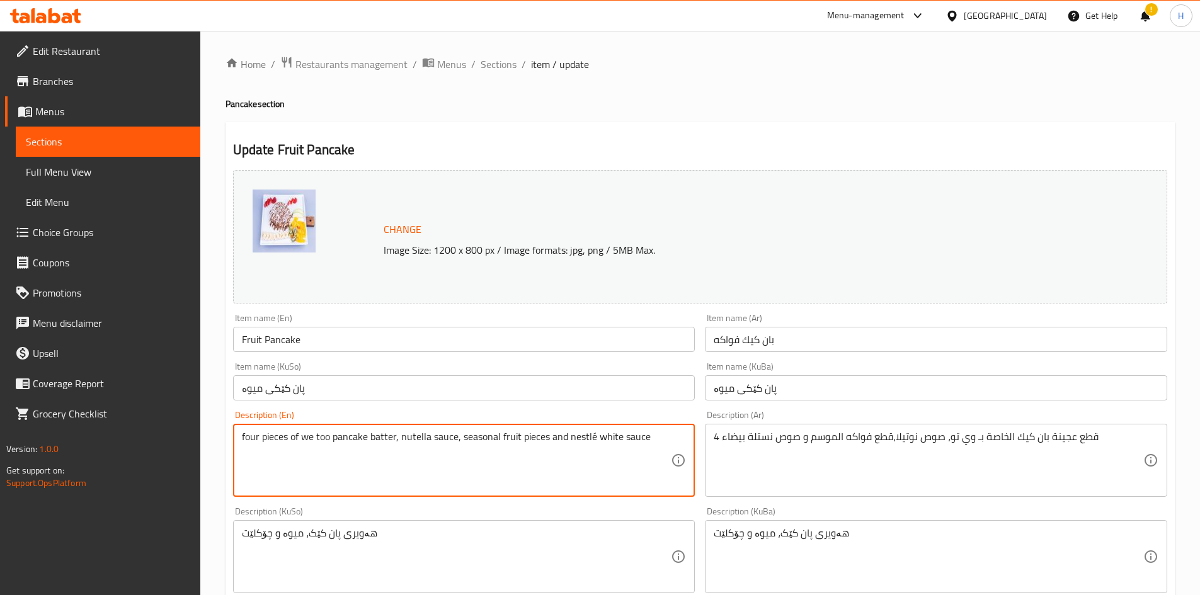
click at [258, 368] on textarea "four pieces of we too pancake batter, nutella sauce, seasonal fruit pieces and …" at bounding box center [457, 461] width 430 height 60
click at [265, 368] on textarea "4" at bounding box center [457, 461] width 430 height 60
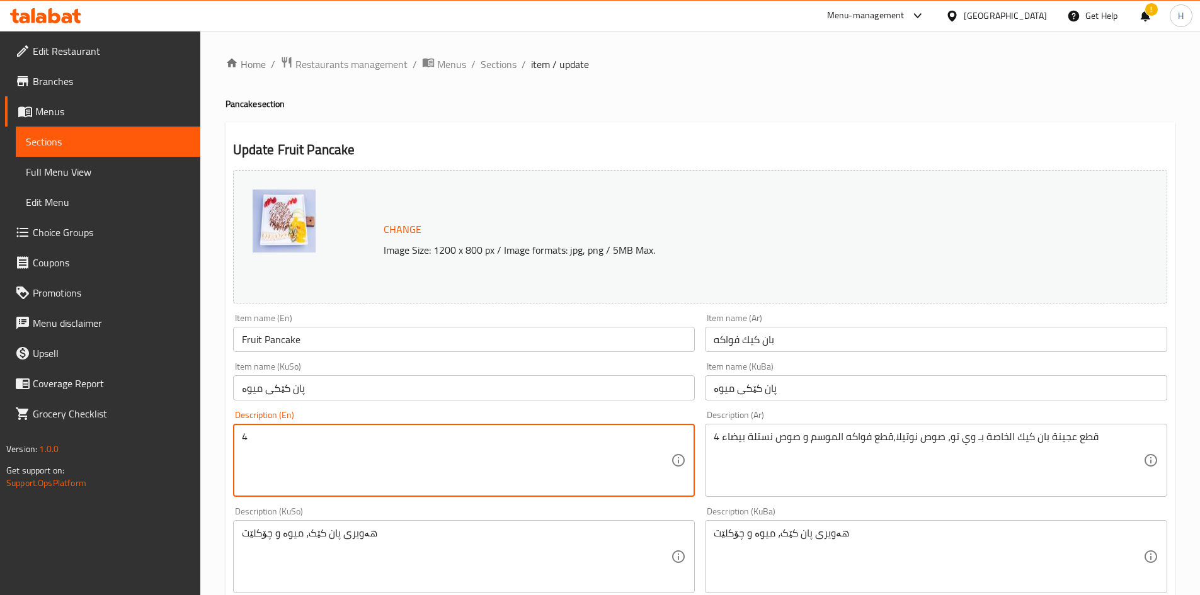
paste textarea "four pieces of we too pancake batter, nutella sauce, seasonal fruit pieces and …"
click at [254, 368] on textarea "four pieces of we too pancake batter, nutella sauce, seasonal fruit pieces and …" at bounding box center [457, 461] width 430 height 60
drag, startPoint x: 311, startPoint y: 436, endPoint x: 321, endPoint y: 442, distance: 11.6
click at [321, 368] on textarea "4لاpieces of we too pancake batter, nutella sauce, seasonal fruit pieces and ne…" at bounding box center [457, 461] width 430 height 60
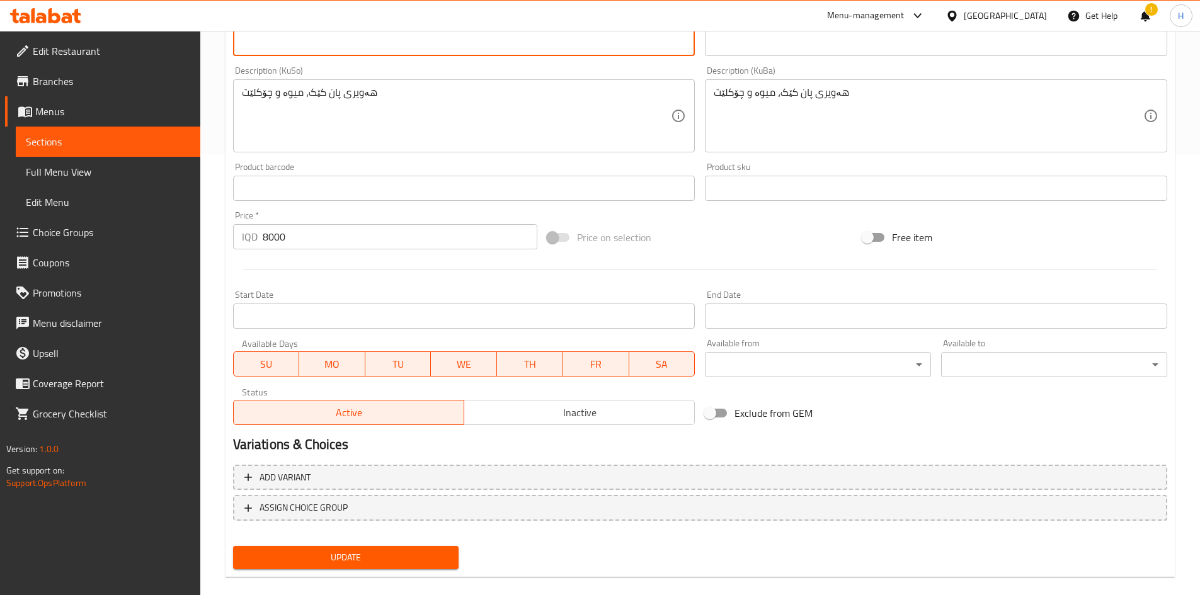
click at [350, 368] on div "Change Image Size: 1200 x 800 px / Image formats: jpg, png / 5MB Max. Item name…" at bounding box center [700, 149] width 944 height 850
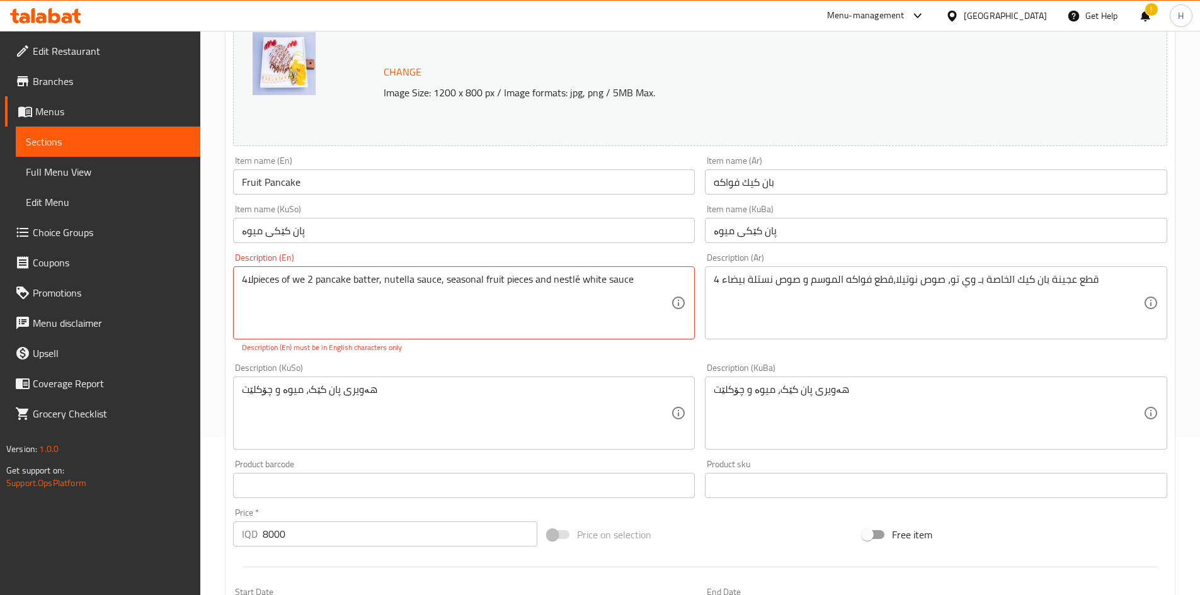
scroll to position [157, 0]
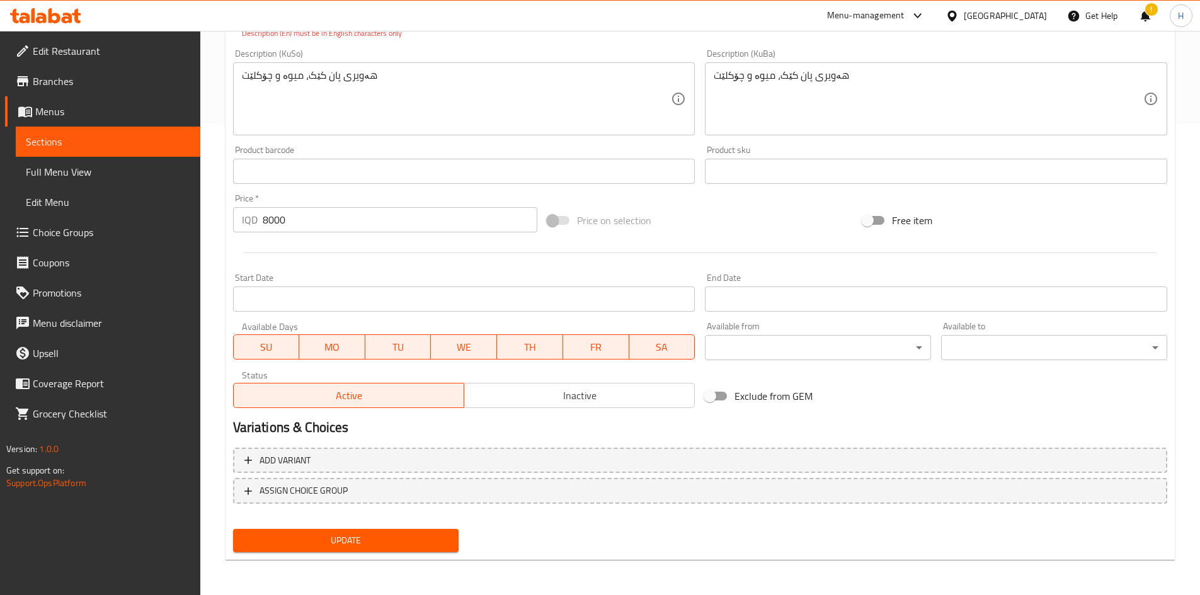
click at [378, 368] on span "Update" at bounding box center [346, 541] width 206 height 16
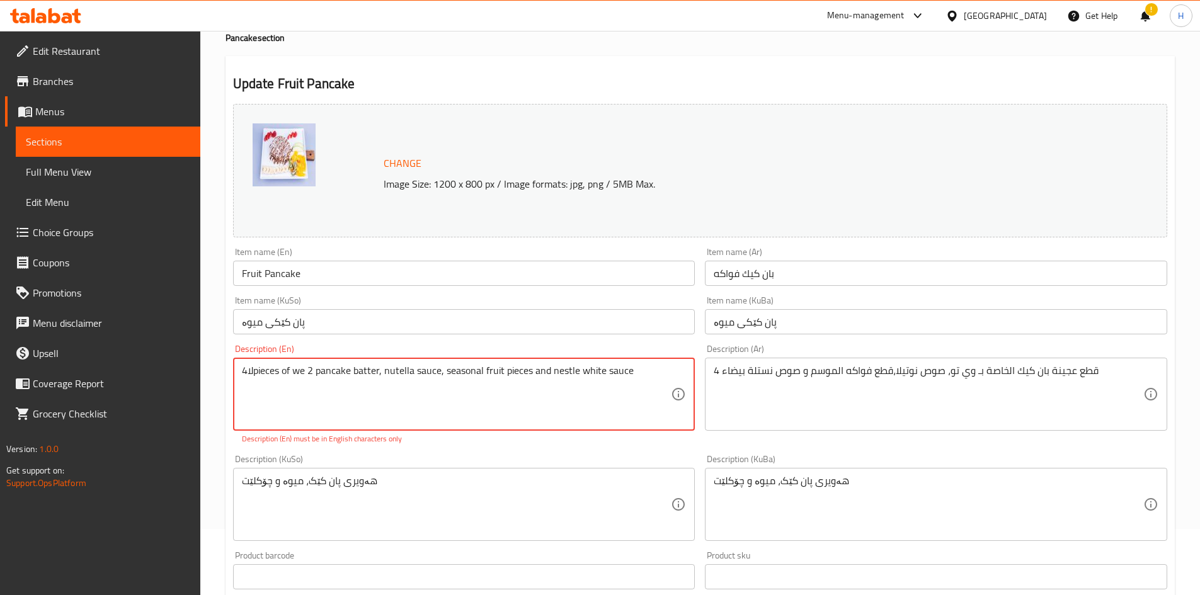
scroll to position [0, 0]
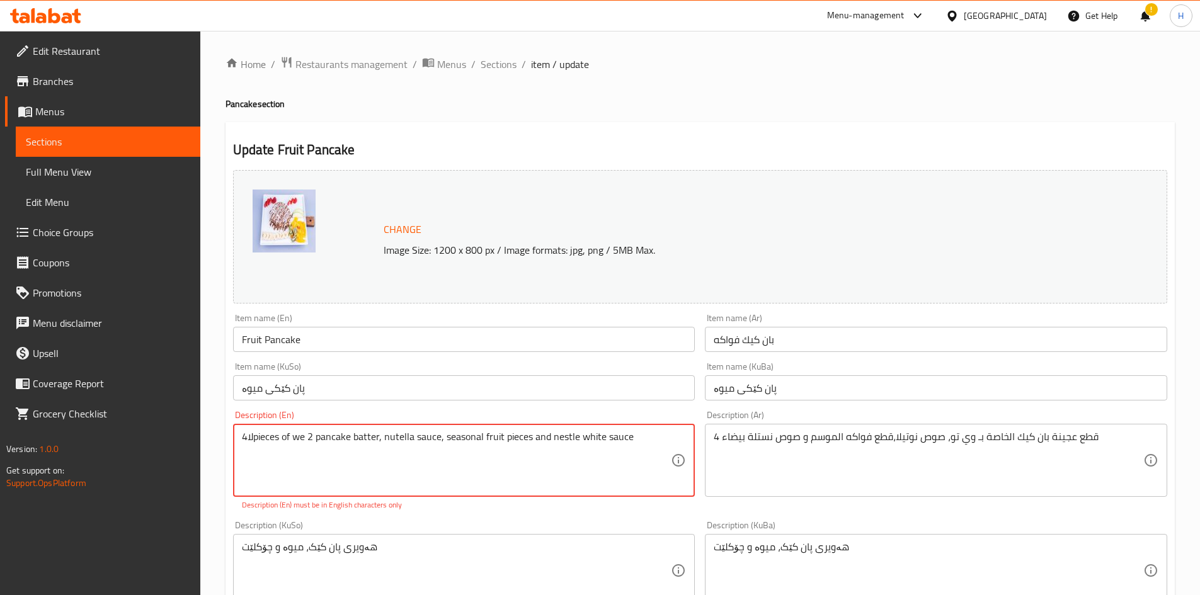
click at [622, 368] on textarea "4لاpieces of we 2 pancake batter, nutella sauce, seasonal fruit pieces and nest…" at bounding box center [457, 461] width 430 height 60
click at [251, 368] on textarea "4لاpieces of we 2 pancake batter, nutella sauce, seasonal fruit pieces and nest…" at bounding box center [457, 461] width 430 height 60
click at [252, 368] on textarea "4لاpieces of we 2 pancake batter, nutella sauce, seasonal fruit pieces and nest…" at bounding box center [457, 461] width 430 height 60
click at [250, 368] on textarea "4لاpieces of we 2 pancake batter, nutella sauce, seasonal fruit pieces and nest…" at bounding box center [457, 461] width 430 height 60
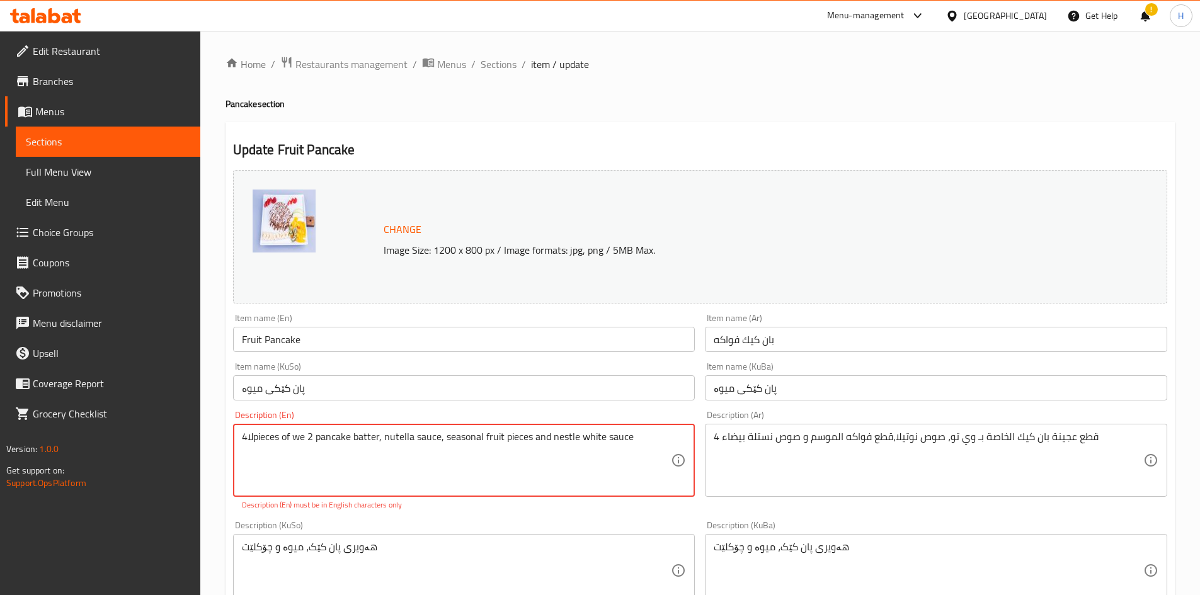
drag, startPoint x: 247, startPoint y: 436, endPoint x: 253, endPoint y: 438, distance: 6.6
click at [253, 368] on textarea "4لاpieces of we 2 pancake batter, nutella sauce, seasonal fruit pieces and nest…" at bounding box center [457, 461] width 430 height 60
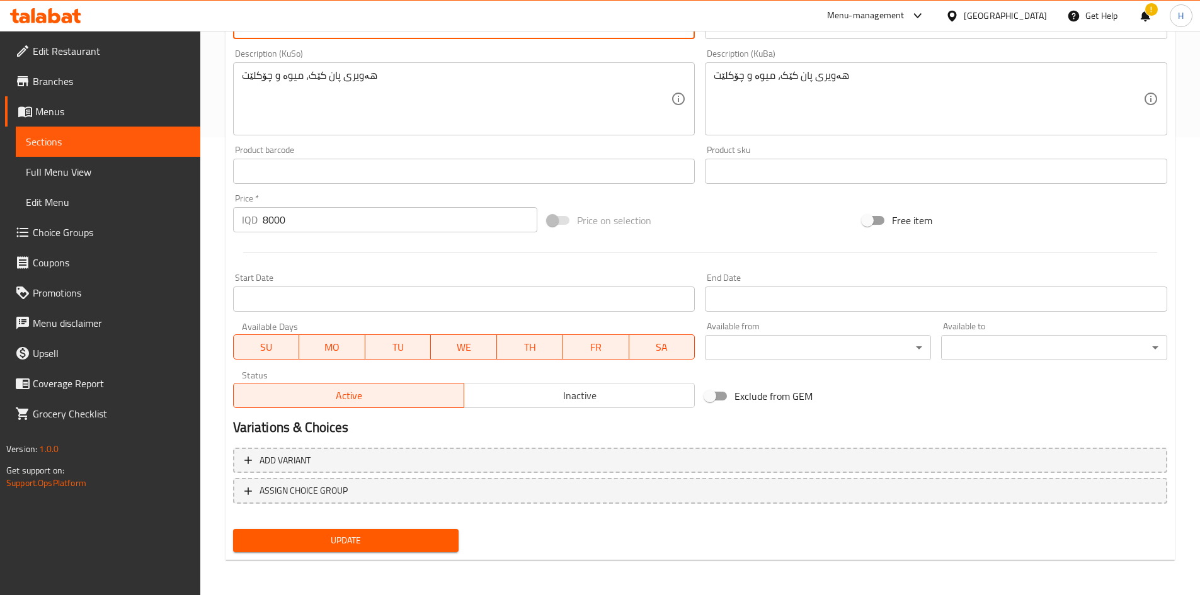
type textarea "4 pieces of we 2 pancake batter, nutella sauce, seasonal fruit pieces and nestl…"
click at [355, 368] on span "Update" at bounding box center [346, 541] width 206 height 16
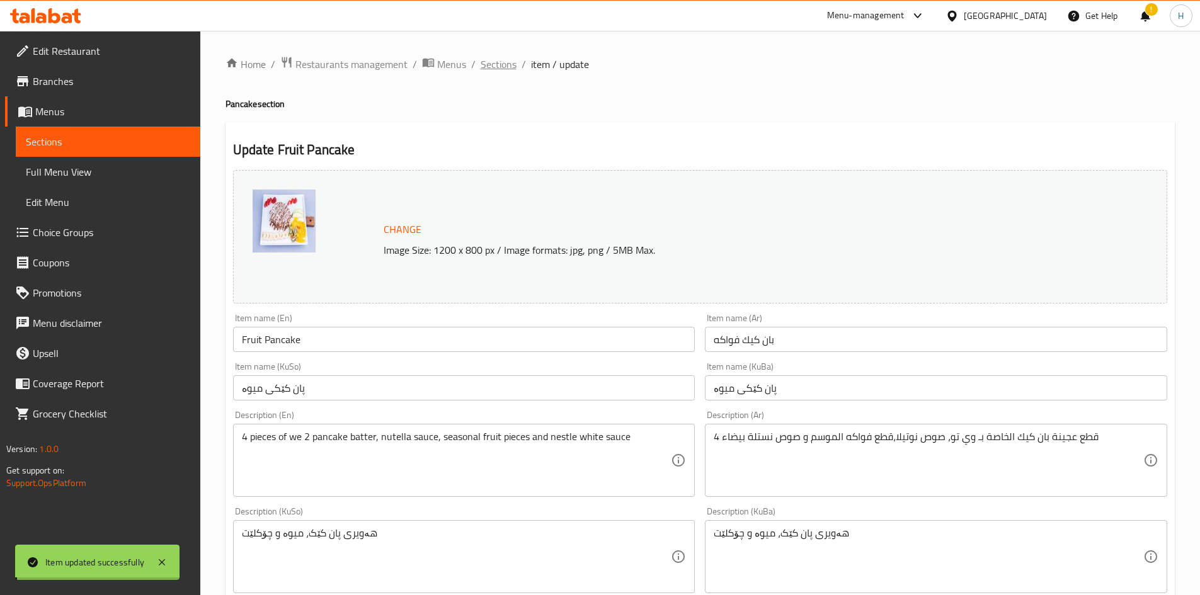
click at [496, 69] on span "Sections" at bounding box center [499, 64] width 36 height 15
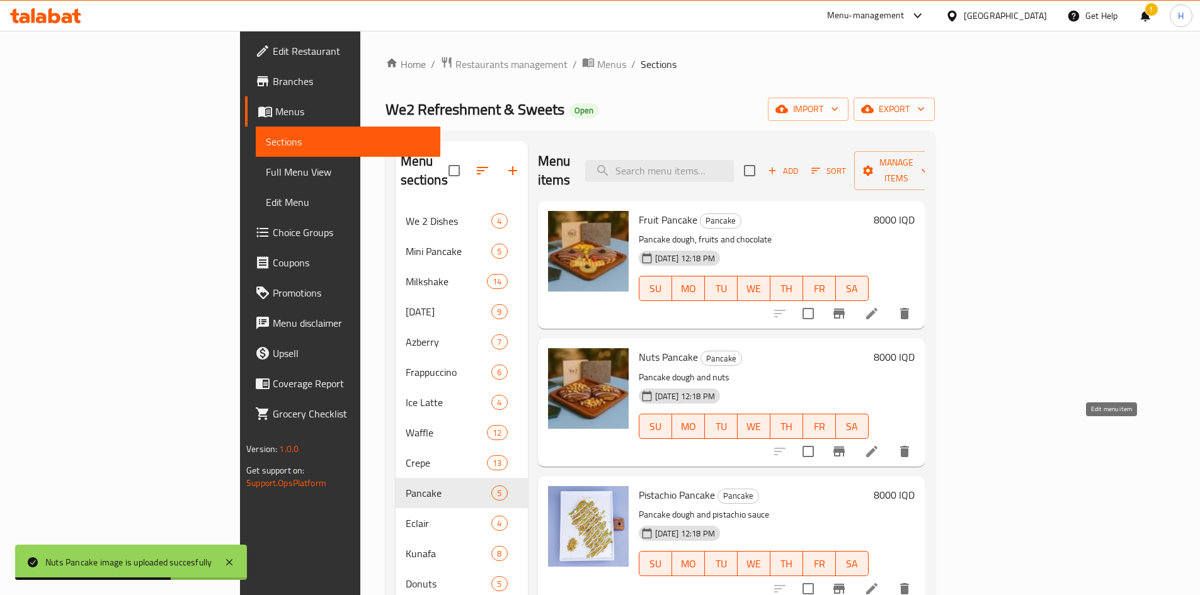
click at [796, 368] on icon at bounding box center [871, 451] width 15 height 15
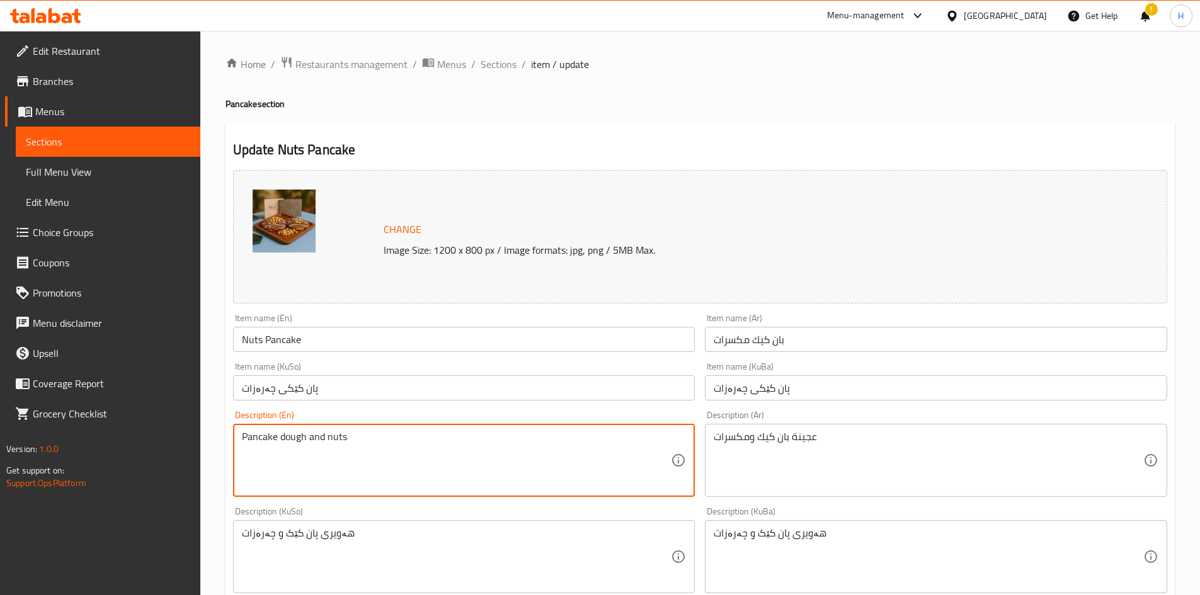
click at [410, 368] on textarea "Pancake dough and nuts" at bounding box center [457, 461] width 430 height 60
click at [409, 368] on textarea "Pancake dough and nuts" at bounding box center [457, 461] width 430 height 60
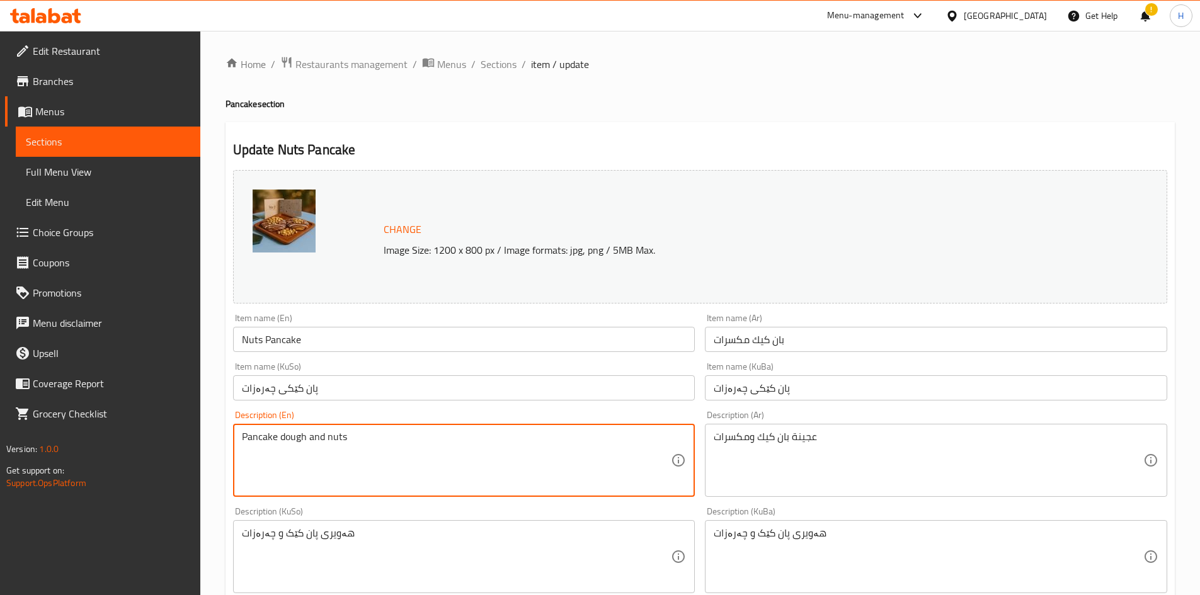
paste textarea "four pieces of we too pancake batter, nutella sauce, nuts and nestle white sauce"
click at [321, 368] on textarea "four pieces of we too pancake batter, nutella sauce, nuts and nestle white sauce" at bounding box center [457, 461] width 430 height 60
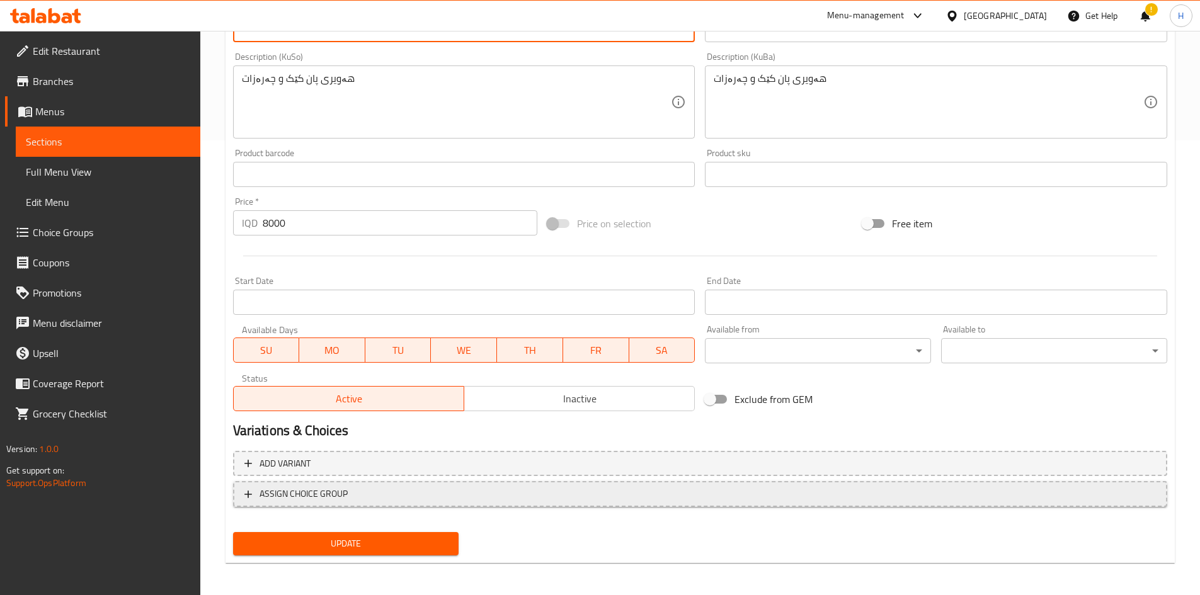
scroll to position [458, 0]
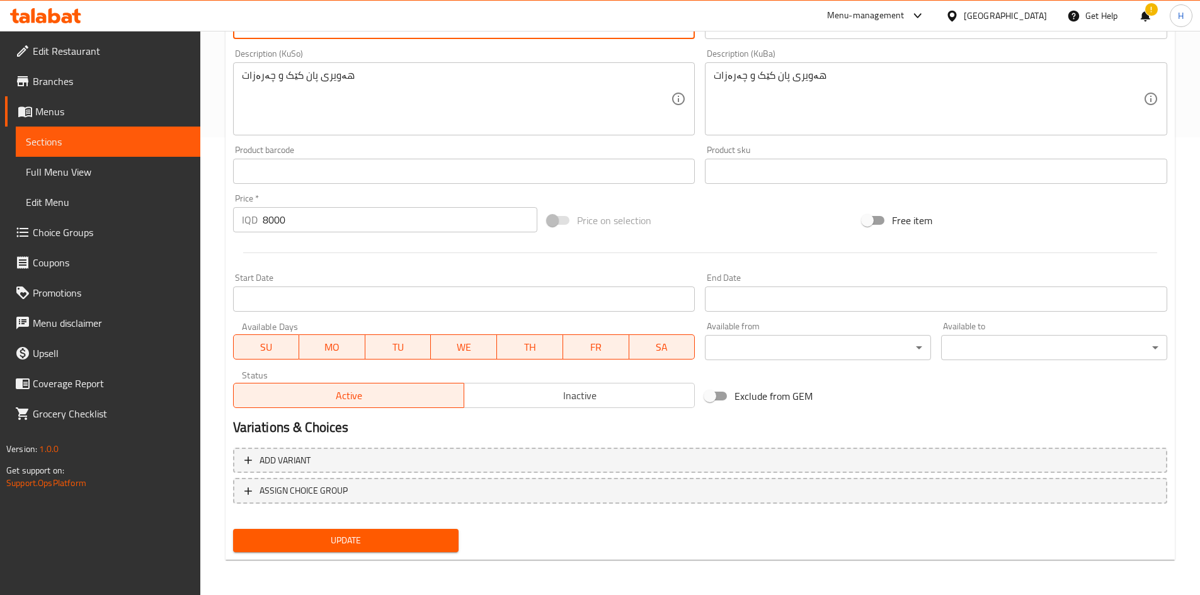
type textarea "four pieces of we 2 pancake batter, nutella sauce, nuts and nestle white sauce"
click at [363, 368] on button "Update" at bounding box center [346, 540] width 226 height 23
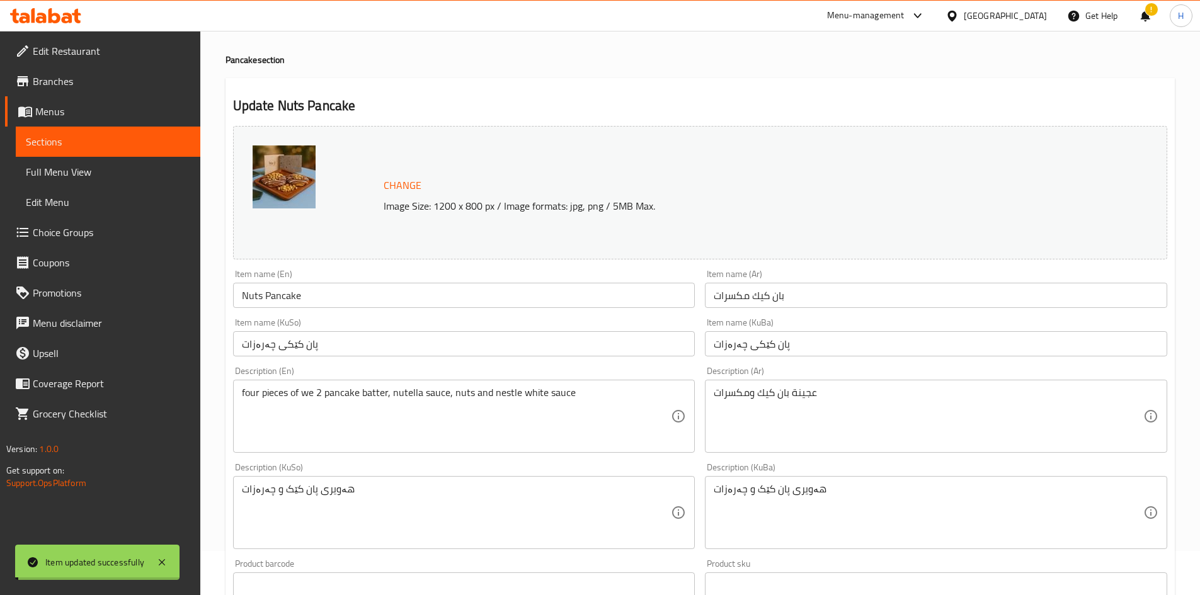
scroll to position [0, 0]
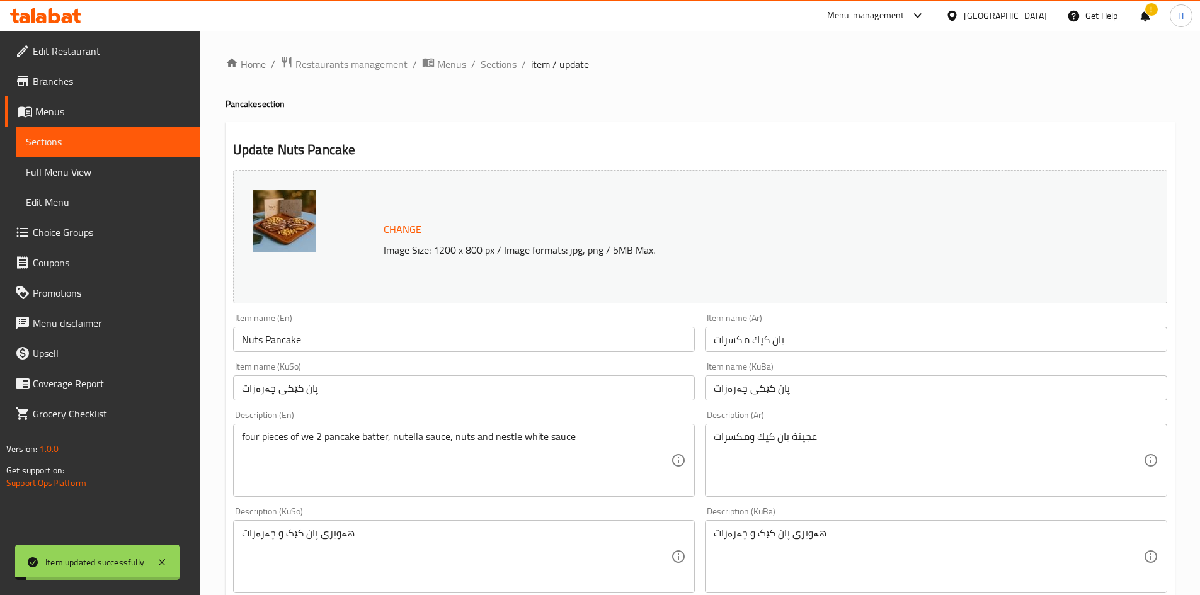
click at [491, 65] on span "Sections" at bounding box center [499, 64] width 36 height 15
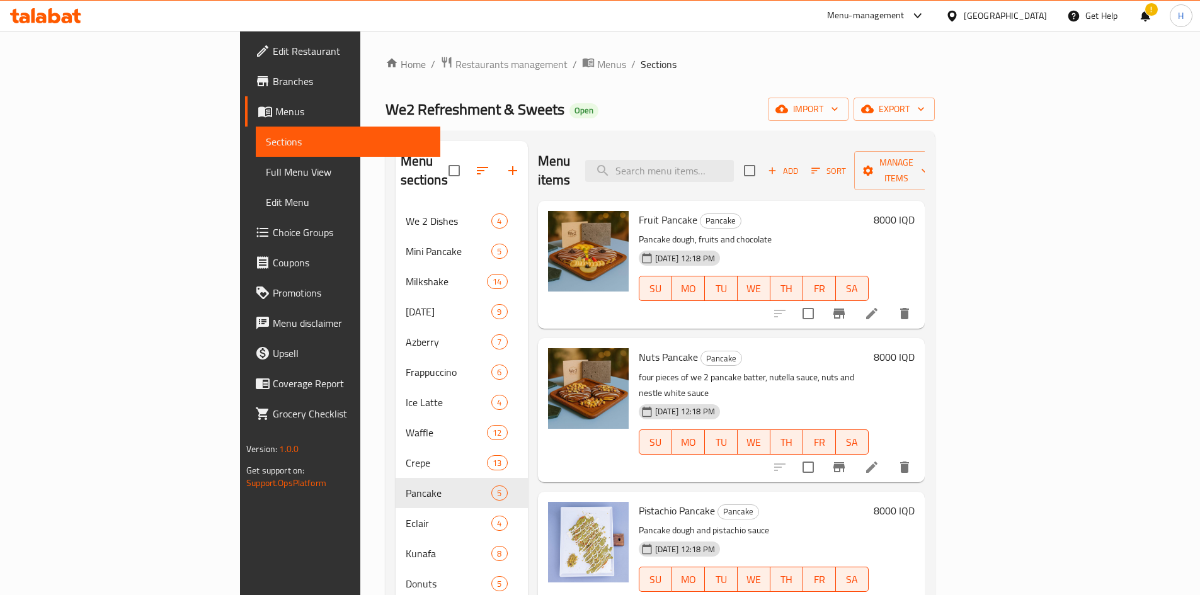
click at [763, 211] on h6 "Fruit Pancake Pancake" at bounding box center [754, 220] width 230 height 18
click at [796, 164] on span "Add" at bounding box center [783, 171] width 34 height 14
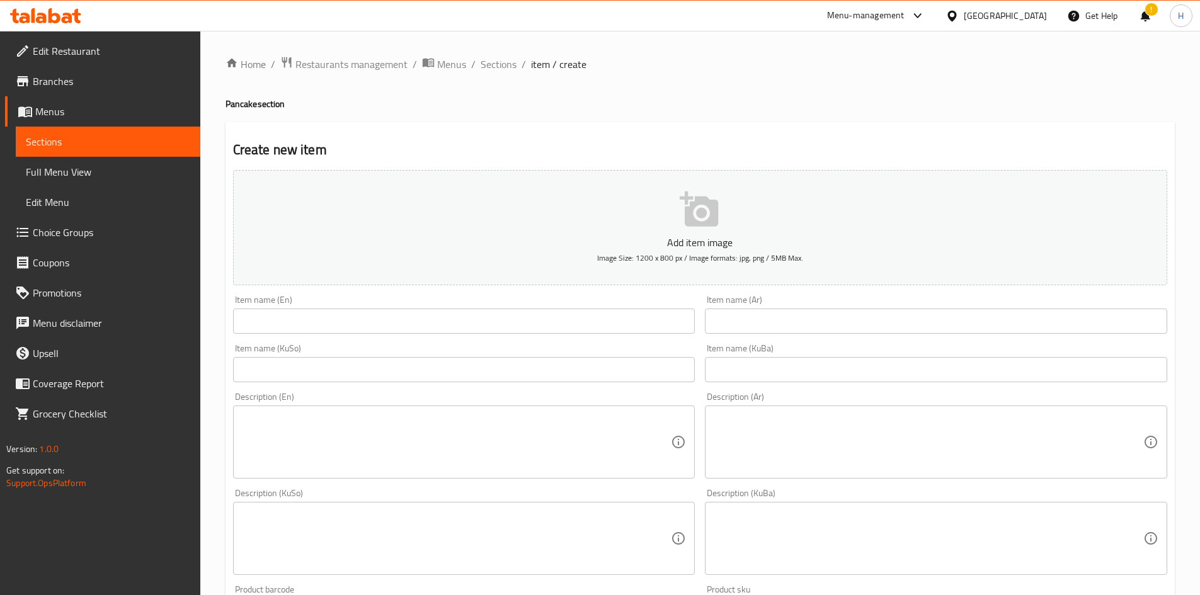
click at [782, 319] on input "text" at bounding box center [936, 321] width 462 height 25
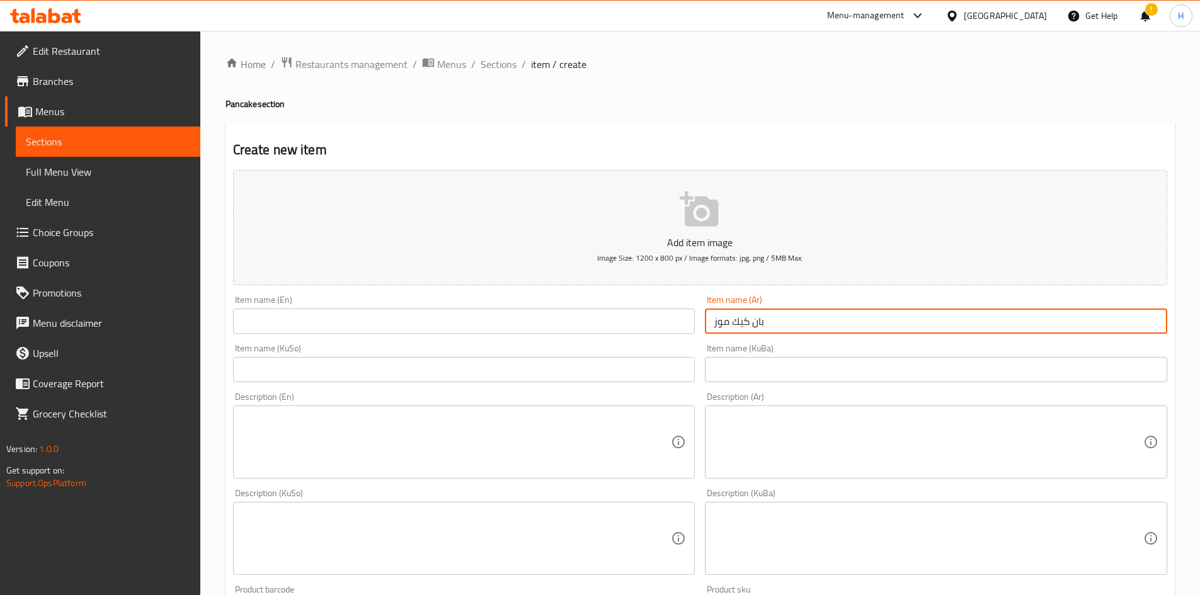
click at [780, 321] on input "بان كيك موز" at bounding box center [936, 321] width 462 height 25
type input "بان كيك موز"
click at [343, 327] on input "text" at bounding box center [464, 321] width 462 height 25
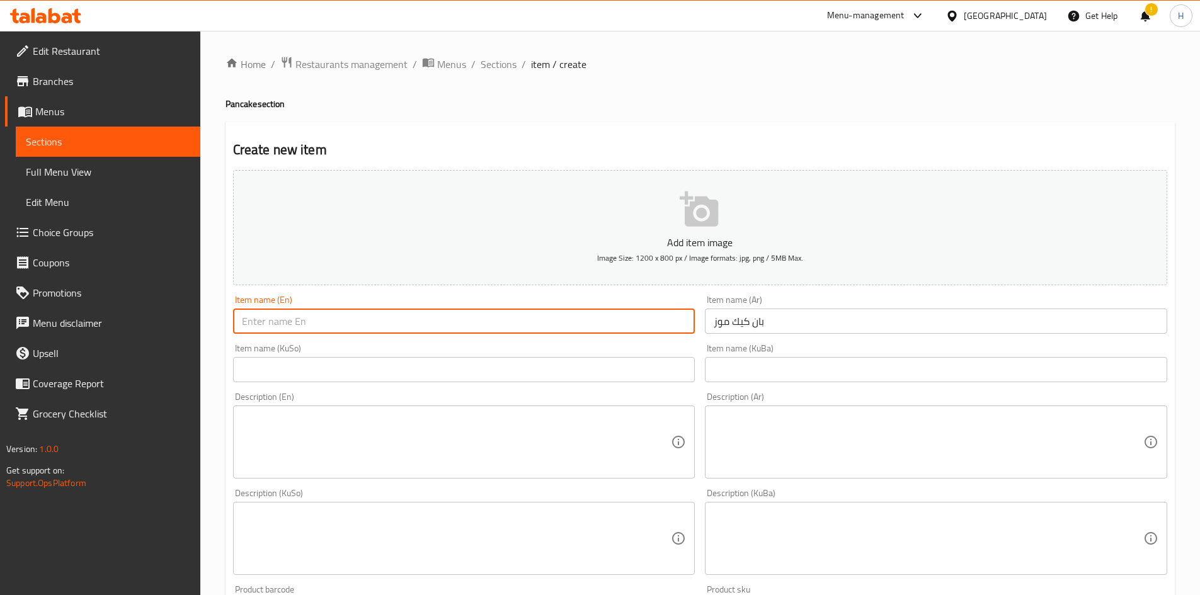
paste input "banana pancakes"
drag, startPoint x: 243, startPoint y: 320, endPoint x: 235, endPoint y: 322, distance: 8.4
click at [235, 322] on input "banana pancakes" at bounding box center [464, 321] width 462 height 25
drag, startPoint x: 246, startPoint y: 324, endPoint x: 229, endPoint y: 328, distance: 17.4
click at [229, 328] on div "Item name (En) banana pancakes Item name (En)" at bounding box center [464, 314] width 472 height 48
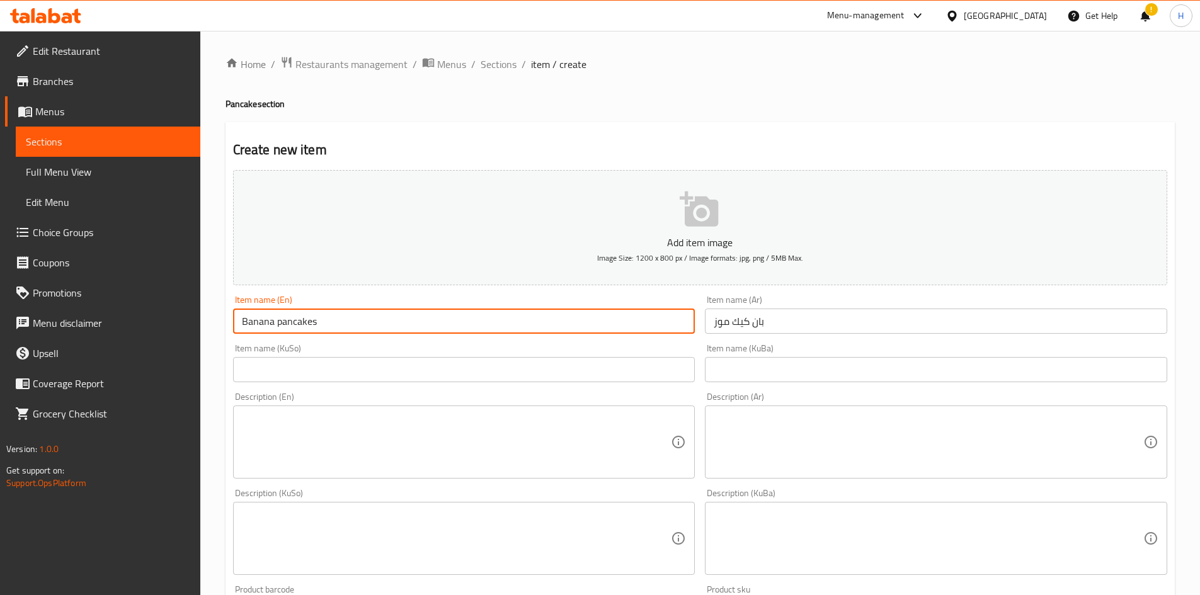
type input "Banana pancakes"
click at [739, 368] on textarea at bounding box center [929, 443] width 430 height 60
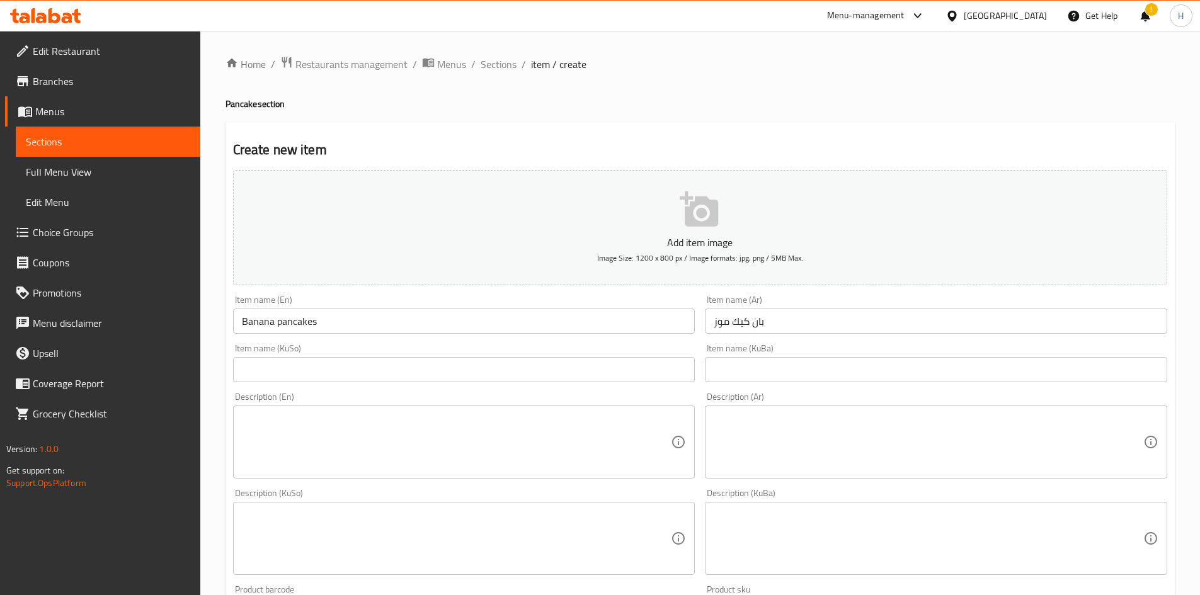
click at [796, 368] on textarea at bounding box center [929, 443] width 430 height 60
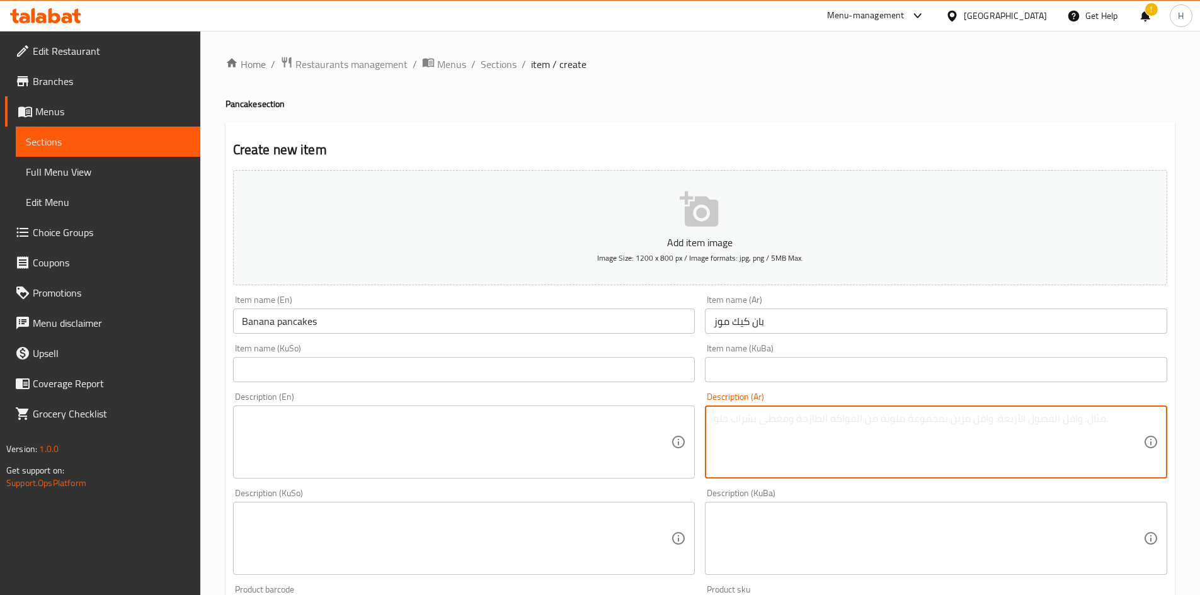
paste textarea "اربع قطع عجينة بان كيك الخاصة بـ وي تو، صوص نوتيلا، قطع موز، صوص نستلة بيضاء،"
click at [714, 368] on textarea "اربع قطع عجينة بان كيك الخاصة بـ وي تو، صوص نوتيلا، قطع موز، صوص نستلة بيضاء،" at bounding box center [929, 443] width 430 height 60
click at [796, 368] on textarea "اربع قطع عجينة بان كيك الخاصة بـ وي تو، صوص نوتيلا، قطع موز، صوص نستلة بيضاء،" at bounding box center [929, 443] width 430 height 60
click at [796, 368] on textarea "اربع قطع عجينة بان كيك الخاصة بـ وي تو، صوص نوتيلا، قطع موز و صوص نستلة بيضاء،" at bounding box center [929, 443] width 430 height 60
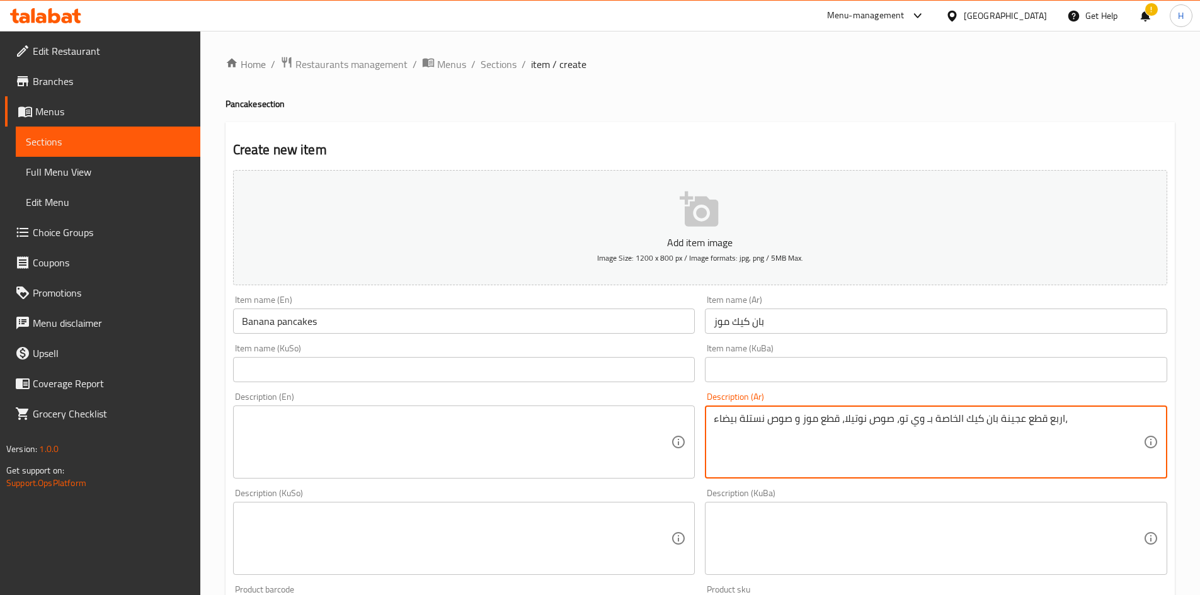
click at [796, 368] on textarea "اربع قطع عجينة بان كيك الخاصة بـ وي تو، صوص نوتيلا، قطع موز و صوص نستلة بيضاء،" at bounding box center [929, 443] width 430 height 60
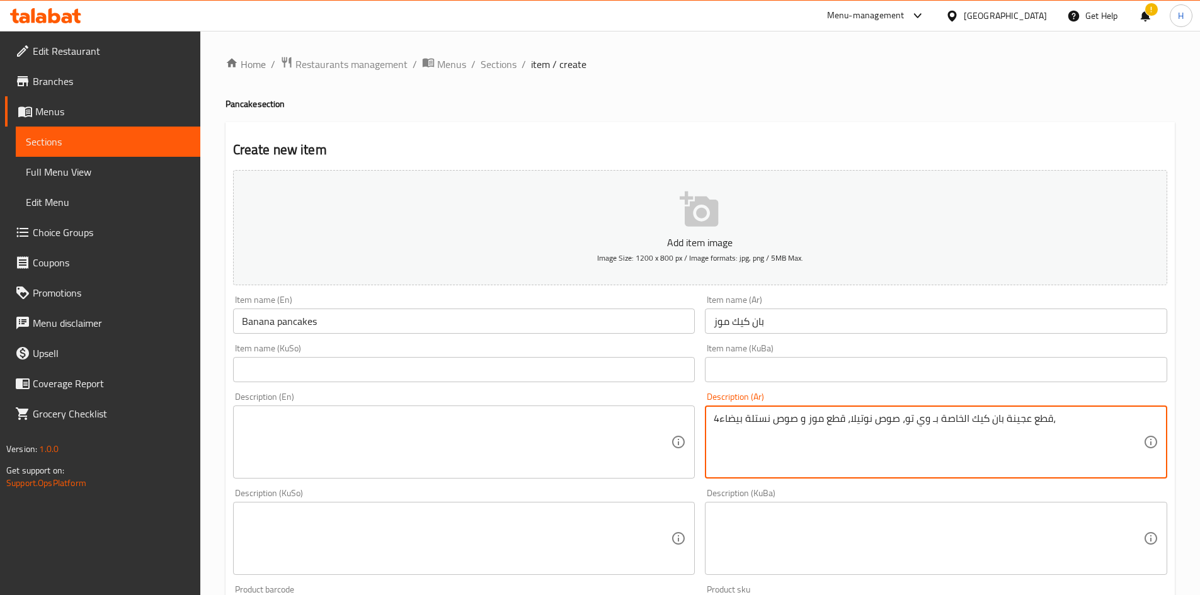
click at [796, 368] on textarea "4قطع عجينة بان كيك الخاصة بـ وي تو، صوص نوتيلا، قطع موز و صوص نستلة بيضاء،" at bounding box center [929, 443] width 430 height 60
type textarea "4قطع عجينة بان كيك الخاصة بـ وي تو، صوص نوتيلا، قطع موز و صوص نستلة بيضاء،"
click at [432, 368] on textarea at bounding box center [457, 443] width 430 height 60
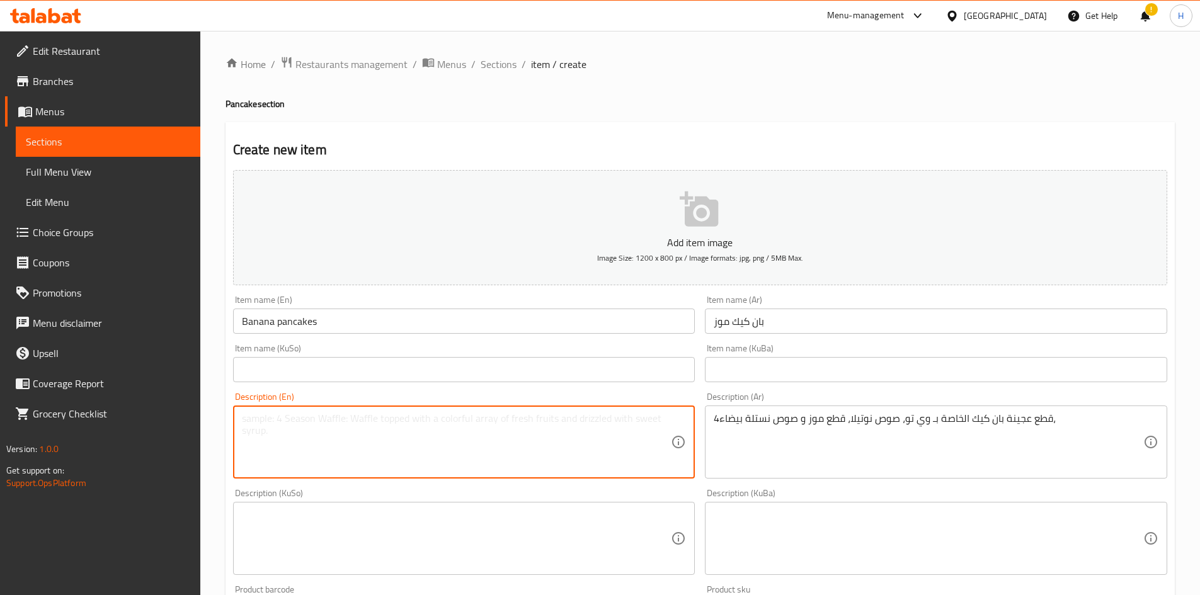
paste textarea "four pieces of we too pancake batter, nutella sauce, banana pieces and nestle w…"
click at [242, 368] on textarea "four pieces of we too pancake batter, nutella sauce, banana pieces and nestle w…" at bounding box center [457, 443] width 430 height 60
click at [309, 368] on textarea "4 pieces of we too pancake batter, nutella sauce, banana pieces and nestle whit…" at bounding box center [457, 443] width 430 height 60
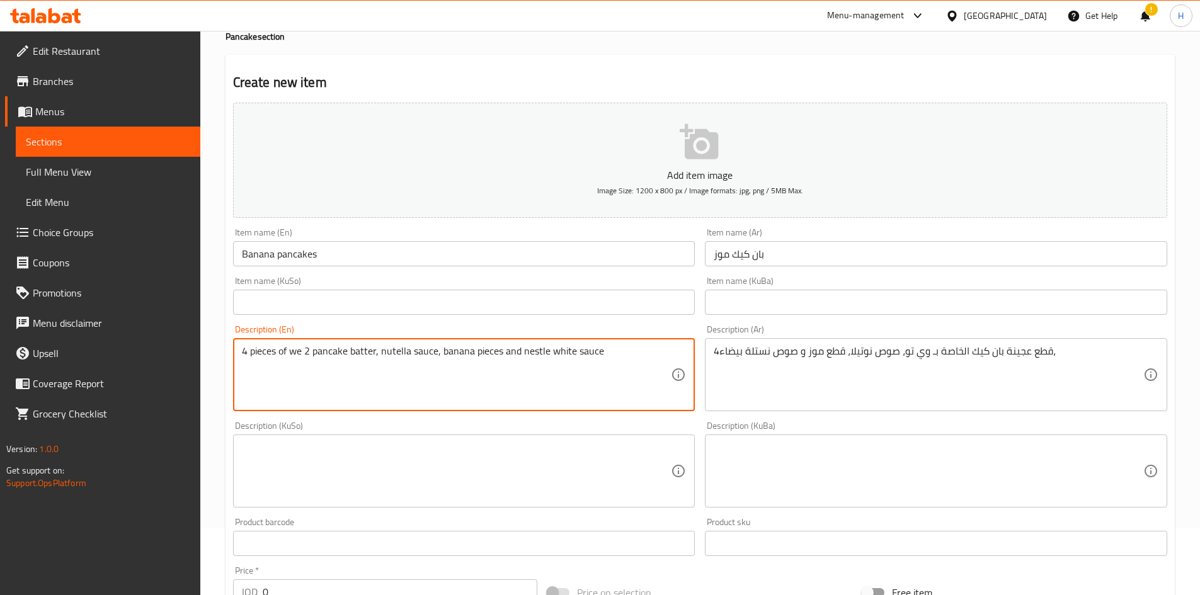
scroll to position [440, 0]
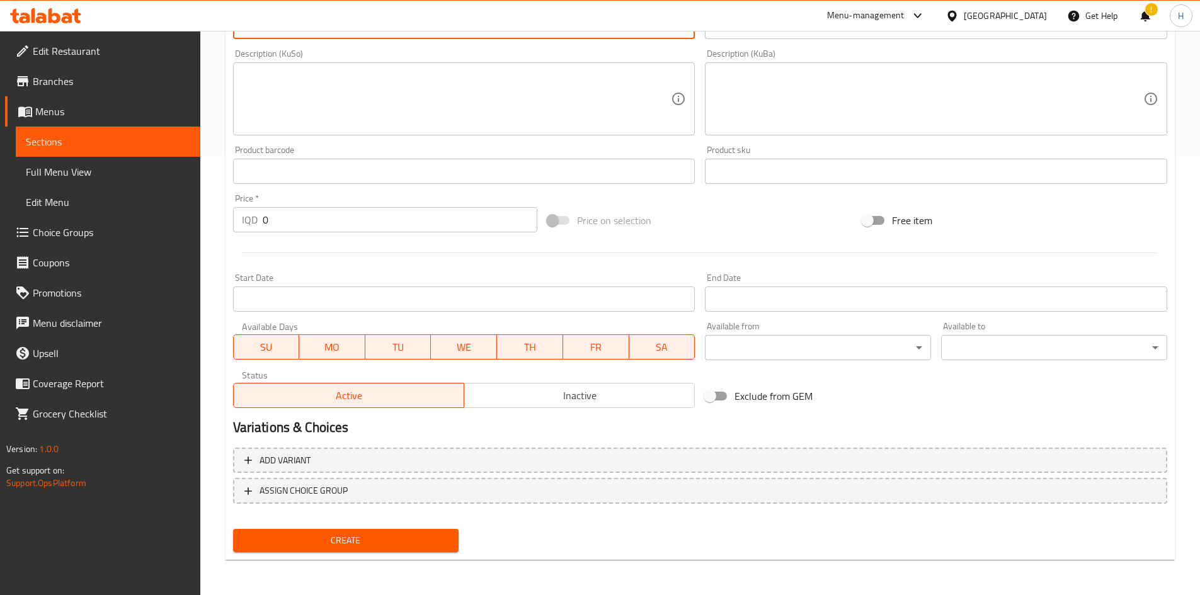
type textarea "4 pieces of we 2 pancake batter, nutella sauce, banana pieces and nestle white …"
click at [304, 203] on div "Price   * IQD 0 Price *" at bounding box center [385, 213] width 305 height 38
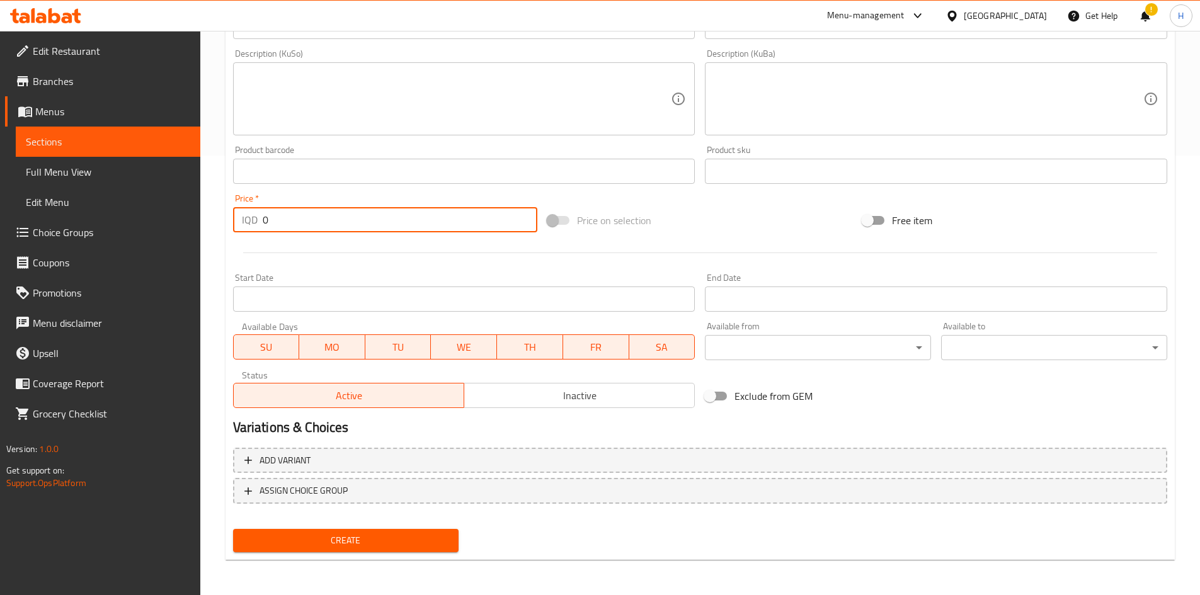
click at [294, 211] on input "0" at bounding box center [400, 219] width 275 height 25
type input "8000"
click at [369, 368] on span "Create" at bounding box center [346, 541] width 206 height 16
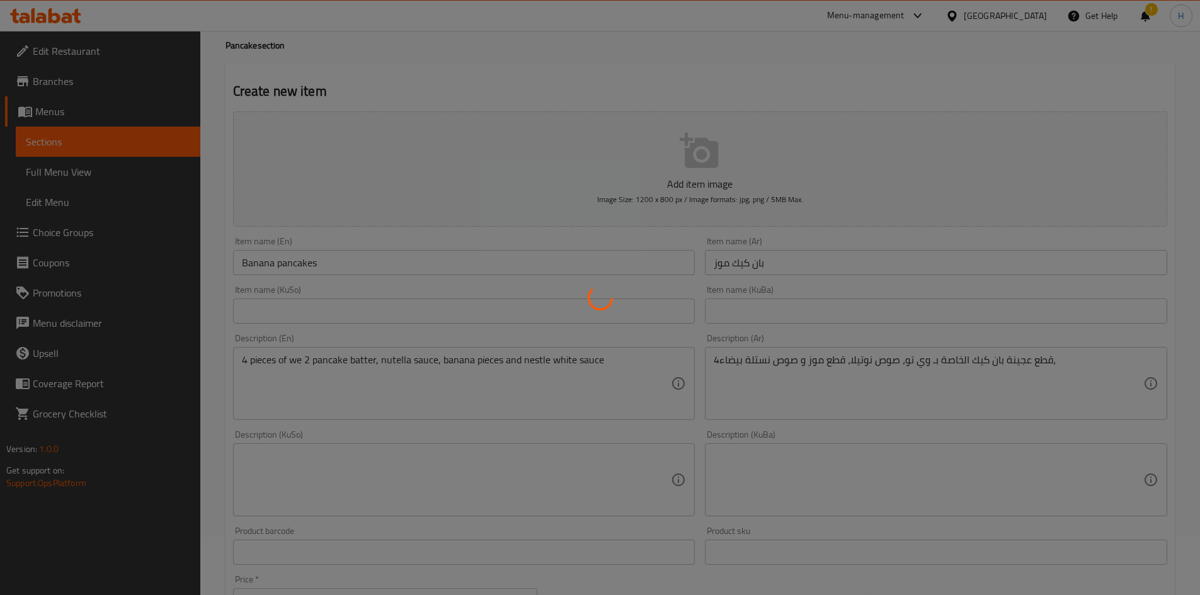
scroll to position [1, 0]
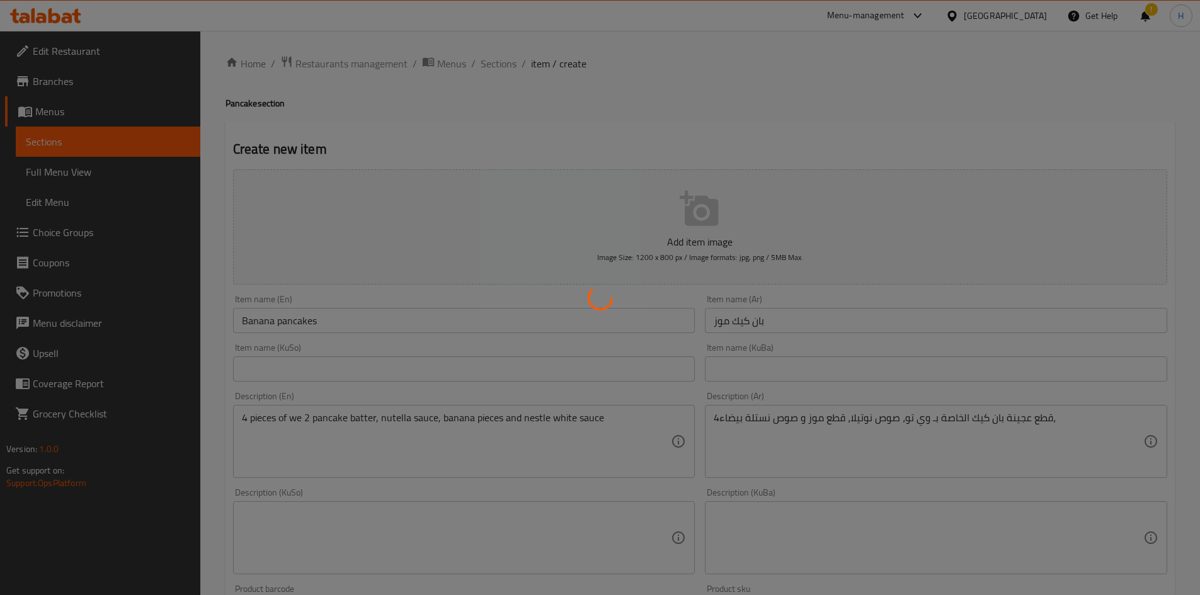
type input "0"
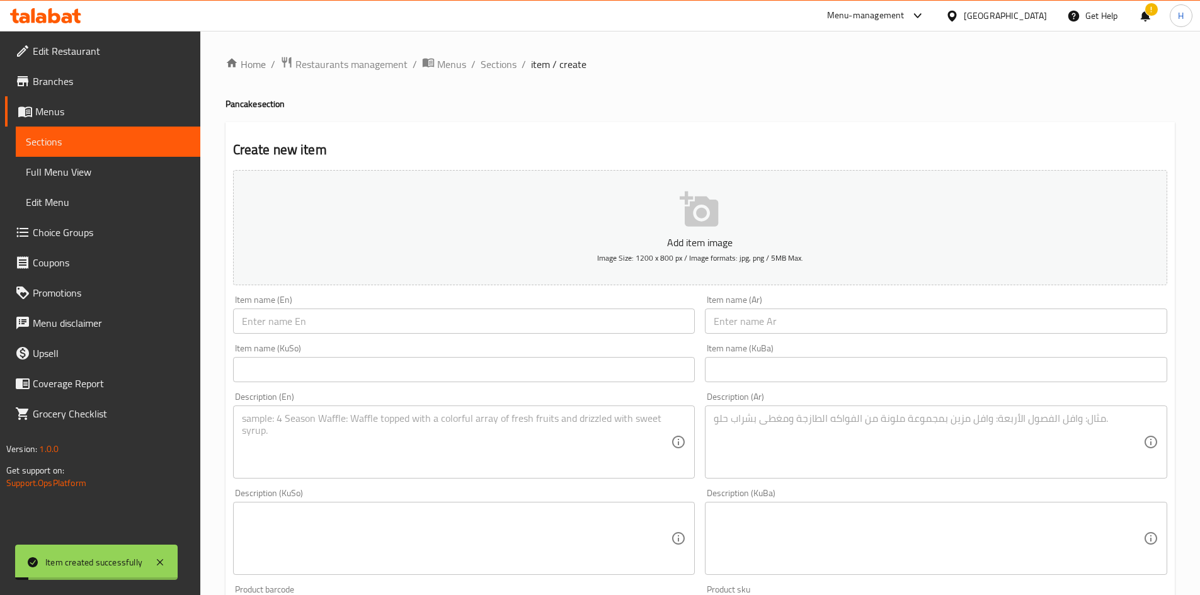
click at [494, 54] on div "Home / Restaurants management / Menus / Sections / item / create Pancake sectio…" at bounding box center [700, 533] width 1000 height 1004
click at [497, 64] on span "Sections" at bounding box center [499, 64] width 36 height 15
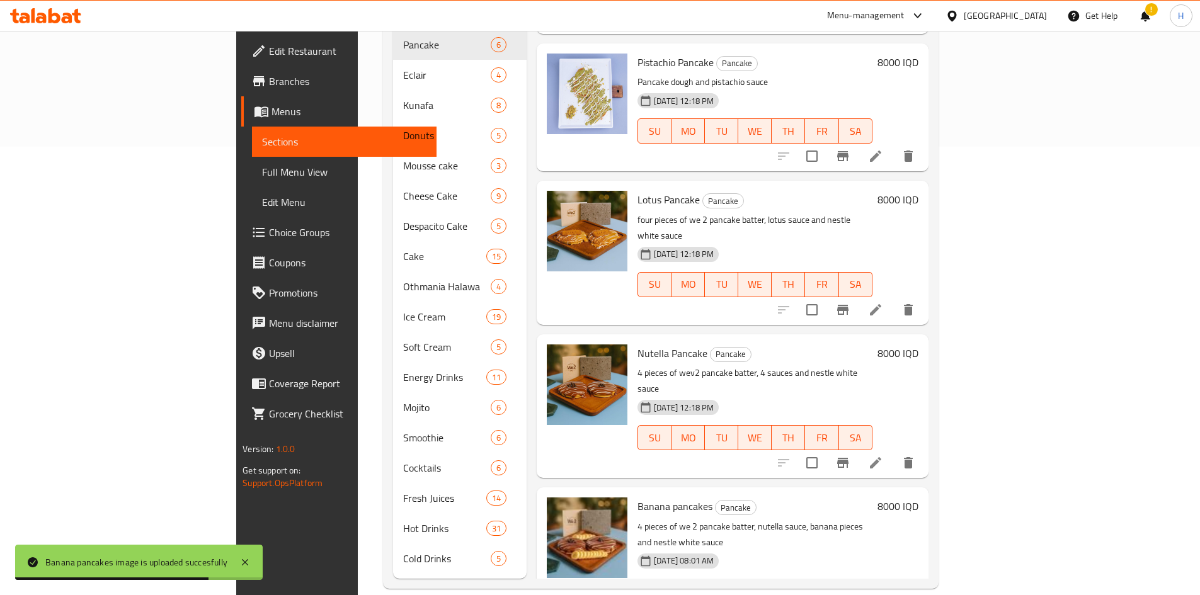
scroll to position [197, 0]
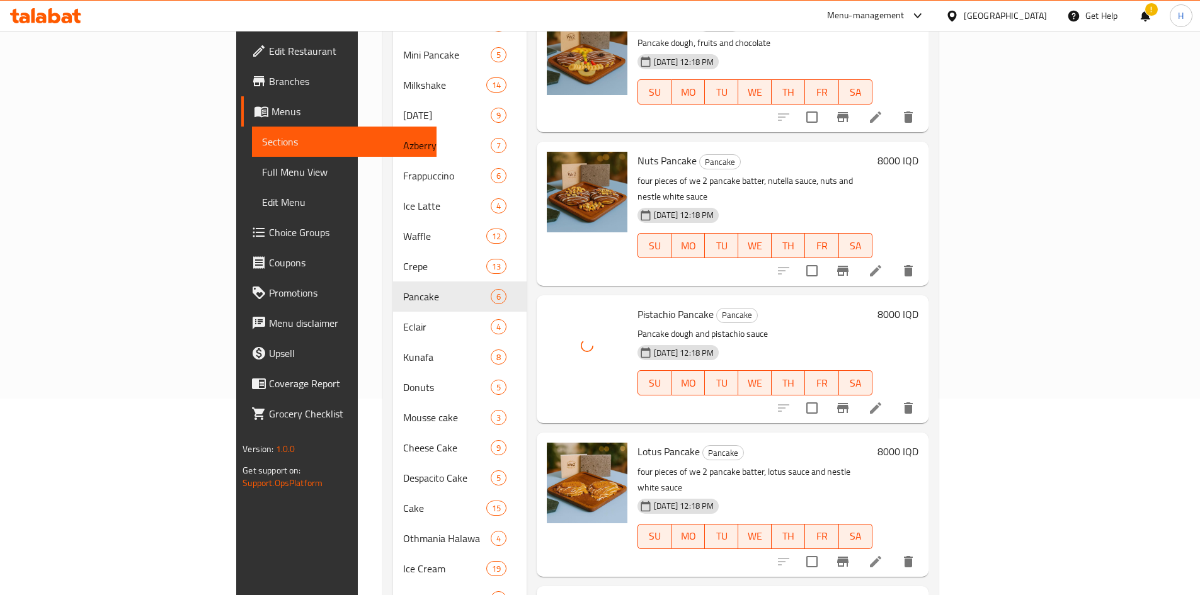
click at [796, 368] on icon at bounding box center [875, 408] width 15 height 15
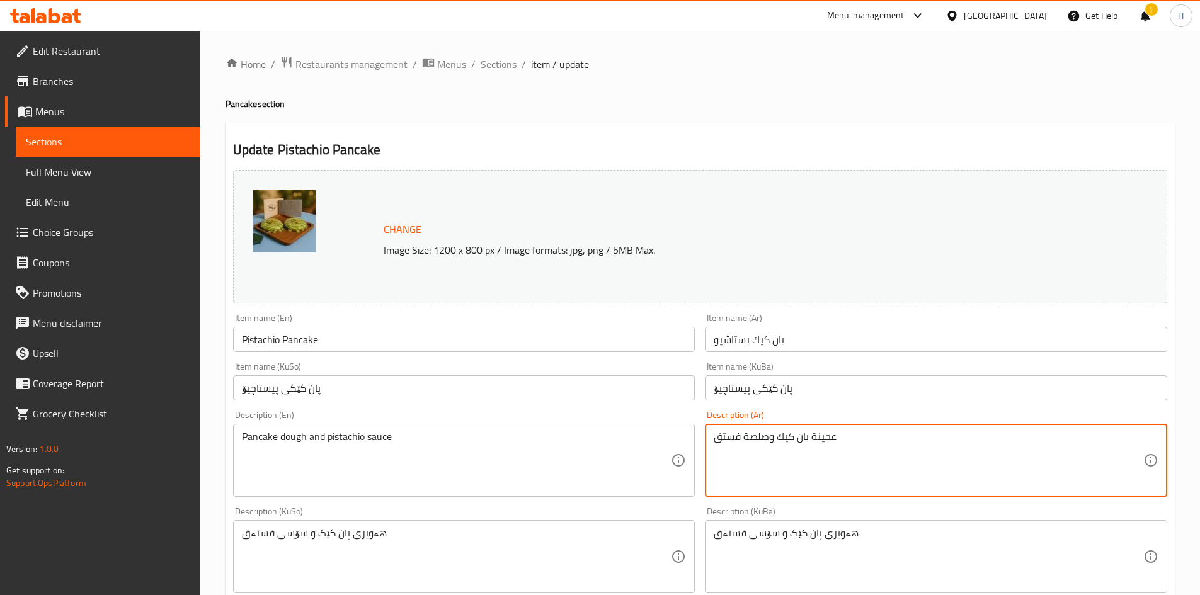
click at [778, 368] on textarea "عجينة بان كيك وصلصة فستق" at bounding box center [929, 461] width 430 height 60
paste textarea "اربع قطع عجينة بان كيك الخاصة بـ وي تو، صوص بستاشيو، صوص نستلة بيضاء،"
click at [714, 368] on textarea "اربع قطع عجينة بان كيك الخاصة بـ وي تو، صوص بستاشيو، صوص نستلة بيضاء،" at bounding box center [929, 461] width 430 height 60
click at [796, 368] on textarea "اربع قطع عجينة بان كيك الخاصة بـ وي تو، صوص بستاشيو، صوص نستلة بيضاء،" at bounding box center [929, 461] width 430 height 60
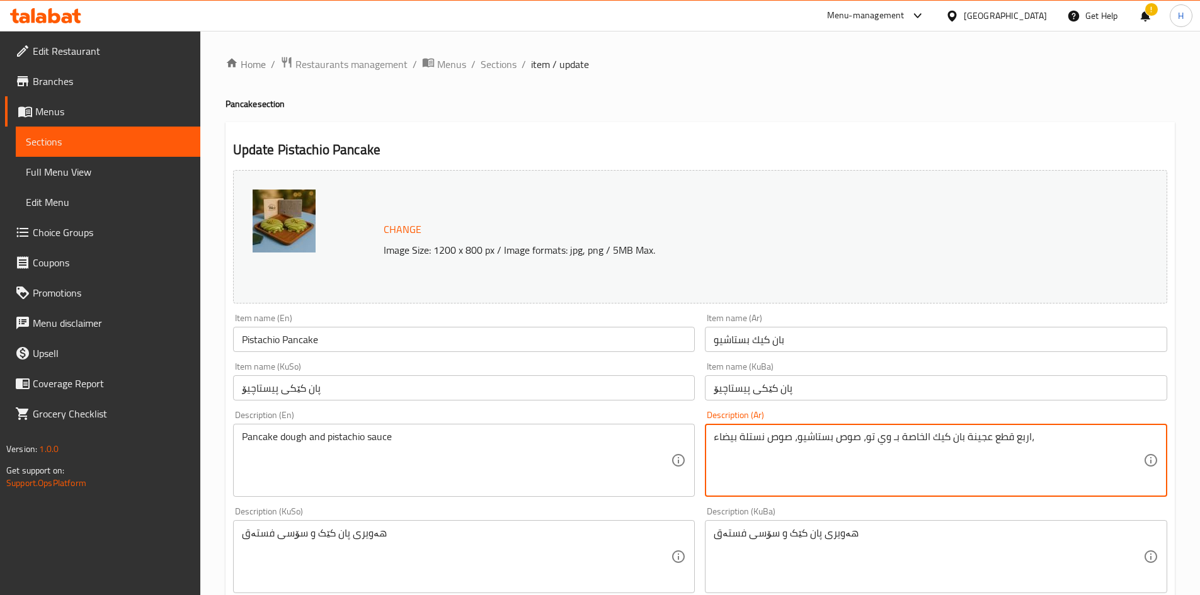
click at [796, 368] on textarea "اربع قطع عجينة بان كيك الخاصة بـ وي تو، صوص بستاشيو، صوص نستلة بيضاء،" at bounding box center [929, 461] width 430 height 60
drag, startPoint x: 1020, startPoint y: 437, endPoint x: 1023, endPoint y: 443, distance: 7.0
click at [796, 368] on textarea "4 قطع عجينة بان كيك الخاصة بـ وي تو، صوص بستاشيو، صوص نستلة بيضاء،" at bounding box center [929, 461] width 430 height 60
click at [796, 368] on textarea "4 قطع عجينة بان كيك الخاصة بـ وي تو، صوص بستاشيو، صوص نستلة بيضاء" at bounding box center [929, 461] width 430 height 60
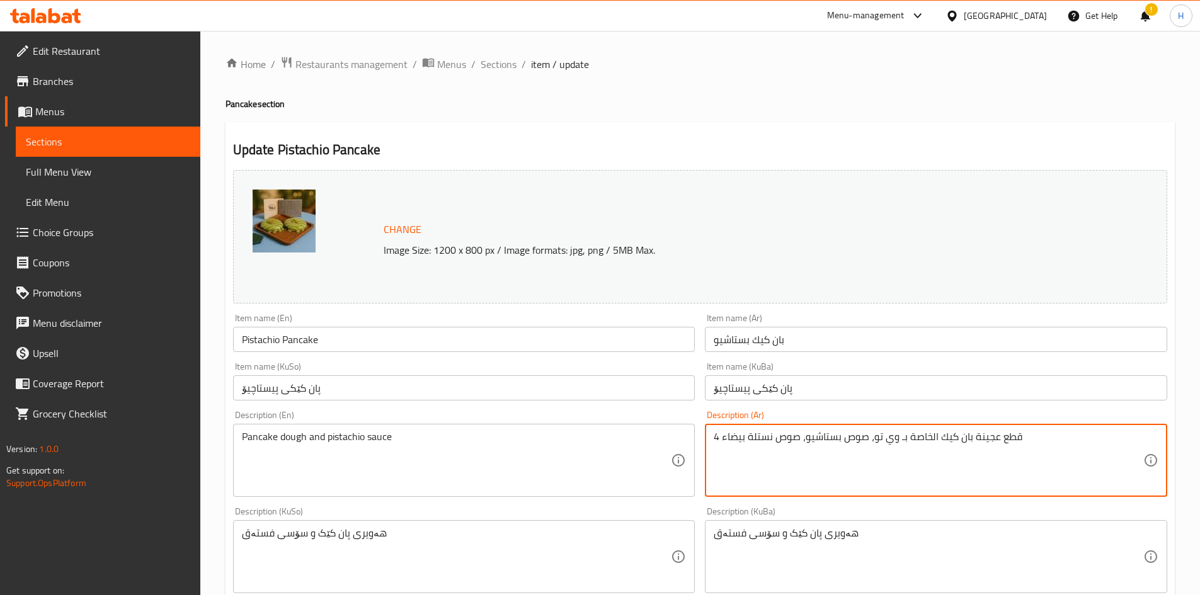
click at [796, 368] on textarea "4 قطع عجينة بان كيك الخاصة بـ وي تو، صوص بستاشيو، صوص نستلة بيضاء" at bounding box center [929, 461] width 430 height 60
click at [771, 368] on textarea "4 قطع عجينة بان كيك الخاصة بـ وي تو، صوص بستاشيو، صوص نستلة بيضاء" at bounding box center [929, 461] width 430 height 60
click at [796, 368] on textarea "4 قطع عجينة بان كيك الخاصة بـ وي تو، صوص بستاشيو، صوص نستلة بيضاء" at bounding box center [929, 461] width 430 height 60
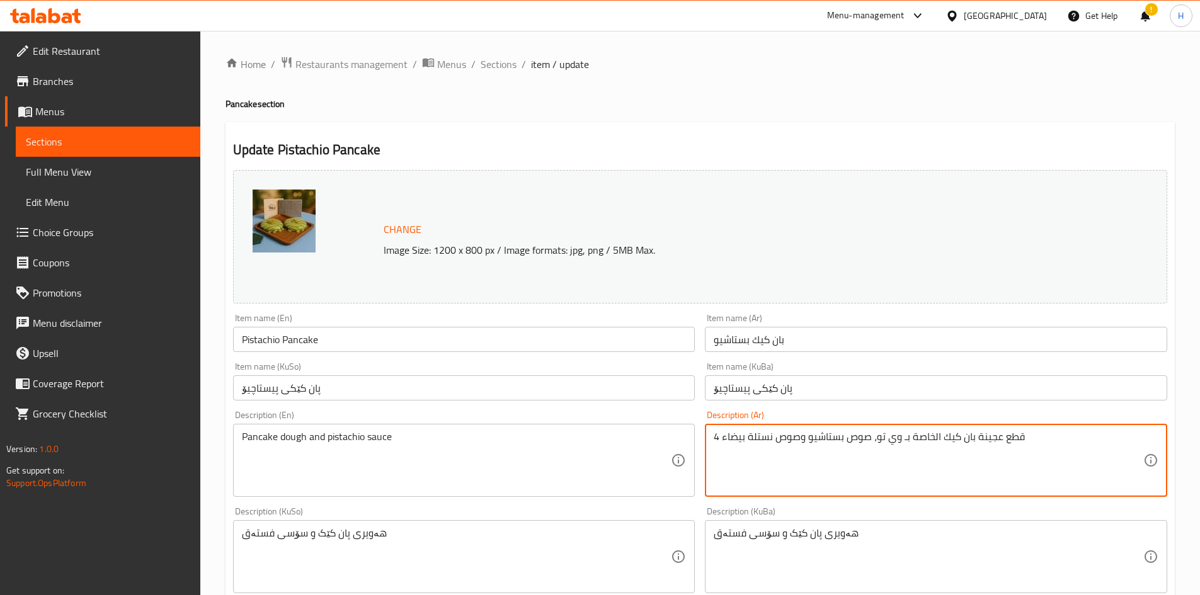
click at [796, 368] on textarea "4 قطع عجينة بان كيك الخاصة بـ وي تو، صوص بستاشيو وصوص نستلة بيضاء" at bounding box center [929, 461] width 430 height 60
type textarea "4 قطع عجينة بان كيك الخاصة بـ وي تو، صوص بستاشيو وصوص نستلة بيضاء"
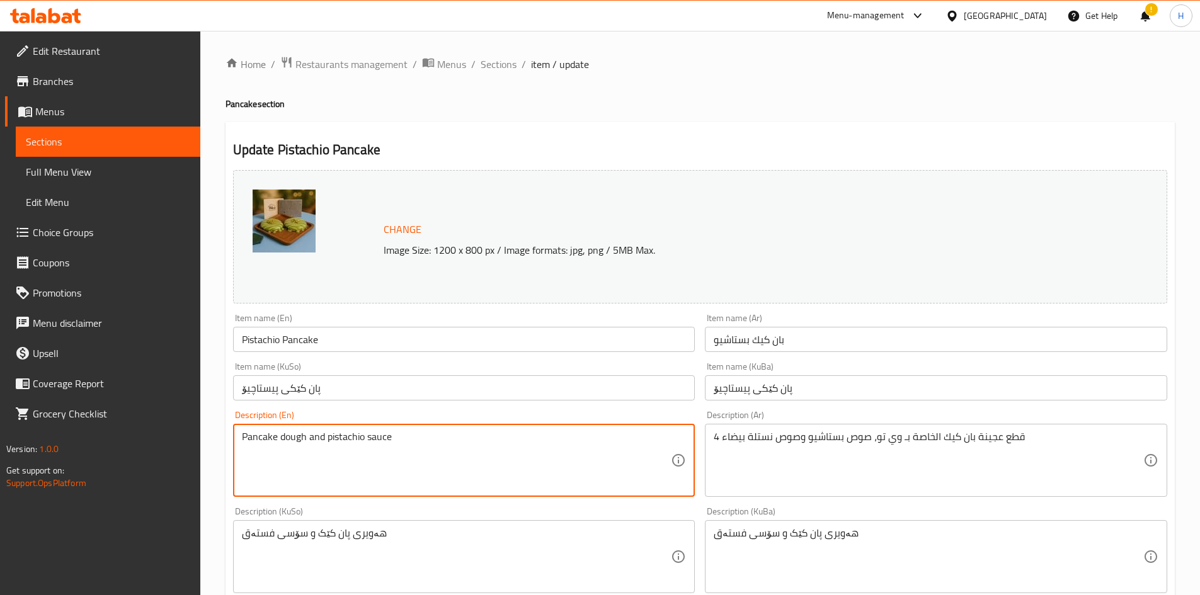
click at [435, 368] on textarea "Pancake dough and pistachio sauce" at bounding box center [457, 461] width 430 height 60
paste textarea "four pieces of we too pancake batter, nutella sauce, banana pieces and nestle w…"
click at [253, 368] on textarea "four pieces of we too pancake batter, nutella sauce, banana pieces and nestle w…" at bounding box center [457, 461] width 430 height 60
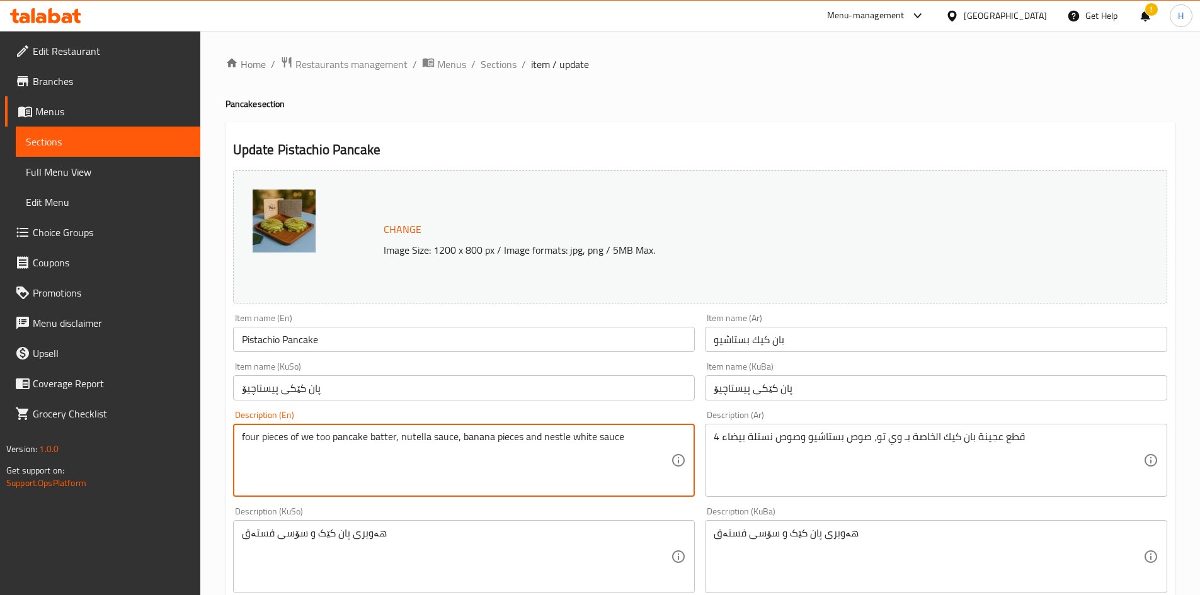
click at [253, 368] on textarea "four pieces of we too pancake batter, nutella sauce, banana pieces and nestle w…" at bounding box center [457, 461] width 430 height 60
click at [309, 368] on textarea "4 pieces of we too pancake batter, nutella sauce, banana pieces and nestle whit…" at bounding box center [457, 461] width 430 height 60
type textarea "4 pieces of we 2pancake batter, nutella sauce, banana pieces and nestle white s…"
click at [363, 368] on textarea "4 pieces of we 2pancake batter, nutella sauce, banana pieces and nestle white s…" at bounding box center [457, 461] width 430 height 60
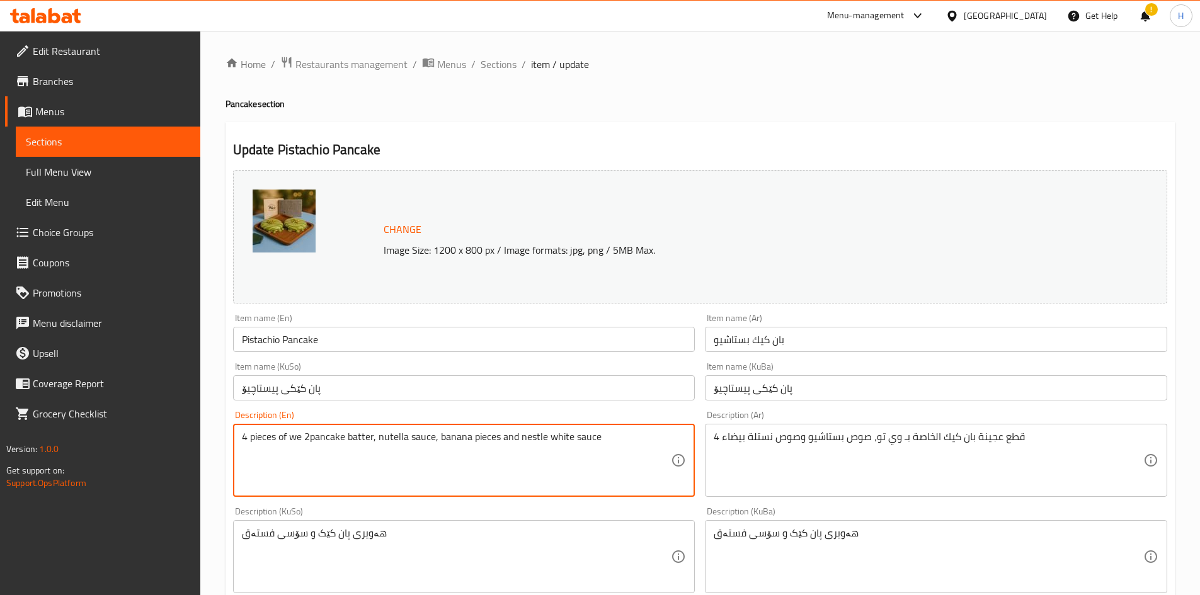
click at [363, 368] on textarea "4 pieces of we 2pancake batter, nutella sauce, banana pieces and nestle white s…" at bounding box center [457, 461] width 430 height 60
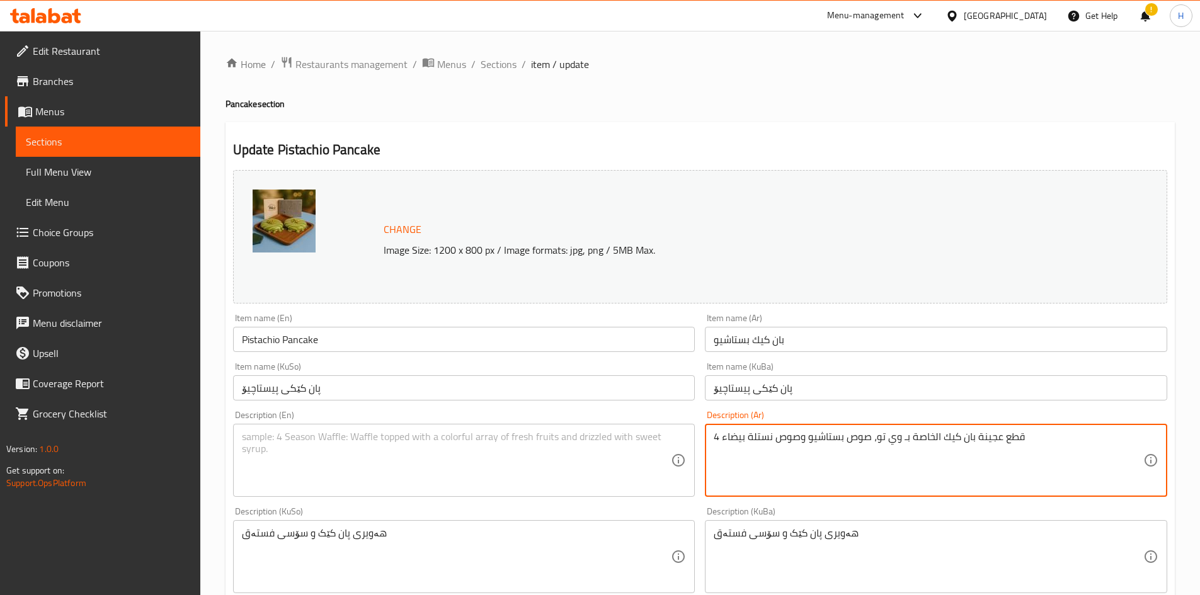
click at [796, 368] on textarea "4 قطع عجينة بان كيك الخاصة بـ وي تو، صوص بستاشيو وصوص نستلة بيضاء" at bounding box center [929, 461] width 430 height 60
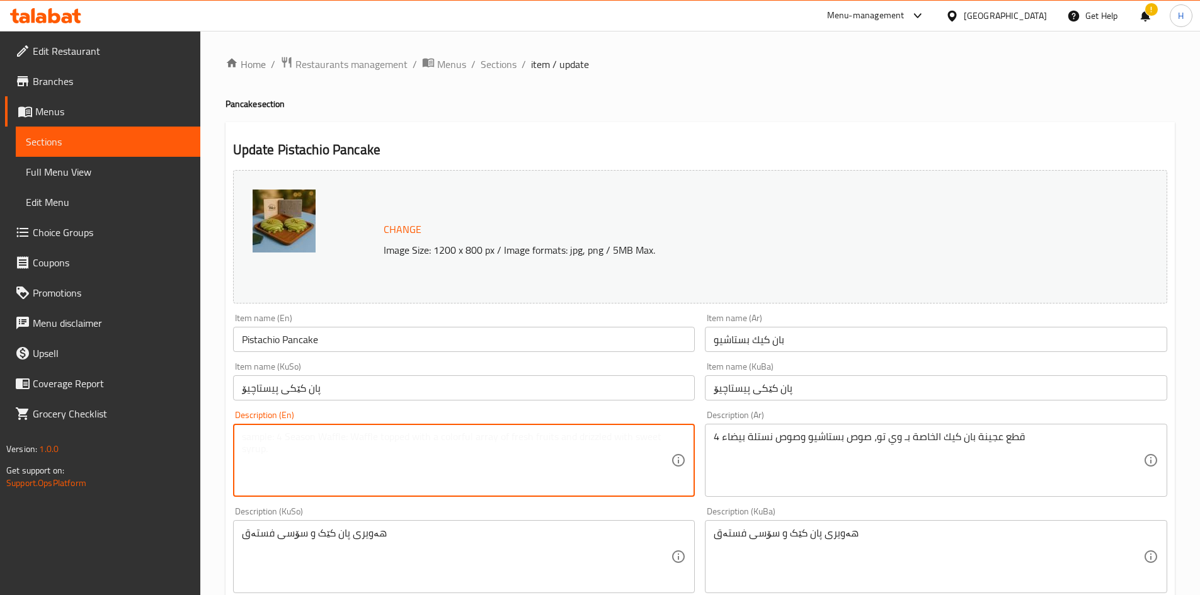
click at [343, 368] on textarea at bounding box center [457, 461] width 430 height 60
paste textarea "four pieces of we too pancake batter, pistachio sauce and nestle white sauce"
click at [257, 368] on textarea "four pieces of we too pancake batter, pistachio sauce and nestle white sauce" at bounding box center [457, 461] width 430 height 60
click at [256, 368] on textarea "four pieces of we too pancake batter, pistachio sauce and nestle white sauce" at bounding box center [457, 461] width 430 height 60
click at [309, 368] on textarea "4 pieces of we too pancake batter, pistachio sauce and nestle white sauce" at bounding box center [457, 461] width 430 height 60
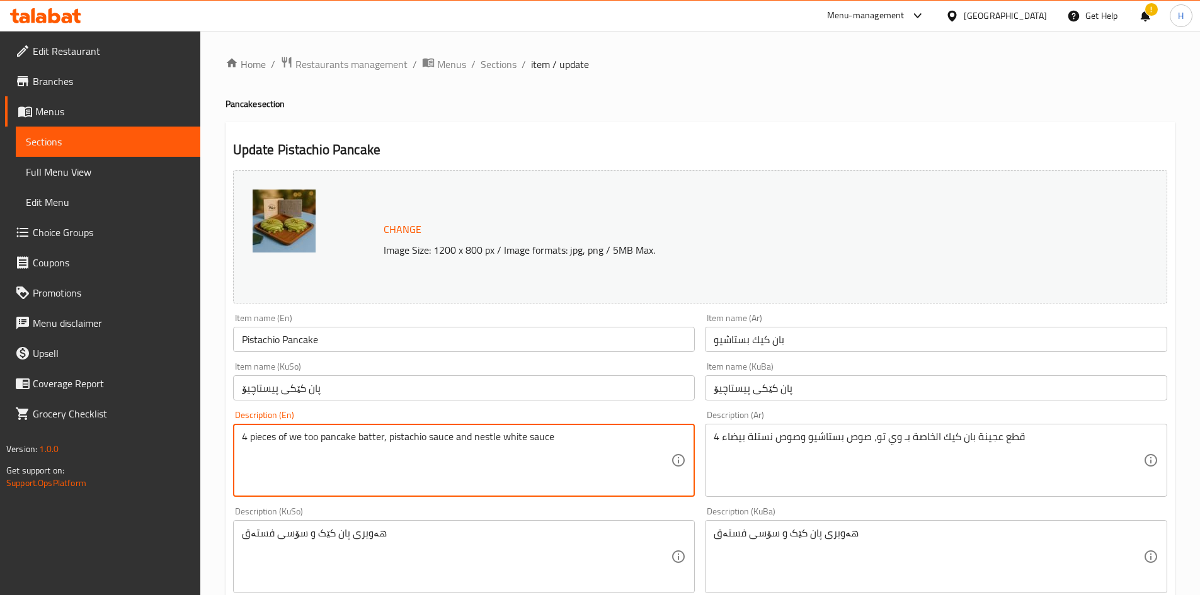
click at [309, 368] on textarea "4 pieces of we too pancake batter, pistachio sauce and nestle white sauce" at bounding box center [457, 461] width 430 height 60
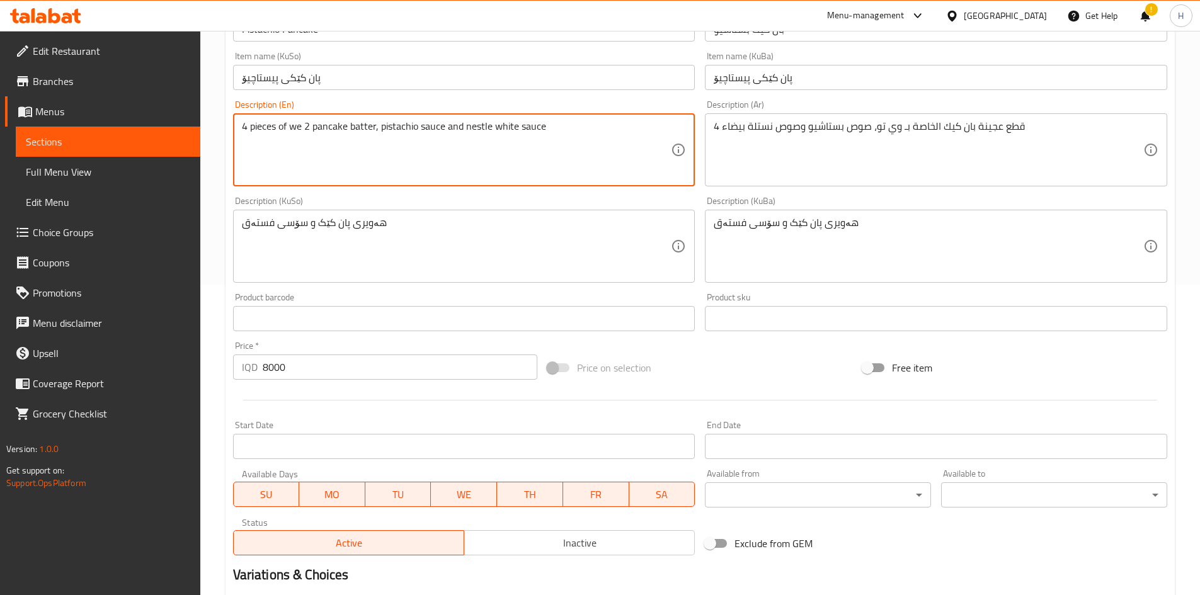
scroll to position [441, 0]
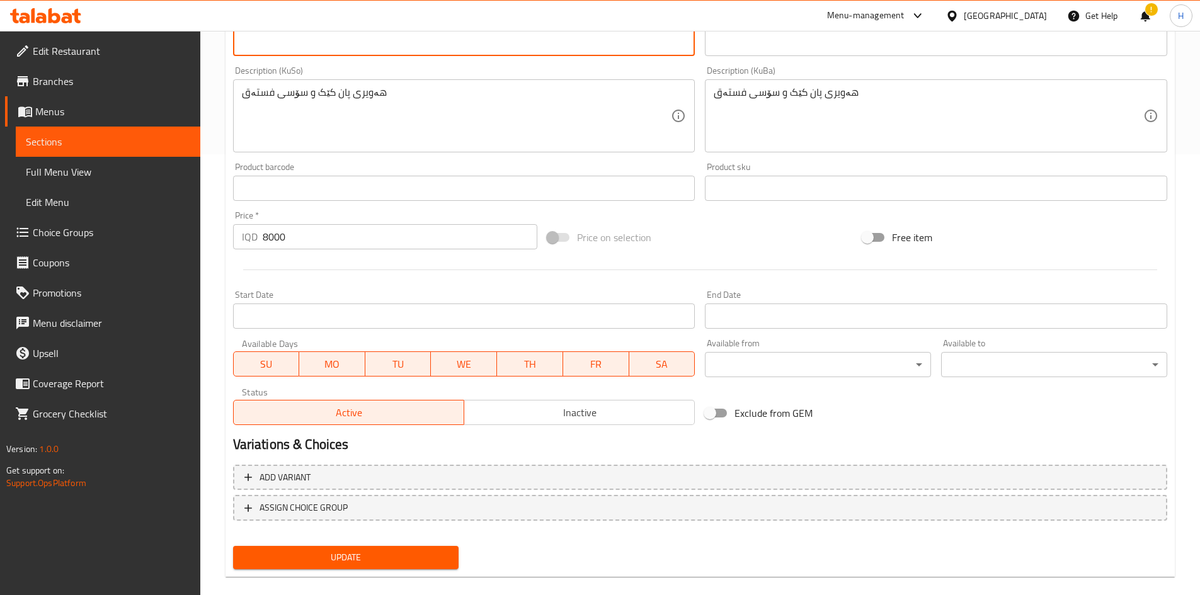
type textarea "4 pieces of we 2 pancake batter, pistachio sauce and nestle white sauce"
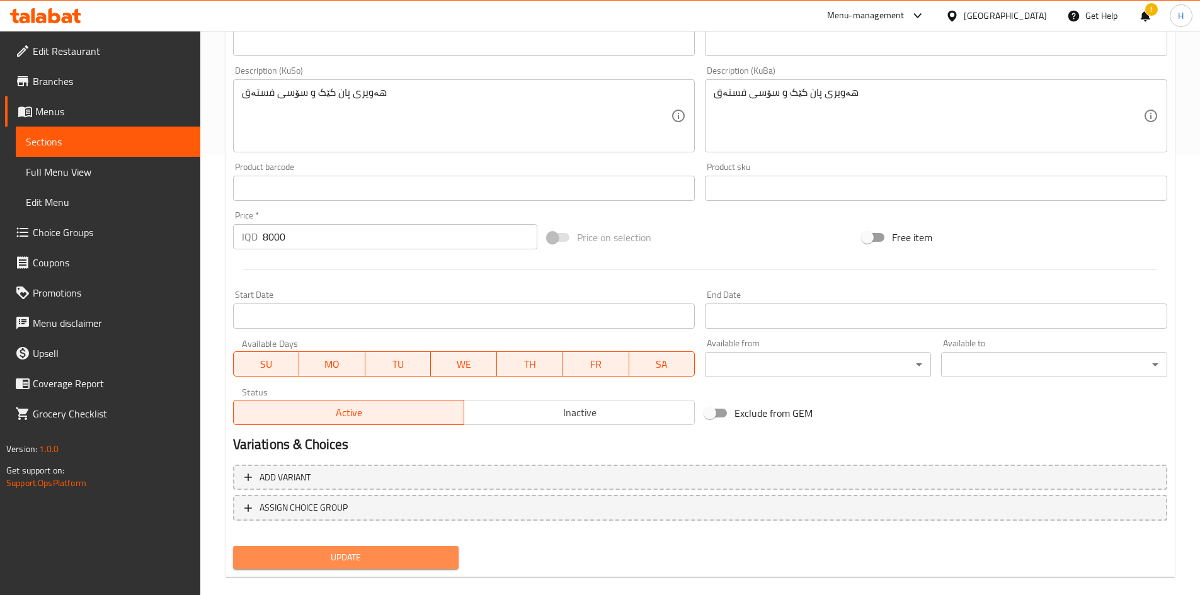
click at [342, 368] on span "Update" at bounding box center [346, 558] width 206 height 16
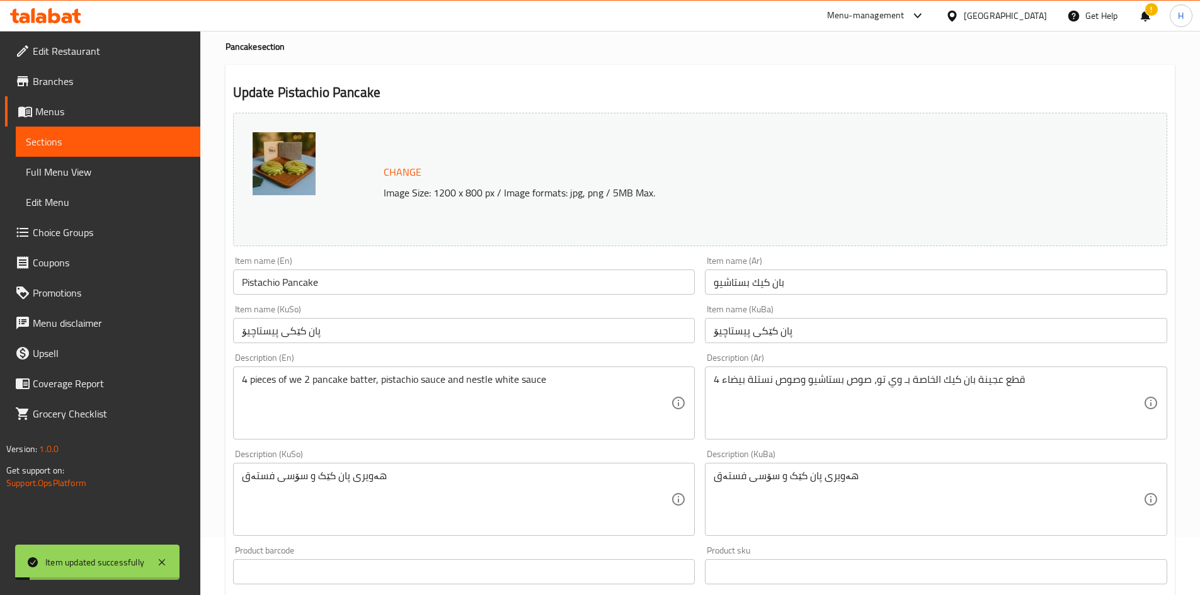
scroll to position [0, 0]
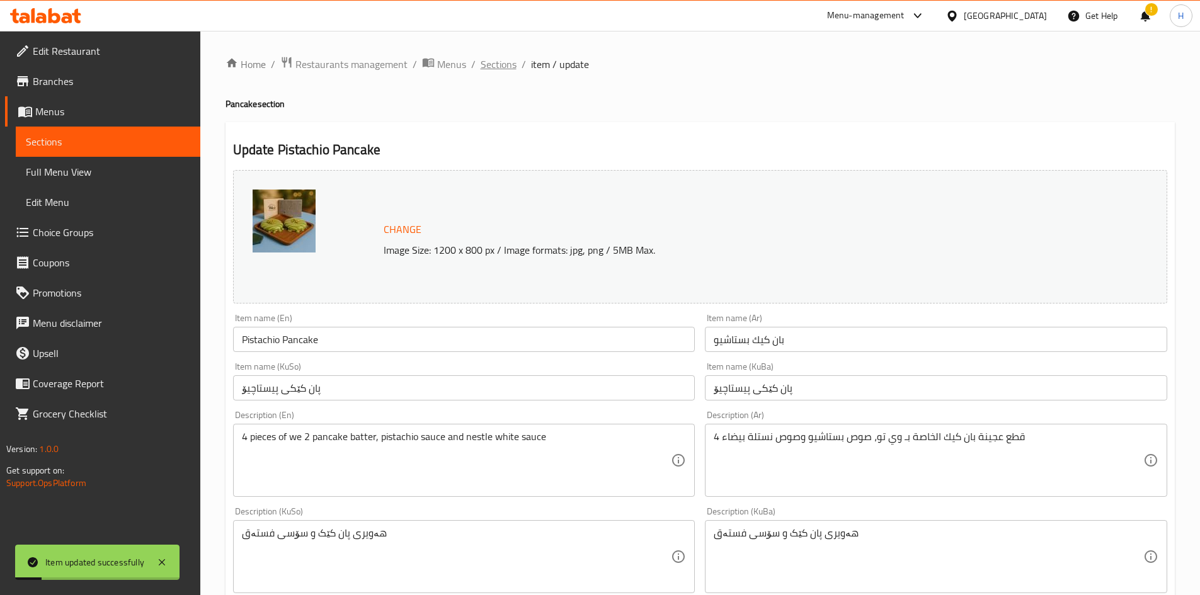
click at [494, 64] on span "Sections" at bounding box center [499, 64] width 36 height 15
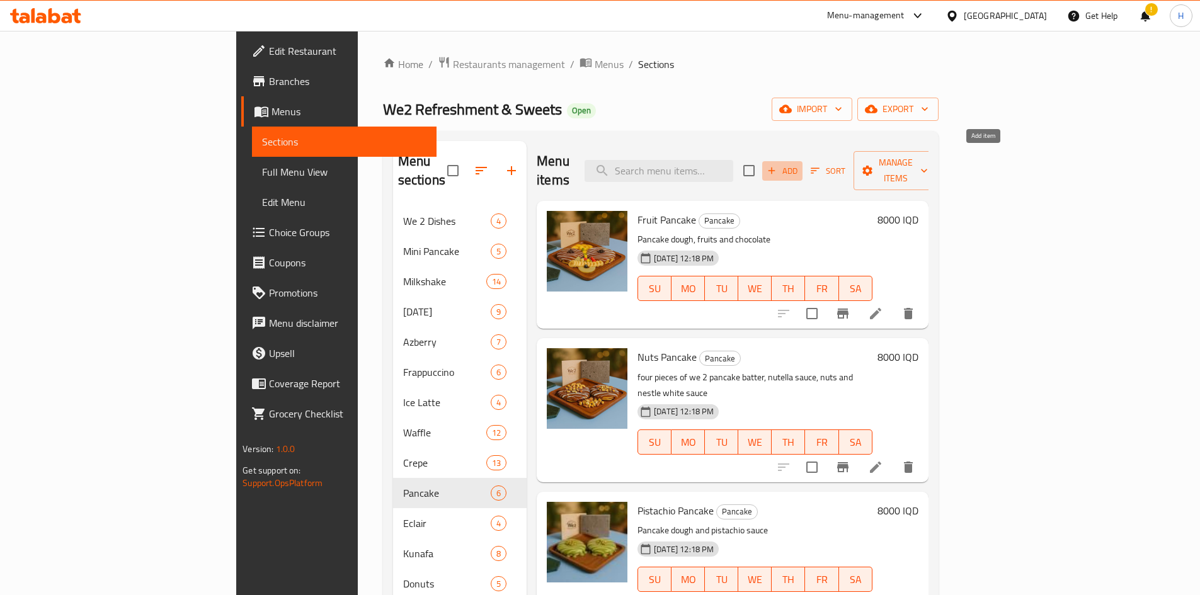
click at [796, 164] on span "Add" at bounding box center [782, 171] width 34 height 14
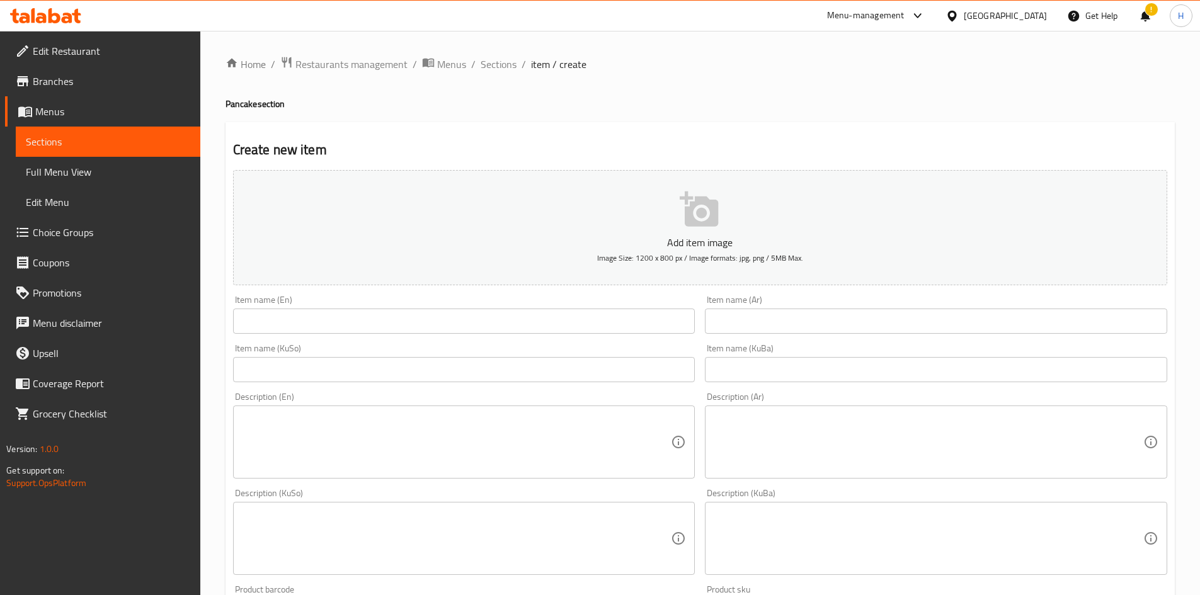
click at [784, 334] on div "Item name (Ar) Item name (Ar)" at bounding box center [936, 314] width 472 height 48
click at [780, 310] on input "text" at bounding box center [936, 321] width 462 height 25
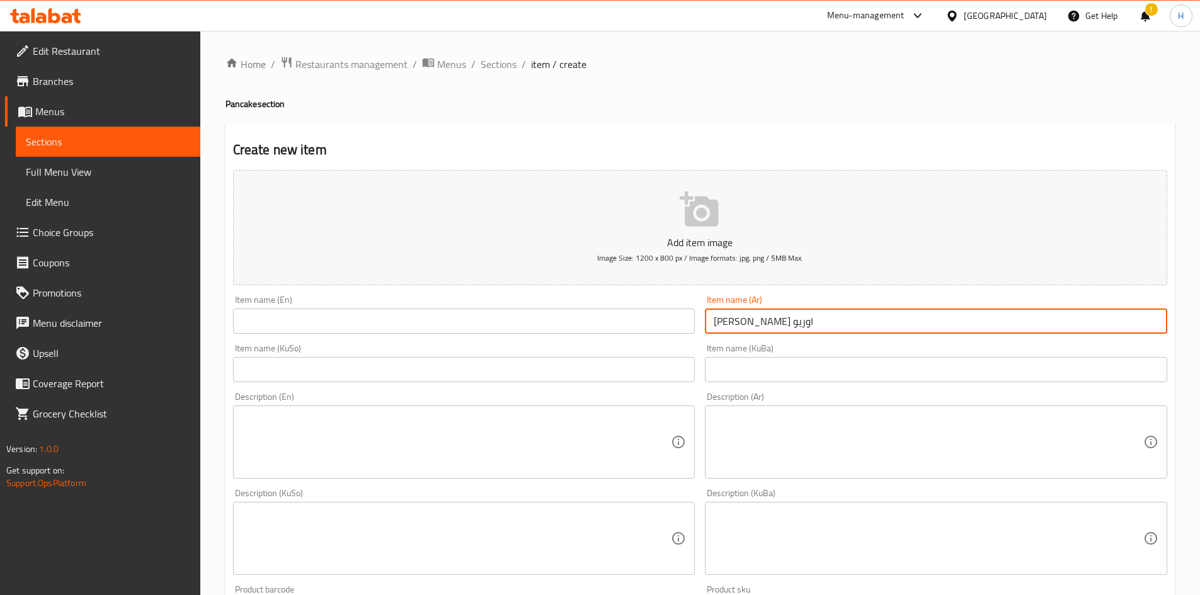
click at [778, 321] on input "[PERSON_NAME] اوريو" at bounding box center [936, 321] width 462 height 25
type input "[PERSON_NAME] اوريو"
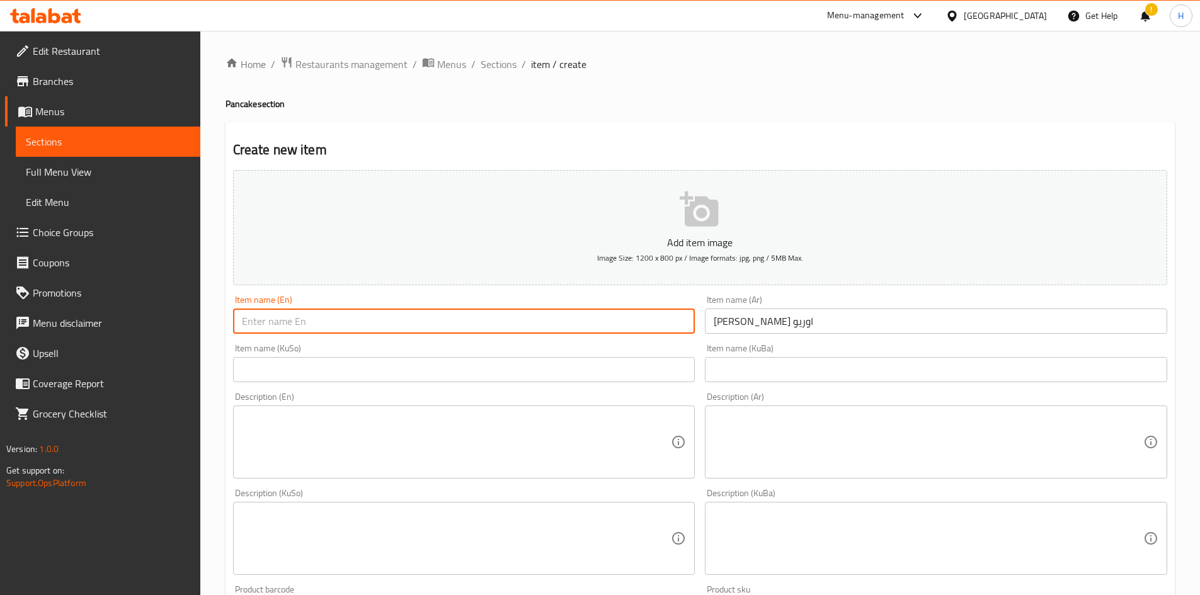
click at [388, 314] on input "text" at bounding box center [464, 321] width 462 height 25
paste input "Oreo pancakes"
drag, startPoint x: 270, startPoint y: 326, endPoint x: 263, endPoint y: 331, distance: 8.1
click at [263, 331] on input "Oreo pancakes" at bounding box center [464, 321] width 462 height 25
type input "Oreo Pancakes"
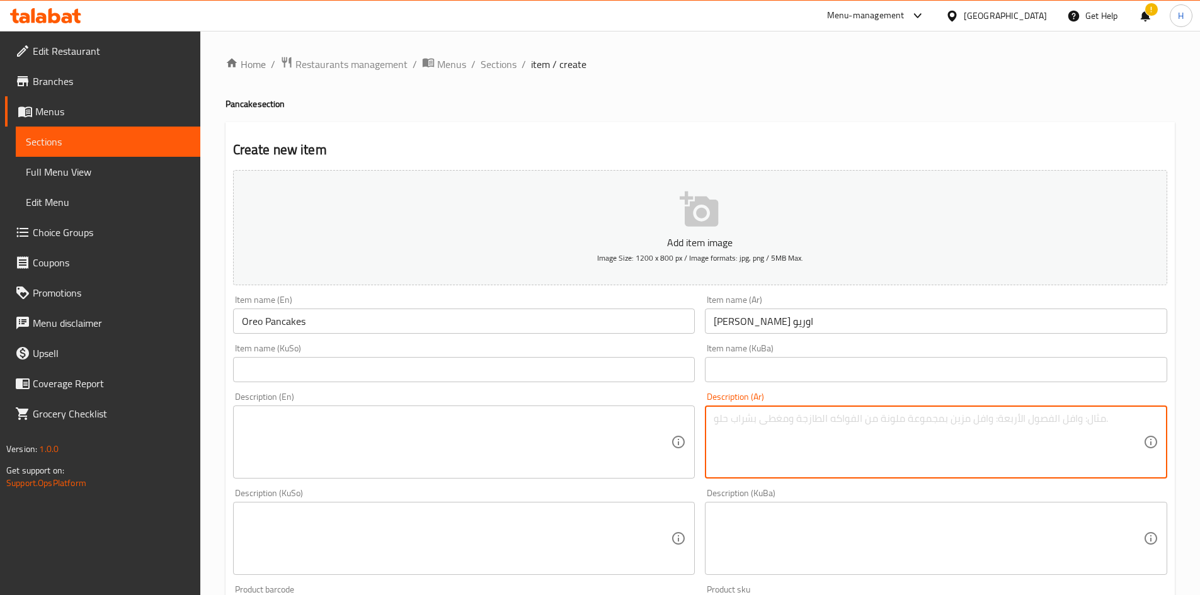
click at [796, 368] on textarea at bounding box center [929, 443] width 430 height 60
paste textarea "اربع قطع عجينة بان كيك الخاصة بـ وي تو، صوص اوريو، صوص نستلة بيضاء،"
click at [714, 368] on textarea "اربع قطع عجينة بان كيك الخاصة بـ وي تو، صوص اوريو، صوص نستلة بيضاء،" at bounding box center [929, 443] width 430 height 60
click at [796, 368] on textarea "اربع قطع عجينة بان كيك الخاصة بـ وي تو، صوص اوريو، صوص نستلة بيضاء،" at bounding box center [929, 443] width 430 height 60
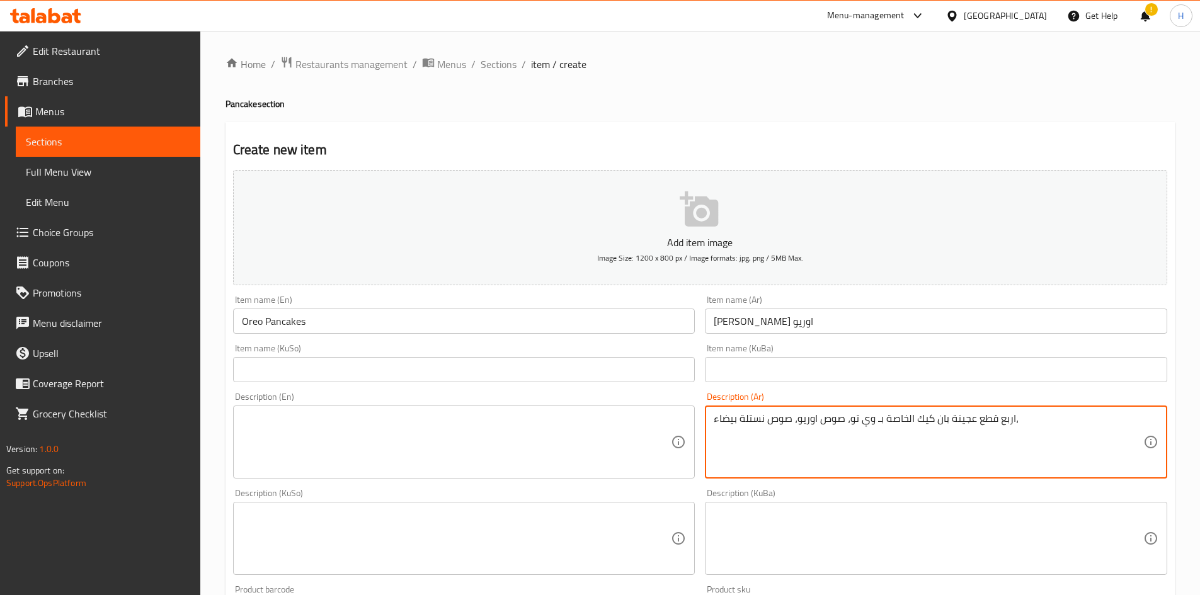
click at [796, 368] on textarea "اربع قطع عجينة بان كيك الخاصة بـ وي تو، صوص اوريو، صوص نستلة بيضاء،" at bounding box center [929, 443] width 430 height 60
click at [796, 368] on textarea "4 قطع عجينة بان كيك الخاصة بـ وي تو، صوص اوريو، صوص نستلة بيضاء،" at bounding box center [929, 443] width 430 height 60
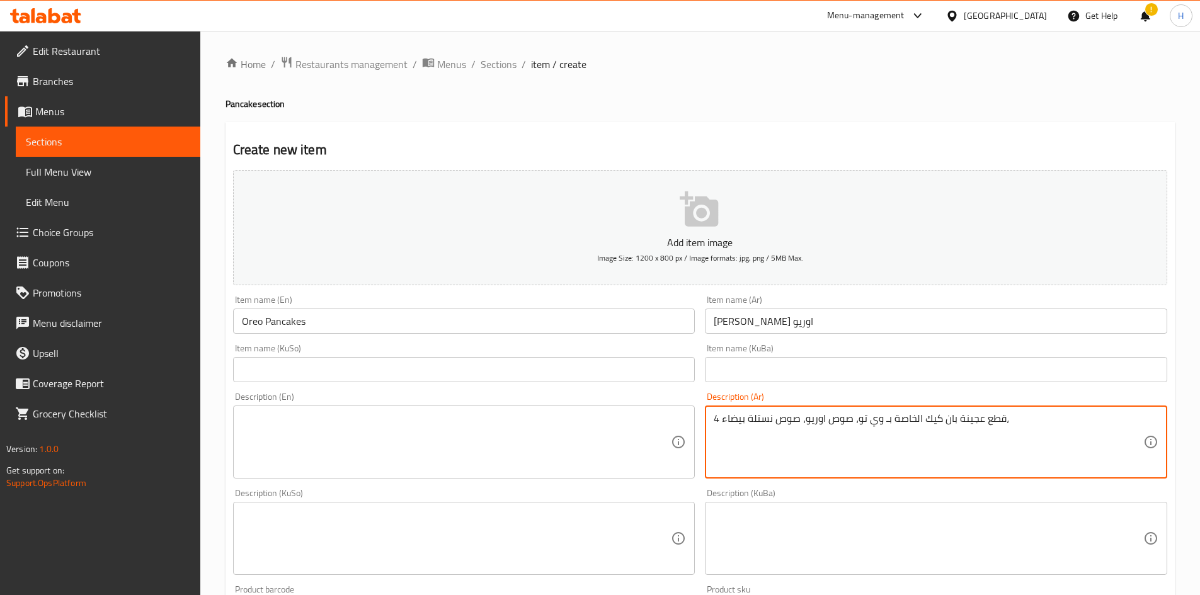
click at [796, 368] on textarea "4 قطع عجينة بان كيك الخاصة بـ وي تو، صوص اوريو، صوص نستلة بيضاء،" at bounding box center [929, 443] width 430 height 60
drag, startPoint x: 807, startPoint y: 418, endPoint x: 803, endPoint y: 430, distance: 12.5
click at [796, 368] on textarea "4 قطع عجينة بان كيك الخاصة بـ وي تو، صوص اوريو، صوص نستلة بيضاء،" at bounding box center [929, 443] width 430 height 60
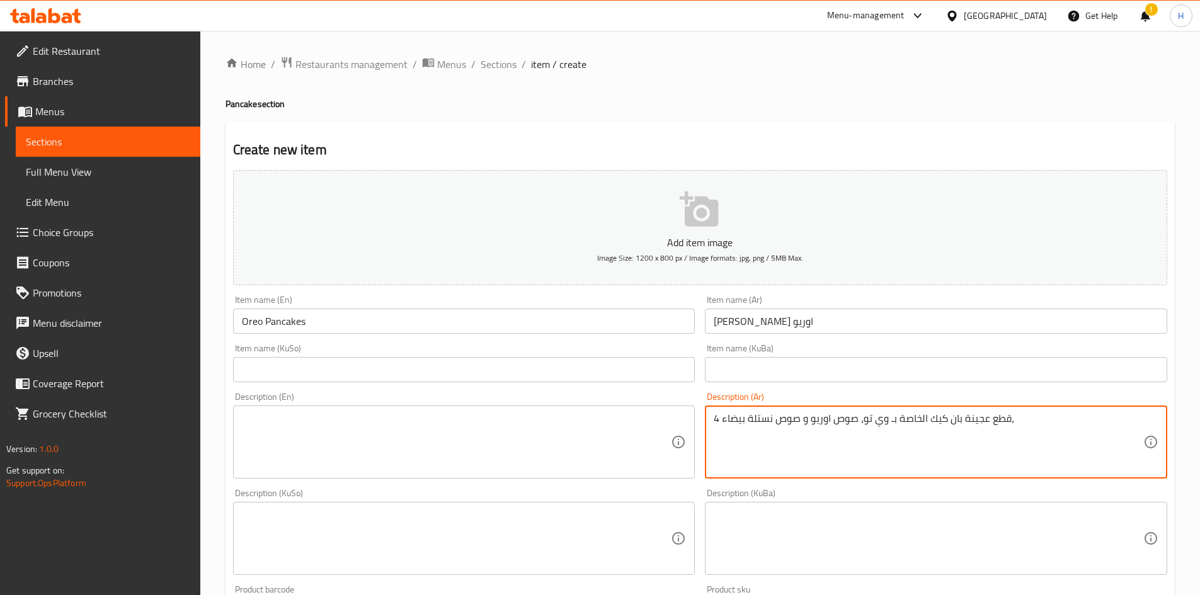
type textarea "4 قطع عجينة بان كيك الخاصة بـ وي تو، صوص اوريو و صوص نستلة بيضاء،"
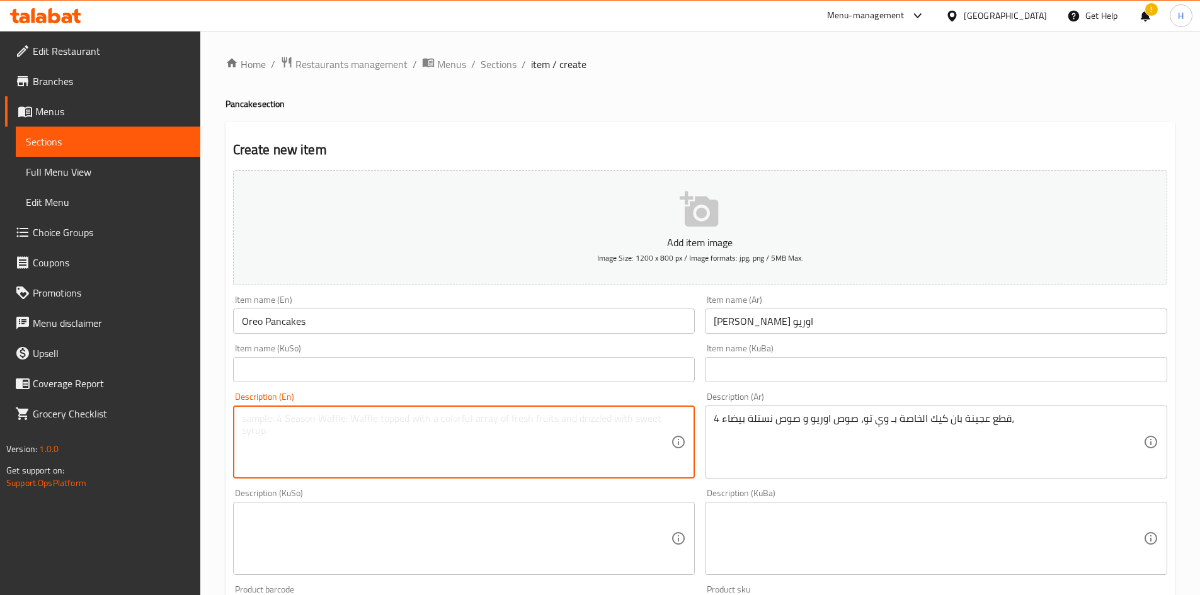
click at [350, 368] on textarea at bounding box center [457, 443] width 430 height 60
paste textarea "four pieces of we too pancake batter, oreo sauce, nestle white sauce"
click at [250, 368] on textarea "four pieces of we too pancake batter, oreo sauce, nestle white sauce" at bounding box center [457, 443] width 430 height 60
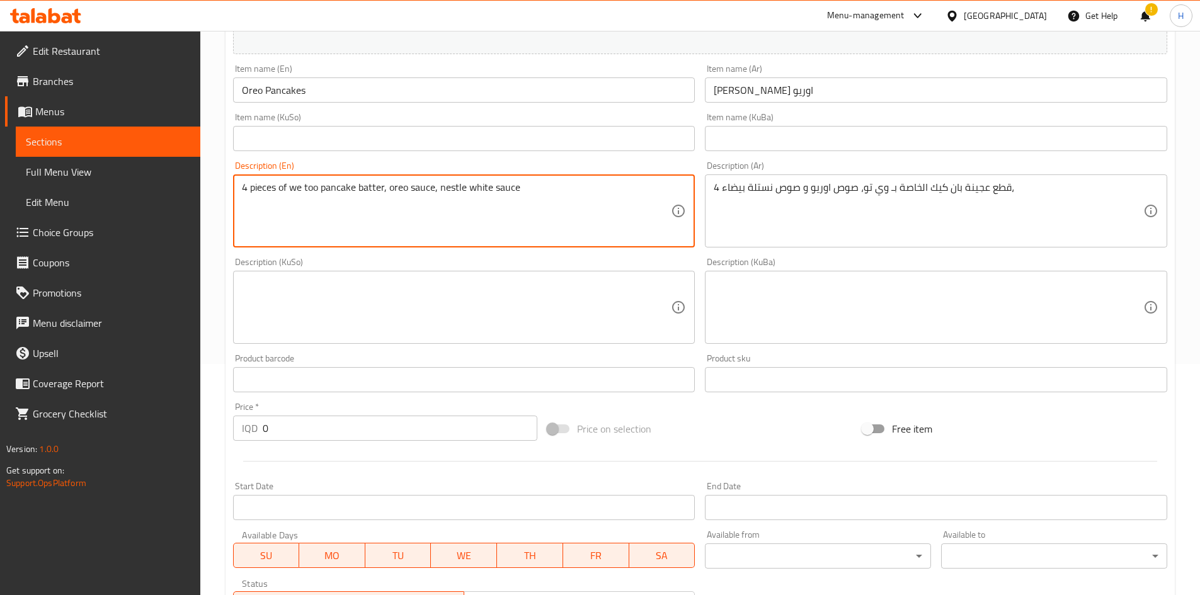
scroll to position [252, 0]
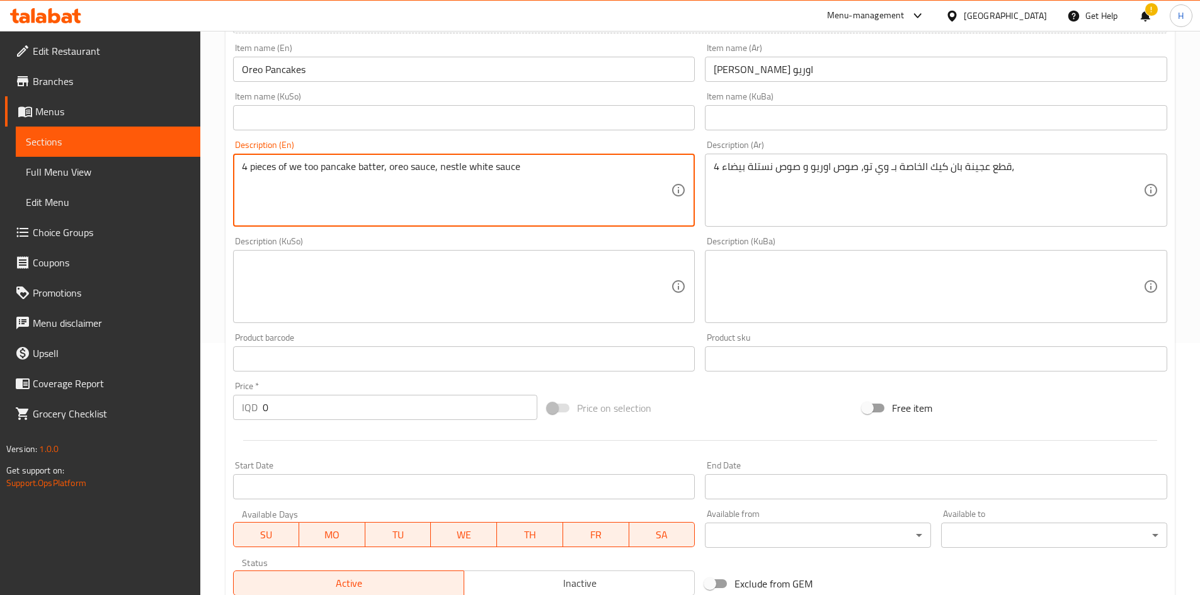
type textarea "4 pieces of we too pancake batter, oreo sauce, nestle white sauce"
click at [297, 368] on input "0" at bounding box center [400, 407] width 275 height 25
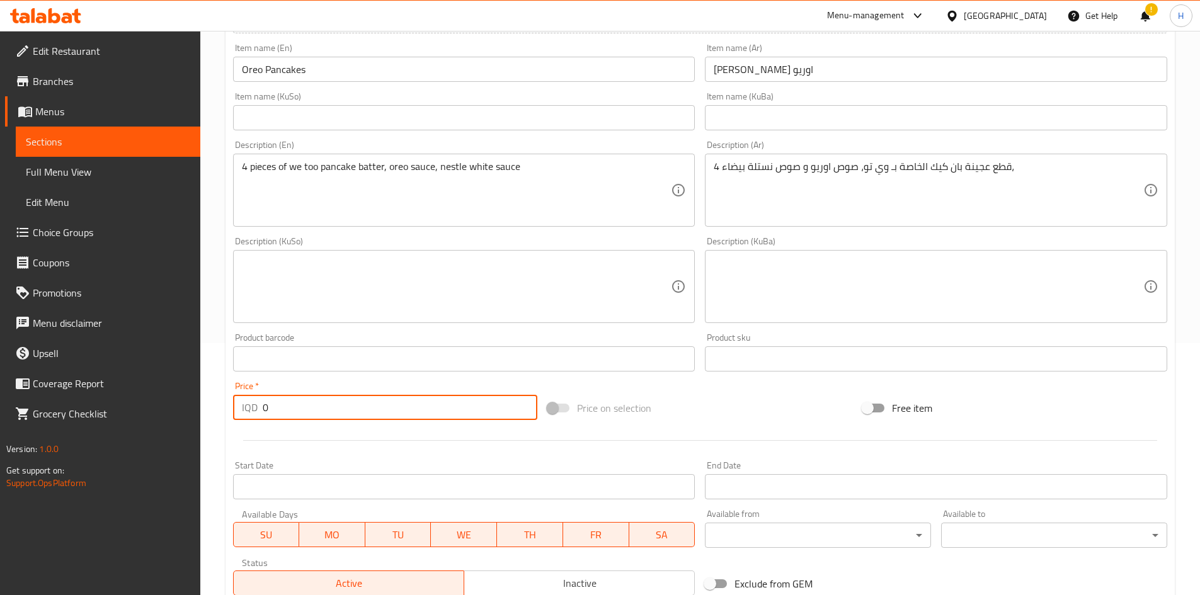
click at [297, 368] on input "0" at bounding box center [400, 407] width 275 height 25
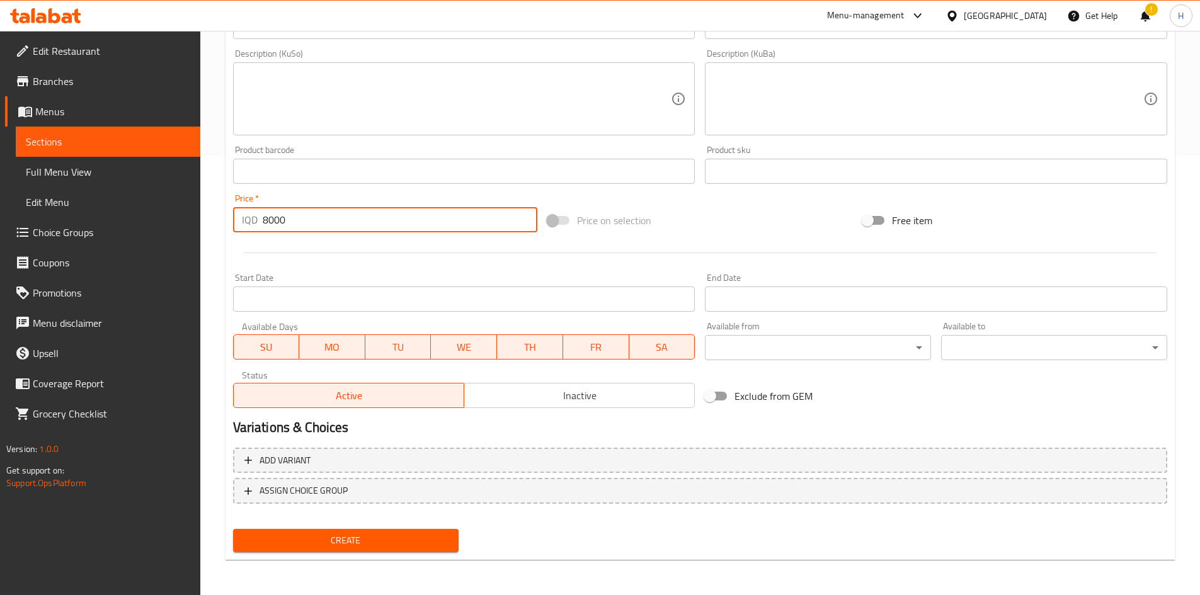
type input "8000"
click at [389, 368] on span "Create" at bounding box center [346, 541] width 206 height 16
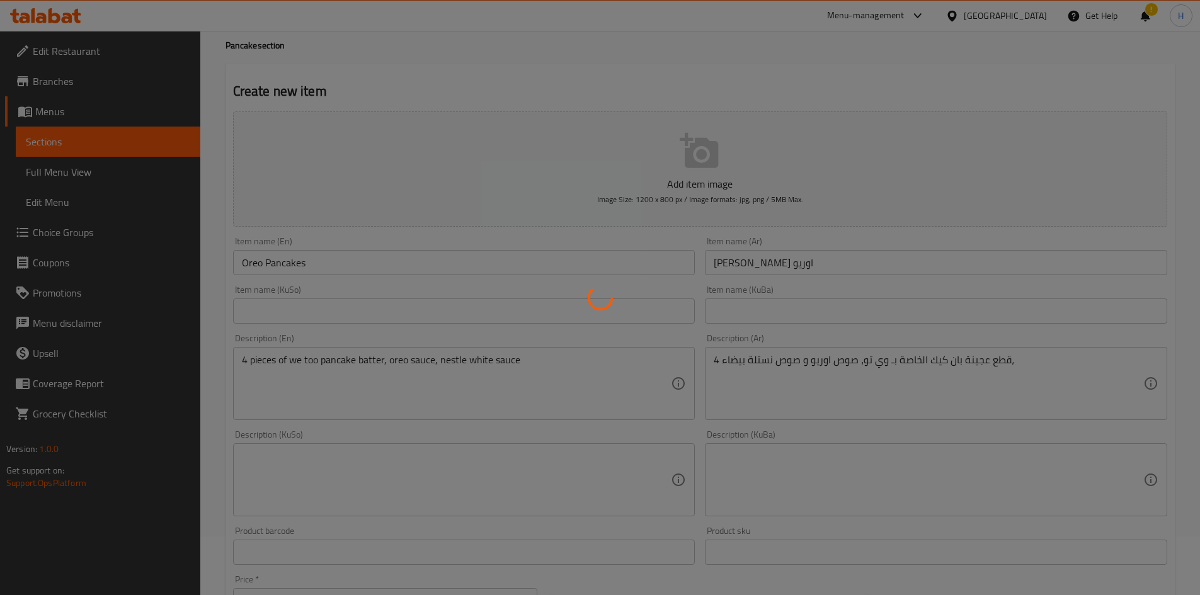
scroll to position [0, 0]
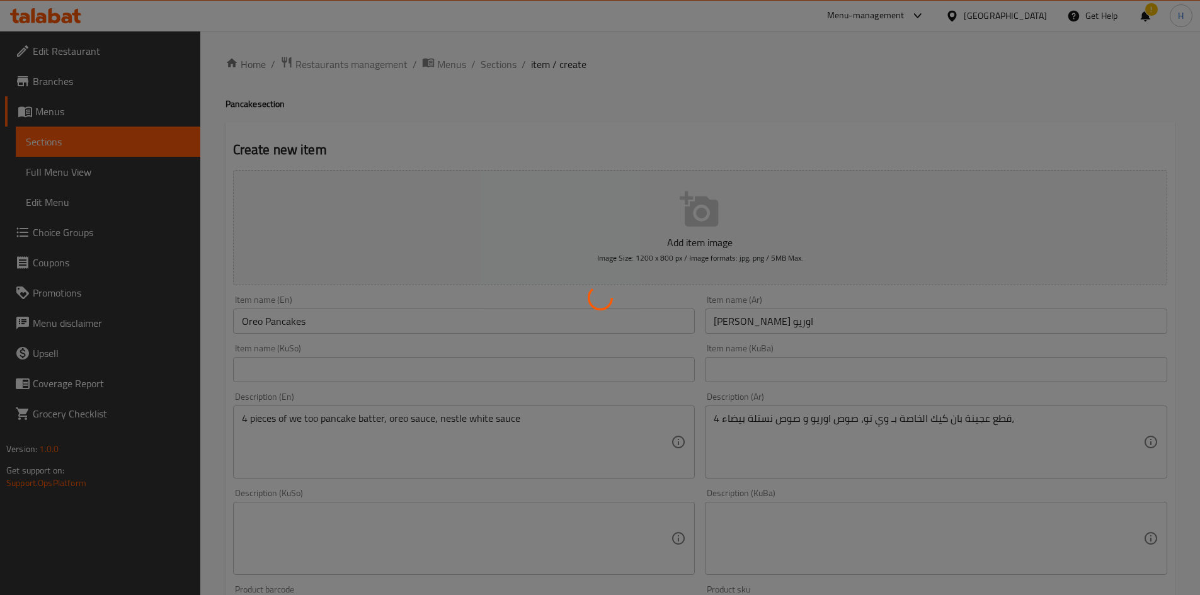
type input "0"
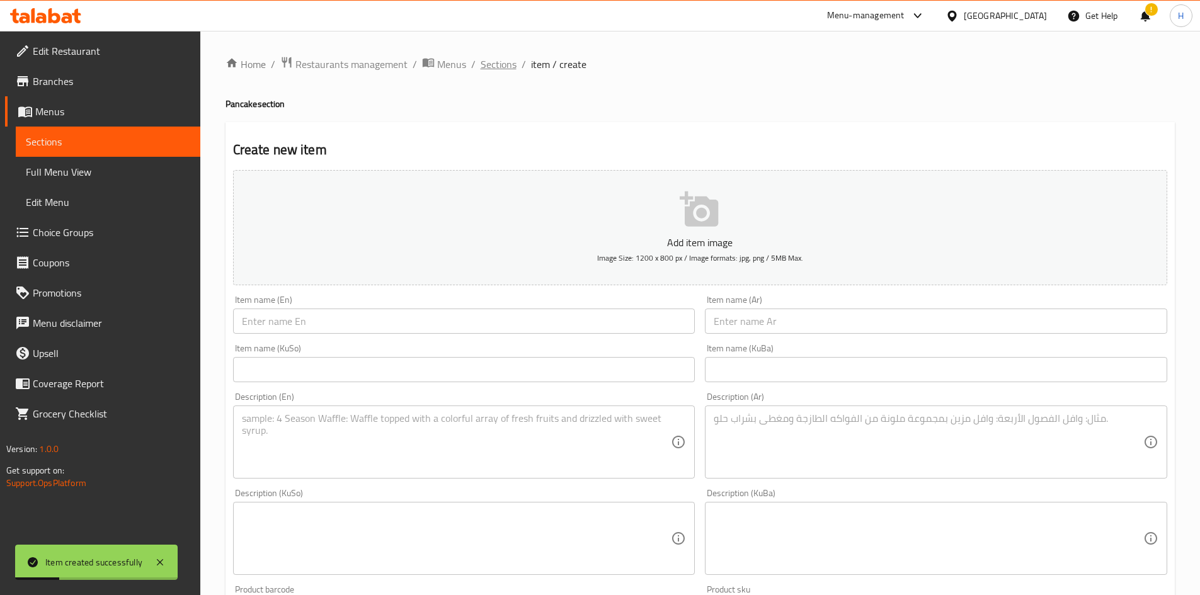
click at [494, 64] on span "Sections" at bounding box center [499, 64] width 36 height 15
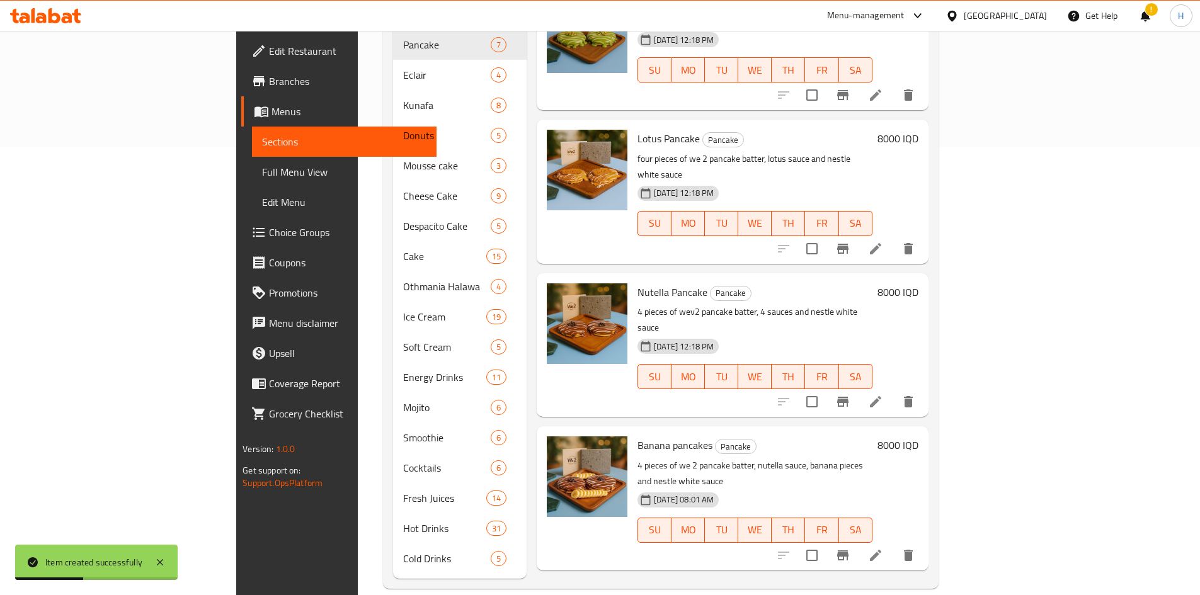
scroll to position [127, 0]
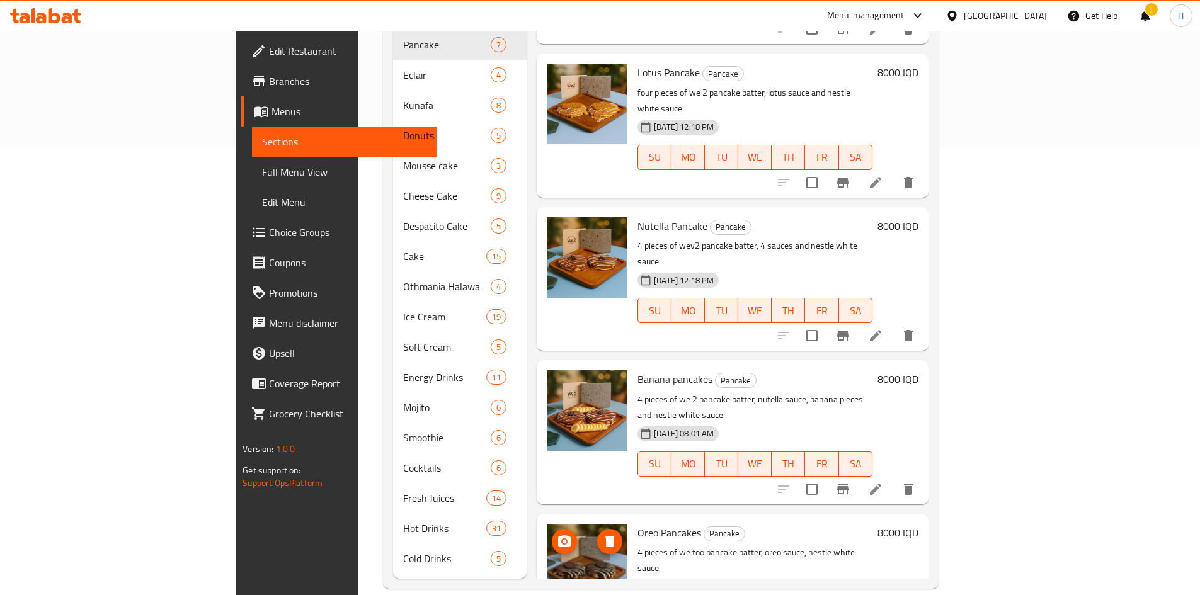
click at [547, 368] on img at bounding box center [587, 564] width 81 height 81
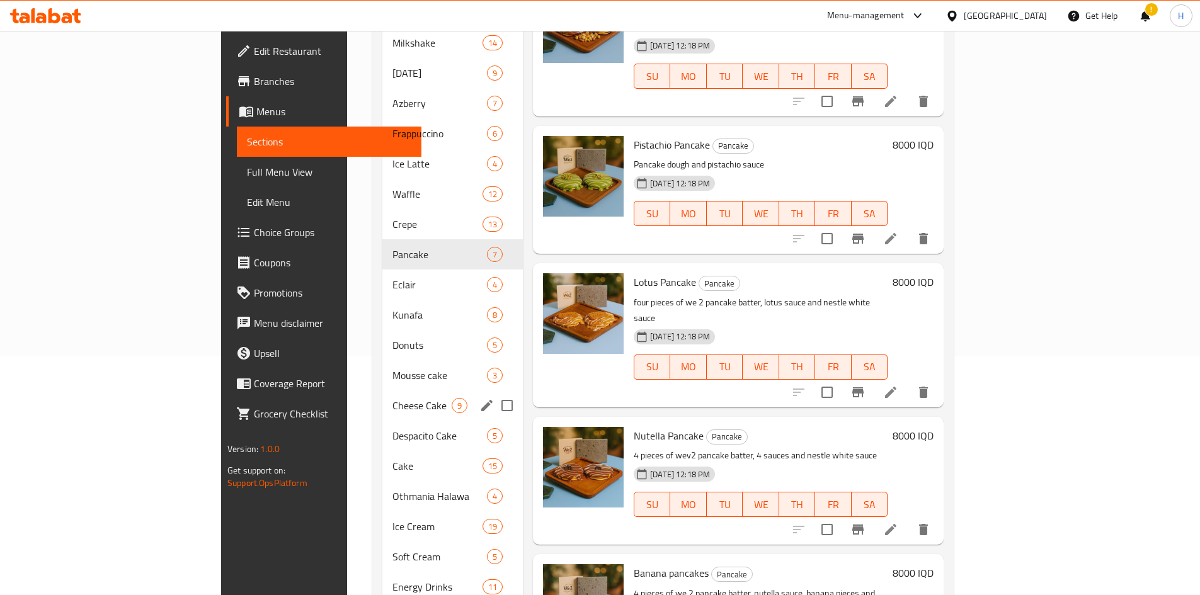
scroll to position [197, 0]
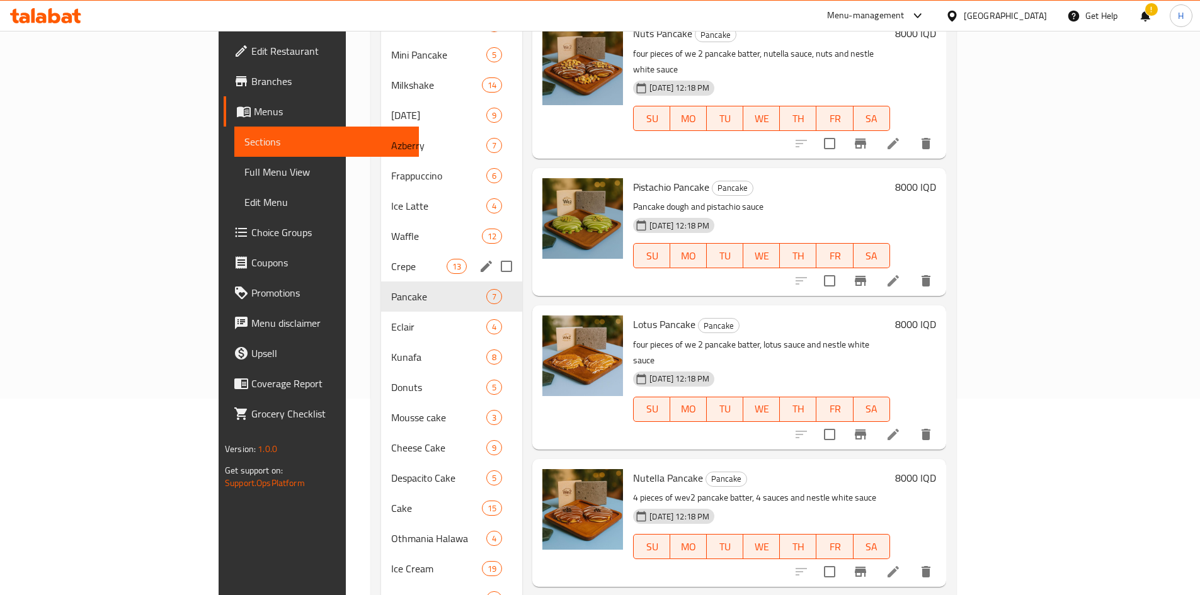
click at [391, 259] on span "Crepe" at bounding box center [418, 266] width 55 height 15
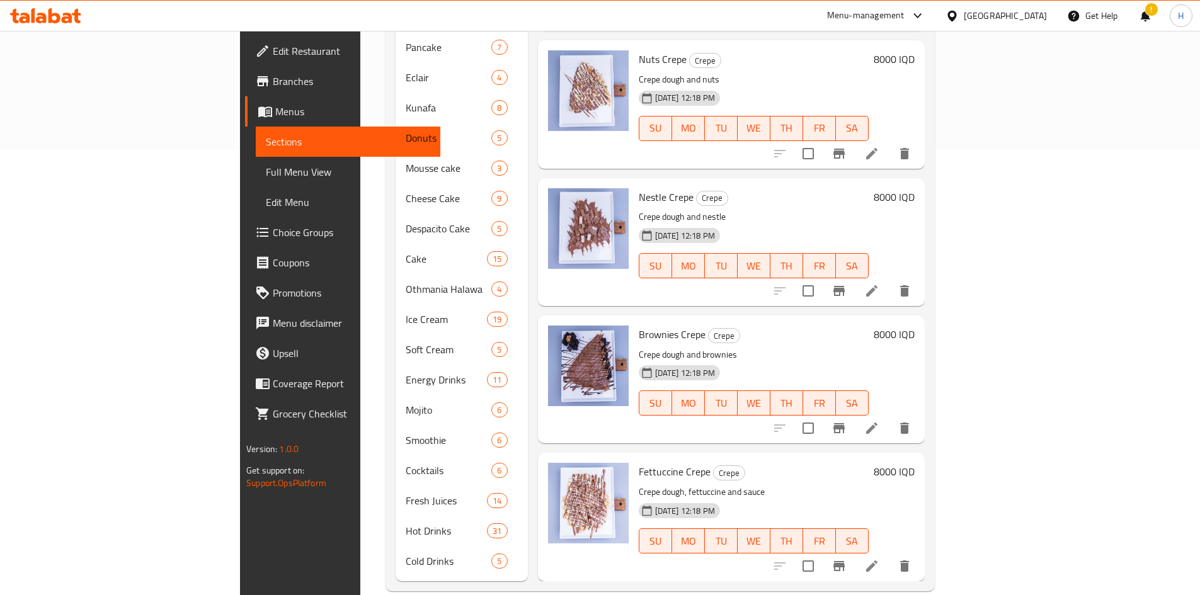
scroll to position [448, 0]
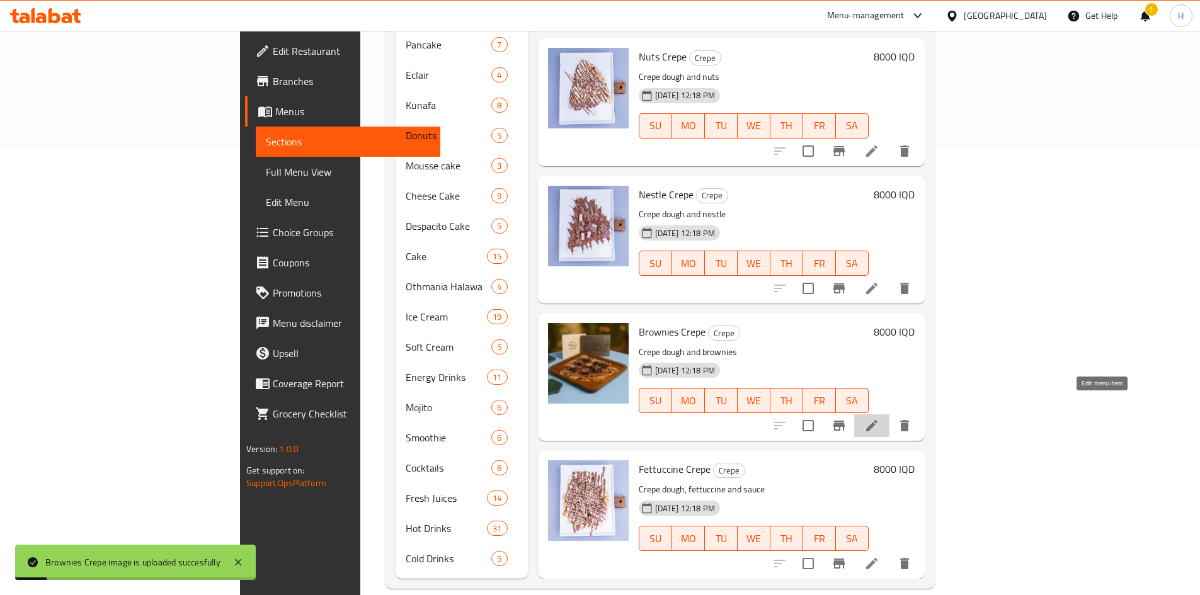
click at [796, 368] on icon at bounding box center [871, 425] width 15 height 15
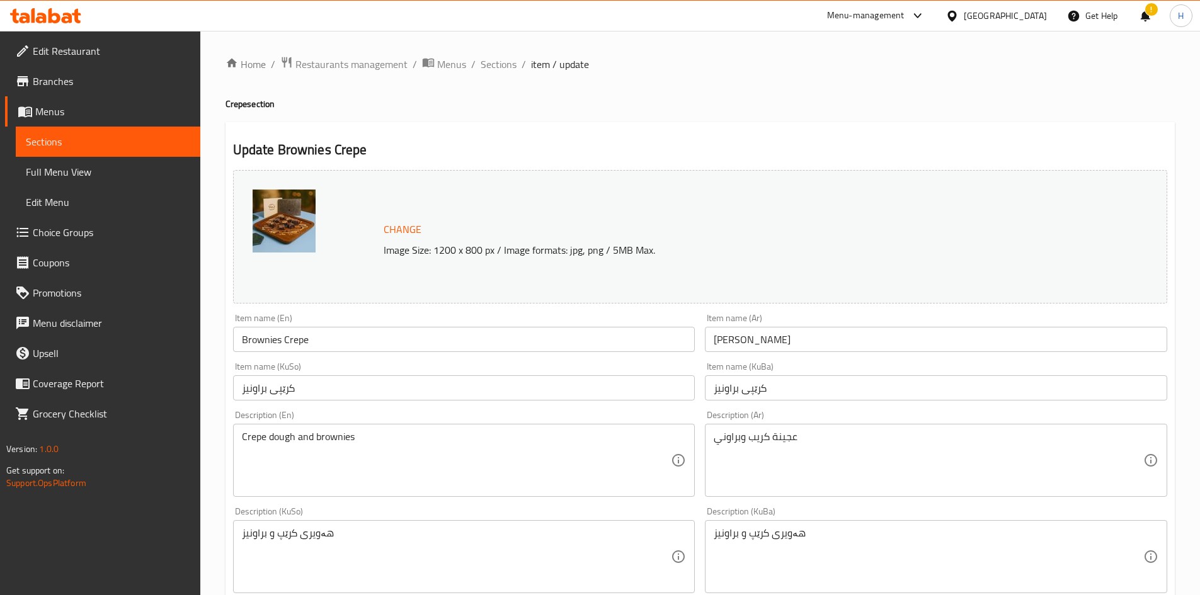
click at [769, 368] on textarea "عجينة كريب وبراوني" at bounding box center [929, 461] width 430 height 60
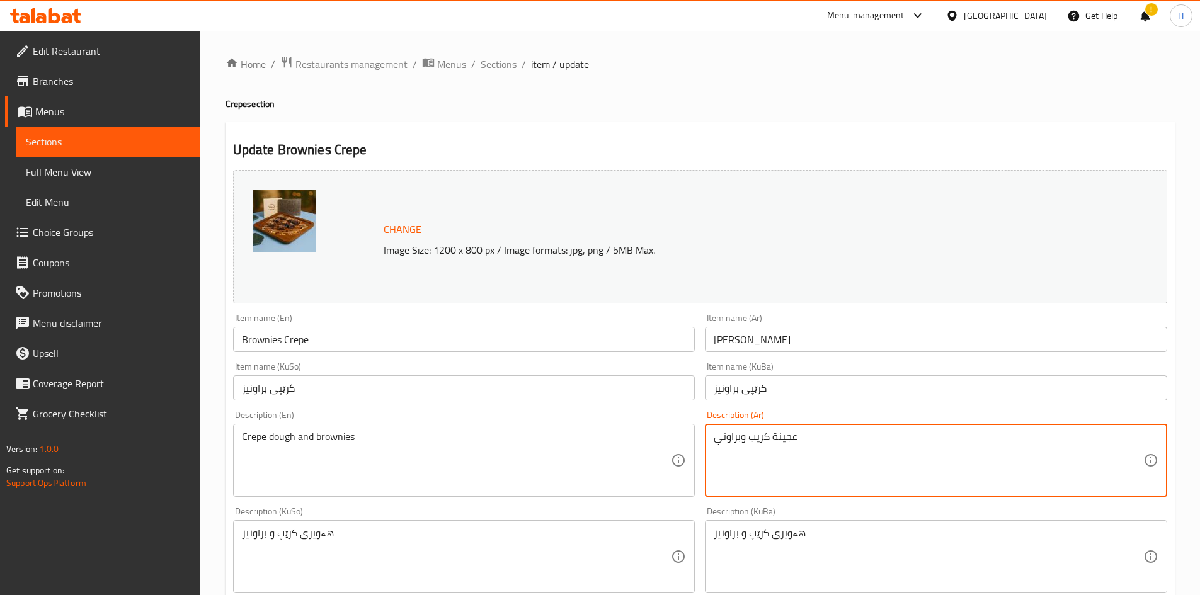
click at [769, 368] on textarea "عجينة كريب وبراوني" at bounding box center [929, 461] width 430 height 60
paste textarea "خاصة بـ وي تو، قطع براوني، صوص نوتيلا، صوص نستلة بيضاء،"
click at [791, 368] on textarea "عجينة كريب خاصة بـ وي تو، قطع براوني، صوص نوتيلا، صوص نستلة بيضاء،" at bounding box center [929, 461] width 430 height 60
click at [791, 368] on textarea "عجينة كريب خاصة بـ وي تو، قطع براوني، صوص نوتيلا وصوص نستلة بيضاء،" at bounding box center [929, 461] width 430 height 60
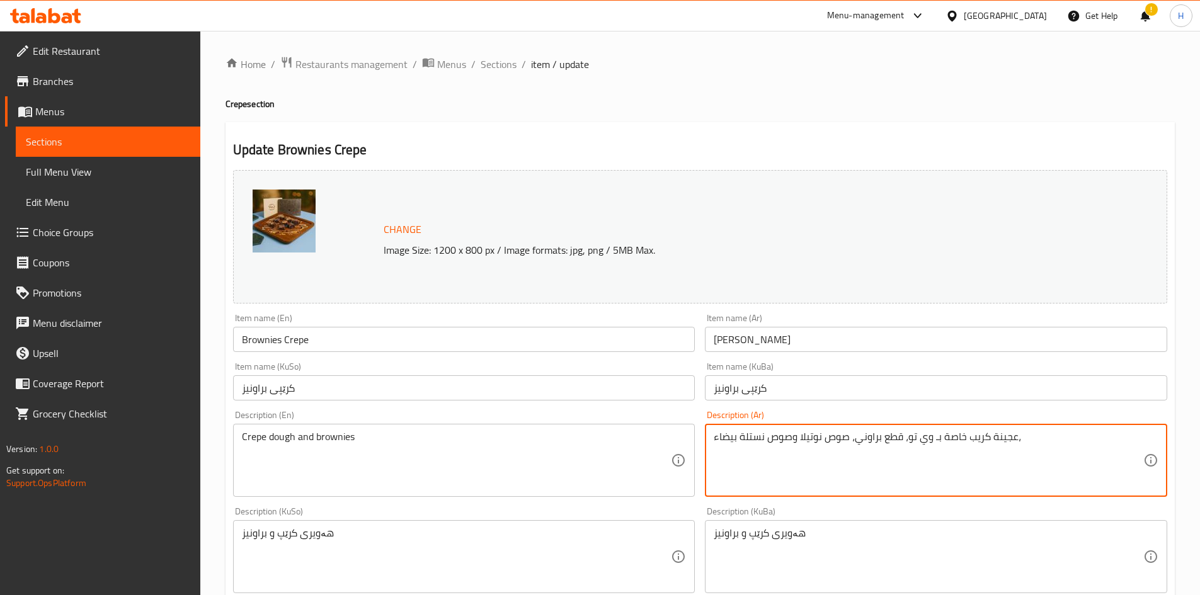
click at [791, 368] on textarea "عجينة كريب خاصة بـ وي تو، قطع براوني، صوص نوتيلا وصوص نستلة بيضاء،" at bounding box center [929, 461] width 430 height 60
type textarea "عجينة كريب خاصة بـ وي تو، قطع براوني، صوص نوتيلا وصوص نستلة بيضاء،"
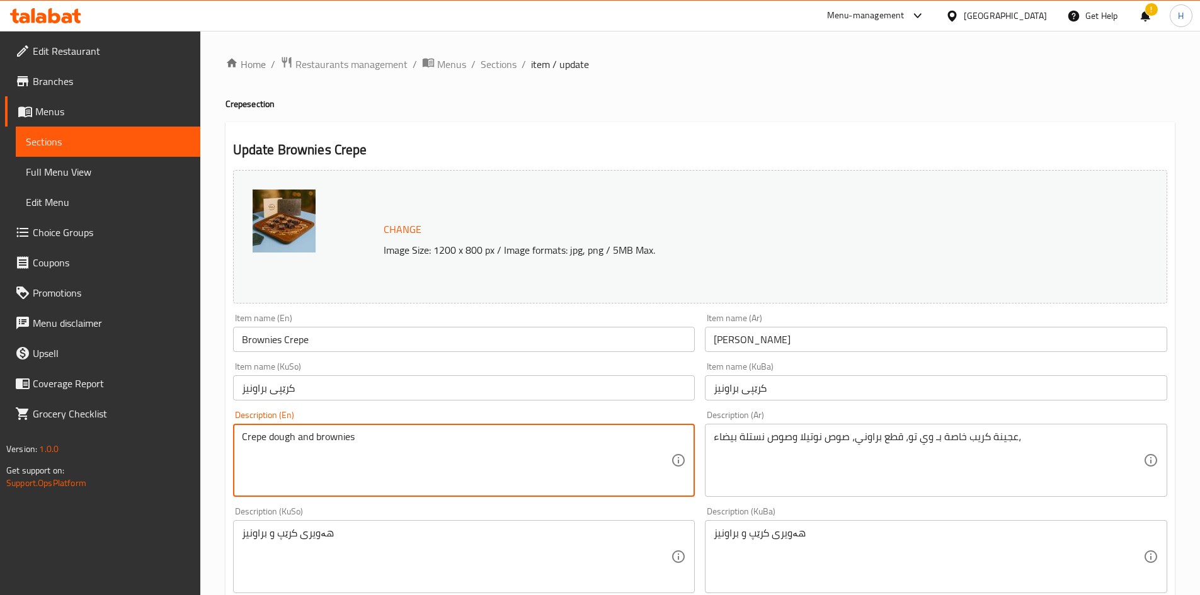
click at [452, 368] on textarea "Crepe dough and brownies" at bounding box center [457, 461] width 430 height 60
paste textarea "we too's special crepe batter, brownie pieces, nutella sauce and nestle white s…"
click at [260, 368] on textarea "we too's special crepe batter, brownie pieces, nutella sauce and nestle white s…" at bounding box center [457, 461] width 430 height 60
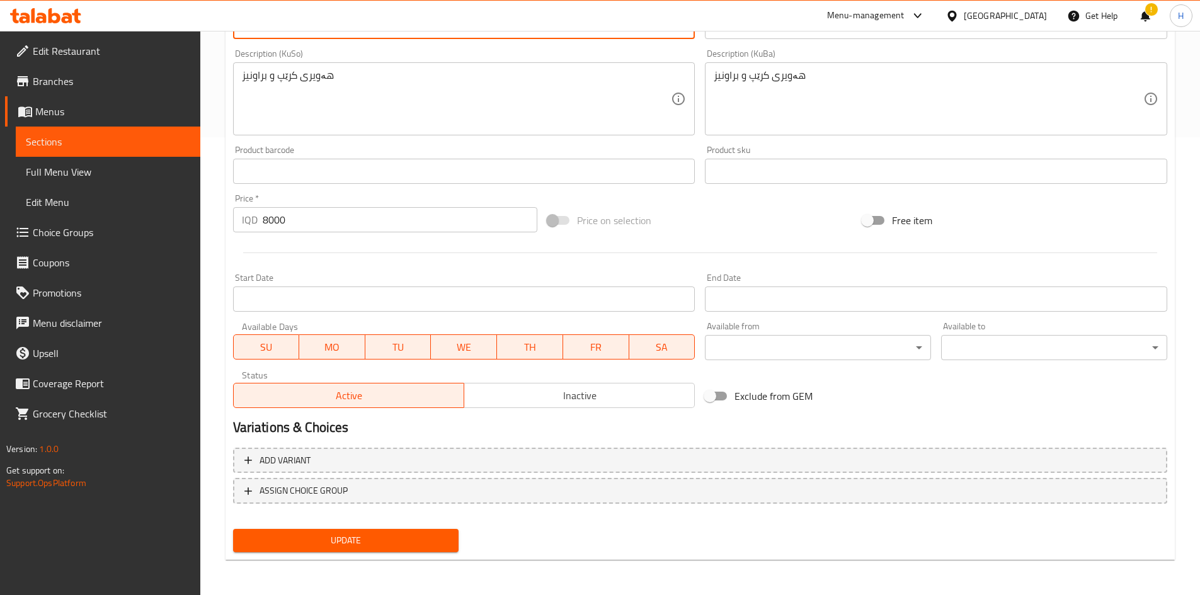
type textarea "we 2 special crepe batter, brownie pieces, nutella sauce and nestle white sauce"
click at [357, 368] on span "Update" at bounding box center [346, 541] width 206 height 16
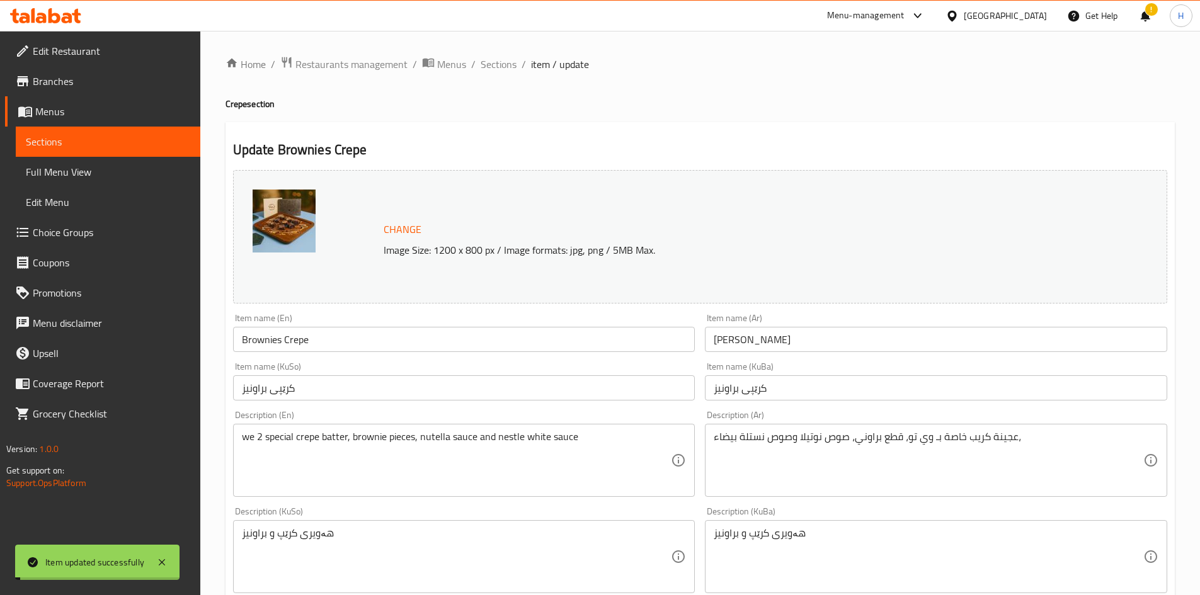
drag, startPoint x: 493, startPoint y: 64, endPoint x: 524, endPoint y: 89, distance: 40.3
click at [493, 64] on span "Sections" at bounding box center [499, 64] width 36 height 15
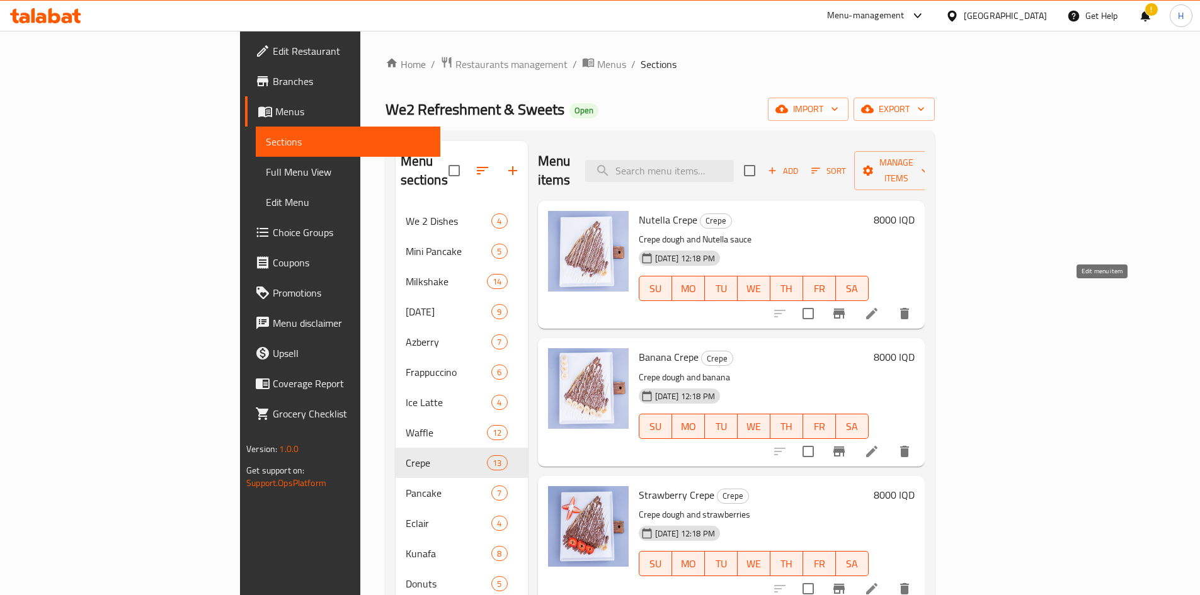
click at [796, 306] on icon at bounding box center [871, 313] width 15 height 15
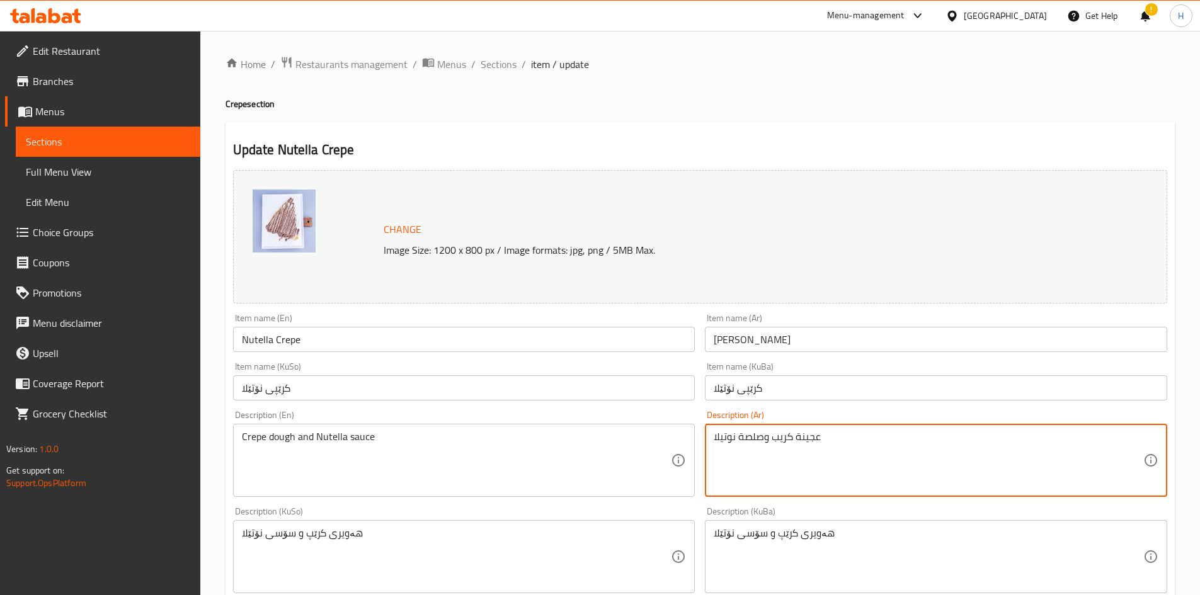
click at [748, 368] on textarea "عجينة كريب وصلصة نوتيلا" at bounding box center [929, 461] width 430 height 60
paste textarea "خاصة بـ وي تو، صوص نوتيلا، صوص نستلة بيضاء،"
drag, startPoint x: 796, startPoint y: 438, endPoint x: 793, endPoint y: 447, distance: 9.4
click at [793, 368] on textarea "عجينة كريب خاصة بـ وي تو، صوص نوتيلا، صوص نستلة بيضاء،" at bounding box center [929, 461] width 430 height 60
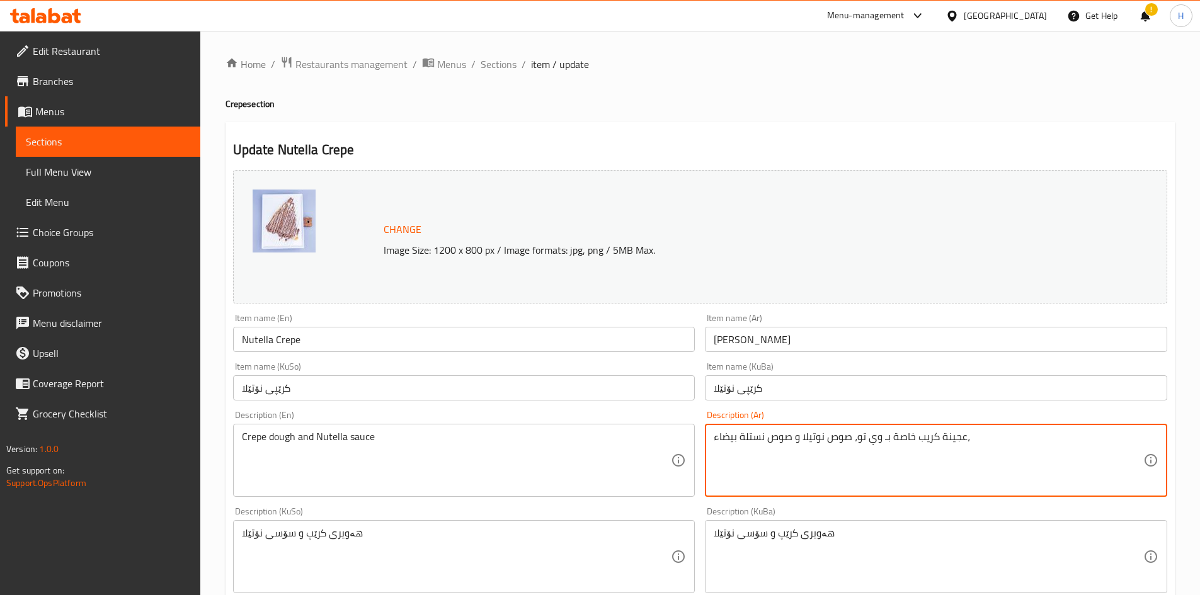
click at [782, 368] on textarea "عجينة كريب خاصة بـ وي تو، صوص نوتيلا و صوص نستلة بيضاء،" at bounding box center [929, 461] width 430 height 60
type textarea "عجينة كريب خاصة بـ وي تو، صوص نوتيلا و صوص نستلة بيضاء،"
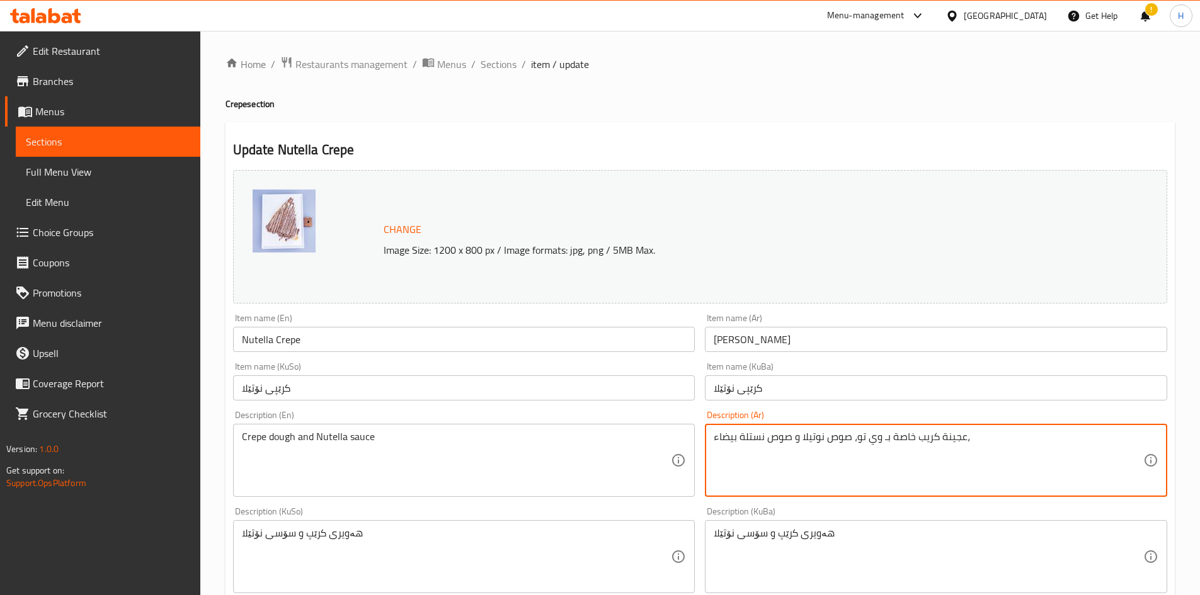
click at [392, 368] on div "Crepe dough and Nutella sauce Description (En)" at bounding box center [464, 460] width 462 height 73
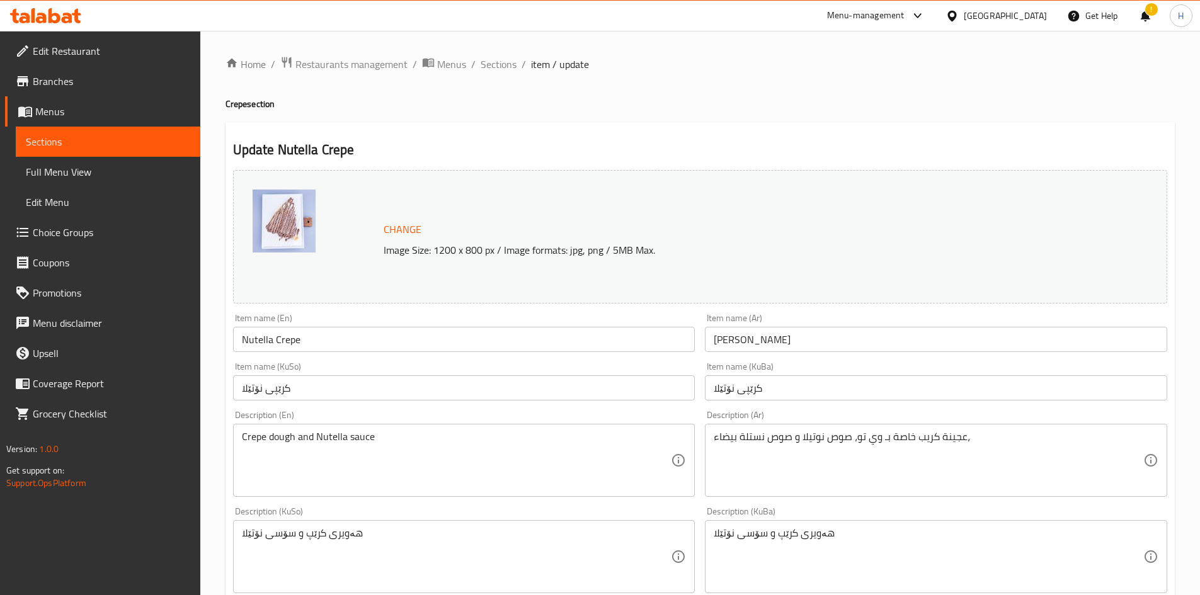
click at [390, 368] on div "Crepe dough and Nutella sauce Description (En)" at bounding box center [464, 460] width 462 height 73
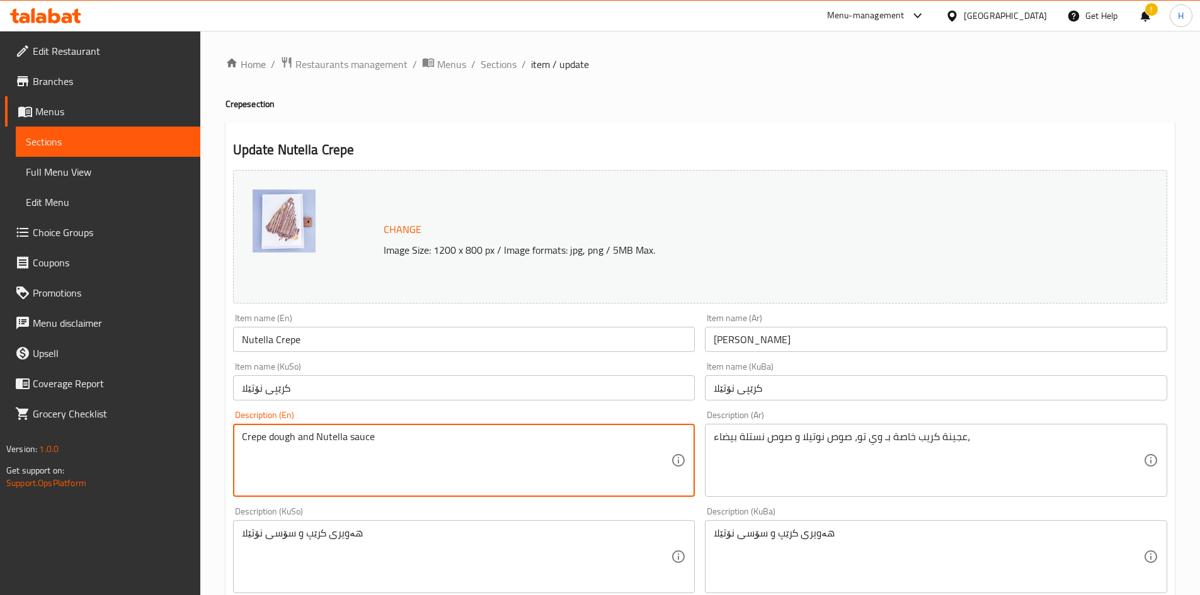
paste textarea "We Two's special crepe batter, Nutella sauce and Nestle white sauce,"
click at [377, 368] on textarea "We Two's special crepe batter, Nutella sauce and Nestle white sauce,Crepe dough…" at bounding box center [457, 461] width 430 height 60
paste textarea
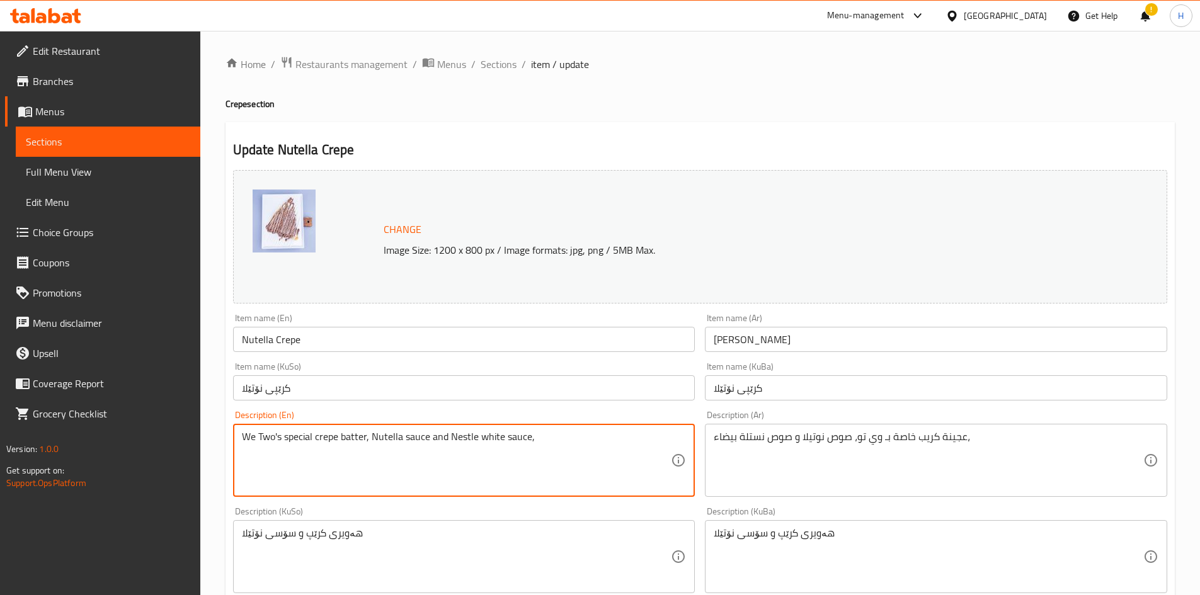
click at [263, 368] on textarea "We Two's special crepe batter, Nutella sauce and Nestle white sauce," at bounding box center [457, 461] width 430 height 60
click at [431, 368] on textarea "We 2 special crepe batter, Nutella sauce and Nestle white sauce," at bounding box center [457, 461] width 430 height 60
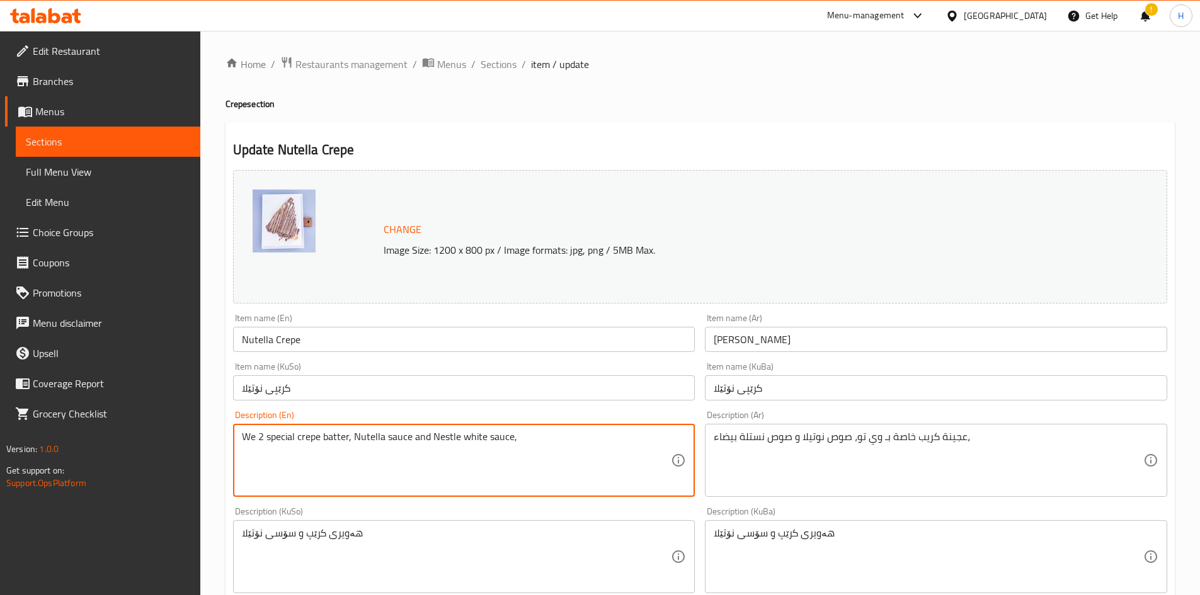
click at [470, 368] on textarea "We 2 special crepe batter, Nutella sauce and Nestle white sauce," at bounding box center [457, 461] width 430 height 60
paste textarea "we 2 special crepe batter, nutella sauce and nestle white sauce"
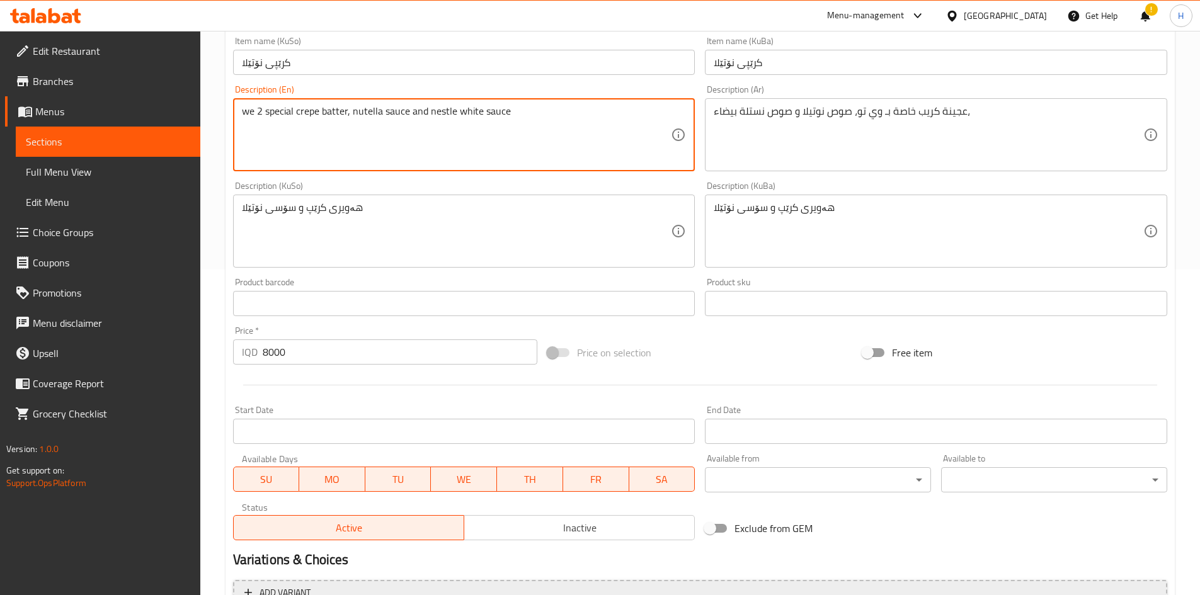
scroll to position [458, 0]
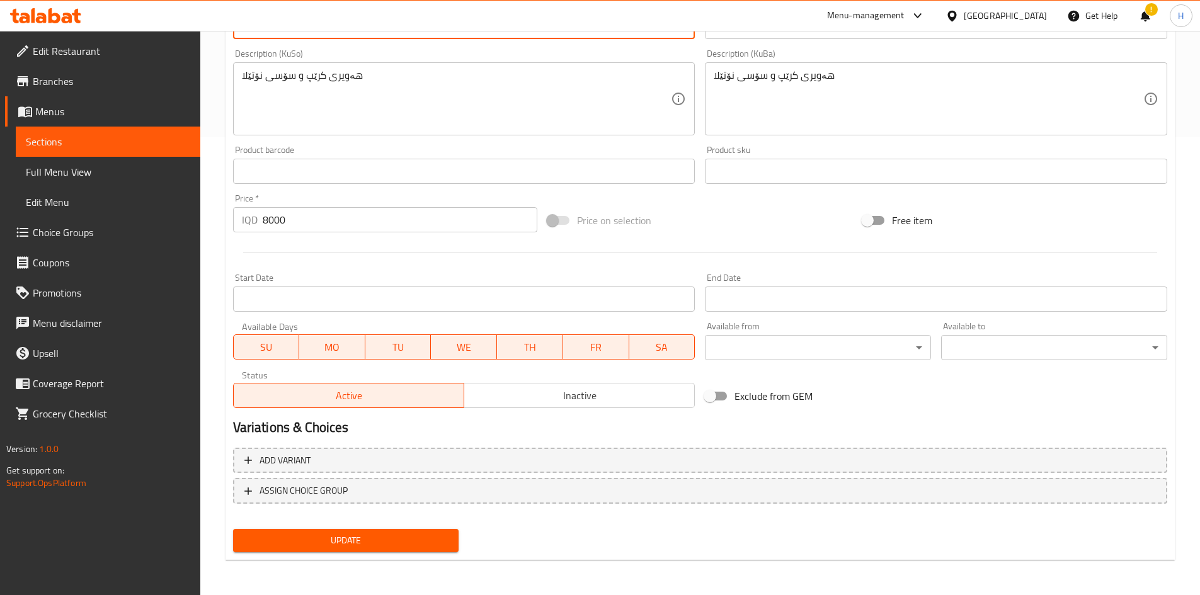
type textarea "we 2 special crepe batter, nutella sauce and nestle white sauce"
click at [390, 368] on button "Update" at bounding box center [346, 540] width 226 height 23
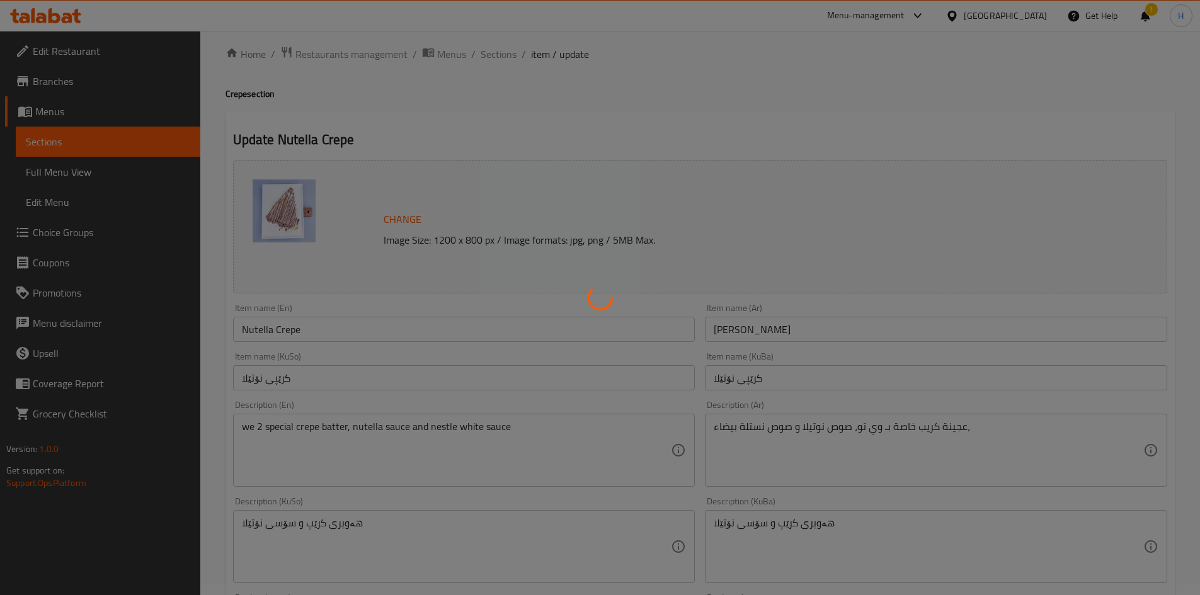
scroll to position [0, 0]
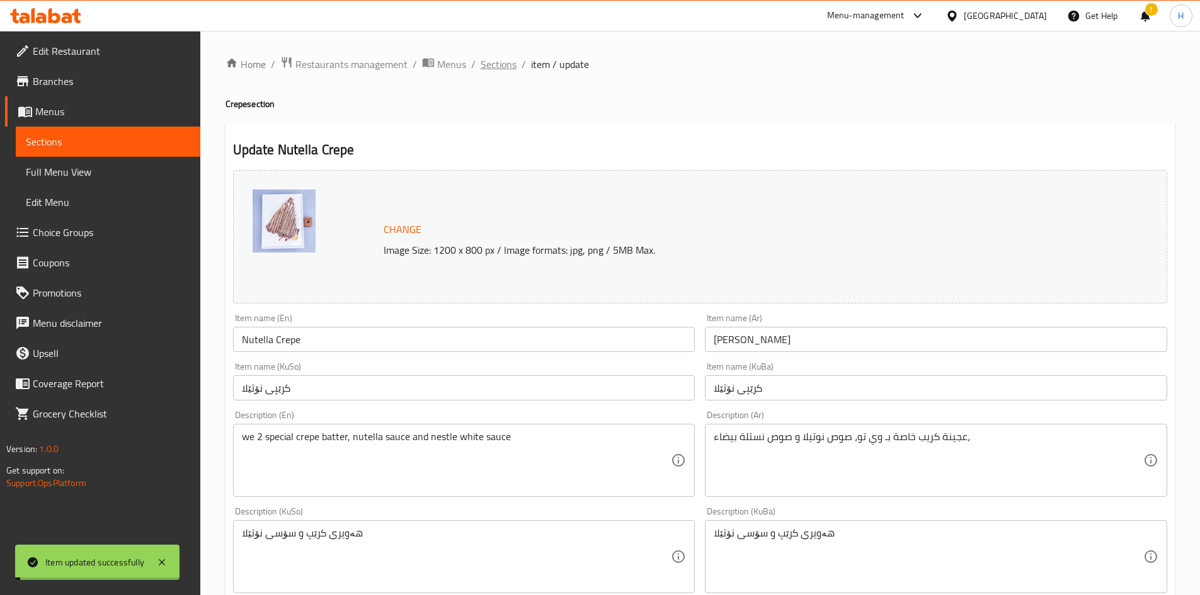
click at [503, 59] on span "Sections" at bounding box center [499, 64] width 36 height 15
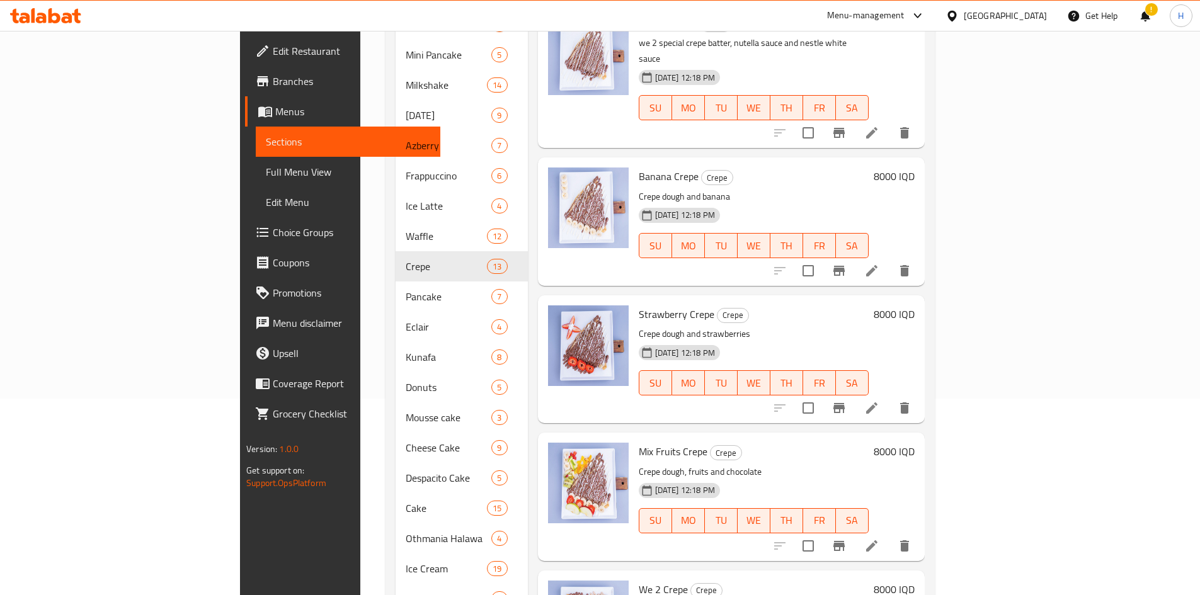
scroll to position [71, 0]
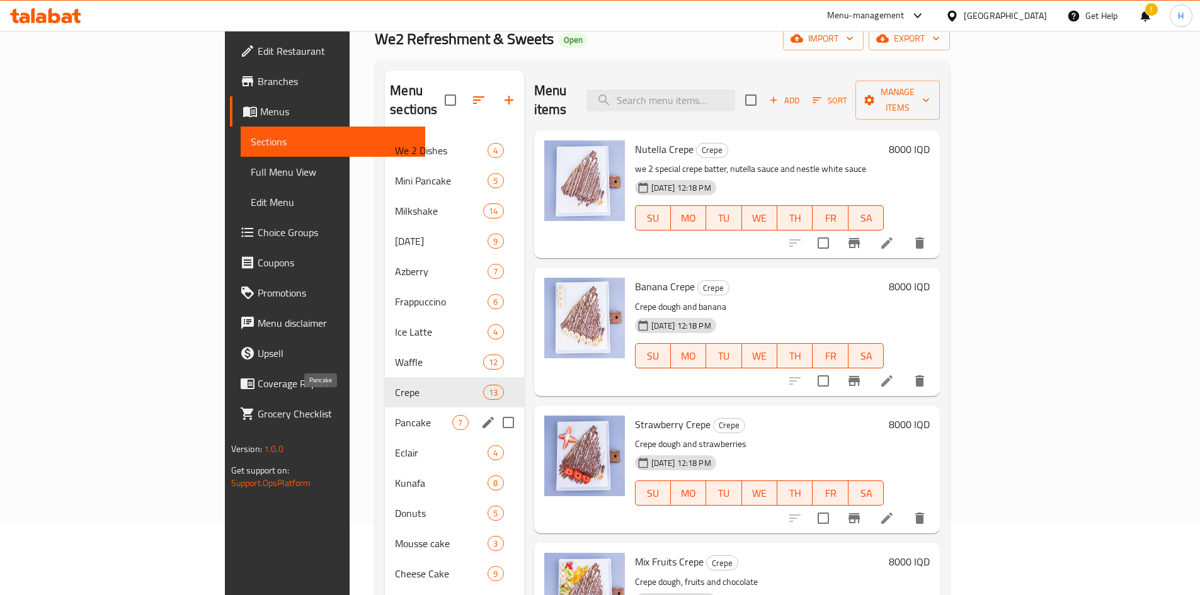
click at [395, 368] on span "Pancake" at bounding box center [423, 422] width 57 height 15
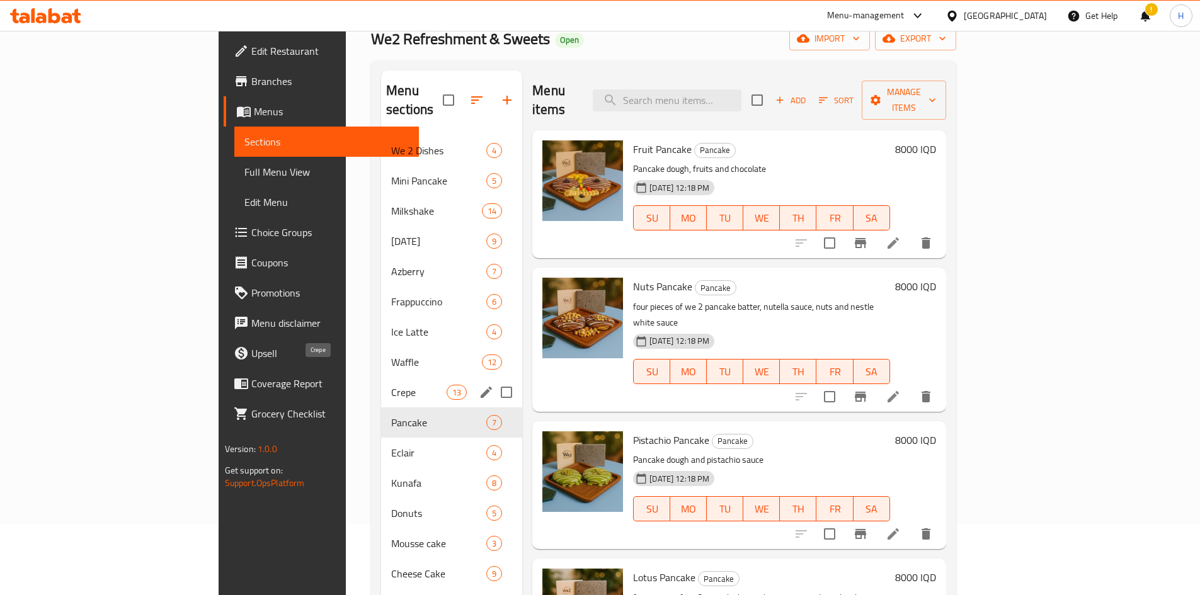
click at [391, 368] on span "Crepe" at bounding box center [418, 392] width 55 height 15
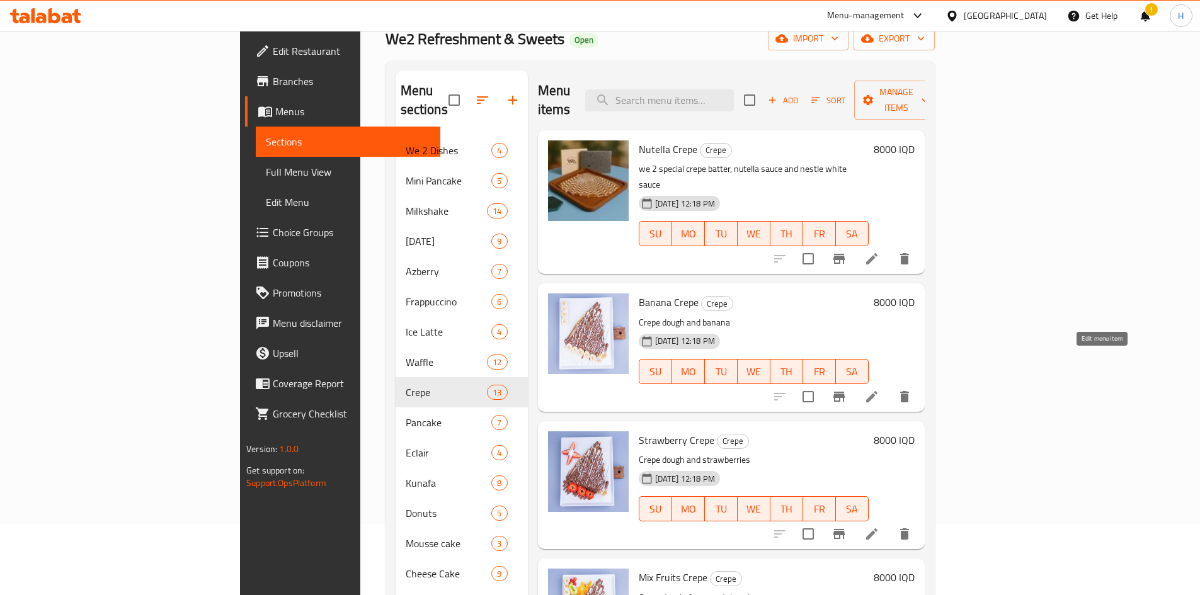
click at [796, 368] on icon at bounding box center [871, 396] width 15 height 15
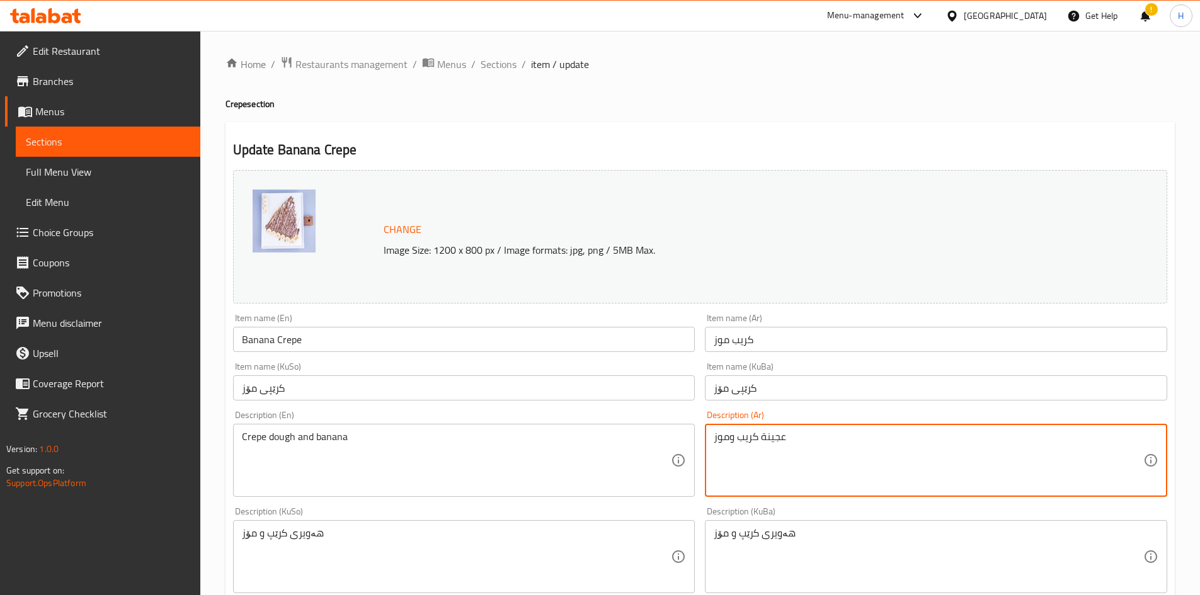
click at [785, 368] on textarea "عجينة كريب وموز" at bounding box center [929, 461] width 430 height 60
paste textarea "خاصة بـ وي تو، صوص نوتيلا، قطع موز، صوص نستلة بيضاء،"
click at [795, 368] on textarea "عجينة كريب خاصة بـ وي تو، صوص نوتيلا، قطع موز، صوص نستلة بيضاء،" at bounding box center [929, 461] width 430 height 60
click at [796, 368] on textarea "عجينة كريب خاصة بـ وي تو، صوص نوتيلا، قطع موز وصوص نستلة بيضاء،" at bounding box center [929, 461] width 430 height 60
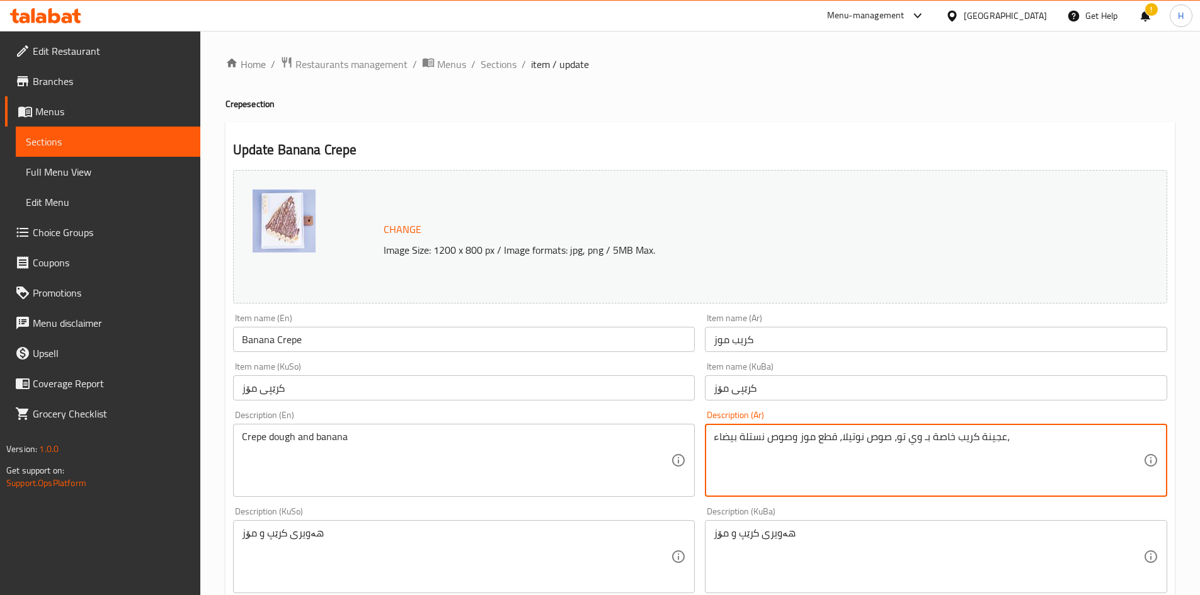
click at [796, 368] on textarea "عجينة كريب خاصة بـ وي تو، صوص نوتيلا، قطع موز وصوص نستلة بيضاء،" at bounding box center [929, 461] width 430 height 60
type textarea "عجينة كريب خاصة بـ وي تو، صوص نوتيلا، قطع موز وصوص نستلة بيضاء،"
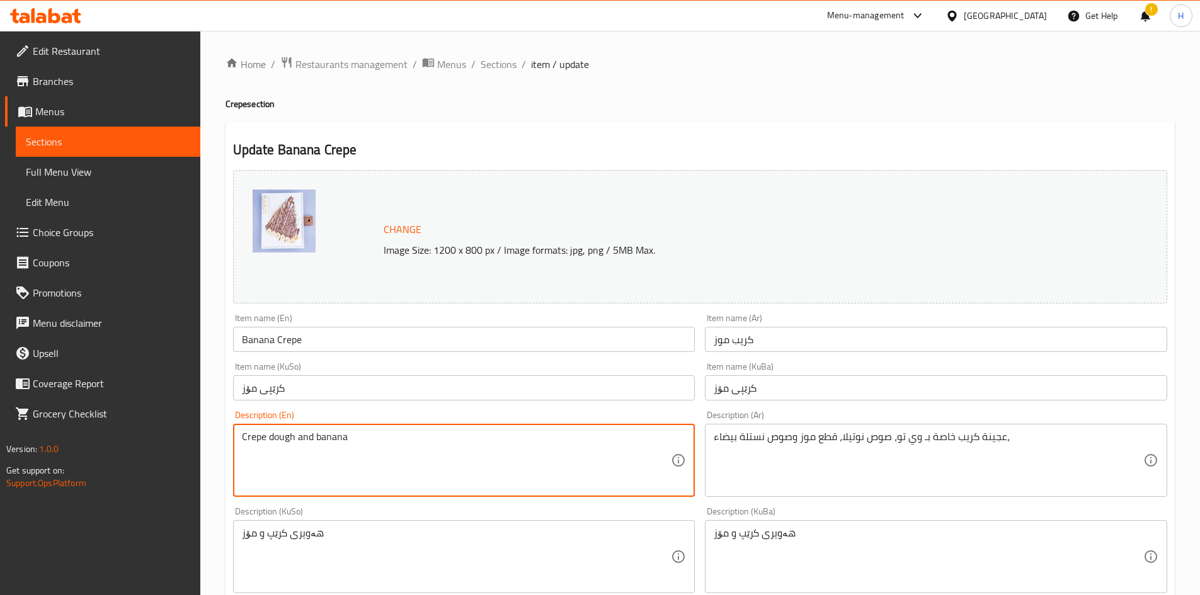
click at [419, 368] on textarea "Crepe dough and banana" at bounding box center [457, 461] width 430 height 60
paste textarea "We Too's special crepe batter, Nutella sauce, banana pieces and Nestle white sa…"
click at [270, 368] on textarea "We Too's special crepe batter, Nutella sauce, banana pieces and Nestle white sa…" at bounding box center [457, 461] width 430 height 60
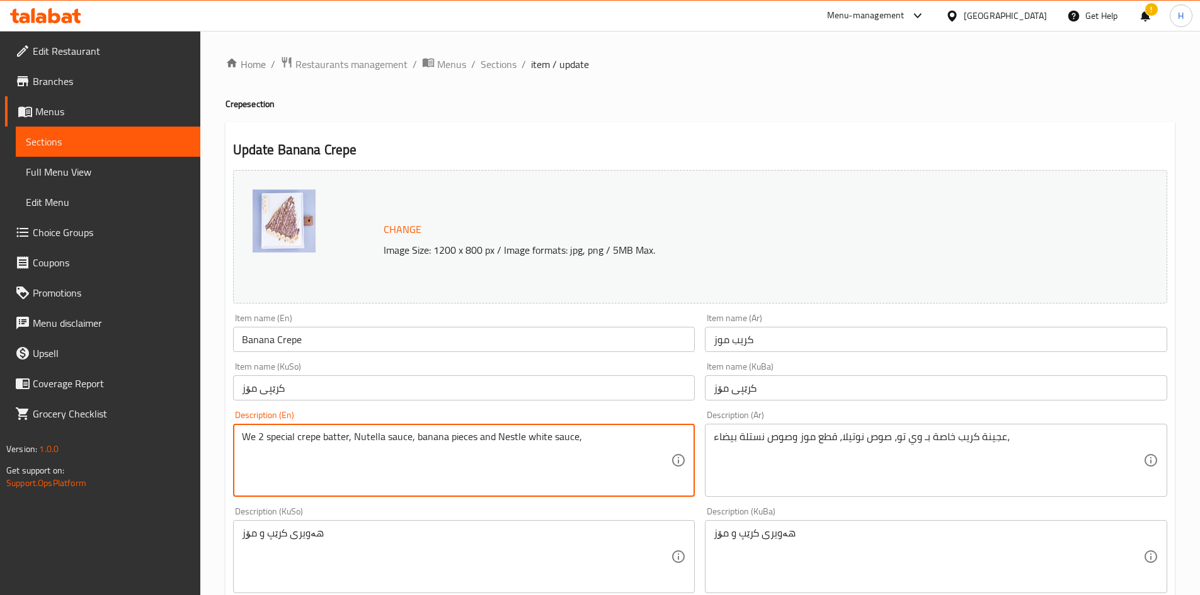
click at [285, 368] on textarea "We 2 special crepe batter, Nutella sauce, banana pieces and Nestle white sauce," at bounding box center [457, 461] width 430 height 60
click at [425, 368] on textarea "We 2 special crepe batter, Nutella sauce, banana pieces and Nestle white sauce," at bounding box center [457, 461] width 430 height 60
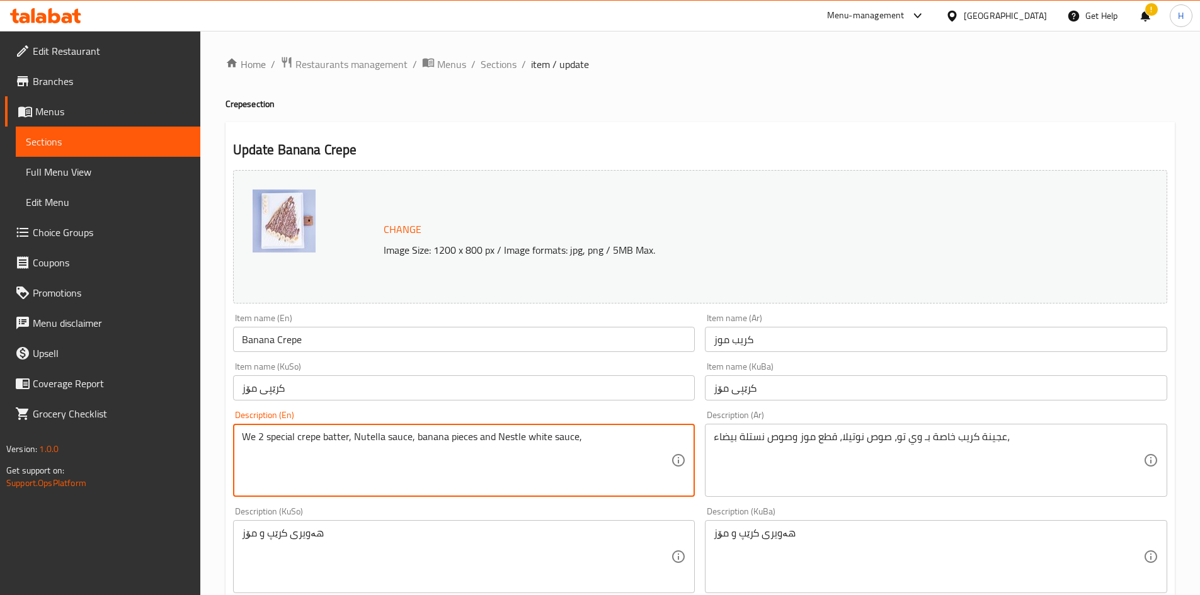
click at [425, 368] on textarea "We 2 special crepe batter, Nutella sauce, banana pieces and Nestle white sauce," at bounding box center [457, 461] width 430 height 60
paste textarea "we 2 special crepe batter, nutella sauce, banana pieces and nestle white sauce"
drag, startPoint x: 249, startPoint y: 436, endPoint x: 239, endPoint y: 443, distance: 12.4
click at [239, 368] on div "we 2 special crepe batter, nutella sauce, banana pieces and nestle white sauce …" at bounding box center [464, 460] width 462 height 73
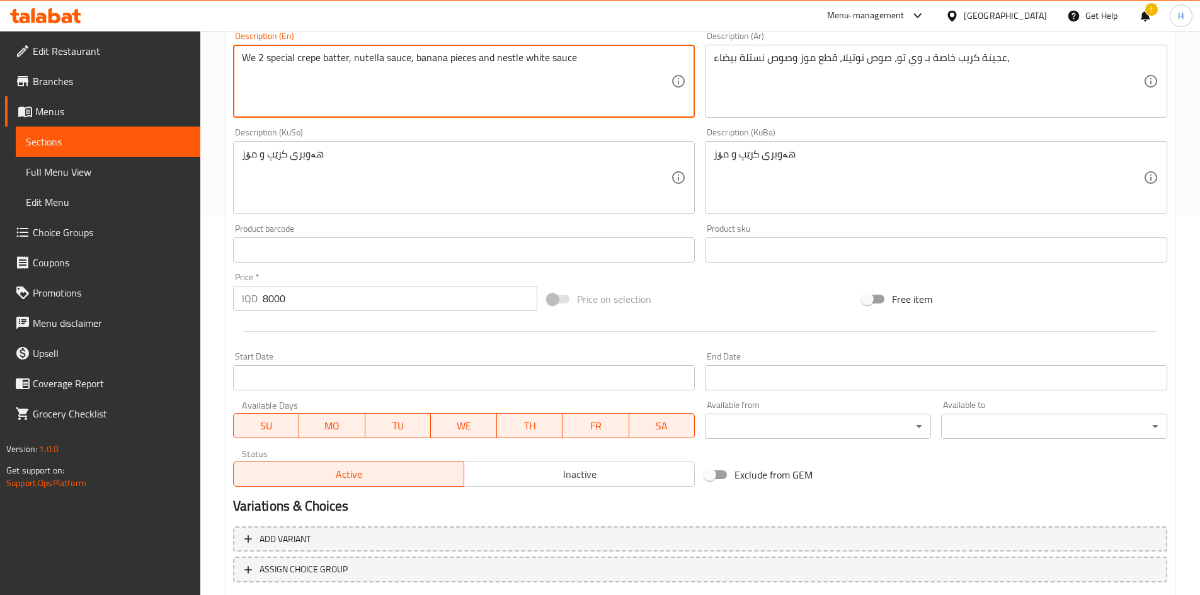
scroll to position [458, 0]
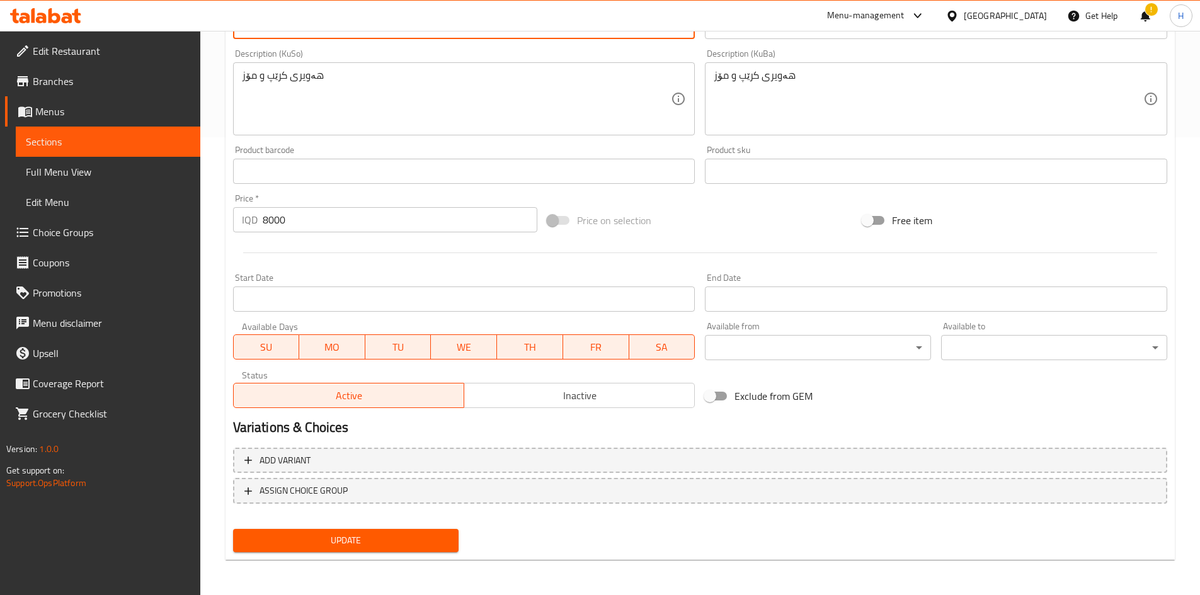
type textarea "We 2 special crepe batter, nutella sauce, banana pieces and nestle white sauce"
click at [345, 368] on span "Update" at bounding box center [346, 541] width 206 height 16
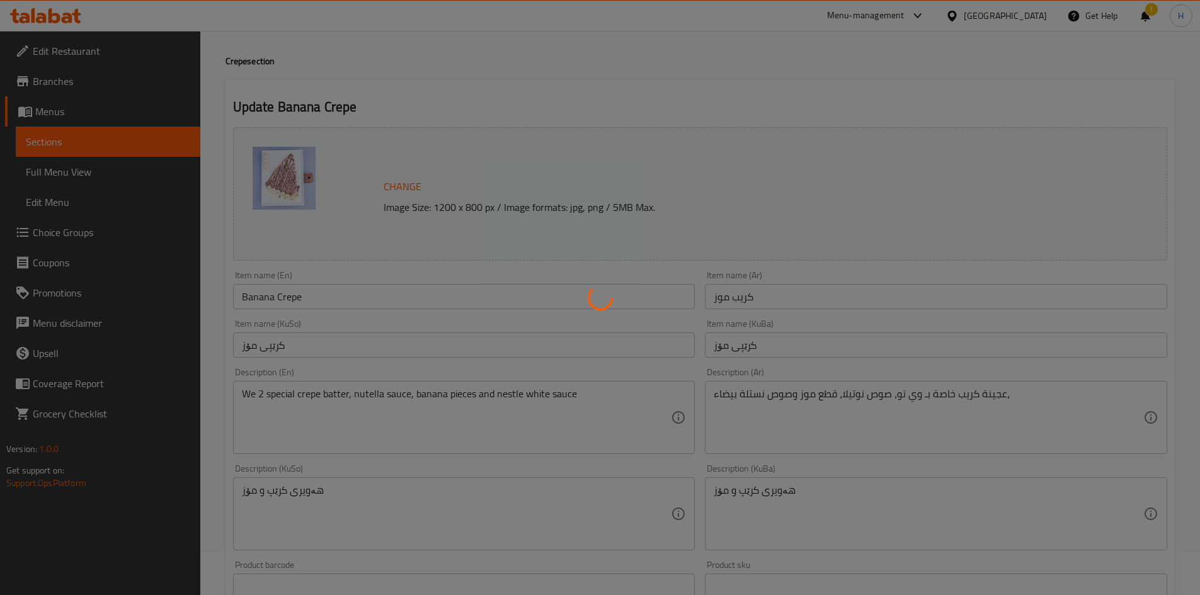
scroll to position [0, 0]
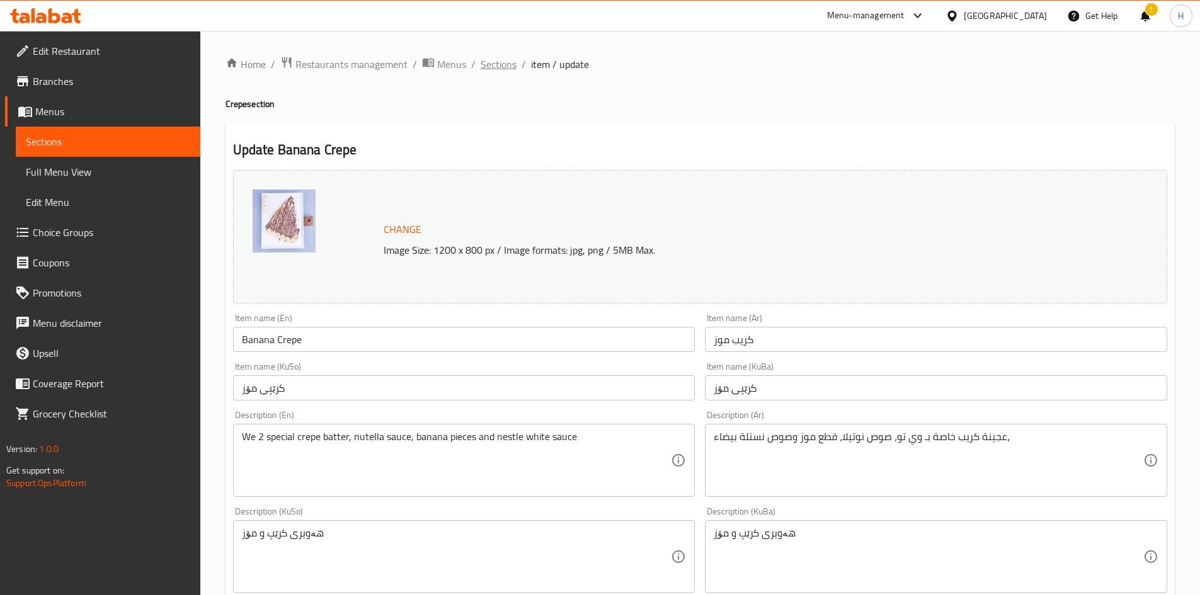
click at [503, 61] on span "Sections" at bounding box center [499, 64] width 36 height 15
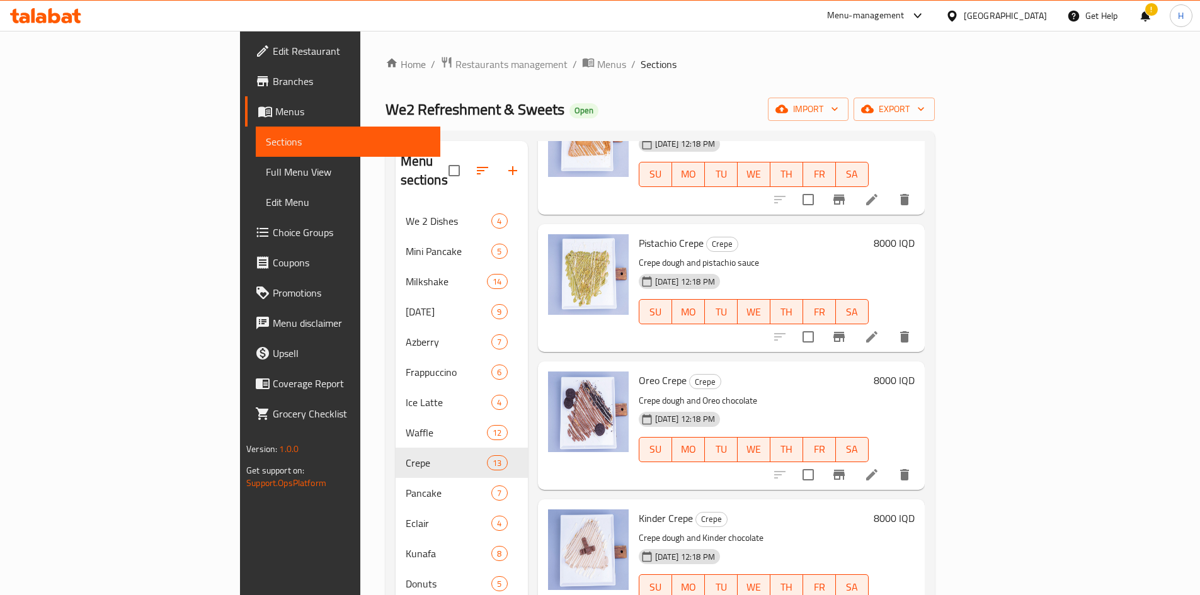
scroll to position [819, 0]
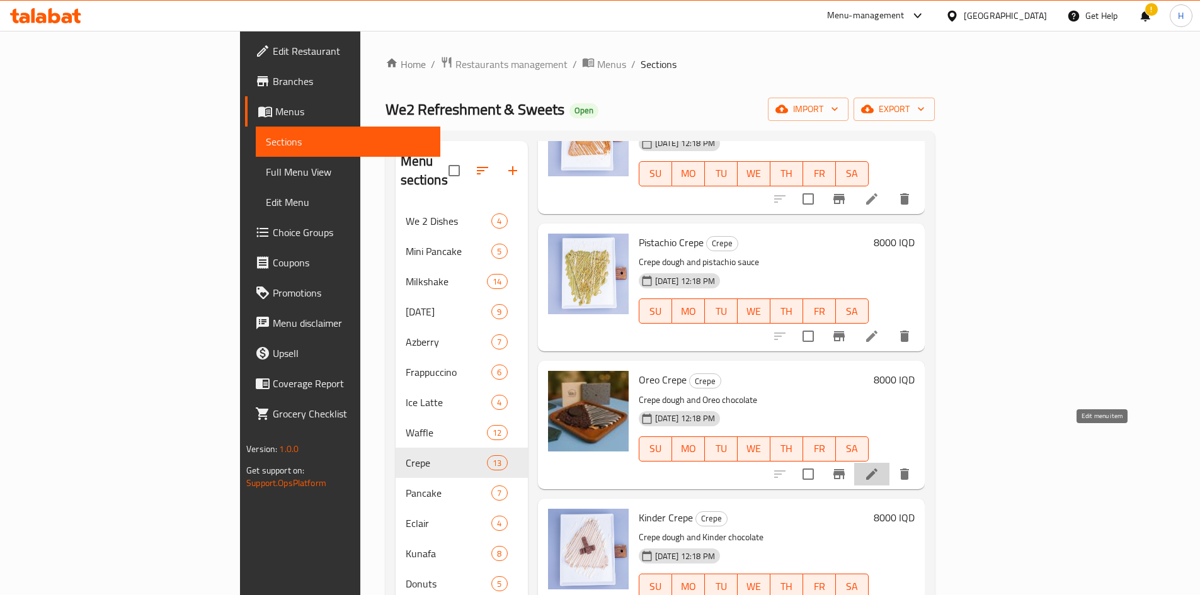
click at [796, 368] on icon at bounding box center [871, 474] width 11 height 11
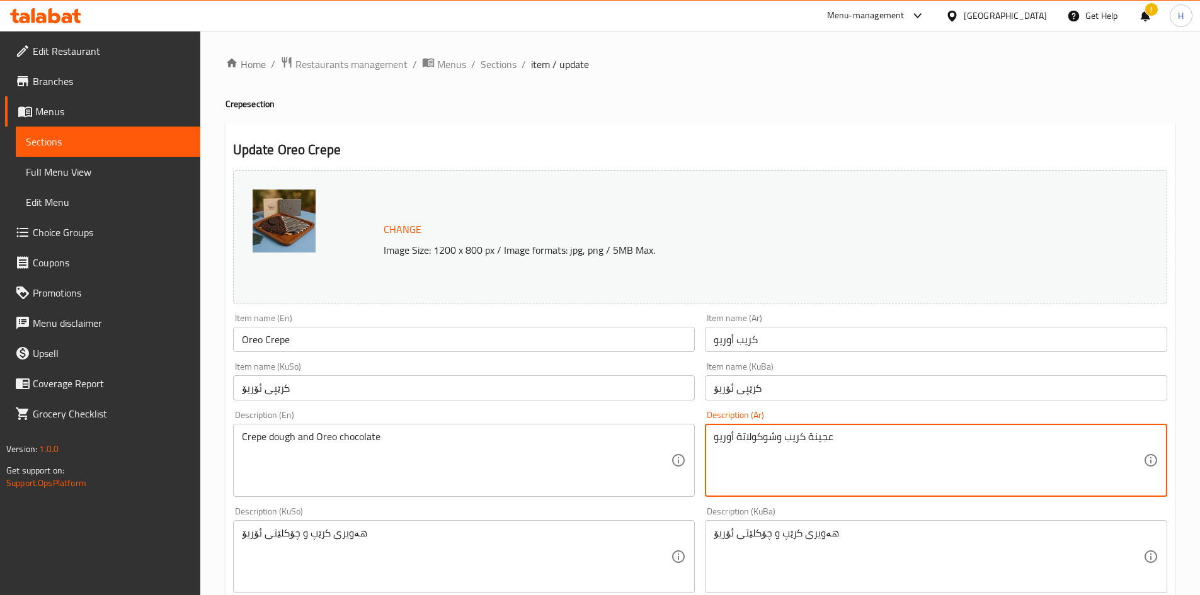
click at [780, 368] on textarea "عجينة كريب وشوكولاتة أوريو" at bounding box center [929, 461] width 430 height 60
paste textarea "خاصة بـ وي تو، حشوة اوريو، صوص نستلة بيضاء"
click at [795, 368] on textarea "عجينة كريب خاصة بـ وي تو، حشوة اوريو، صوص نستلة بيضاء" at bounding box center [929, 461] width 430 height 60
click at [796, 368] on textarea "عجينة كريب خاصة بـ وي تو، حشوة اوريو و صوص نستلة بيضاء" at bounding box center [929, 461] width 430 height 60
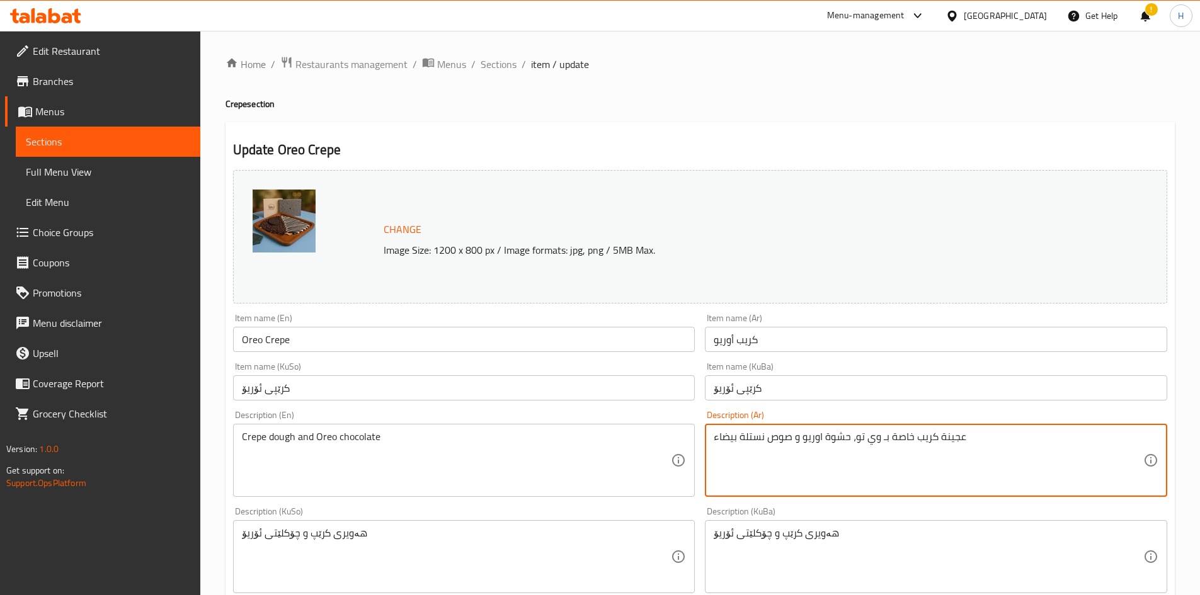
click at [796, 368] on textarea "عجينة كريب خاصة بـ وي تو، حشوة اوريو و صوص نستلة بيضاء" at bounding box center [929, 461] width 430 height 60
type textarea "عجينة كريب خاصة بـ وي تو، حشوة اوريو و صوص نستلة بيضاء"
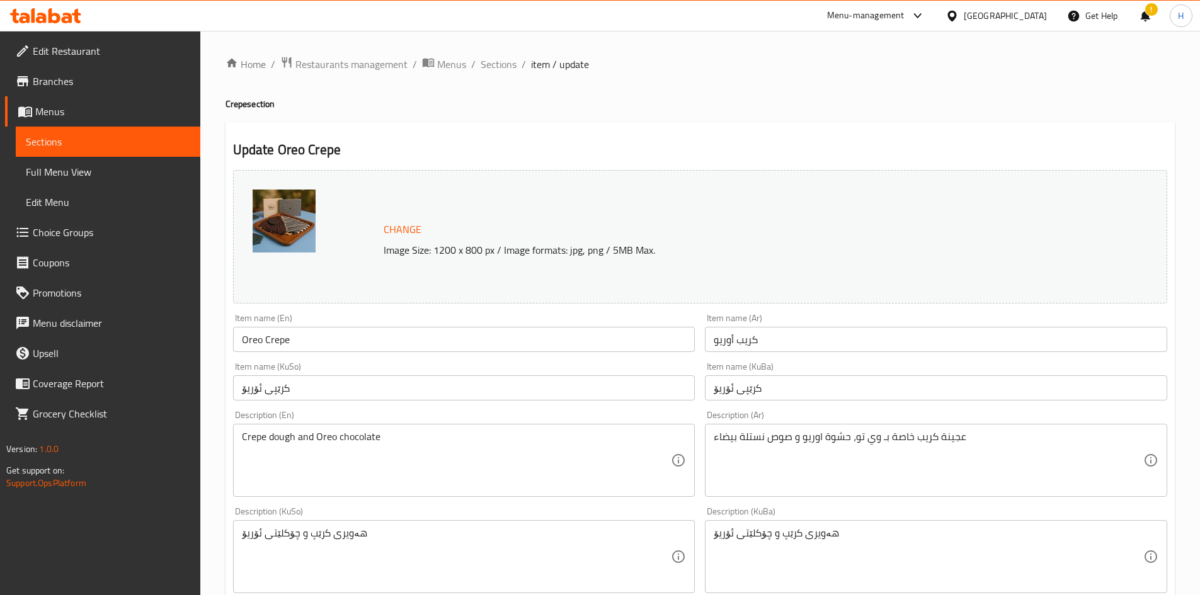
click at [439, 368] on div "Crepe dough and Oreo chocolate Description (En)" at bounding box center [464, 460] width 462 height 73
drag, startPoint x: 439, startPoint y: 426, endPoint x: 401, endPoint y: 428, distance: 38.5
click at [437, 368] on div "Crepe dough and Oreo chocolate Description (En)" at bounding box center [464, 460] width 462 height 73
click at [401, 368] on div "Crepe dough and Oreo chocolate Description (En)" at bounding box center [464, 460] width 462 height 73
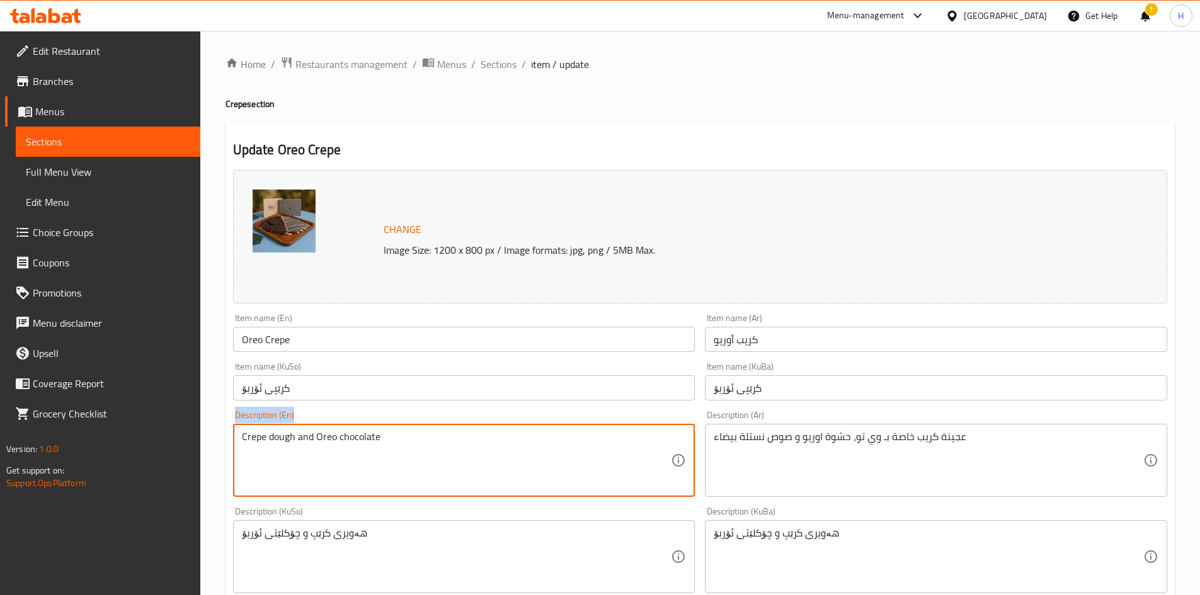
click at [401, 368] on div "Crepe dough and Oreo chocolate Description (En)" at bounding box center [464, 460] width 462 height 73
click at [370, 368] on textarea "Crepe dough and Oreo chocolate" at bounding box center [457, 461] width 430 height 60
paste textarea "we too's special crepe batter, oreo filling and nestle white sauc"
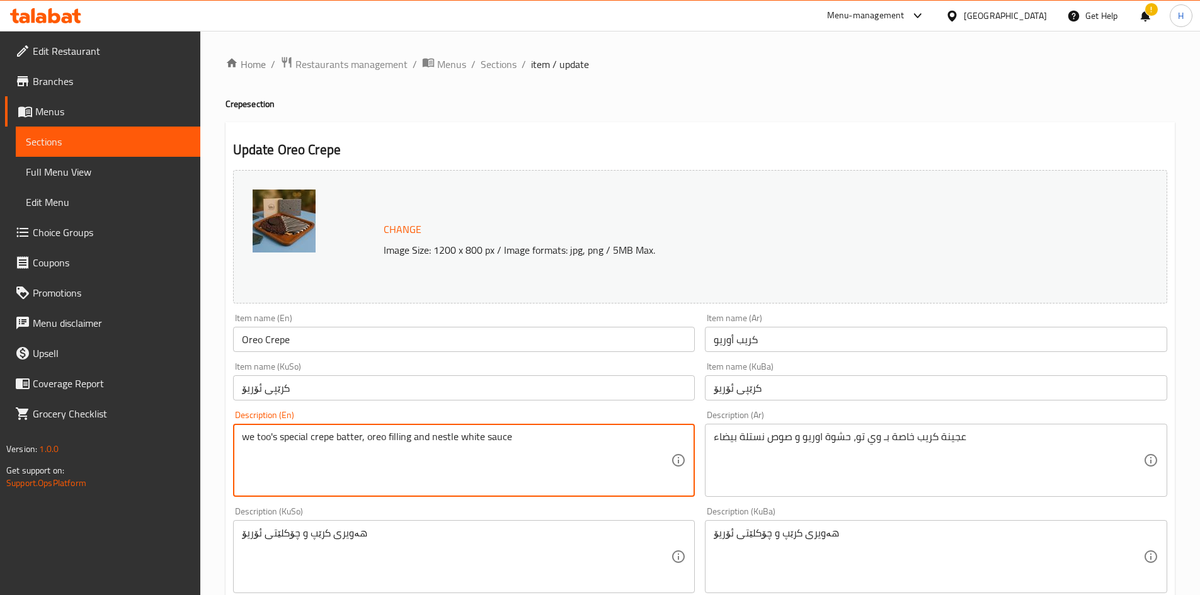
click at [268, 368] on textarea "we too's special crepe batter, oreo filling and nestle white sauce" at bounding box center [457, 461] width 430 height 60
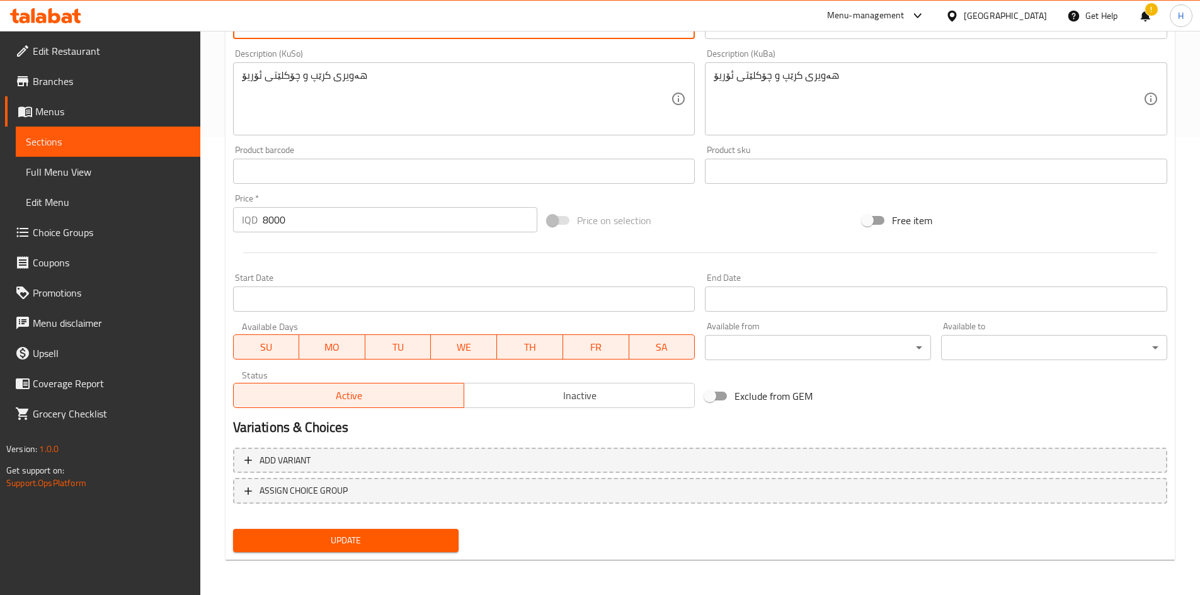
type textarea "we 2 special crepe batter, oreo filling and nestle white sauce"
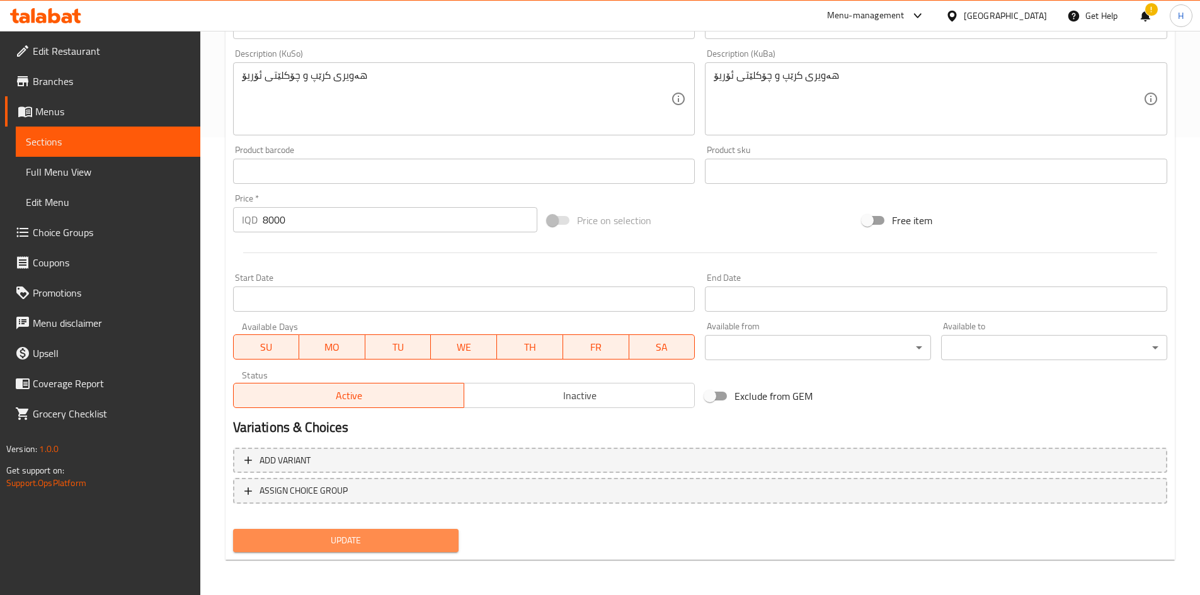
drag, startPoint x: 360, startPoint y: 537, endPoint x: 370, endPoint y: 530, distance: 12.4
click at [358, 368] on span "Update" at bounding box center [346, 541] width 206 height 16
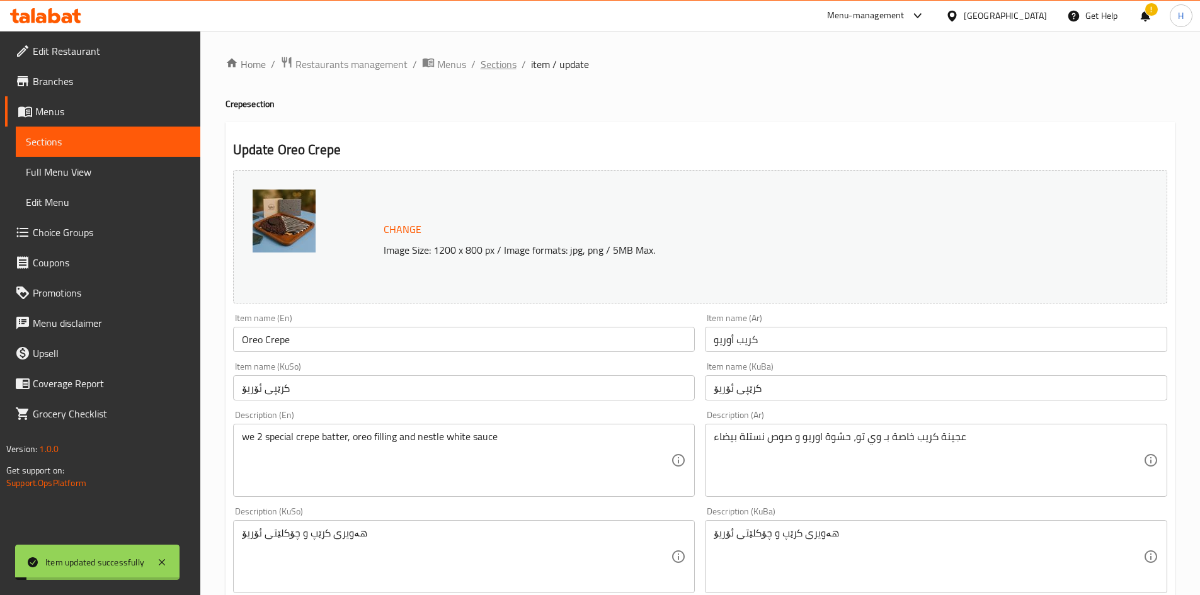
click at [481, 62] on span "Sections" at bounding box center [499, 64] width 36 height 15
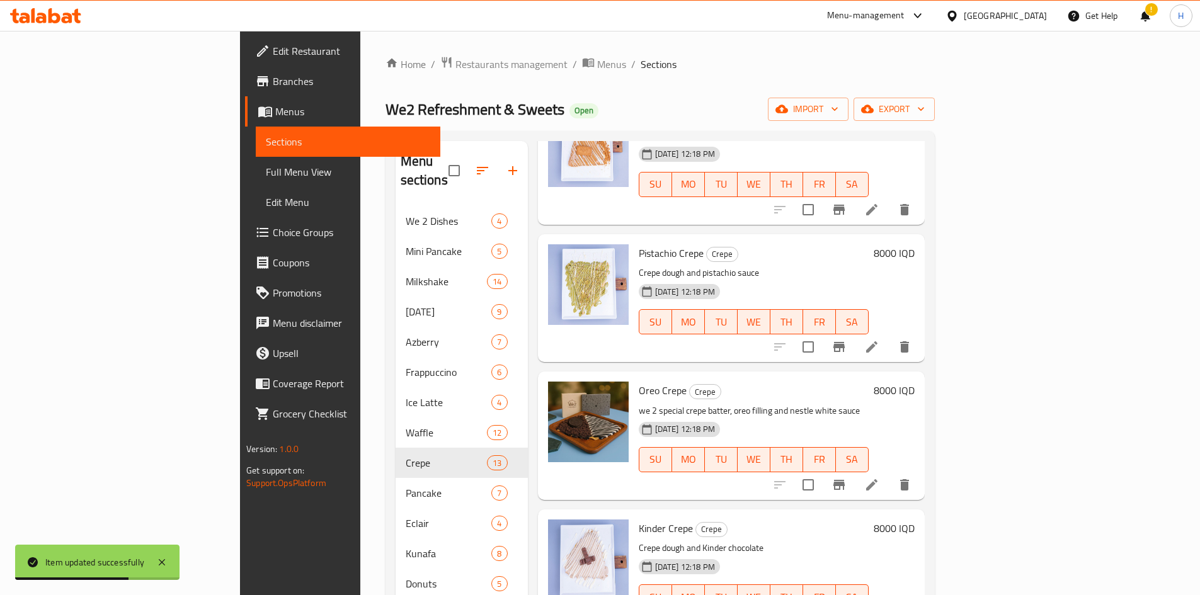
scroll to position [819, 0]
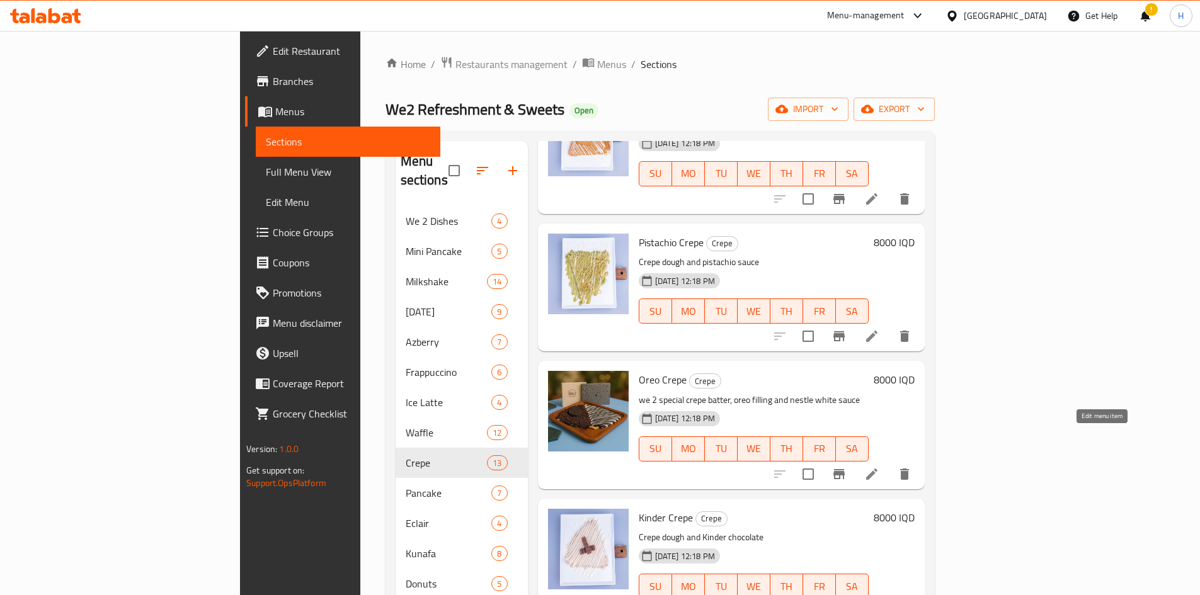
click at [796, 368] on li at bounding box center [871, 474] width 35 height 23
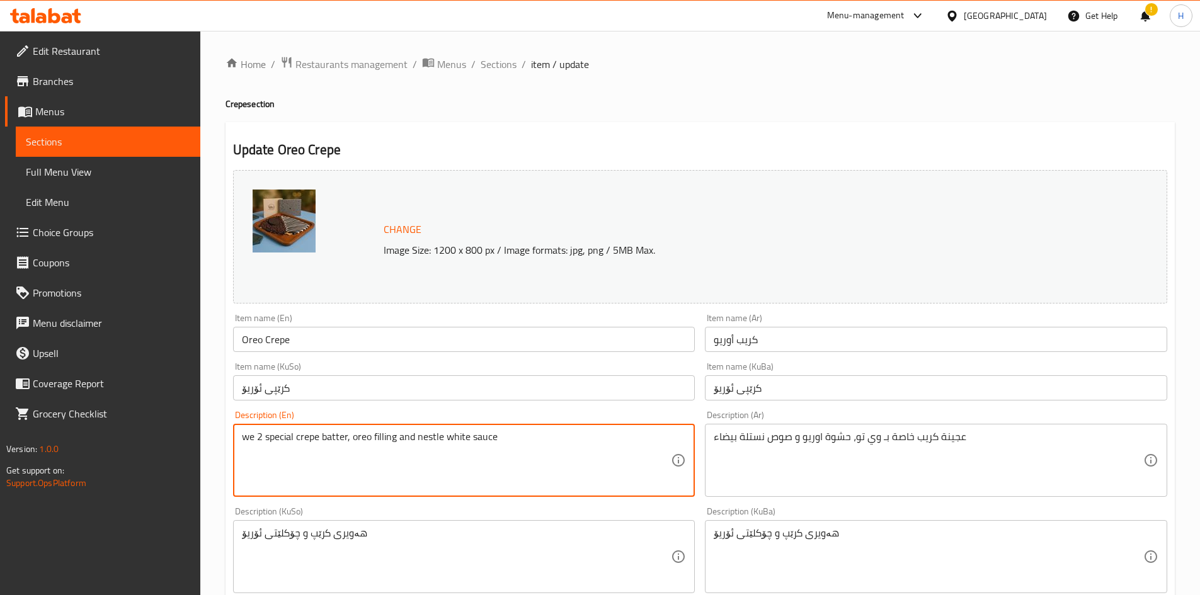
drag, startPoint x: 246, startPoint y: 436, endPoint x: 233, endPoint y: 438, distance: 13.5
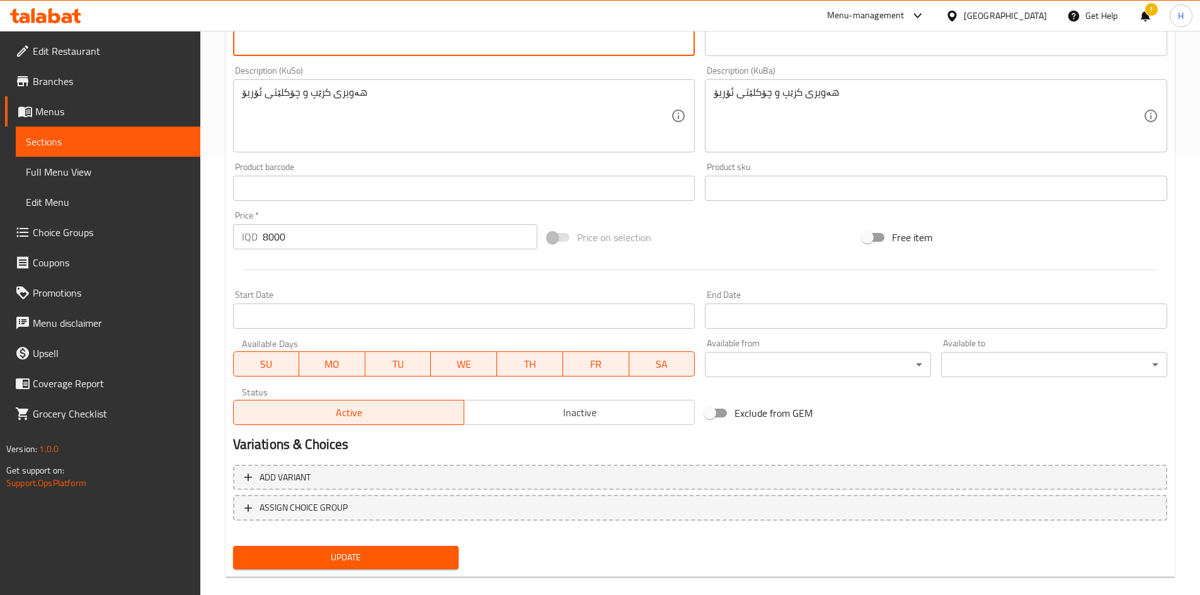
type textarea "We 2 special crepe batter, oreo filling and nestle white sauce"
click at [358, 368] on span "Update" at bounding box center [346, 558] width 206 height 16
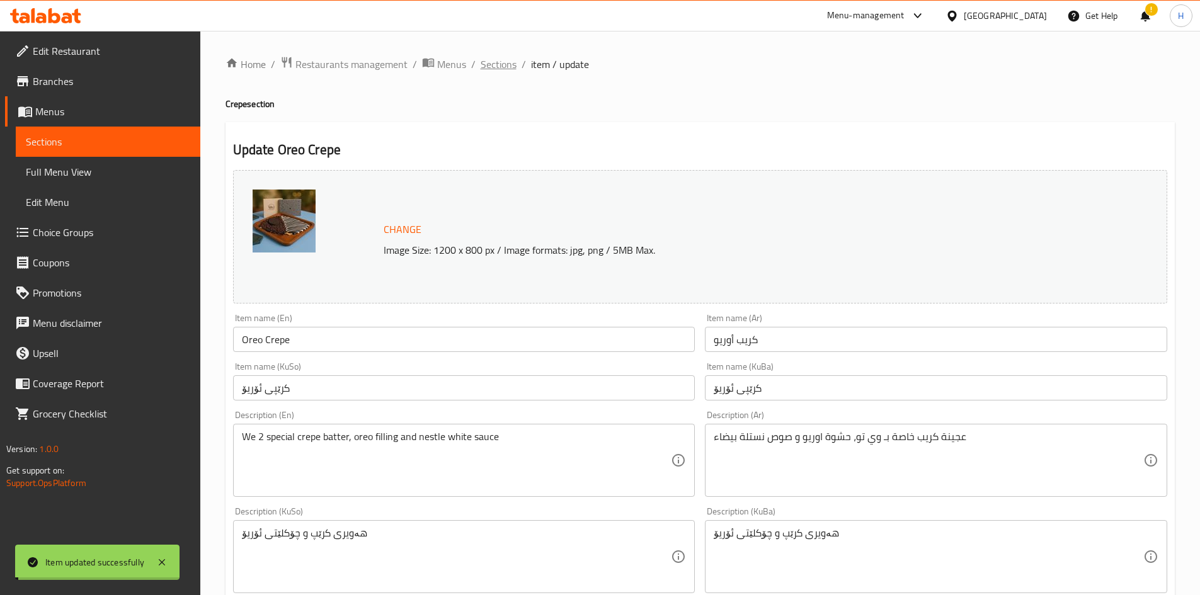
click at [489, 63] on span "Sections" at bounding box center [499, 64] width 36 height 15
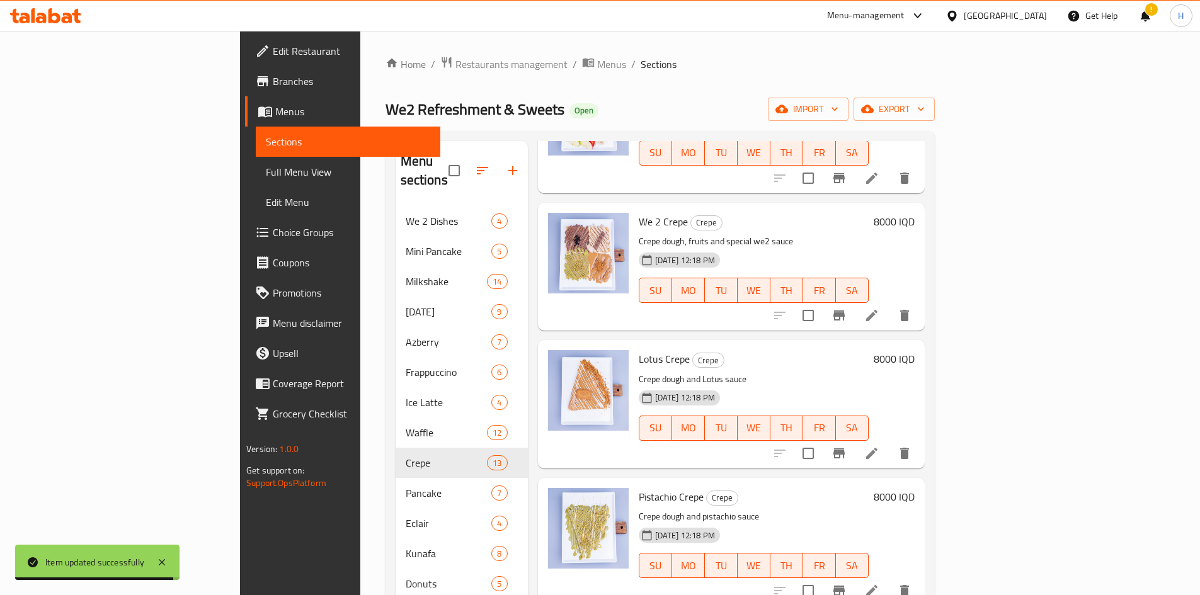
scroll to position [630, 0]
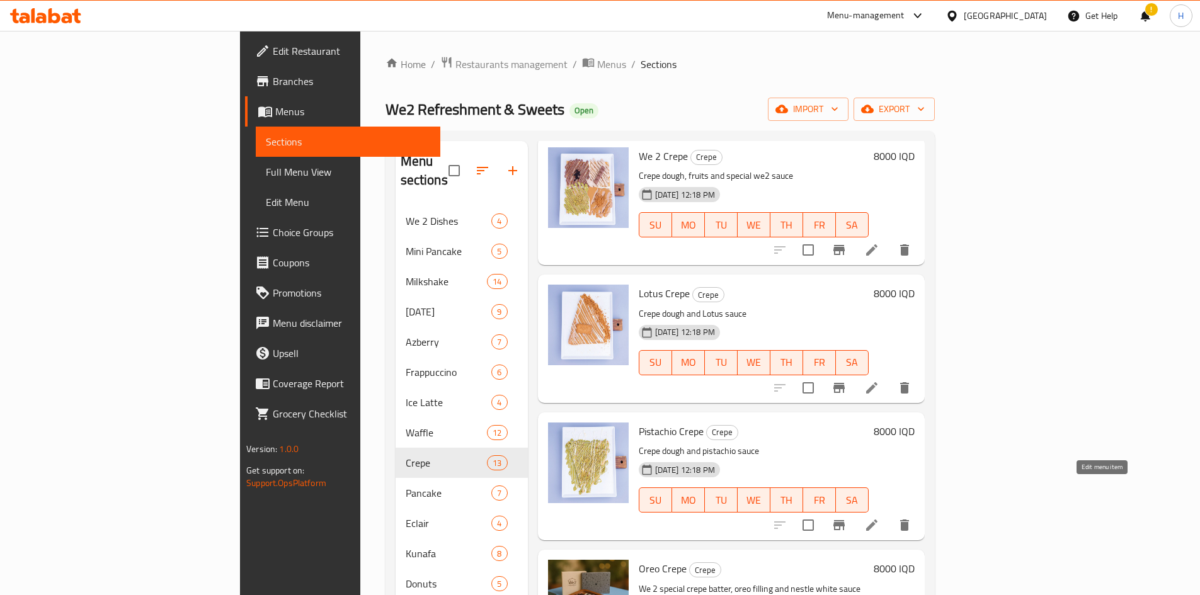
click at [796, 368] on icon at bounding box center [871, 525] width 15 height 15
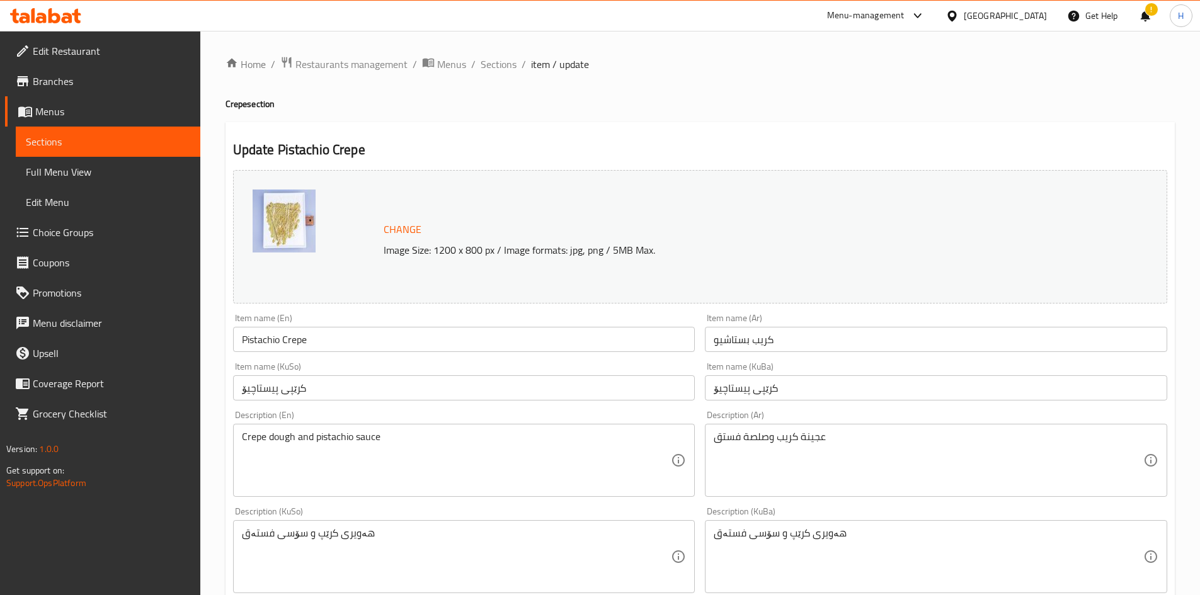
click at [796, 368] on textarea "عجينة كريب وصلصة فستق" at bounding box center [929, 461] width 430 height 60
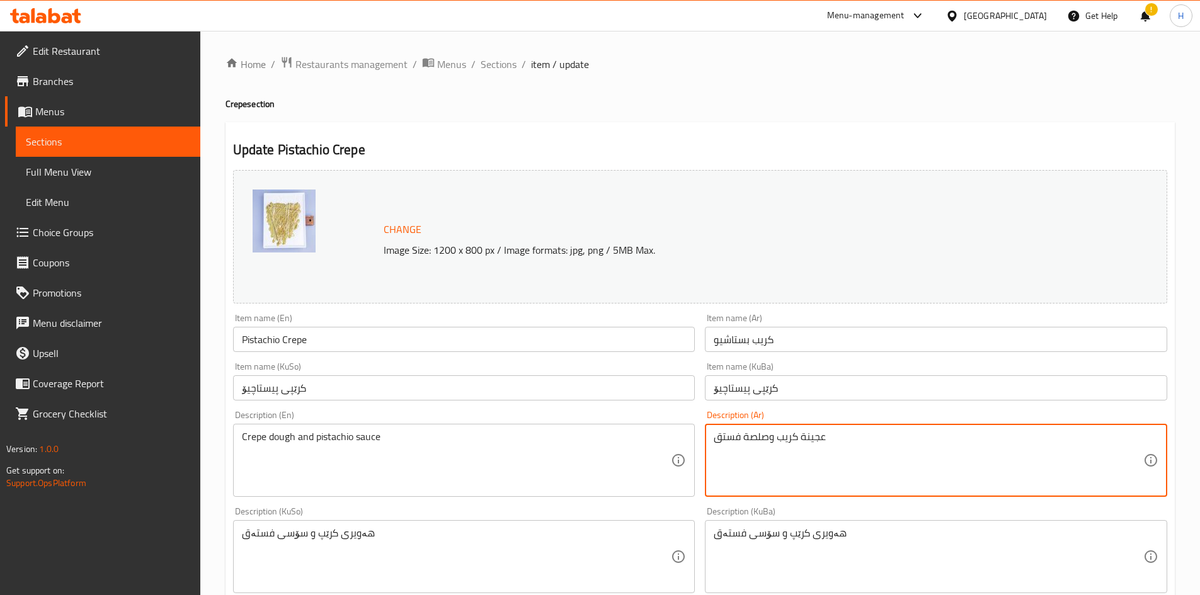
click at [796, 368] on textarea "عجينة كريب وصلصة فستق" at bounding box center [929, 461] width 430 height 60
paste textarea "خاصة بـ وي تو، صوص بستاشيو، صوص نستلة بيضاء،"
click at [792, 368] on textarea "عجينة كريب خاصة بـ وي تو، صوص بستاشيو، صوص نستلة بيضاء،" at bounding box center [929, 461] width 430 height 60
click at [782, 368] on textarea "عجينة كريب خاصة بـ وي تو، صوص بستاشيو وصوص نستلة بيضاء،" at bounding box center [929, 461] width 430 height 60
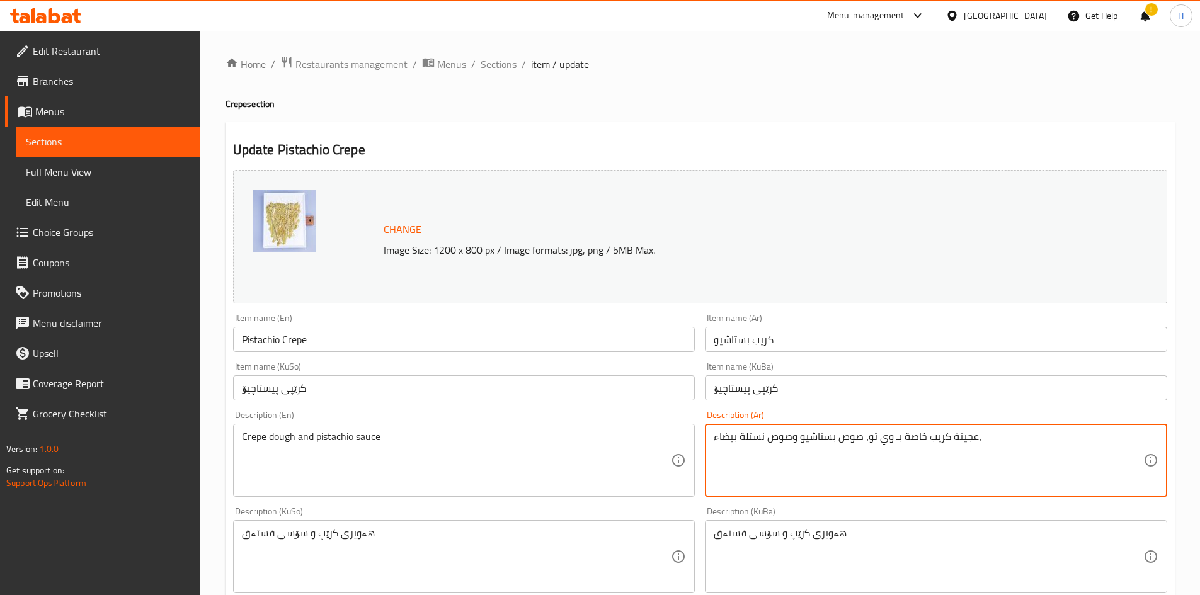
click at [782, 368] on textarea "عجينة كريب خاصة بـ وي تو، صوص بستاشيو وصوص نستلة بيضاء،" at bounding box center [929, 461] width 430 height 60
click at [796, 368] on textarea "عجينة كريب خاصة بـ وي تو، صوص بستاشيو وصوص نستلة بيضاء،" at bounding box center [929, 461] width 430 height 60
drag, startPoint x: 984, startPoint y: 440, endPoint x: 975, endPoint y: 440, distance: 9.5
click at [796, 368] on textarea "عجينة كريب خاصة بـ وي تو، صوص بستاشيو وصوص نستلة بيضاء،" at bounding box center [929, 461] width 430 height 60
click at [796, 368] on textarea "عجينة كريب خاصة بـ وي تو، صوص بستاشيو وصوص نستلة بيضاء" at bounding box center [929, 461] width 430 height 60
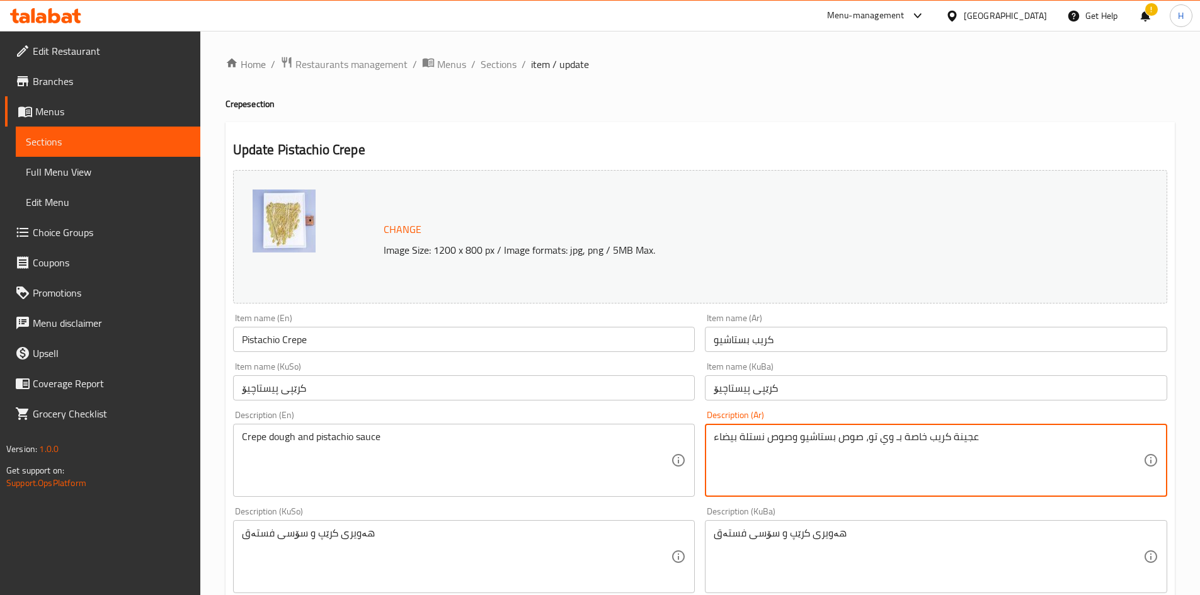
click at [796, 368] on textarea "عجينة كريب خاصة بـ وي تو، صوص بستاشيو وصوص نستلة بيضاء" at bounding box center [929, 461] width 430 height 60
type textarea "عجينة كريب خاصة بـ وي تو، صوص بستاشيو وصوص نستلة بيضاء"
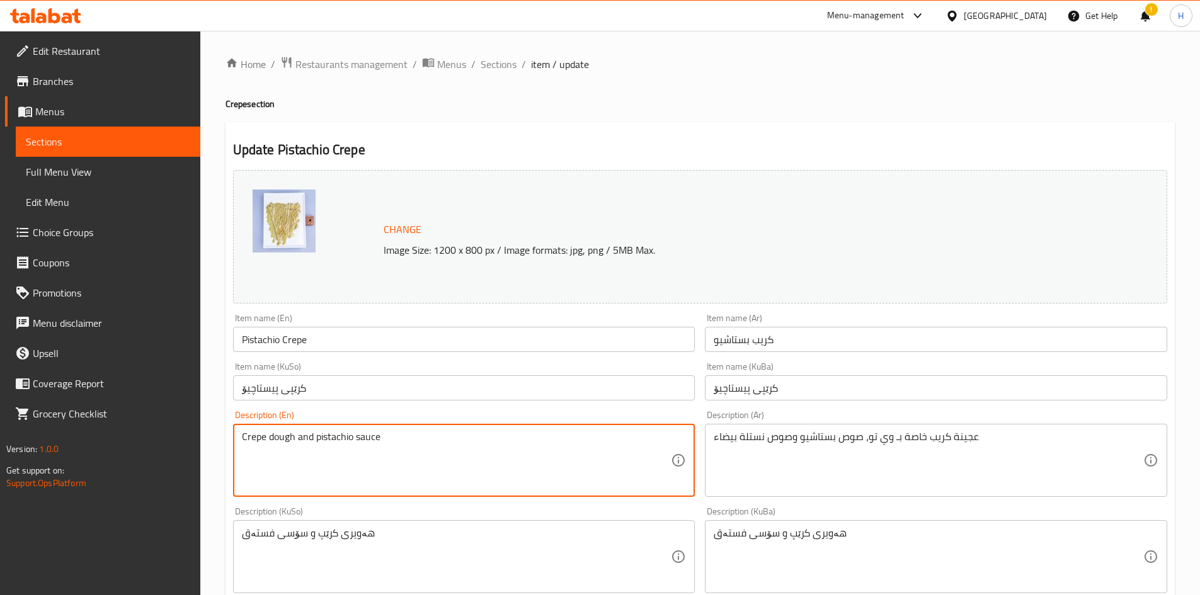
click at [419, 368] on textarea "Crepe dough and pistachio sauce" at bounding box center [457, 461] width 430 height 60
paste textarea "we two's special crepe batter, pistachio sauce and nestle white"
click at [270, 368] on textarea "we two's special crepe batter, pistachio sauce and nestle white sauce" at bounding box center [457, 461] width 430 height 60
drag, startPoint x: 270, startPoint y: 436, endPoint x: 258, endPoint y: 426, distance: 15.2
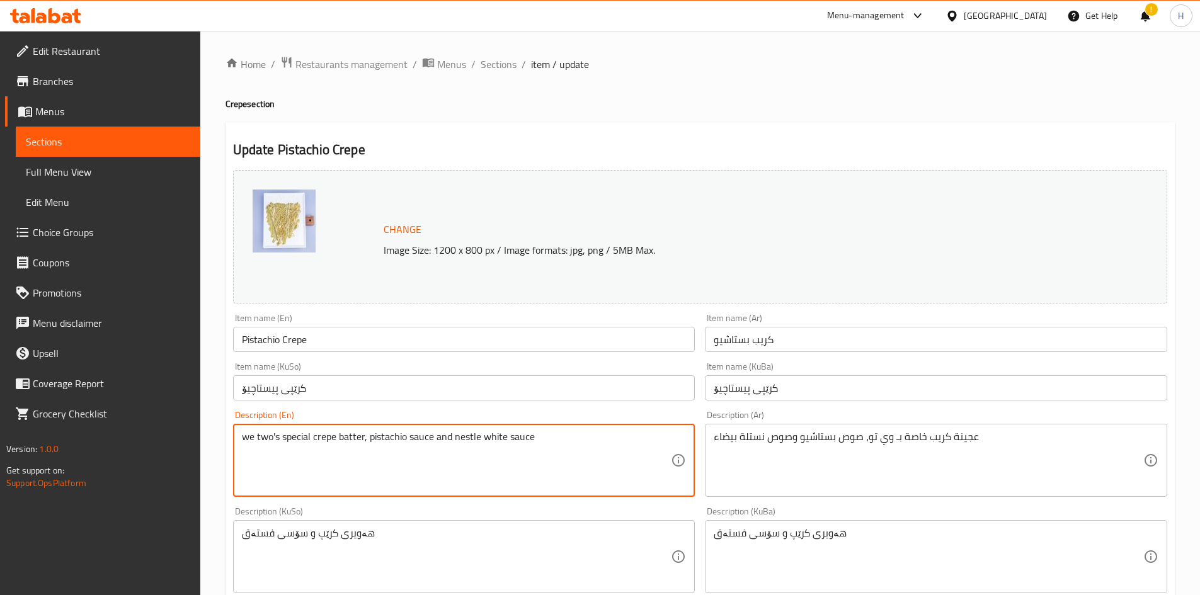
click at [258, 368] on div "we two's special crepe batter, pistachio sauce and nestle white sauce Descripti…" at bounding box center [464, 460] width 462 height 73
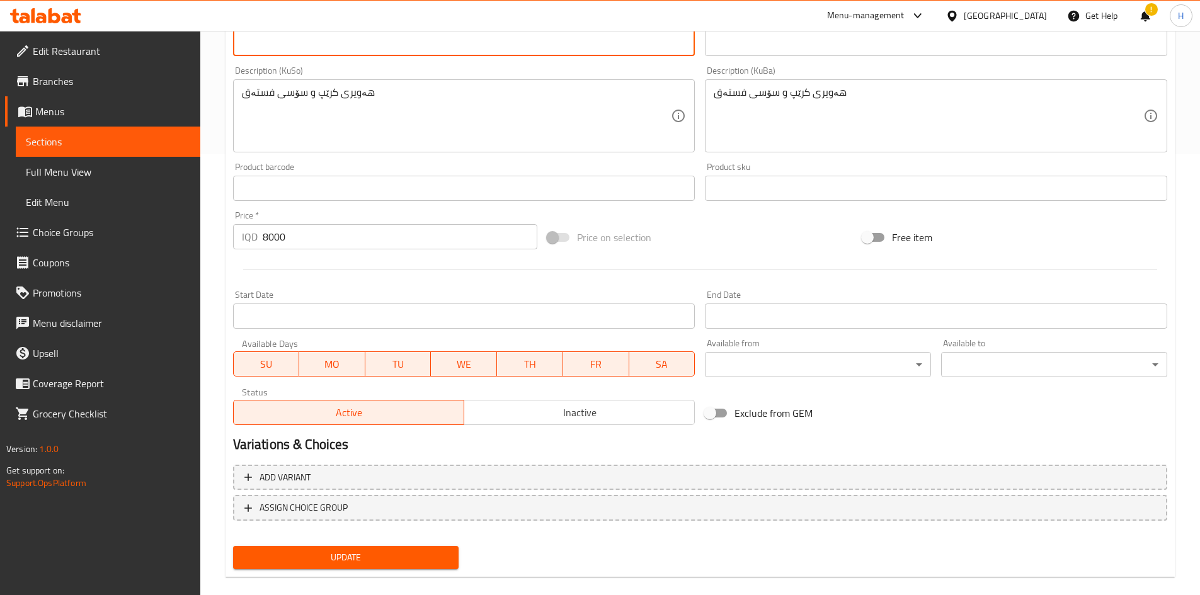
type textarea "we 2 special crepe batter, pistachio sauce and nestle white sauce"
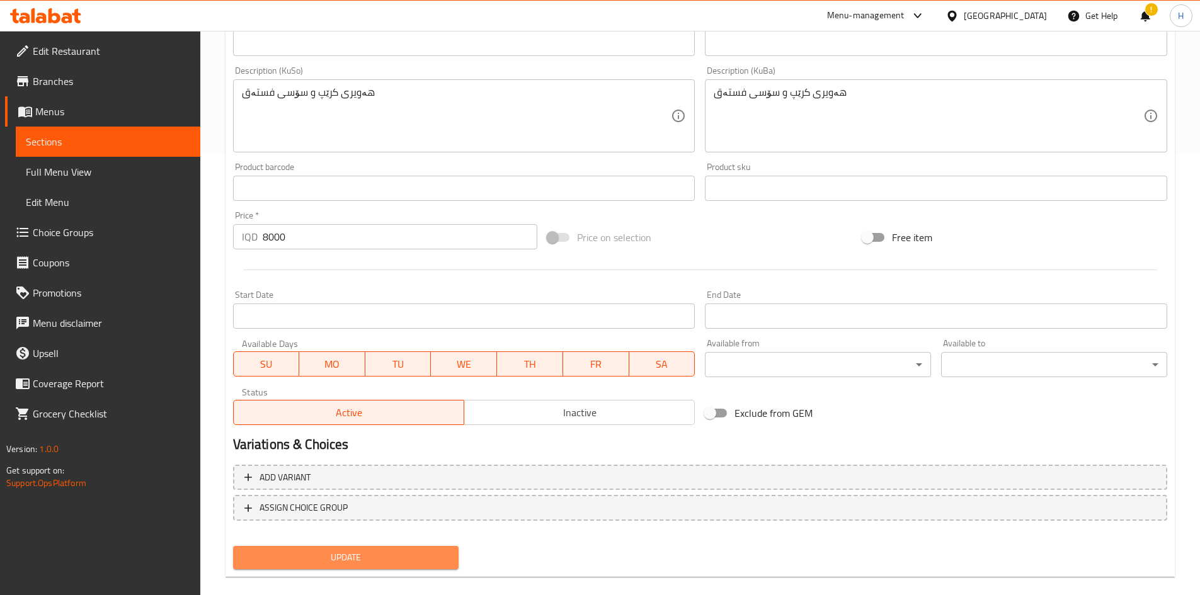
click at [361, 368] on span "Update" at bounding box center [346, 558] width 206 height 16
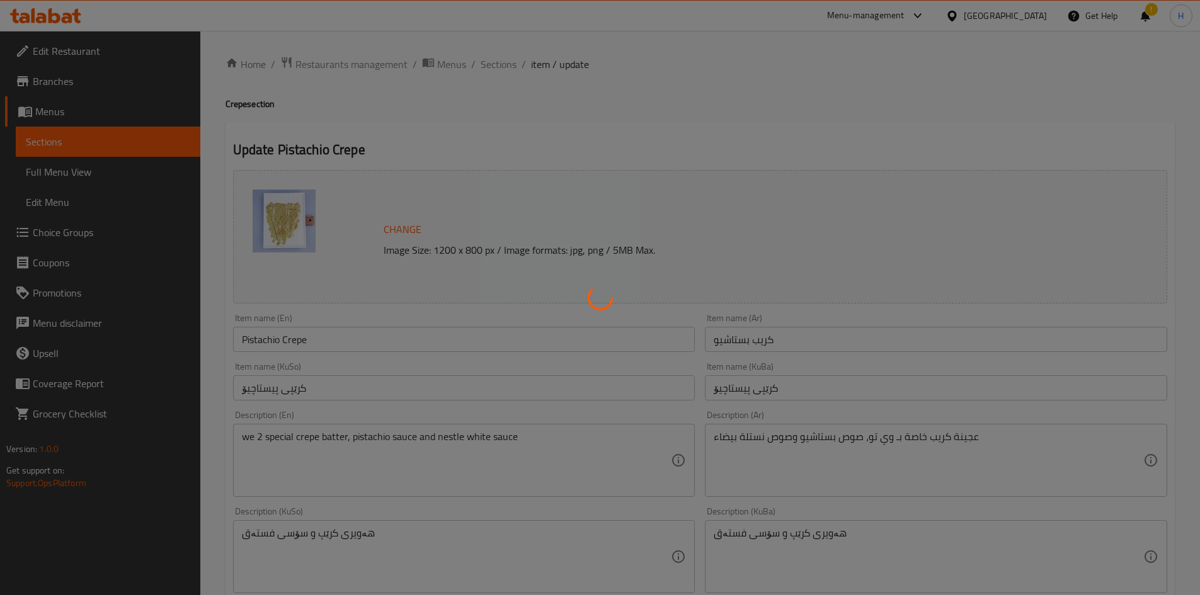
click at [504, 64] on div at bounding box center [600, 297] width 1200 height 595
click at [493, 66] on div at bounding box center [600, 297] width 1200 height 595
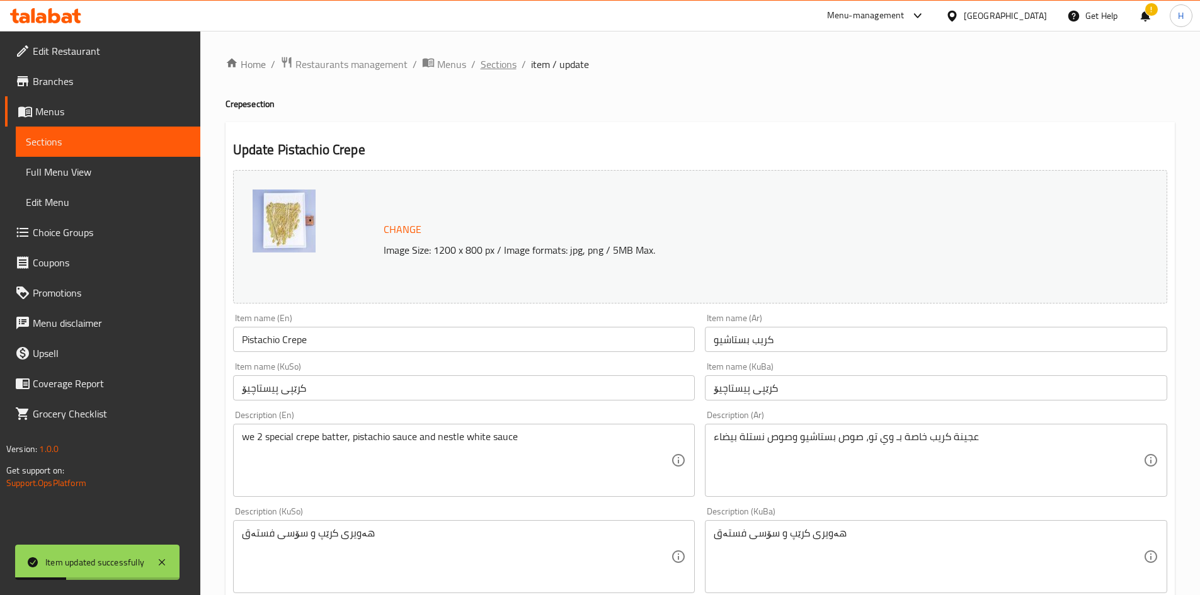
click at [489, 62] on span "Sections" at bounding box center [499, 64] width 36 height 15
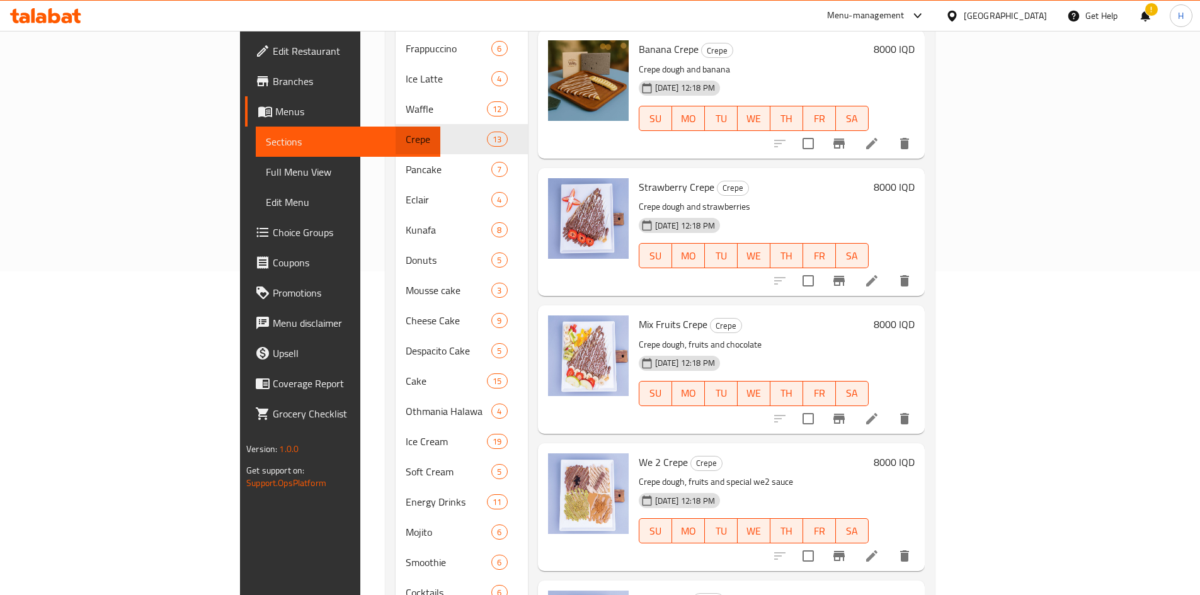
scroll to position [322, 0]
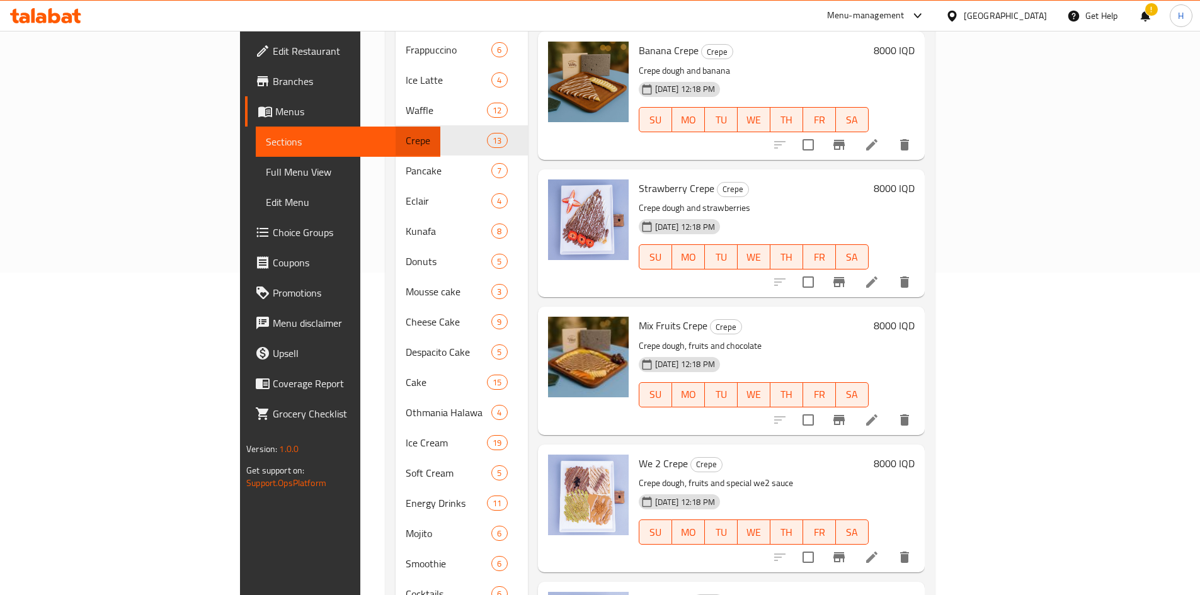
click at [796, 368] on li at bounding box center [871, 420] width 35 height 23
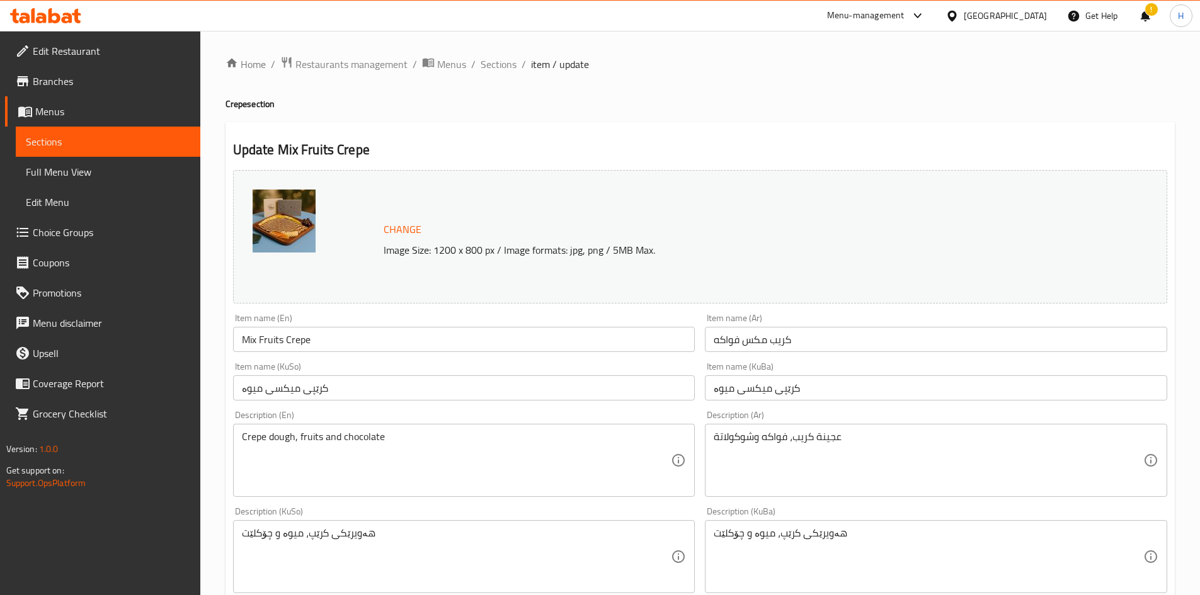
click at [746, 368] on div "Home / Restaurants management / Menus / Sections / item / update Crepe section …" at bounding box center [699, 542] width 949 height 972
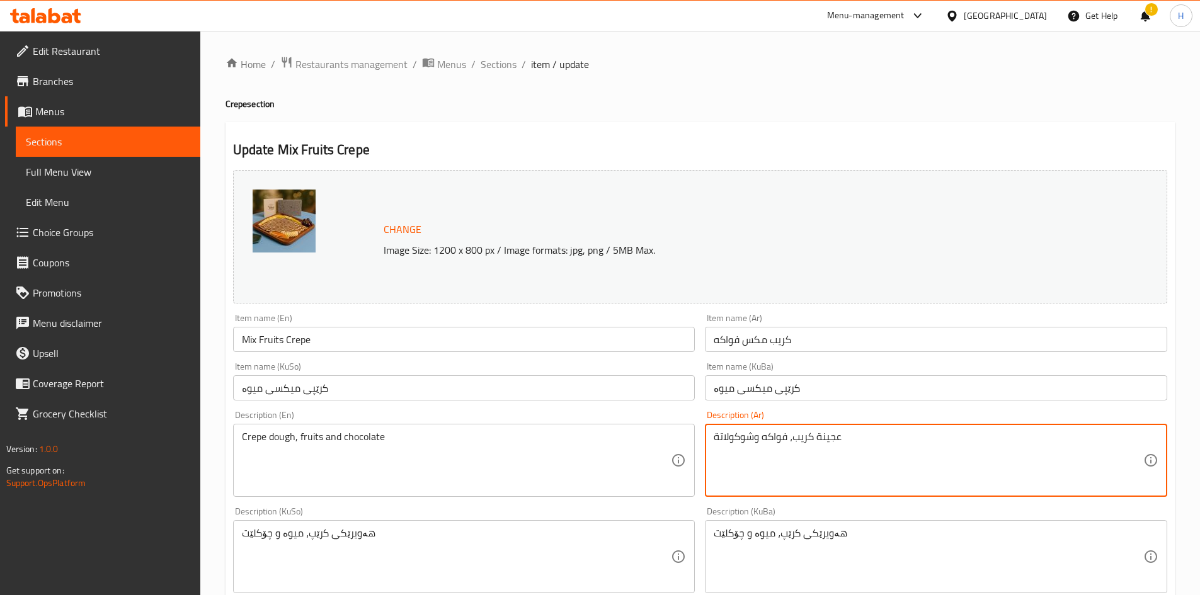
click at [746, 368] on textarea "عجينة كريب، فواكه وشوكولاتة" at bounding box center [929, 461] width 430 height 60
paste textarea "خاصة بـ وي تو، قطع فواكه الموسم، صوص نوتيلا، صوص نستلة بيضاء،"
click at [714, 368] on textarea "عجينة كريب خاصة بـ وي تو، قطع فواكه الموسم، صوص نوتيلا، صوص نستلة بيضاء،" at bounding box center [929, 461] width 430 height 60
click at [791, 368] on textarea "عجينة كريب خاصة بـ وي تو، قطع فواكه الموسم، صوص نوتيلا، صوص نستلة بيضاء،" at bounding box center [929, 461] width 430 height 60
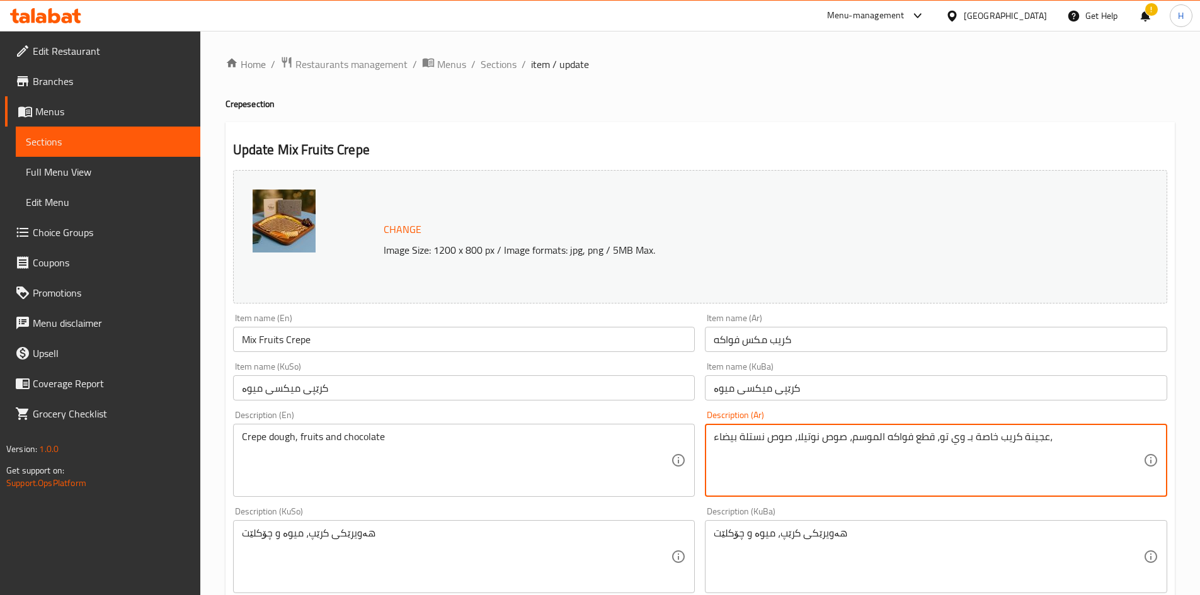
click at [792, 368] on textarea "عجينة كريب خاصة بـ وي تو، قطع فواكه الموسم، صوص نوتيلا، صوص نستلة بيضاء،" at bounding box center [929, 461] width 430 height 60
drag, startPoint x: 797, startPoint y: 439, endPoint x: 790, endPoint y: 438, distance: 6.3
click at [791, 368] on textarea "عجينة كريب خاصة بـ وي تو، قطع فواكه الموسم، صوص نوتيلا، صوص نستلة بيضاء،" at bounding box center [929, 461] width 430 height 60
click at [795, 368] on textarea "عجينة كريب خاصة بـ وي تو، قطع فواكه الموسم، صوص نوتيلا وصوص نستلة بيضاء،" at bounding box center [929, 461] width 430 height 60
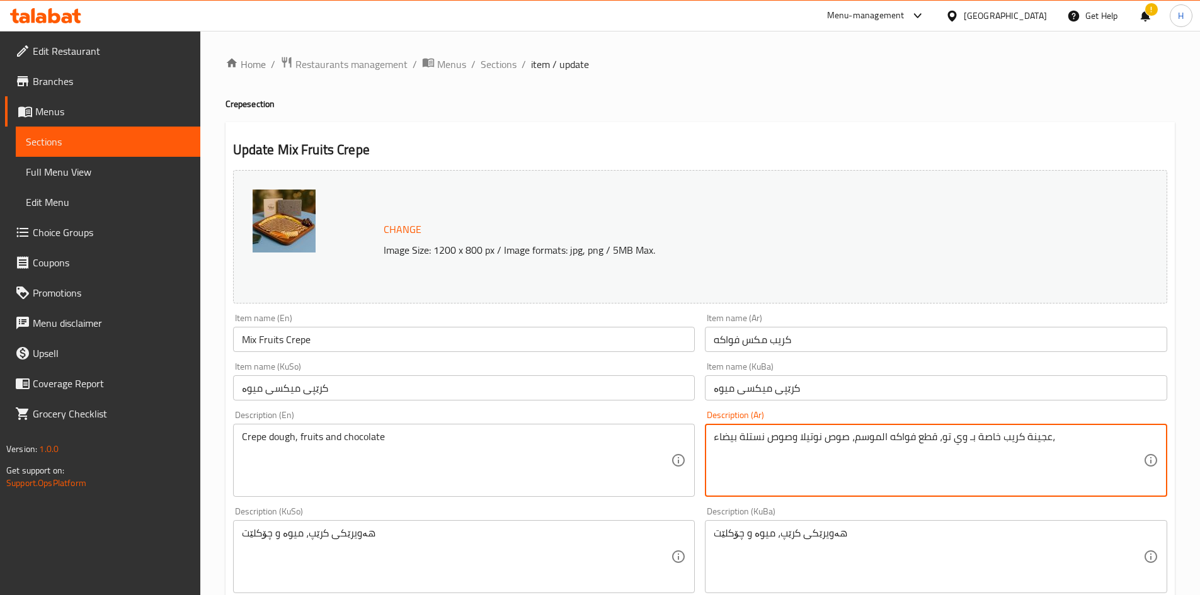
click at [795, 368] on textarea "عجينة كريب خاصة بـ وي تو، قطع فواكه الموسم، صوص نوتيلا وصوص نستلة بيضاء،" at bounding box center [929, 461] width 430 height 60
type textarea "عجينة كريب خاصة بـ وي تو، قطع فواكه الموسم، صوص نوتيلا وصوص نستلة بيضاء،"
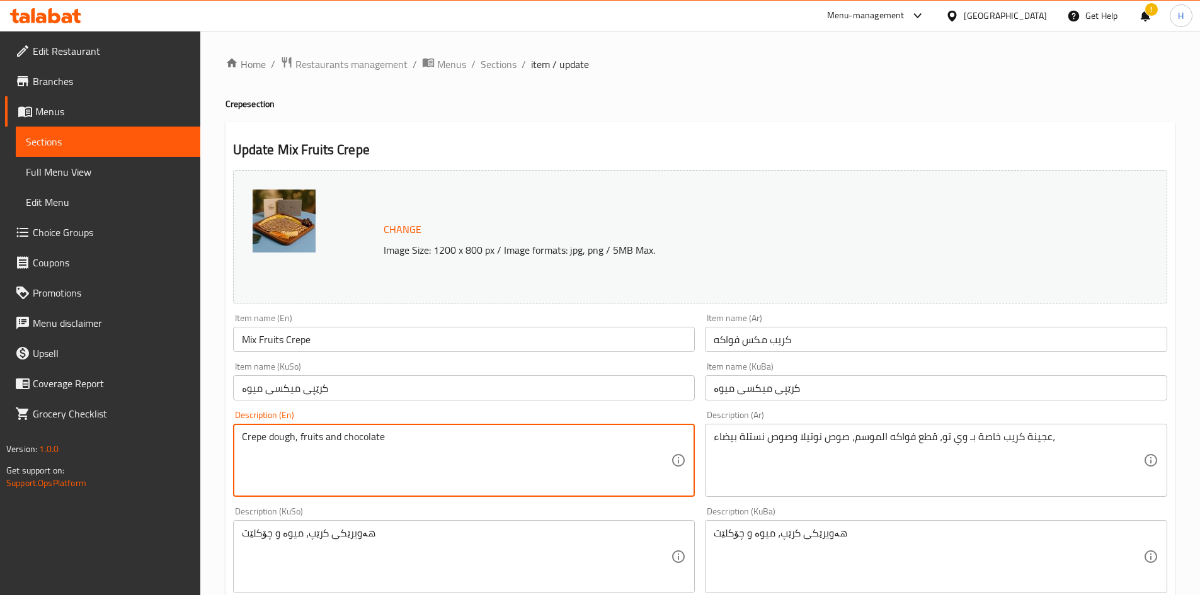
click at [358, 368] on textarea "Crepe dough, fruits and chocolate" at bounding box center [457, 461] width 430 height 60
paste textarea "we two's special crepe batter, pistachio sauce and nestle white sauc"
drag, startPoint x: 305, startPoint y: 445, endPoint x: 270, endPoint y: 443, distance: 35.4
click at [278, 368] on textarea "we two's special crepe batter, pistachio sauce and nestle white sauce" at bounding box center [457, 461] width 430 height 60
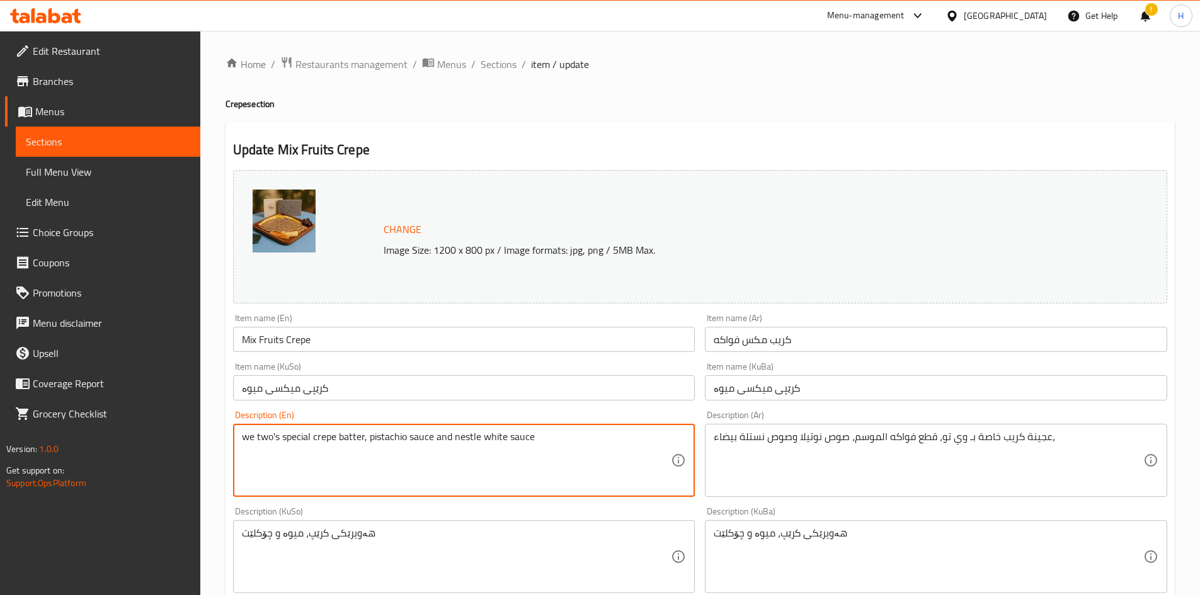
click at [260, 368] on textarea "we two's special crepe batter, pistachio sauce and nestle white sauce" at bounding box center [457, 461] width 430 height 60
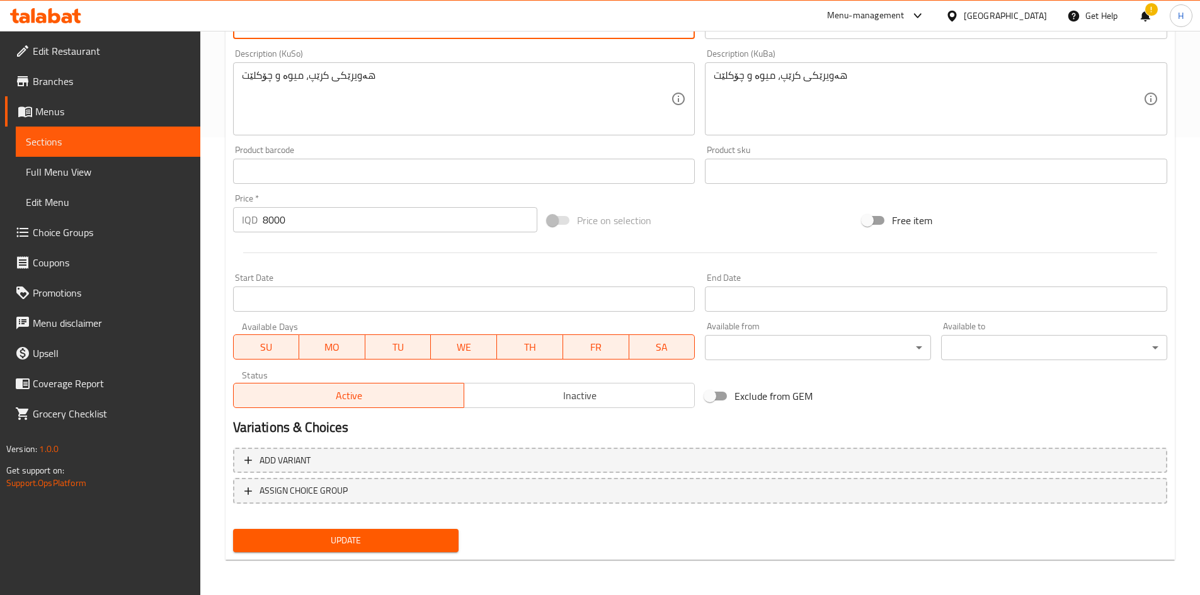
type textarea "we 2 special crepe batter, pistachio sauce and nestle white sauce"
click at [376, 368] on span "Update" at bounding box center [346, 541] width 206 height 16
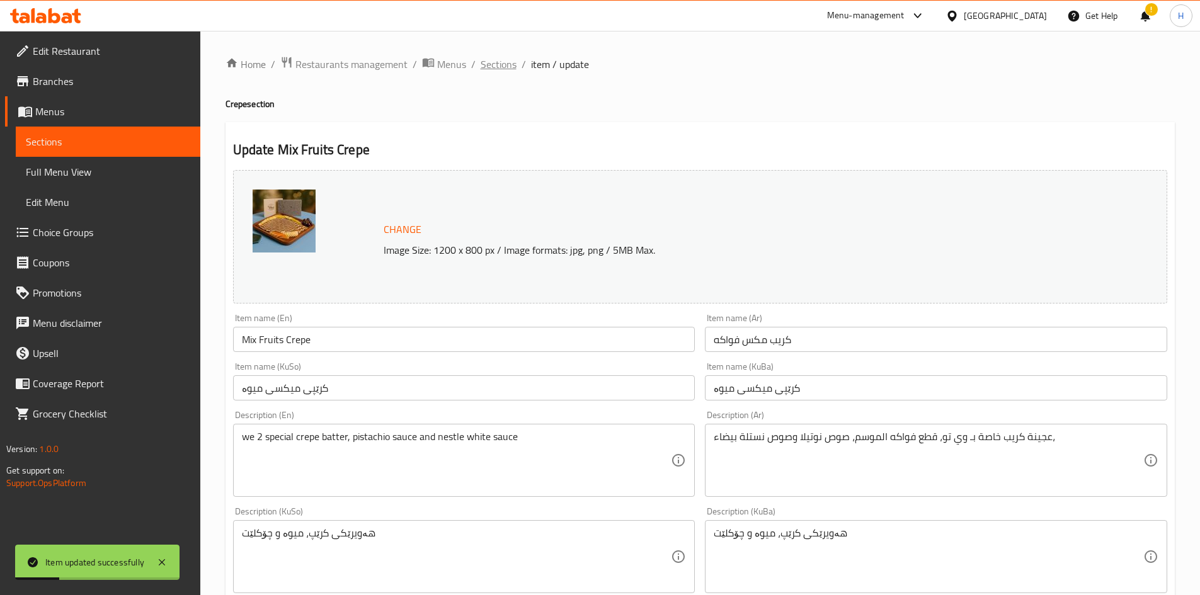
click at [501, 69] on span "Sections" at bounding box center [499, 64] width 36 height 15
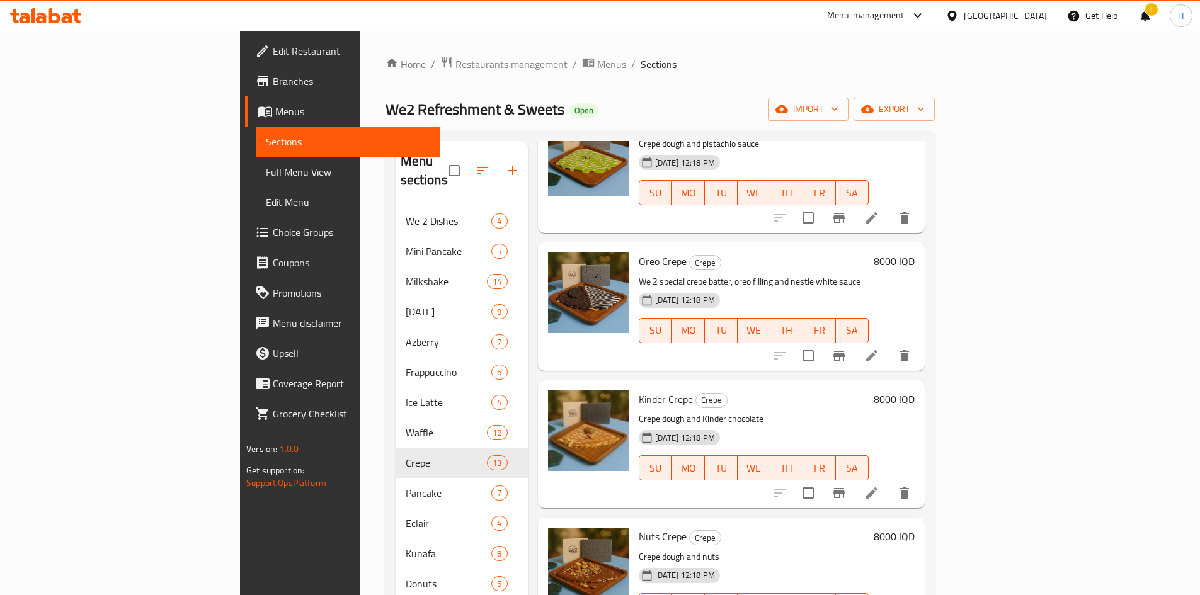
click at [455, 64] on span "Restaurants management" at bounding box center [511, 64] width 112 height 15
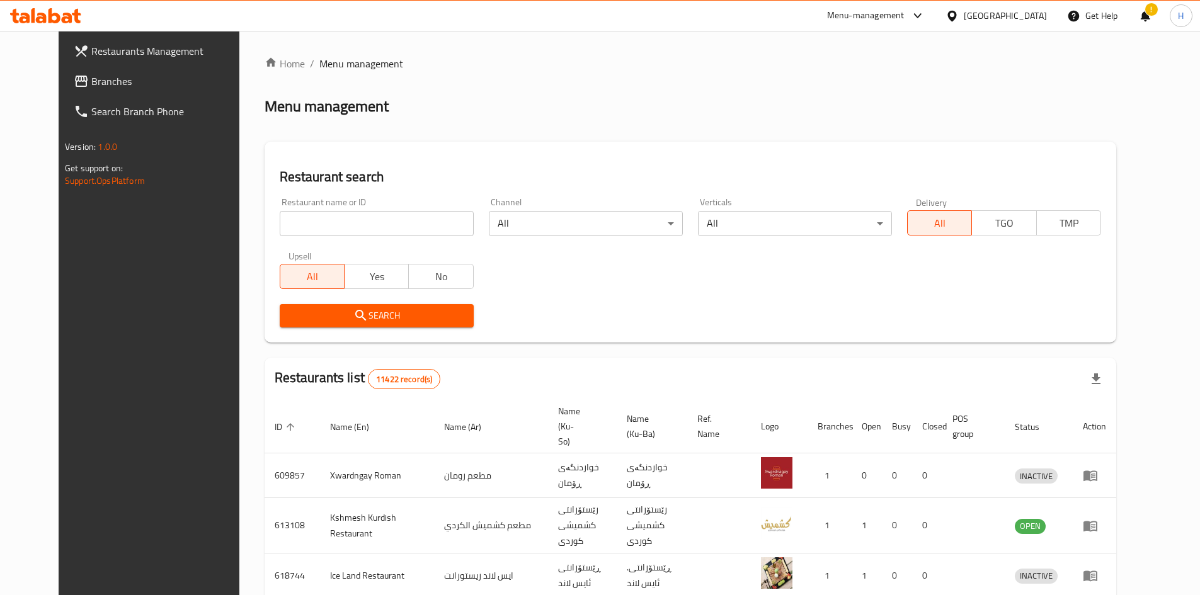
click at [341, 217] on div at bounding box center [600, 297] width 1200 height 595
click at [340, 220] on input "search" at bounding box center [377, 223] width 194 height 25
paste input "687304"
click button "Search" at bounding box center [377, 315] width 194 height 23
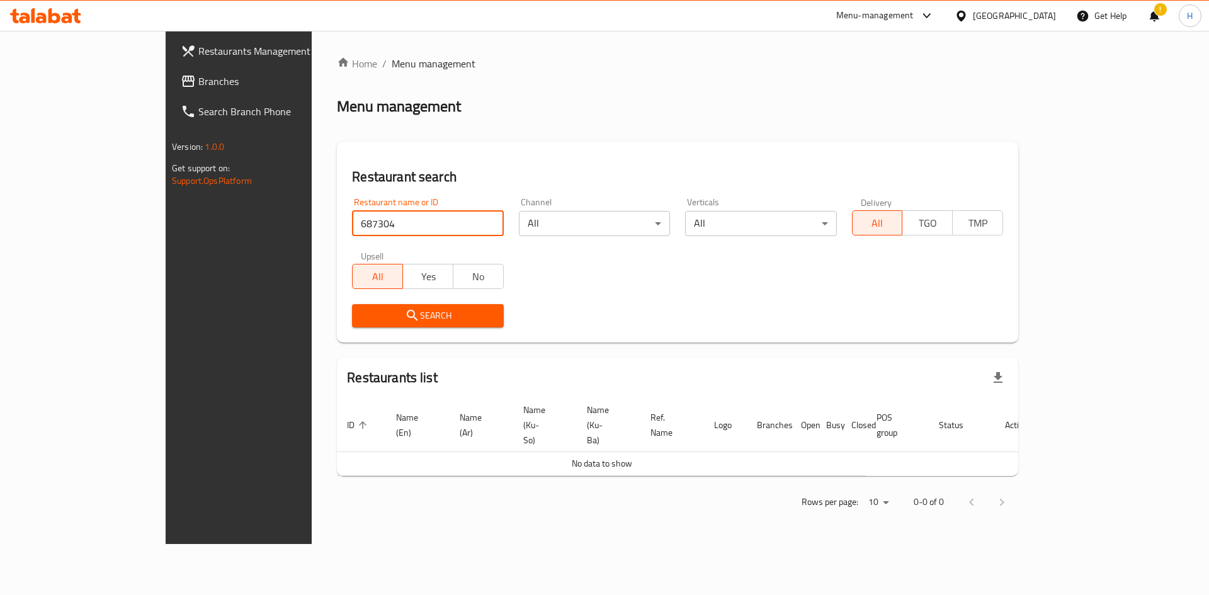
type input "687304"
click button "Search" at bounding box center [427, 315] width 151 height 23
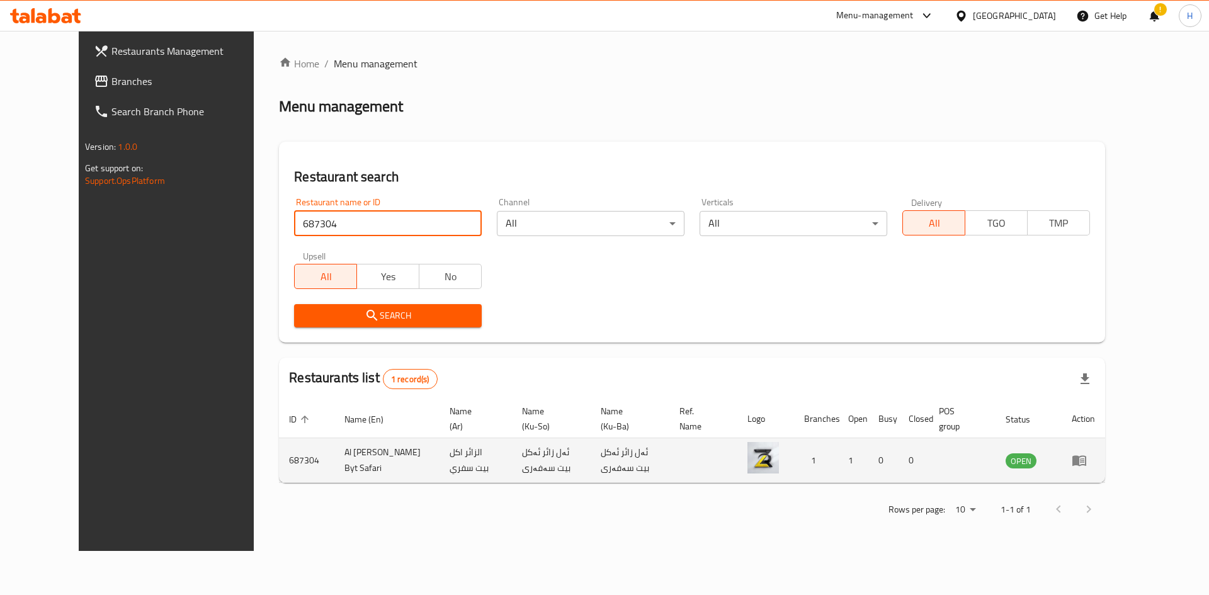
click at [796, 368] on link "enhanced table" at bounding box center [1083, 460] width 23 height 15
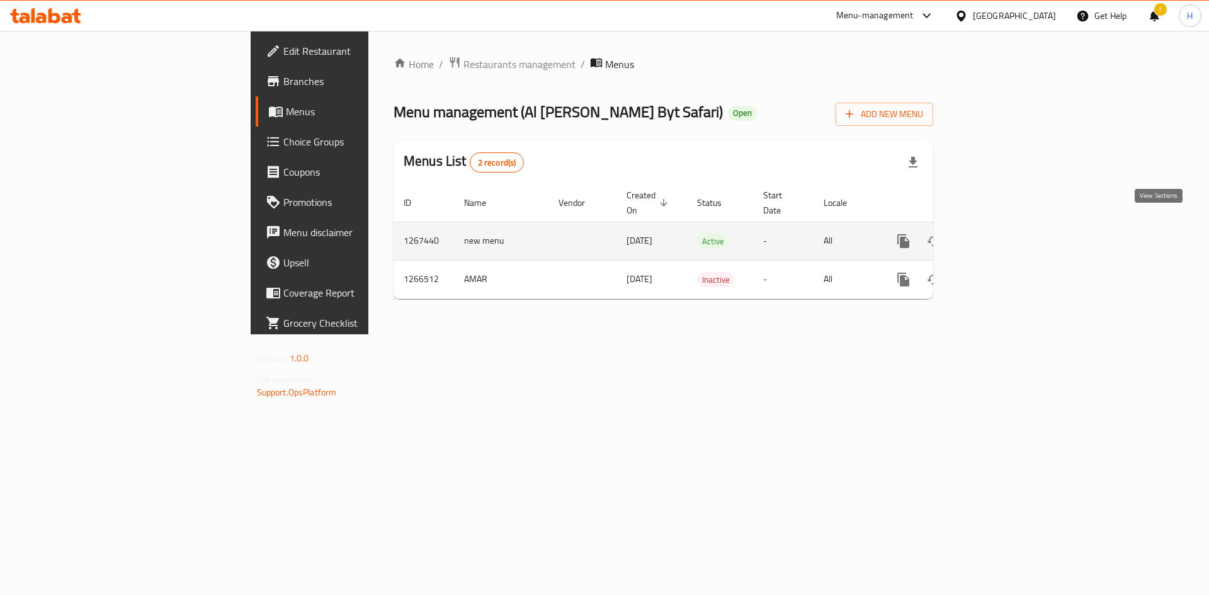
click at [796, 234] on icon "enhanced table" at bounding box center [994, 241] width 15 height 15
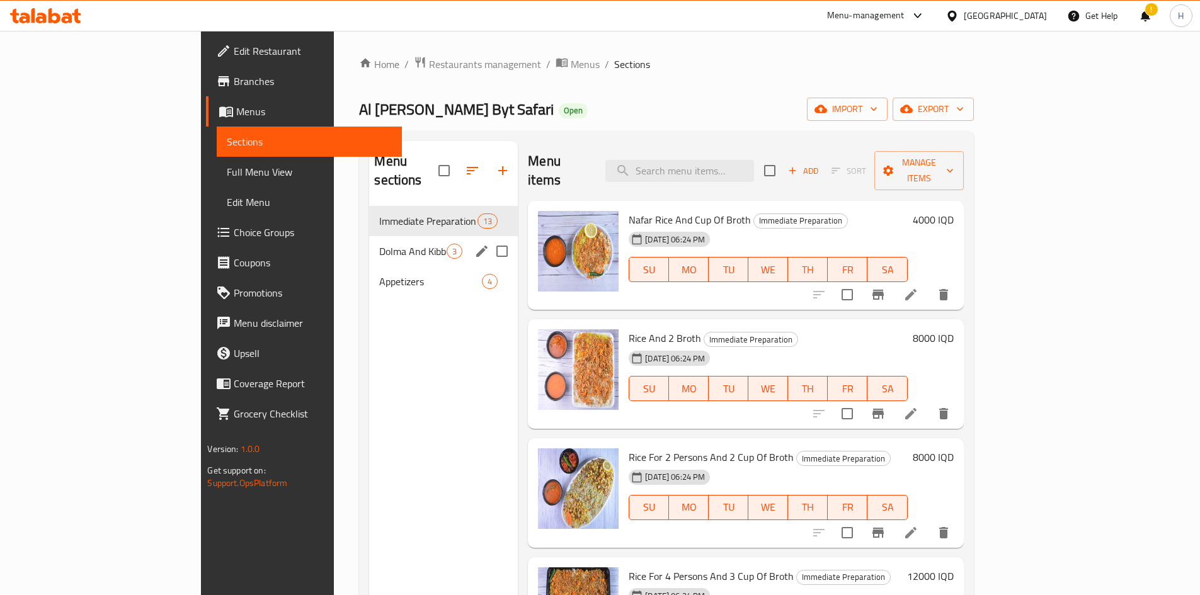
click at [369, 236] on div "Dolma And Kibbeh 3" at bounding box center [443, 251] width 149 height 30
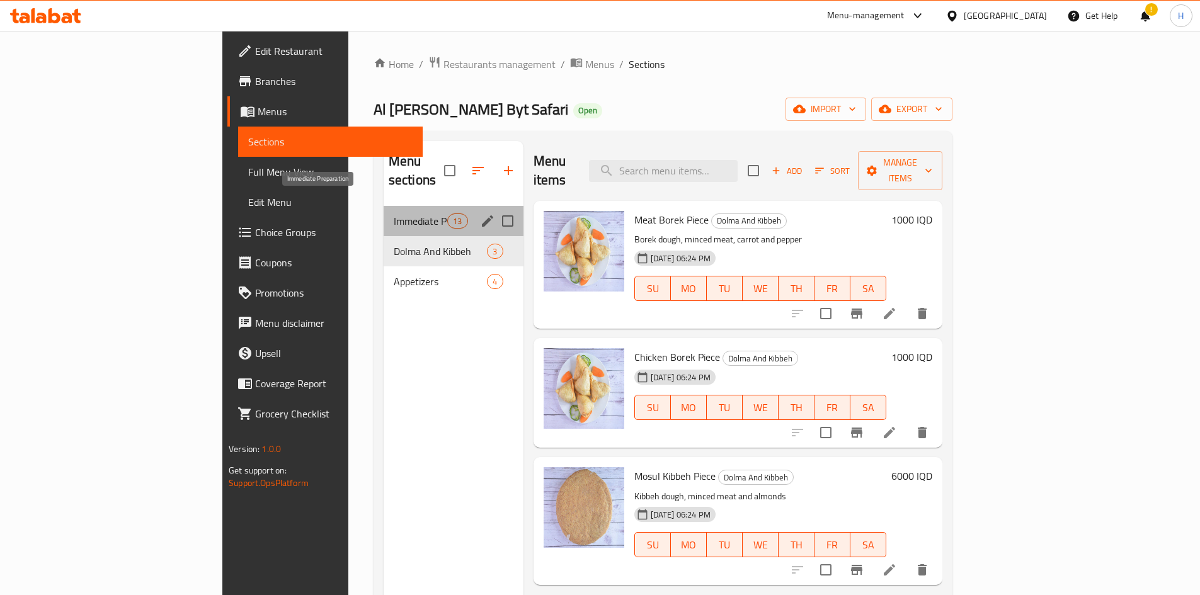
click at [394, 214] on span "Immediate Preparation" at bounding box center [421, 221] width 54 height 15
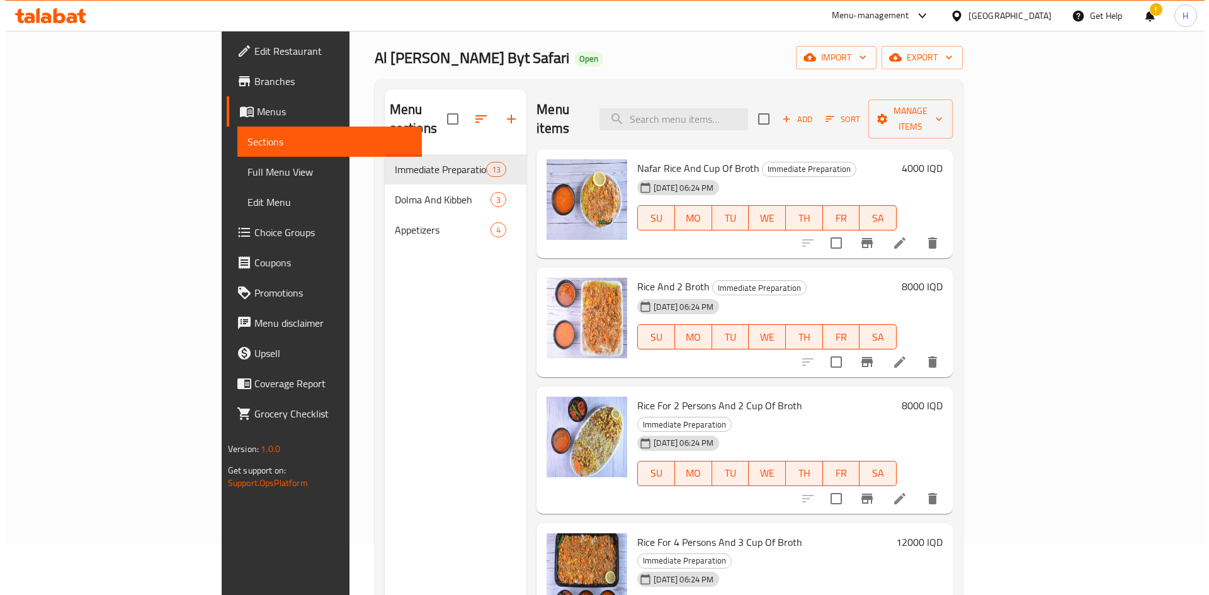
scroll to position [50, 0]
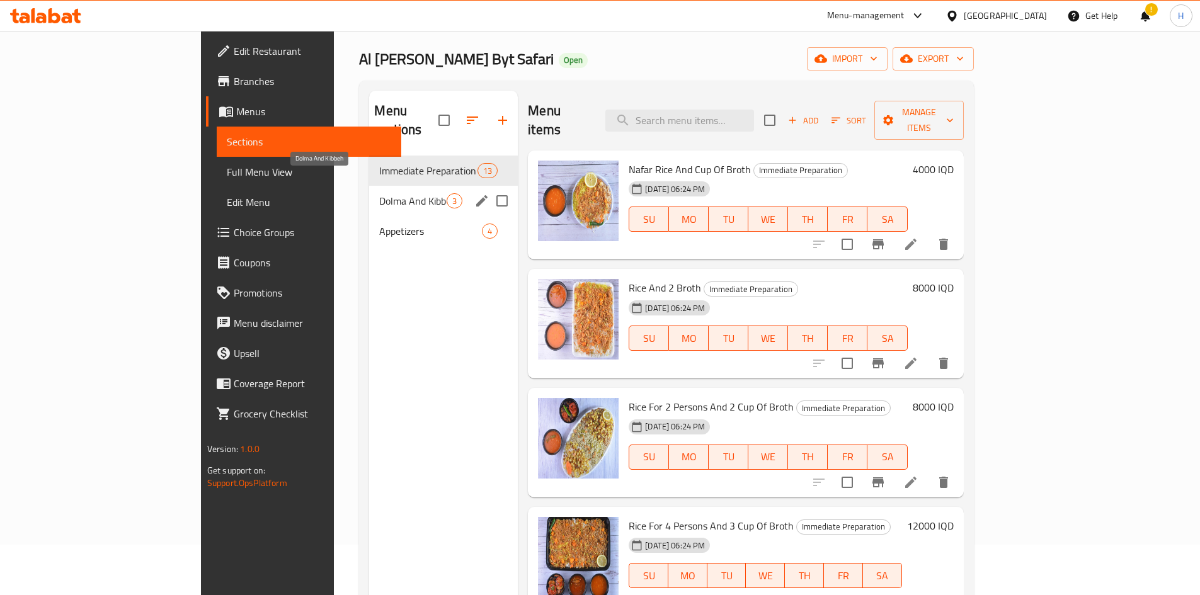
click at [379, 193] on span "Dolma And Kibbeh" at bounding box center [412, 200] width 67 height 15
